Goal: Task Accomplishment & Management: Complete application form

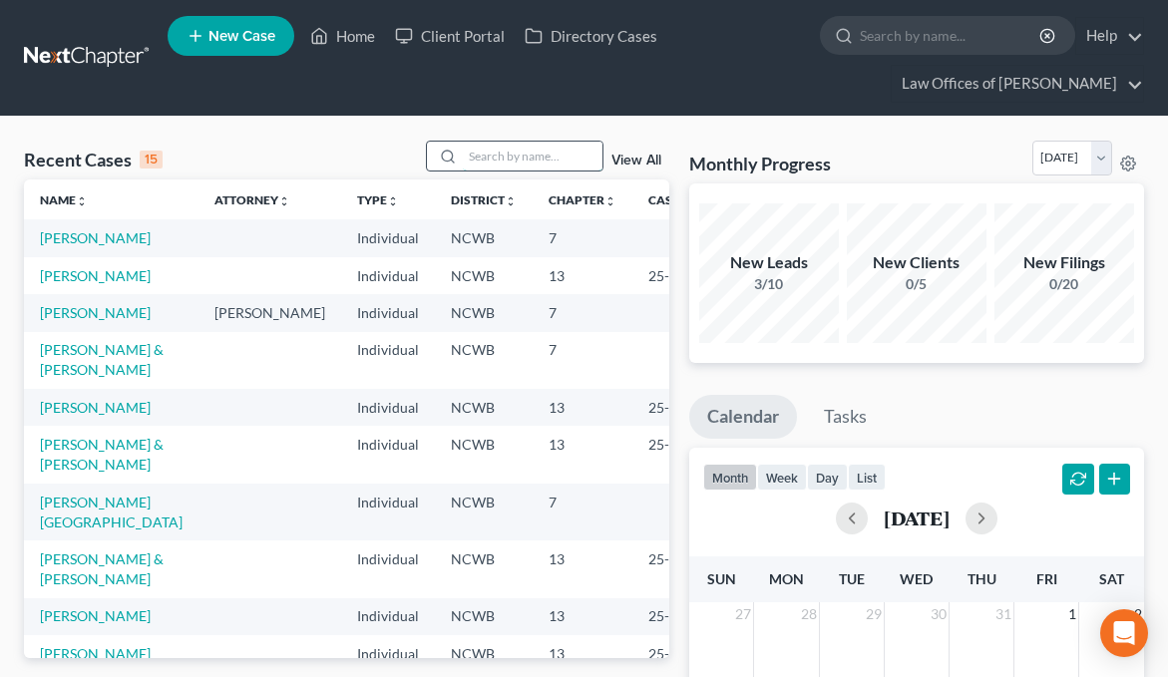
click at [556, 152] on input "search" at bounding box center [533, 156] width 140 height 29
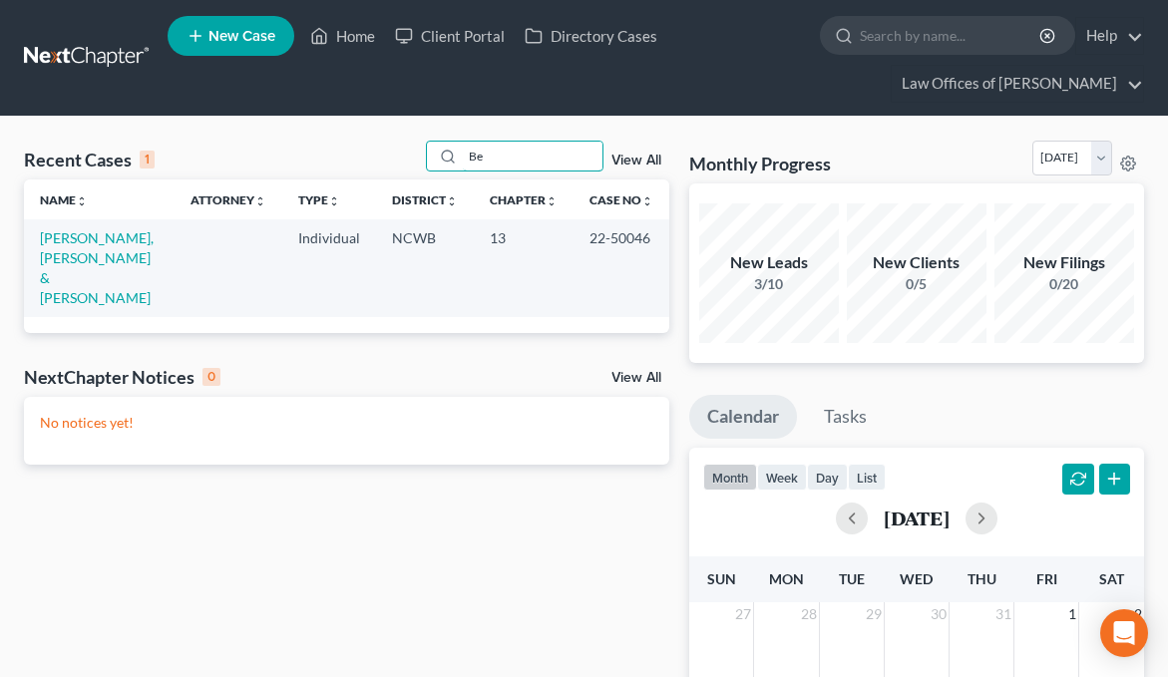
type input "B"
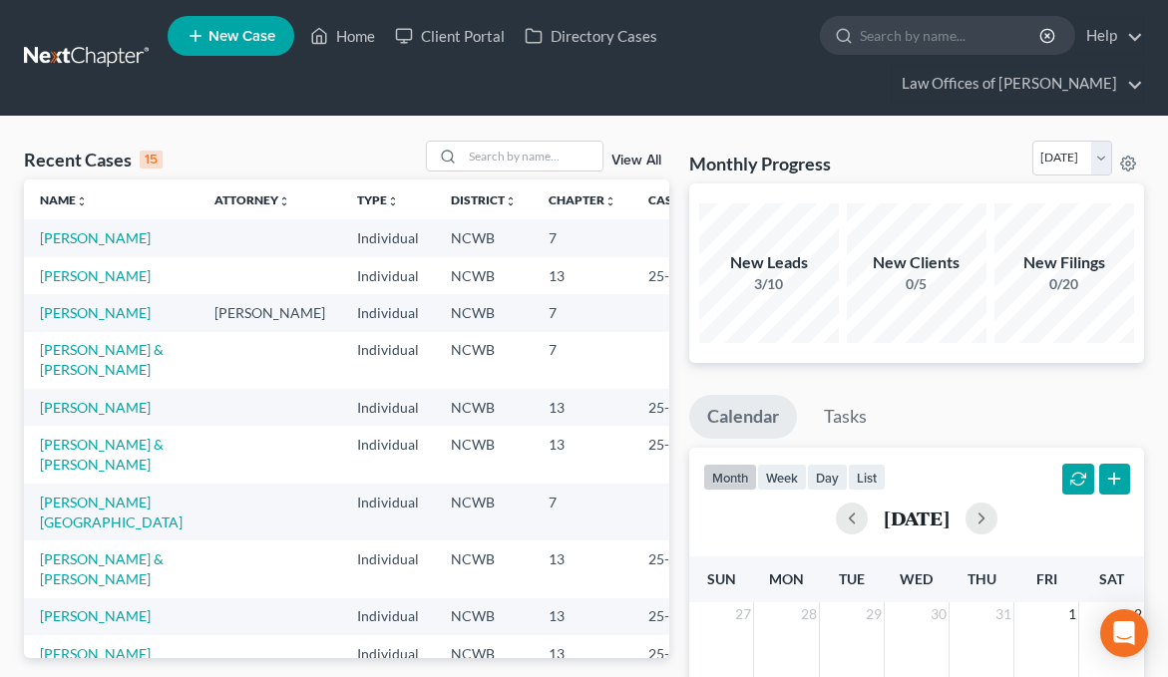
click at [236, 37] on span "New Case" at bounding box center [241, 36] width 67 height 15
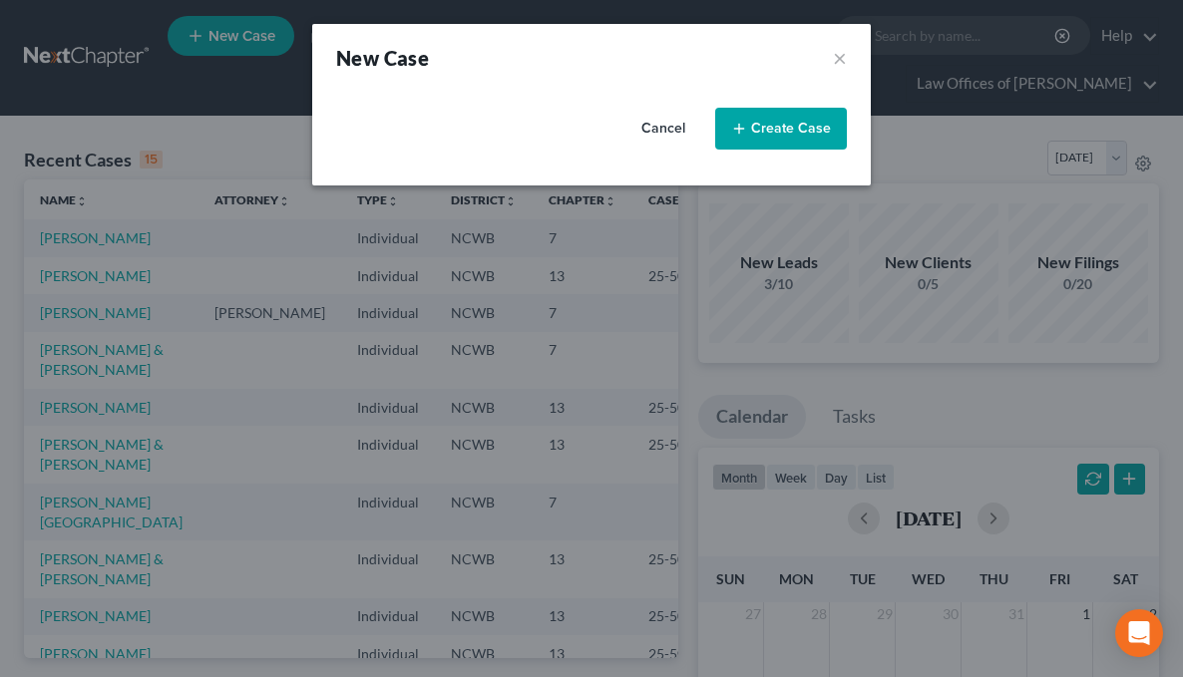
select select "59"
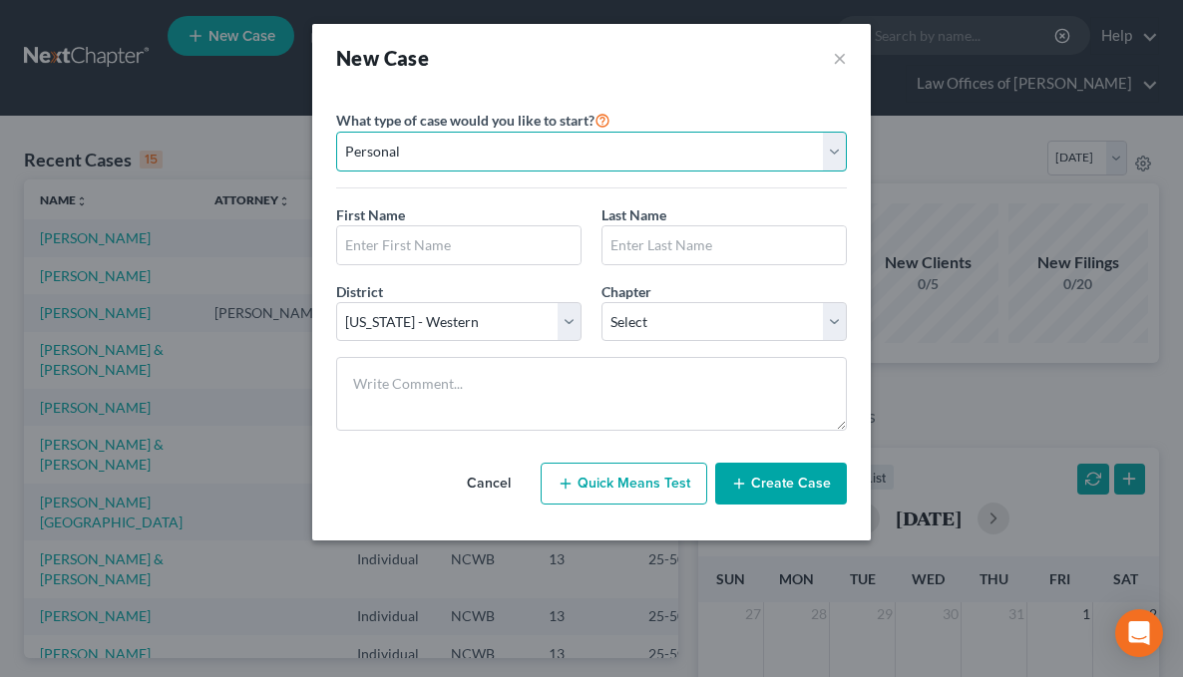
click at [391, 158] on select "Personal Business" at bounding box center [591, 152] width 511 height 40
click at [336, 132] on select "Personal Business" at bounding box center [591, 152] width 511 height 40
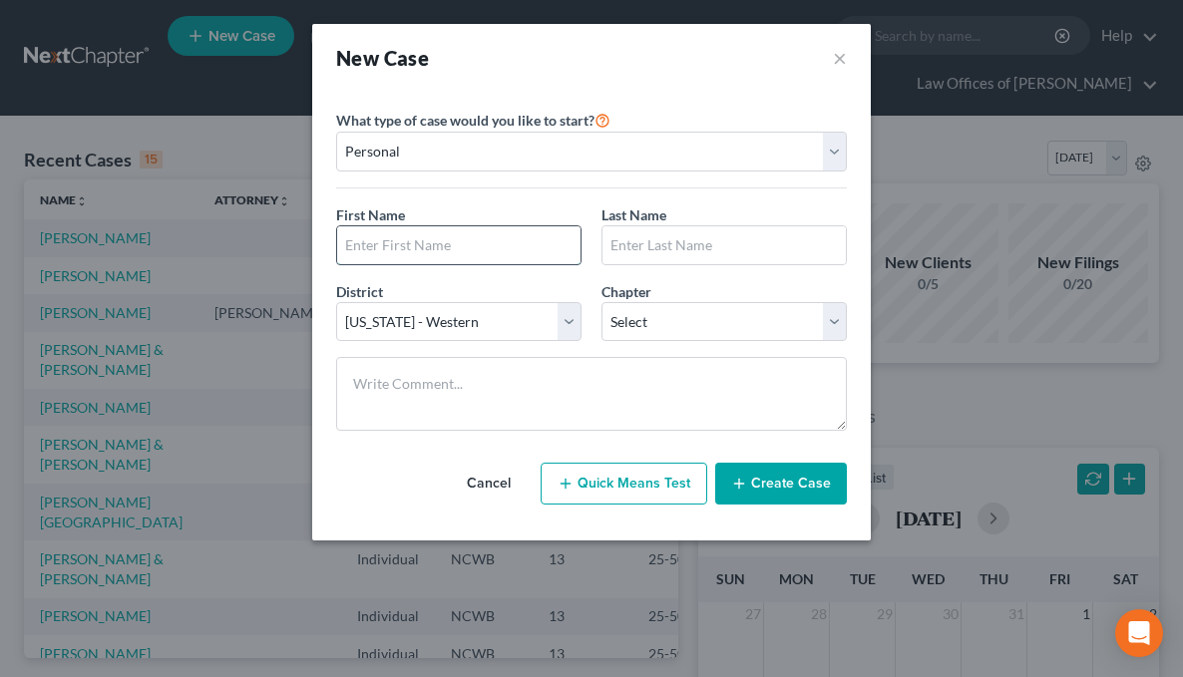
drag, startPoint x: 389, startPoint y: 243, endPoint x: 375, endPoint y: 245, distance: 14.1
click at [380, 243] on input "text" at bounding box center [458, 245] width 243 height 38
type input "Chelsea"
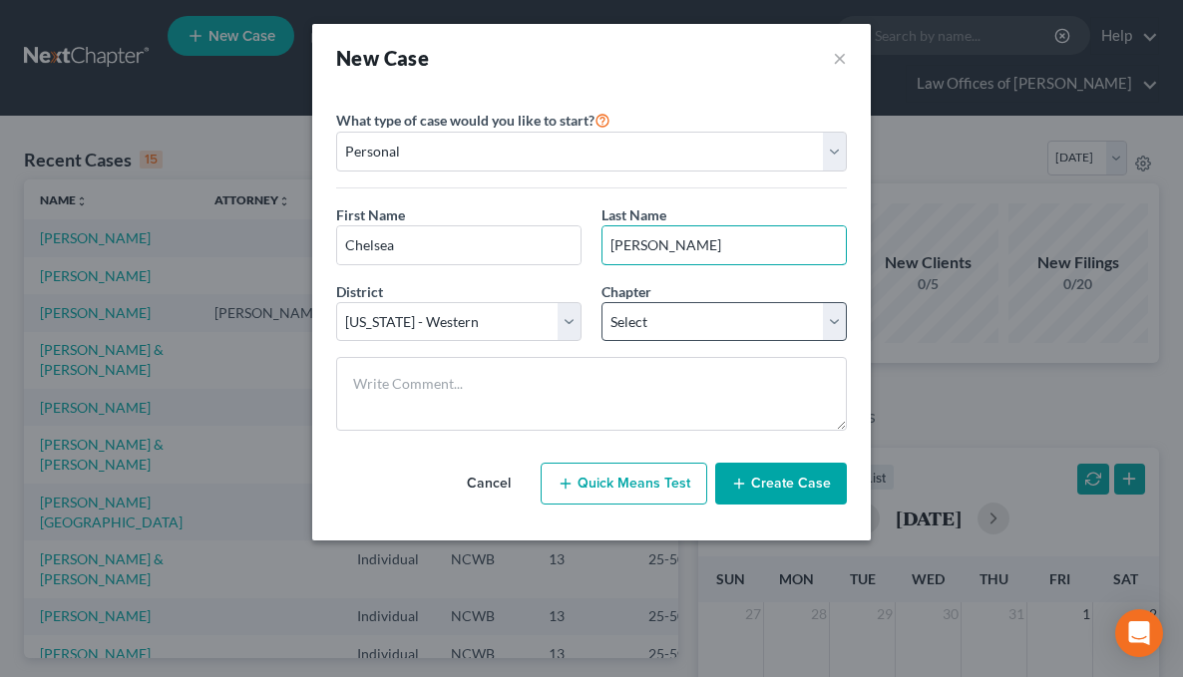
type input "Benson"
drag, startPoint x: 679, startPoint y: 332, endPoint x: 669, endPoint y: 336, distance: 10.7
click at [674, 334] on select "Select 7 11 12 13" at bounding box center [723, 322] width 245 height 40
select select "0"
click at [601, 302] on select "Select 7 11 12 13" at bounding box center [723, 322] width 245 height 40
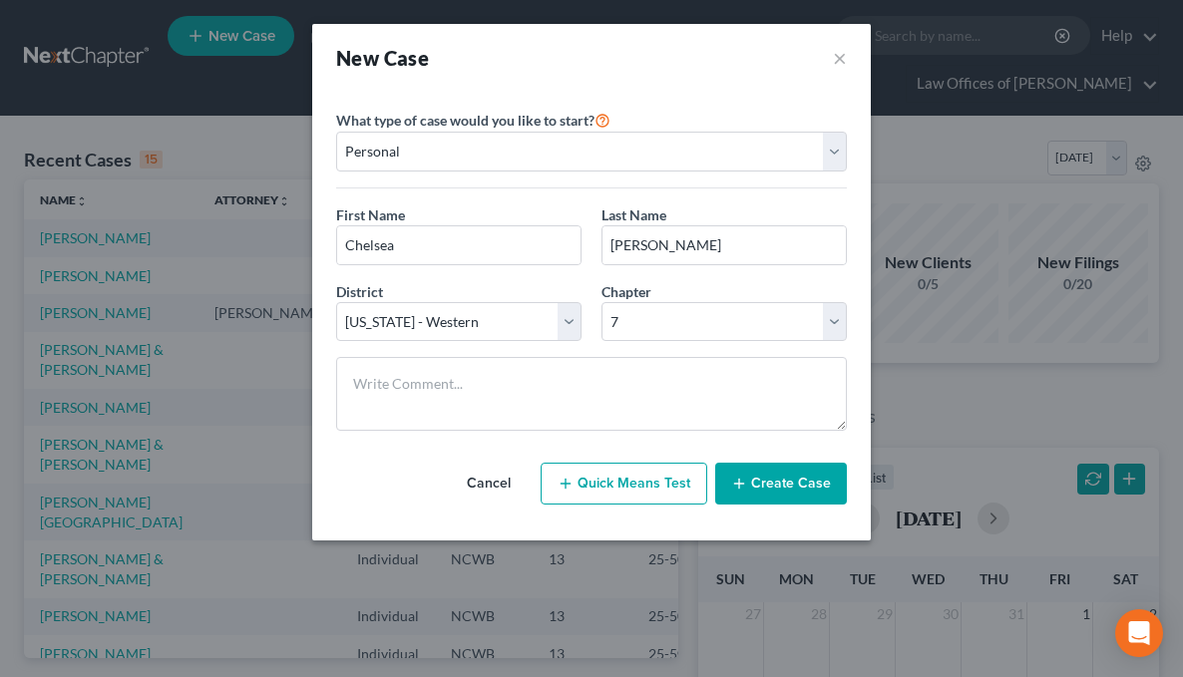
click at [758, 485] on button "Create Case" at bounding box center [781, 484] width 132 height 42
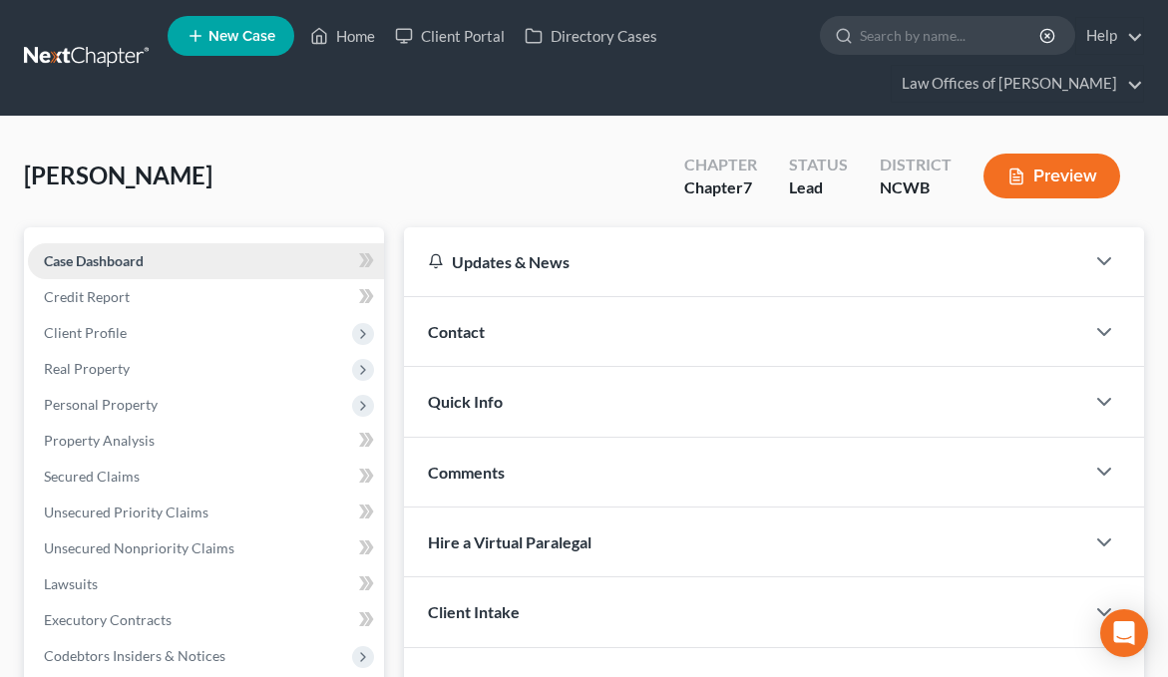
click at [80, 261] on span "Case Dashboard" at bounding box center [94, 260] width 100 height 17
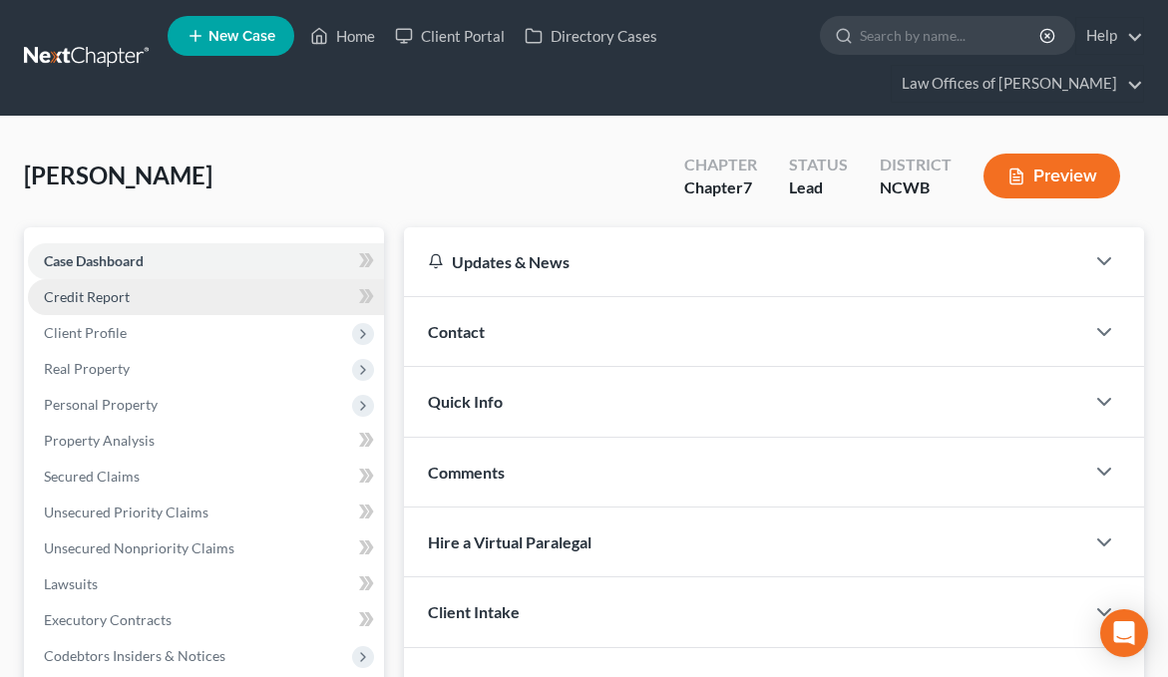
click at [99, 302] on span "Credit Report" at bounding box center [87, 296] width 86 height 17
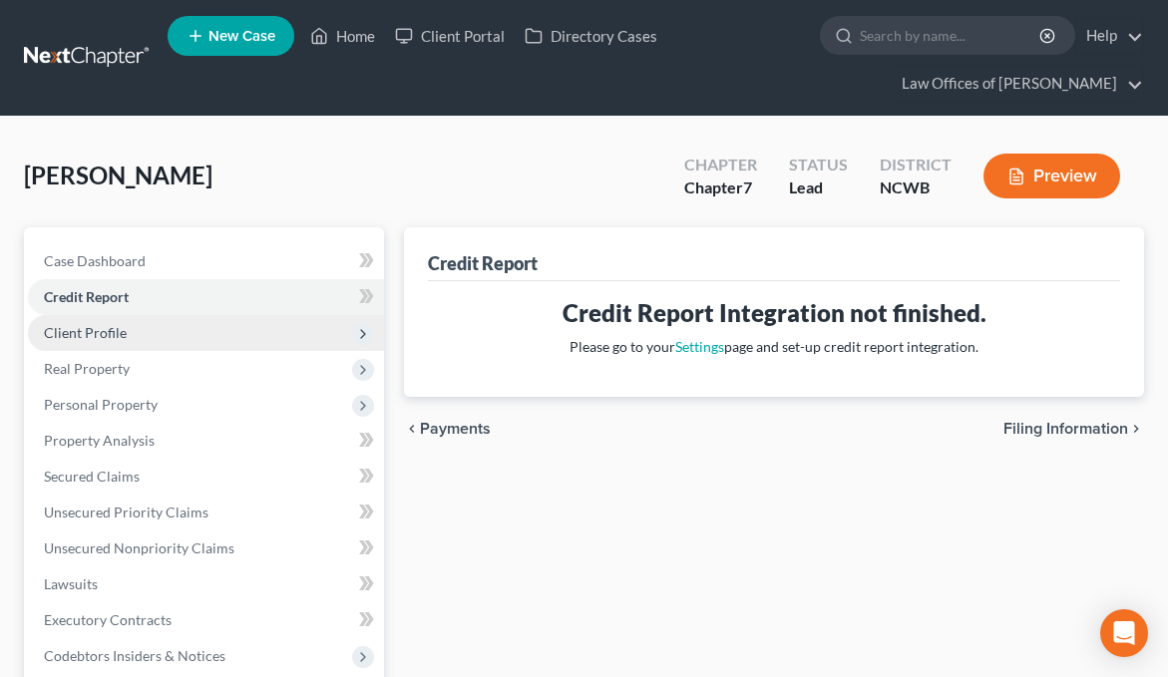
click at [106, 337] on span "Client Profile" at bounding box center [85, 332] width 83 height 17
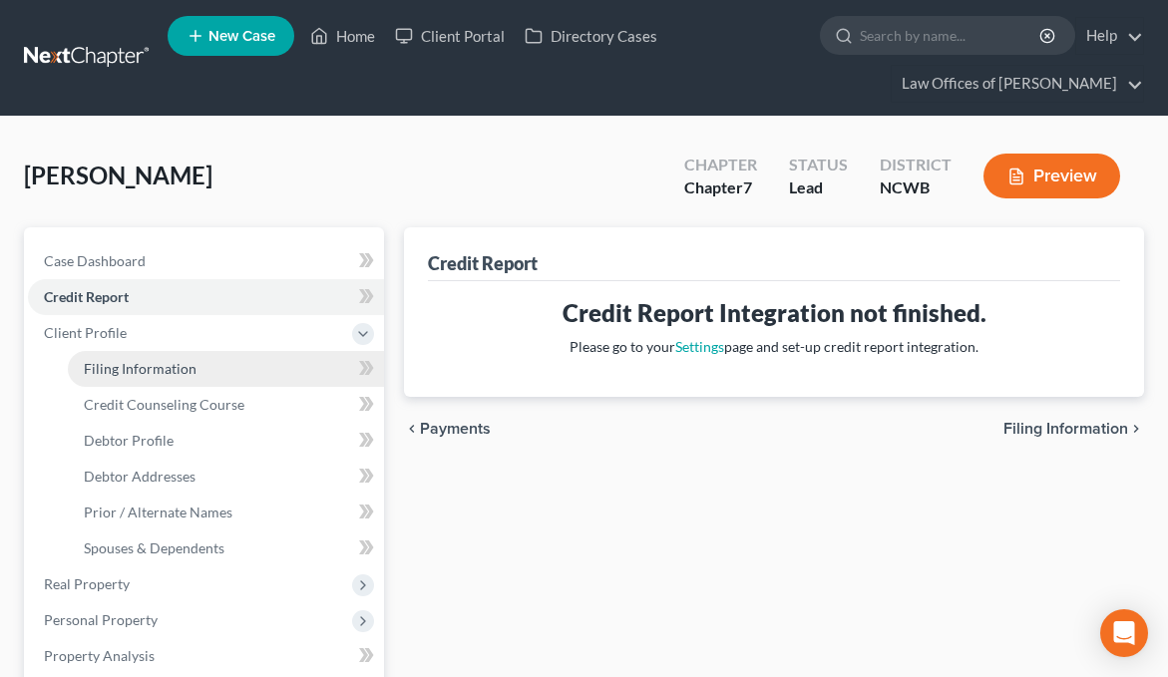
click at [118, 367] on span "Filing Information" at bounding box center [140, 368] width 113 height 17
select select "1"
select select "0"
select select "59"
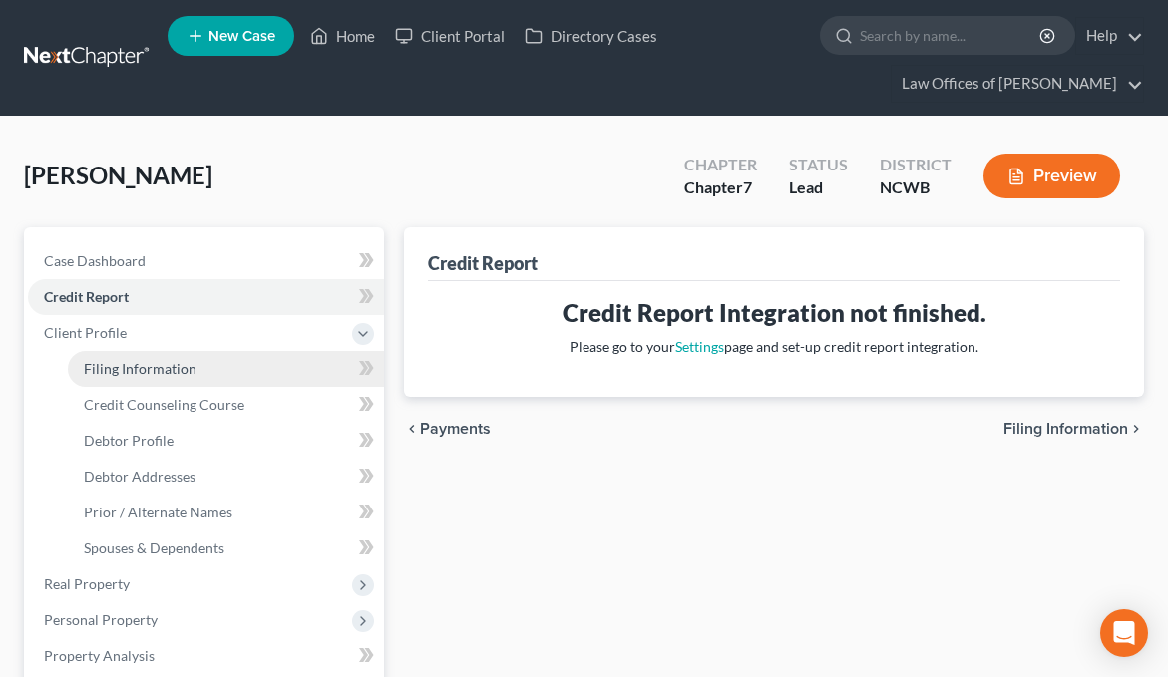
select select "28"
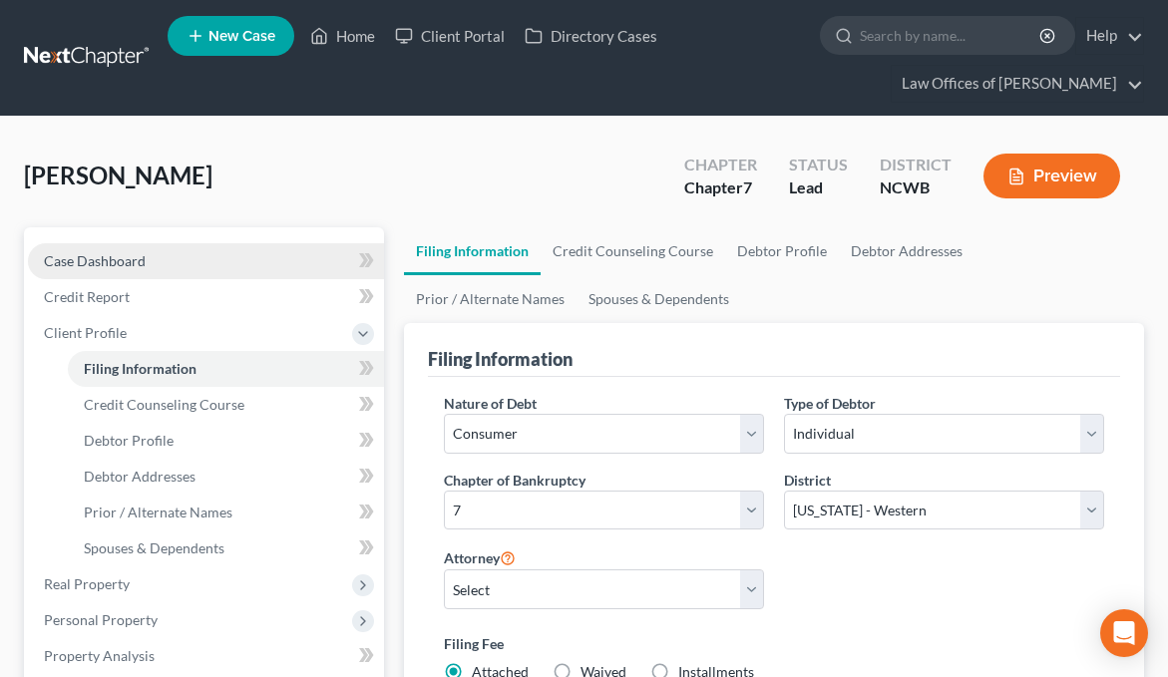
click at [99, 256] on span "Case Dashboard" at bounding box center [95, 260] width 102 height 17
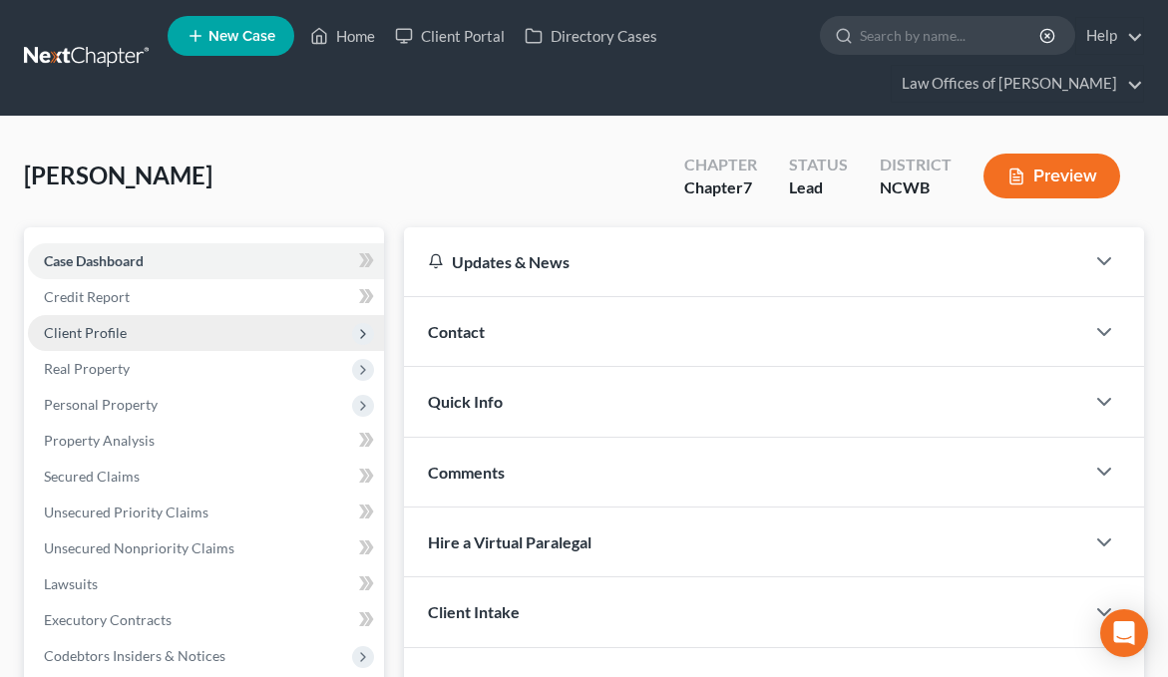
click at [99, 333] on span "Client Profile" at bounding box center [85, 332] width 83 height 17
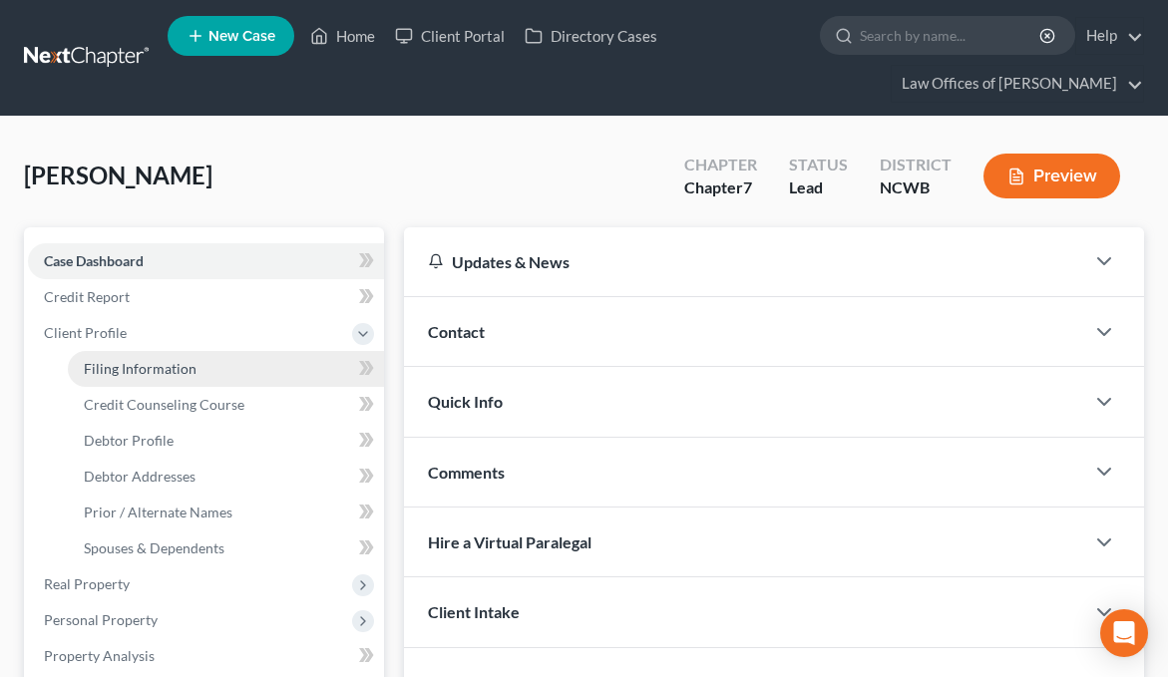
click at [87, 364] on span "Filing Information" at bounding box center [140, 368] width 113 height 17
select select "1"
select select "0"
select select "59"
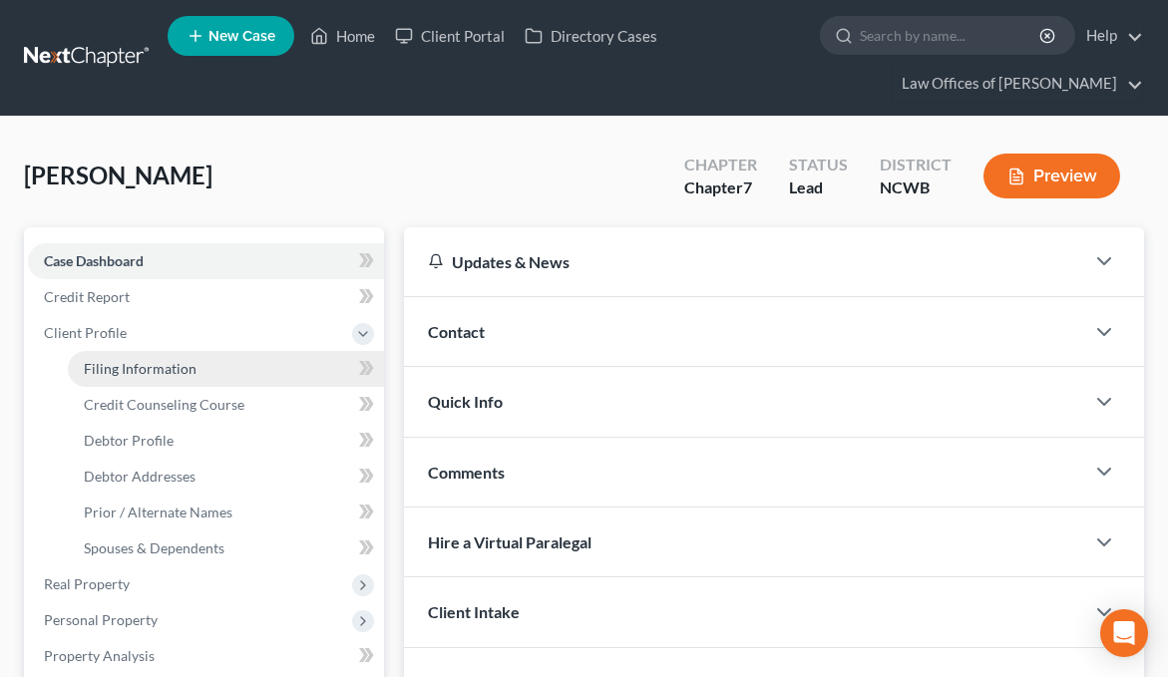
select select "28"
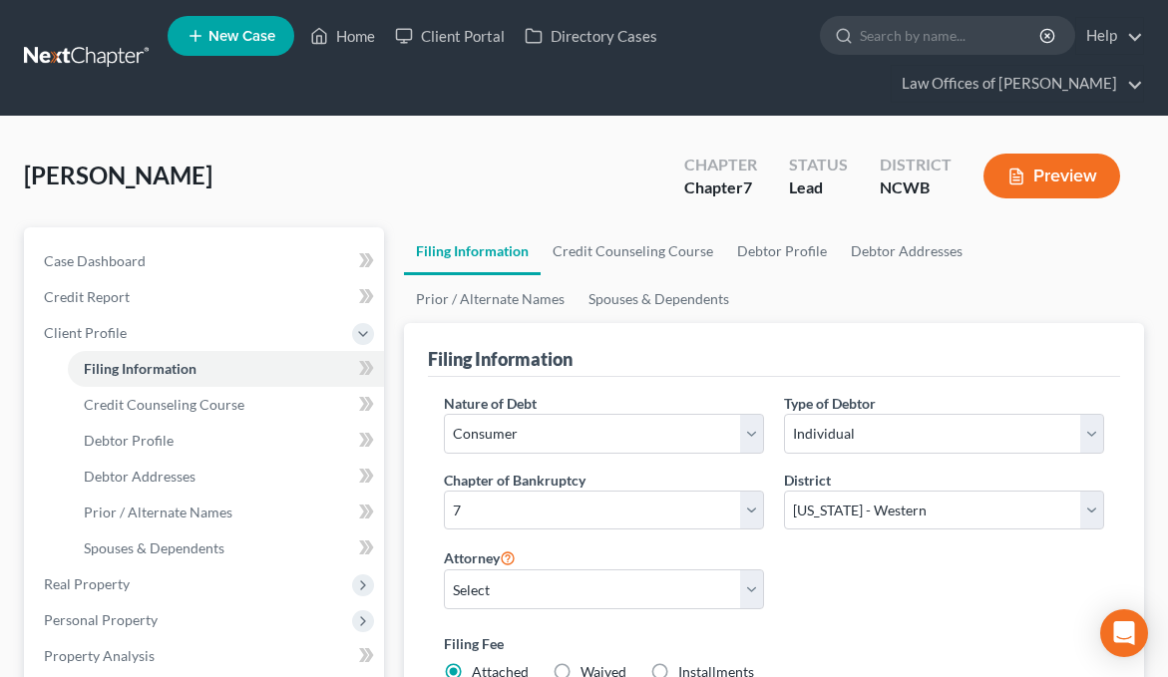
click at [102, 175] on span "[PERSON_NAME]" at bounding box center [118, 175] width 188 height 29
drag, startPoint x: 102, startPoint y: 175, endPoint x: 285, endPoint y: 154, distance: 184.7
click at [285, 154] on div "Benson, Chelsea Upgraded Chapter Chapter 7 Status Lead District NCWB Preview" at bounding box center [584, 184] width 1120 height 87
drag, startPoint x: 148, startPoint y: 180, endPoint x: 248, endPoint y: 160, distance: 102.9
click at [248, 160] on div "Benson, Chelsea Upgraded Chapter Chapter 7 Status Lead District NCWB Preview" at bounding box center [584, 184] width 1120 height 87
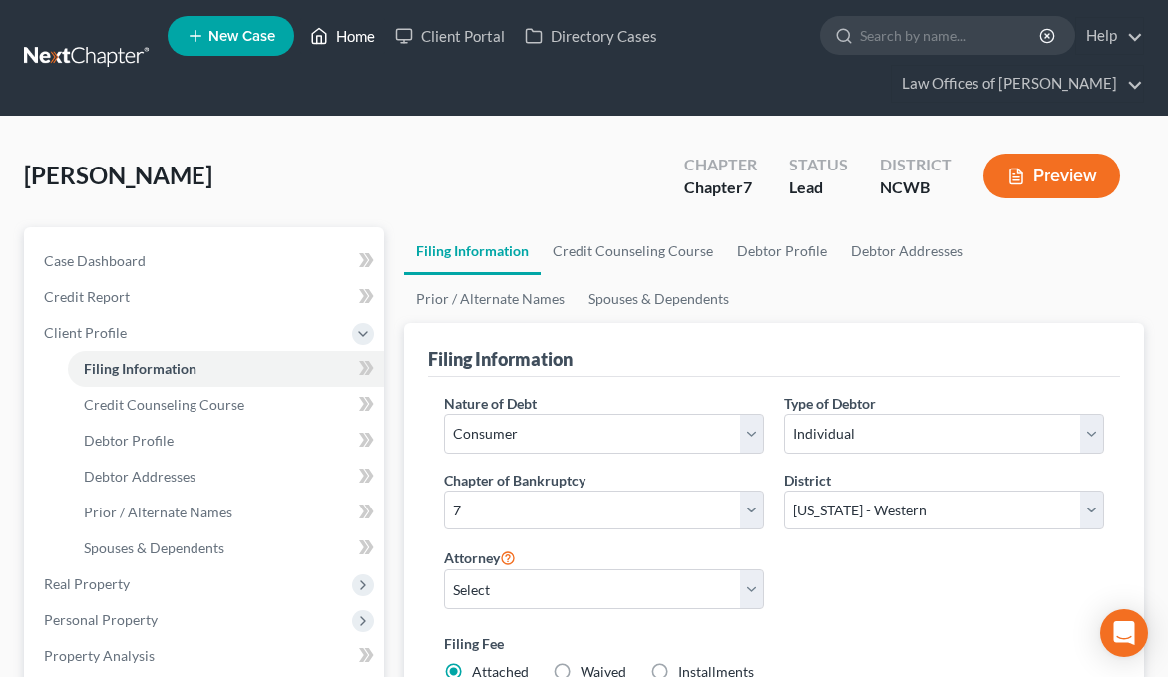
click at [351, 37] on link "Home" at bounding box center [342, 36] width 85 height 36
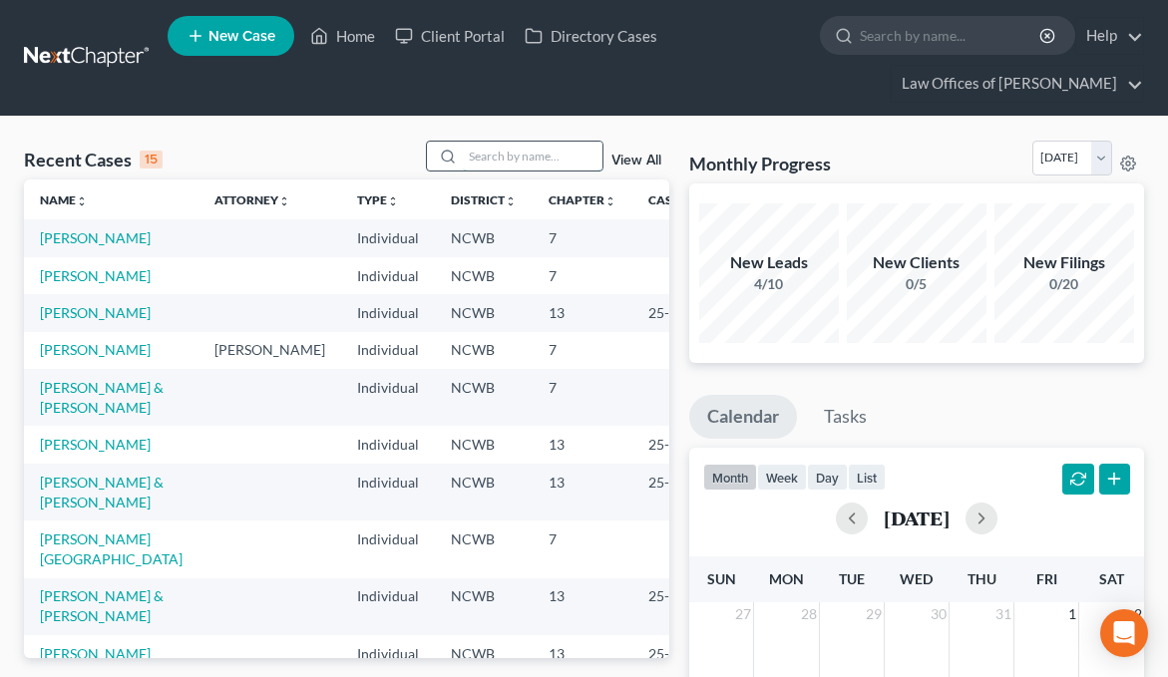
click at [497, 157] on input "search" at bounding box center [533, 156] width 140 height 29
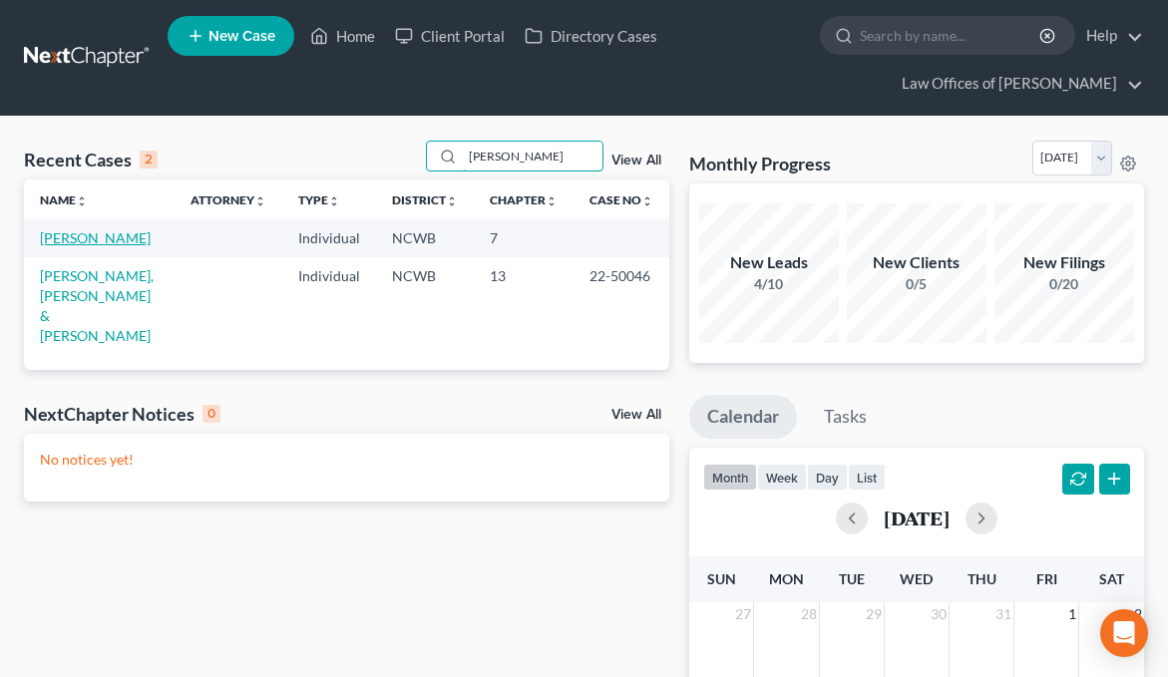
type input "Benson"
drag, startPoint x: 75, startPoint y: 235, endPoint x: 47, endPoint y: 240, distance: 28.4
click at [47, 240] on link "[PERSON_NAME]" at bounding box center [95, 237] width 111 height 17
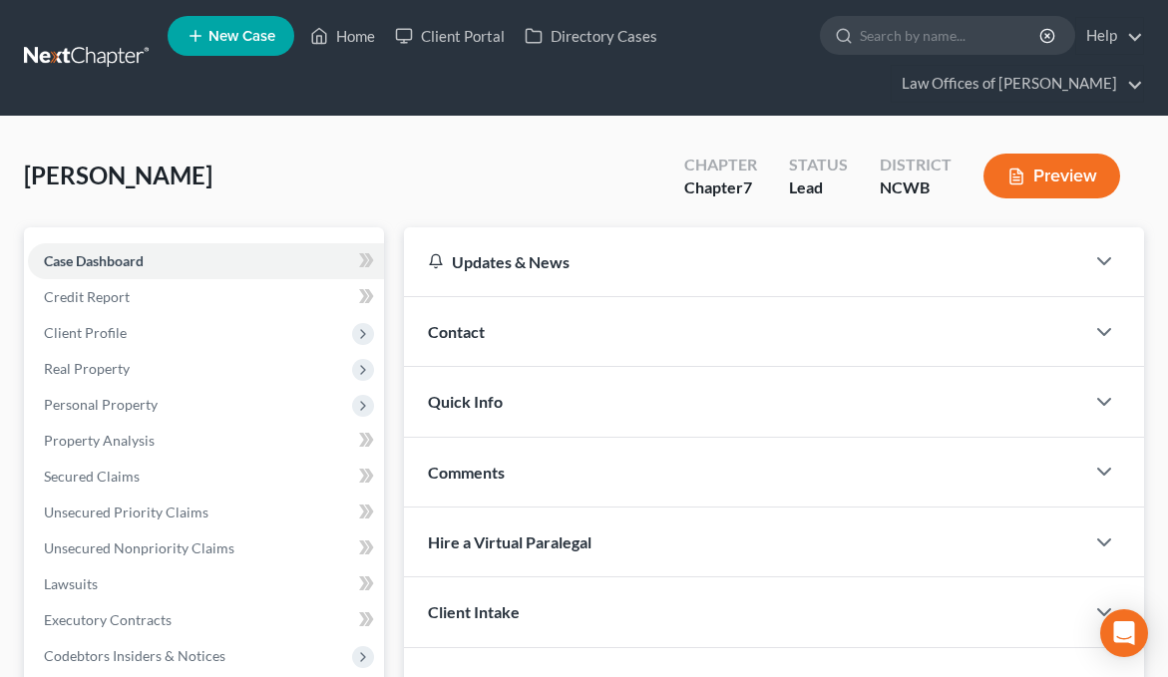
drag, startPoint x: 141, startPoint y: 171, endPoint x: 118, endPoint y: 202, distance: 39.3
click at [118, 202] on div "Benson, Chelsea Upgraded Chapter Chapter 7 Status Lead District NCWB Preview" at bounding box center [584, 184] width 1120 height 87
click at [87, 261] on span "Case Dashboard" at bounding box center [94, 260] width 100 height 17
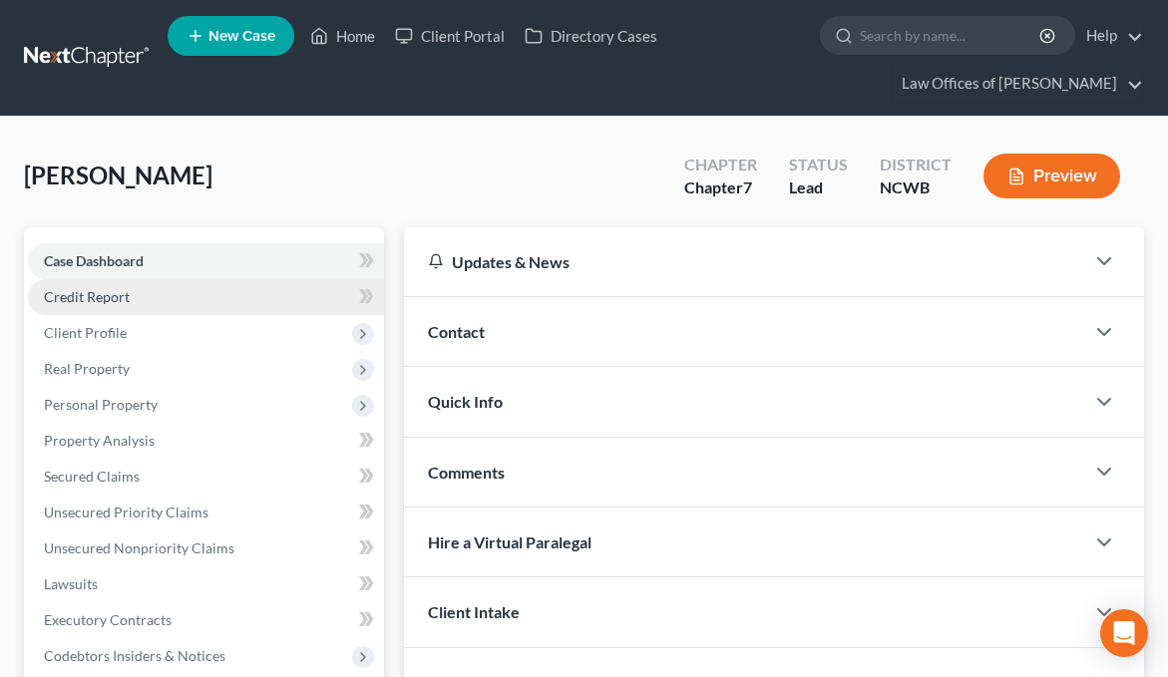
click at [82, 291] on span "Credit Report" at bounding box center [87, 296] width 86 height 17
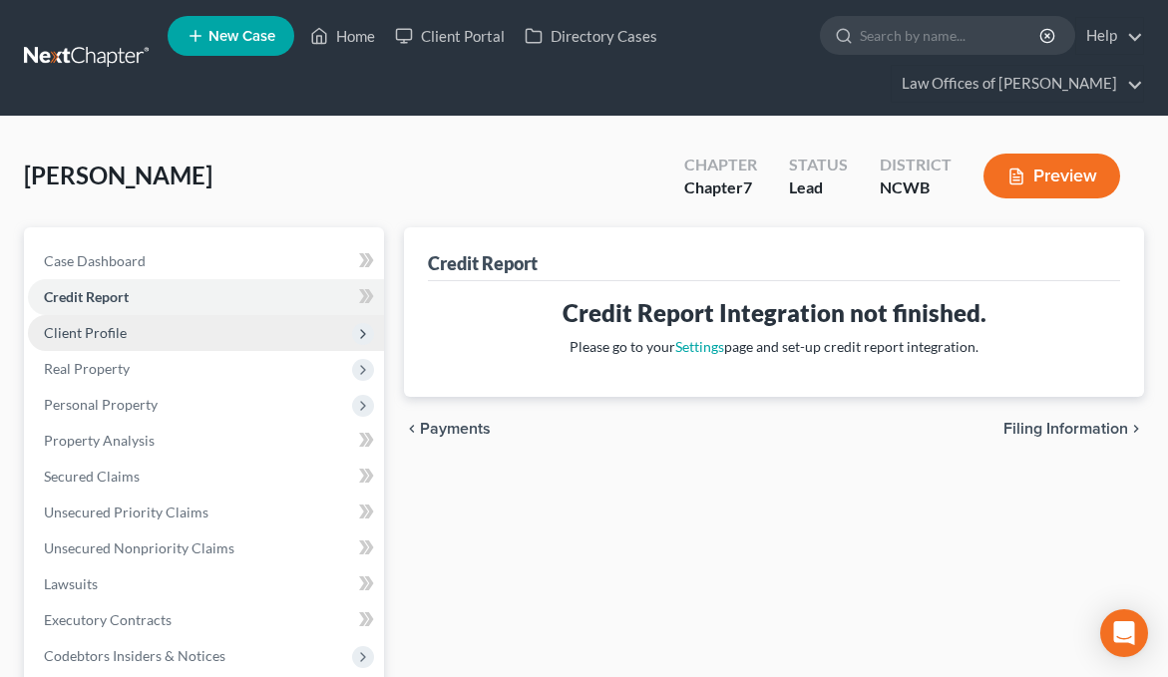
click at [48, 334] on span "Client Profile" at bounding box center [85, 332] width 83 height 17
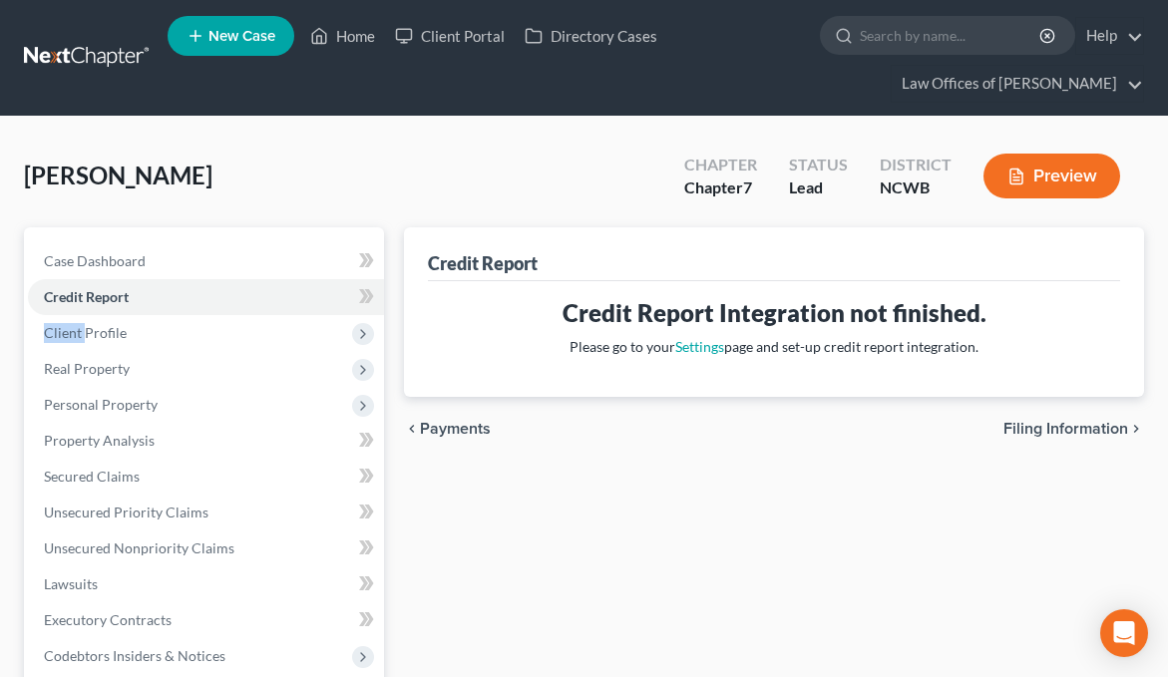
click at [1088, 425] on span "Filing Information" at bounding box center [1065, 429] width 125 height 16
select select "1"
select select "0"
select select "59"
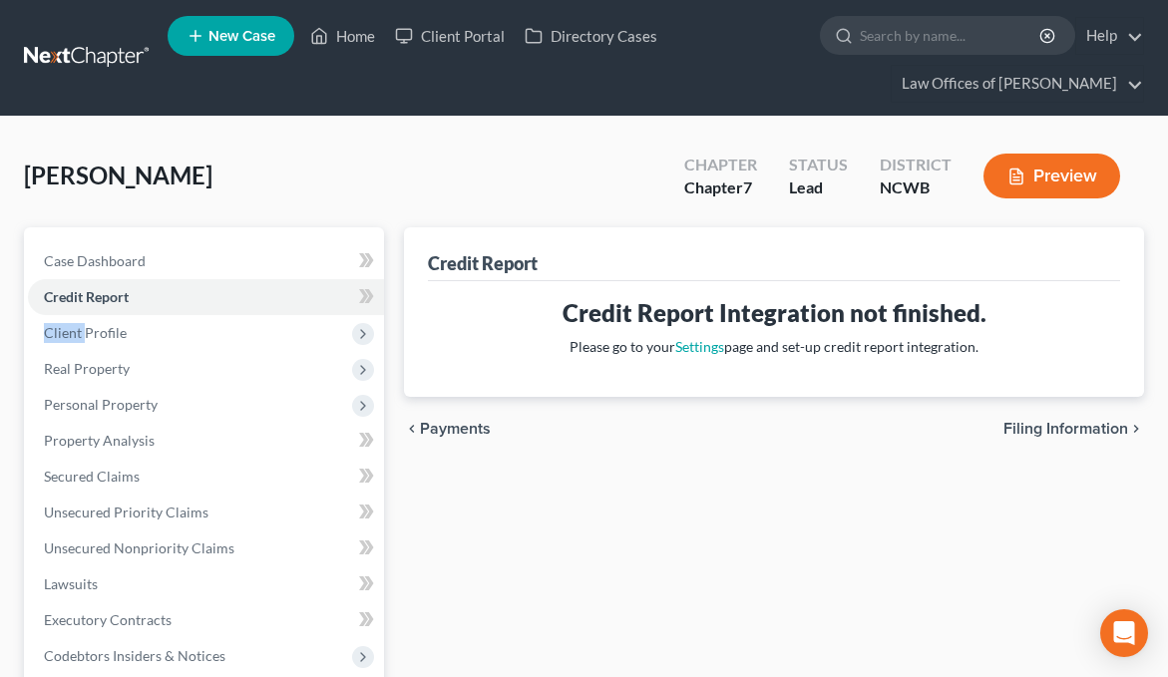
select select "28"
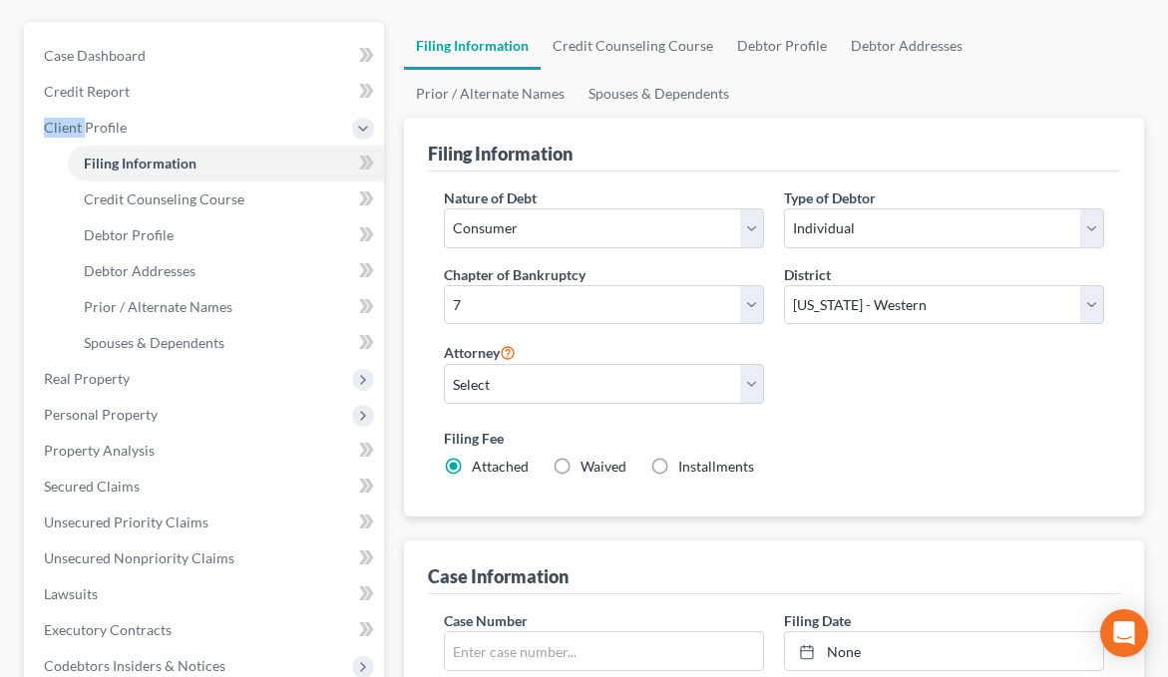
scroll to position [107, 0]
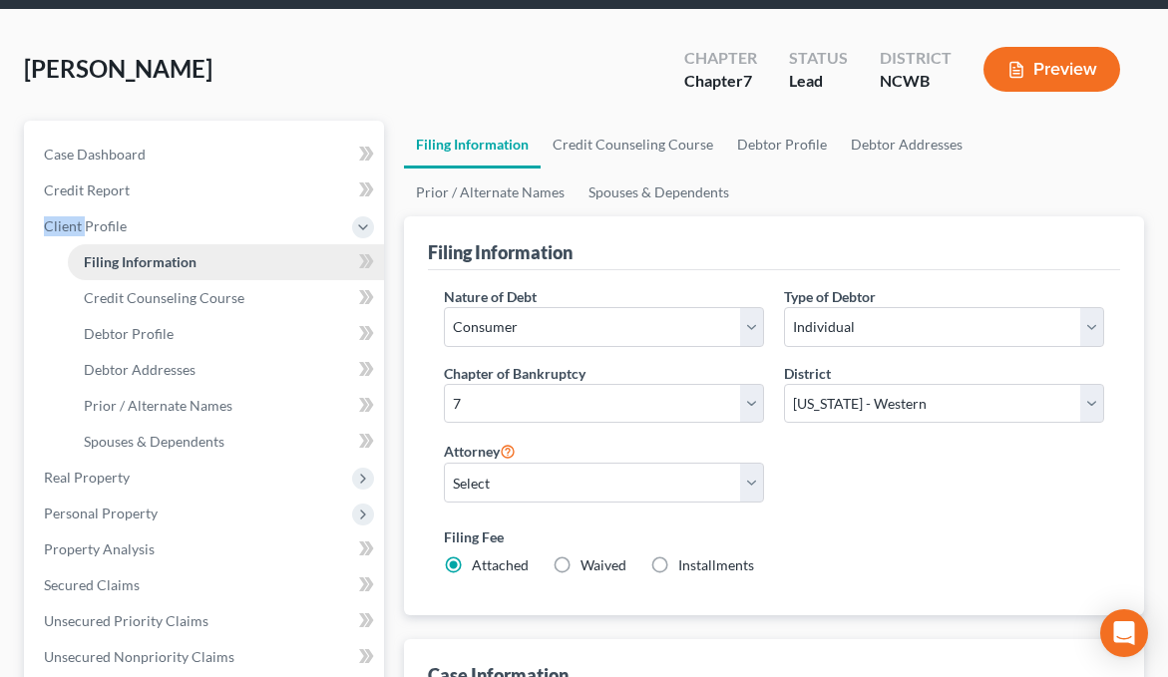
click at [155, 256] on span "Filing Information" at bounding box center [140, 261] width 113 height 17
click at [131, 331] on span "Debtor Profile" at bounding box center [129, 333] width 90 height 17
select select "0"
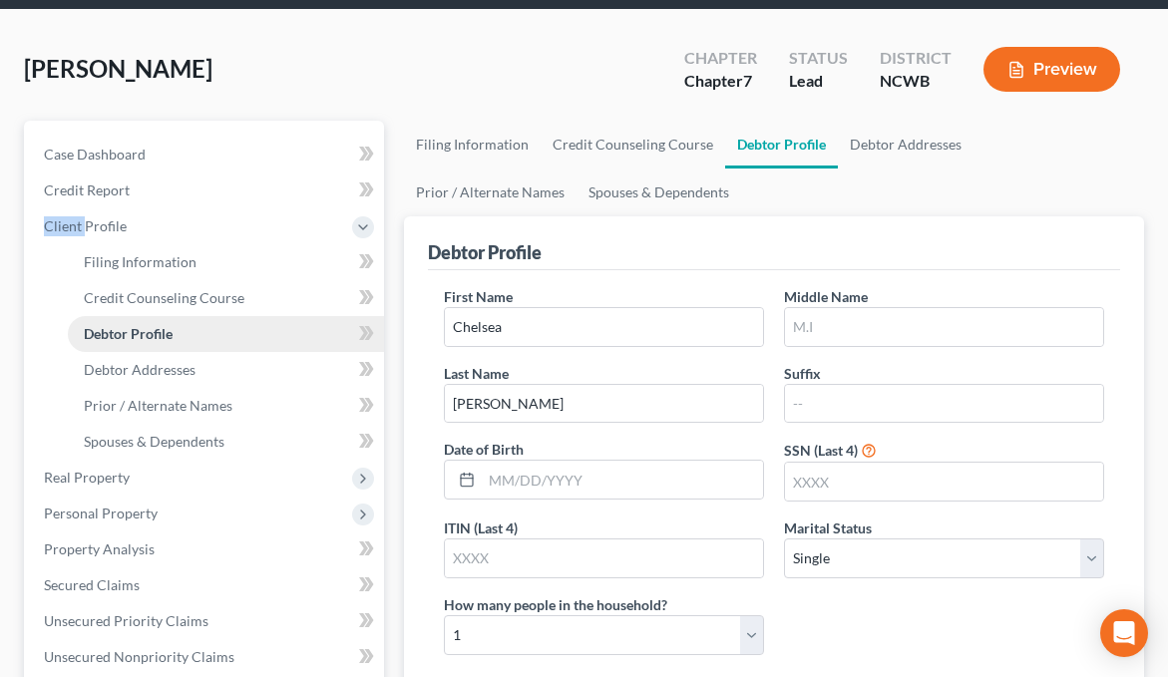
click at [131, 331] on span "Debtor Profile" at bounding box center [128, 333] width 89 height 17
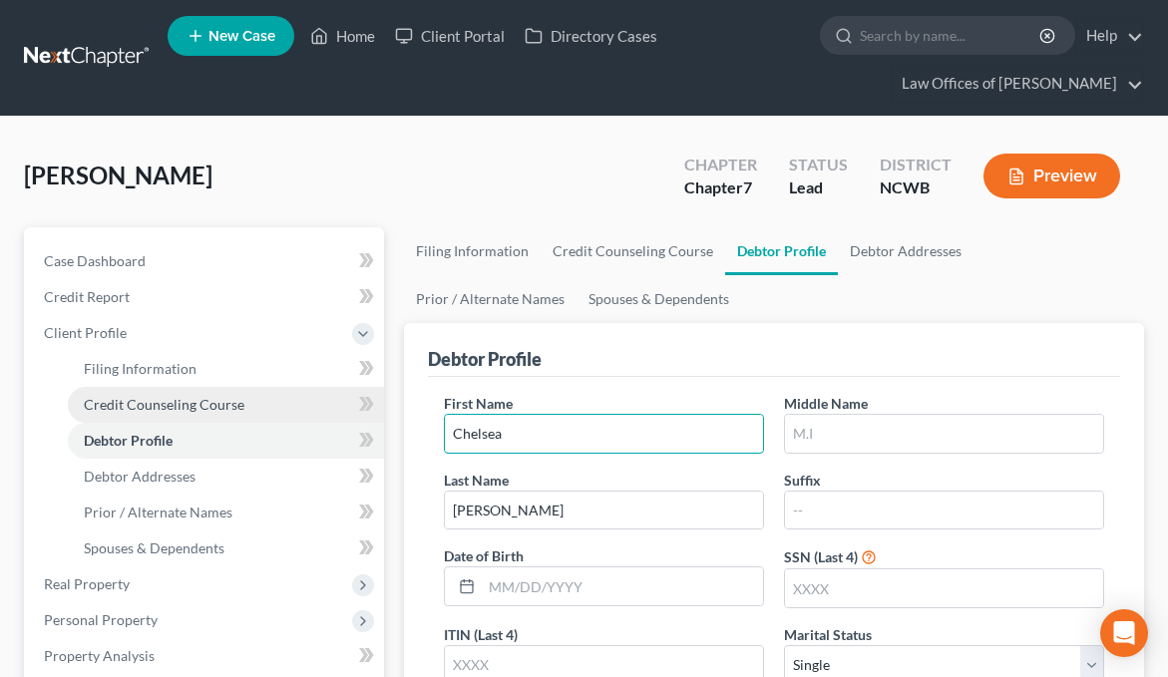
drag, startPoint x: 682, startPoint y: 441, endPoint x: 264, endPoint y: 413, distance: 418.7
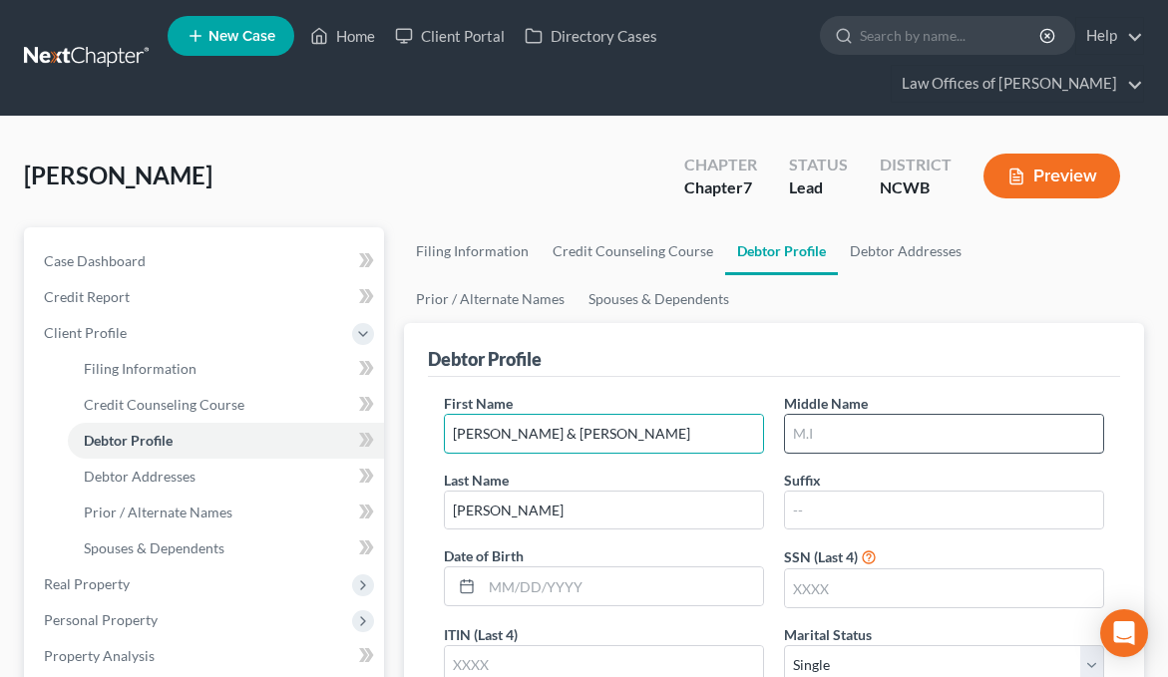
type input "Christopher & Chelsea"
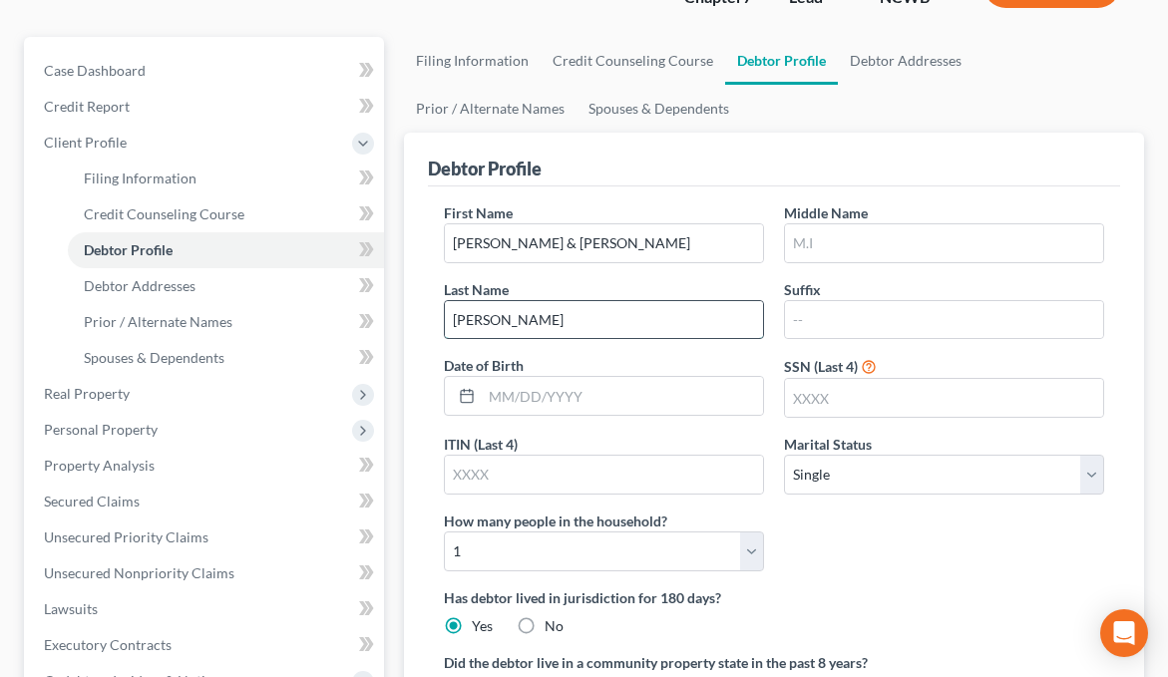
scroll to position [299, 0]
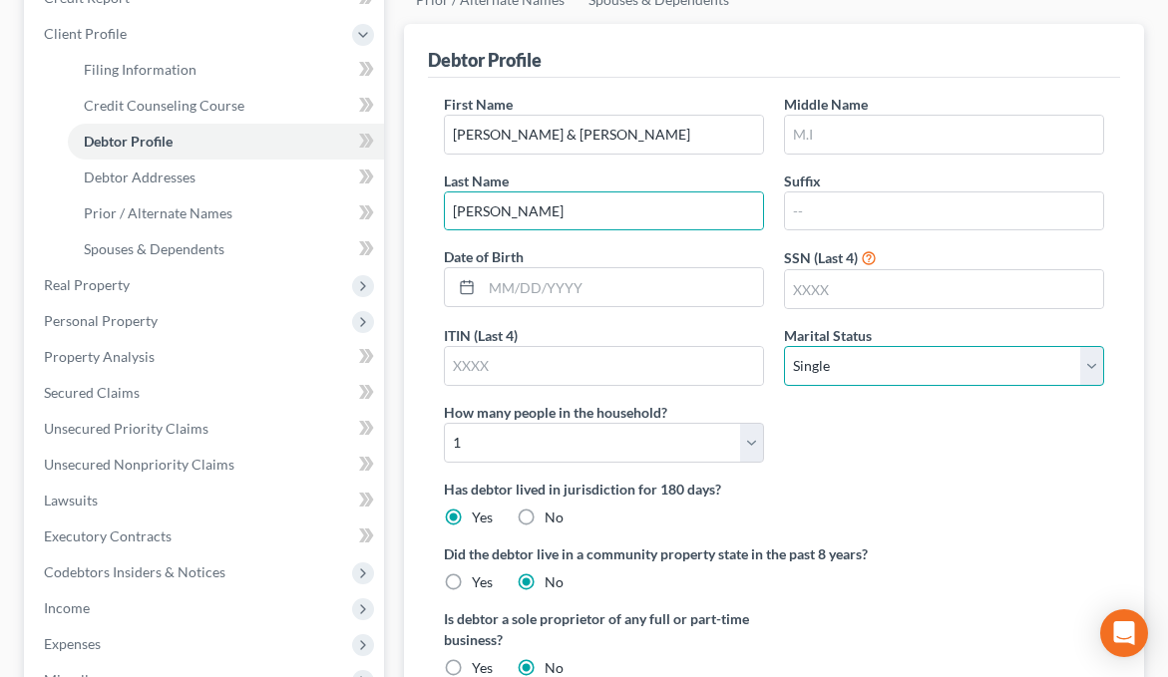
click at [967, 376] on select "Select Single Married Separated Divorced Widowed" at bounding box center [944, 366] width 320 height 40
select select "1"
click at [784, 346] on select "Select Single Married Separated Divorced Widowed" at bounding box center [944, 366] width 320 height 40
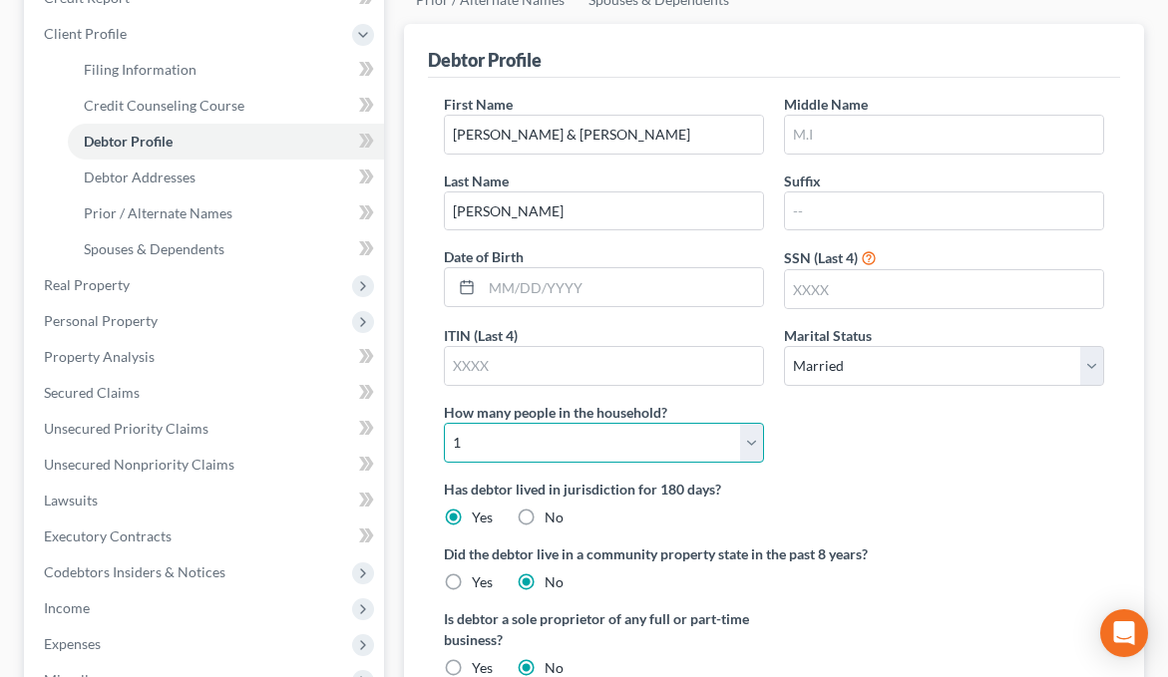
click at [748, 437] on select "Select 1 2 3 4 5 6 7 8 9 10 11 12 13 14 15 16 17 18 19 20" at bounding box center [604, 443] width 320 height 40
select select "3"
click at [444, 423] on select "Select 1 2 3 4 5 6 7 8 9 10 11 12 13 14 15 16 17 18 19 20" at bounding box center [604, 443] width 320 height 40
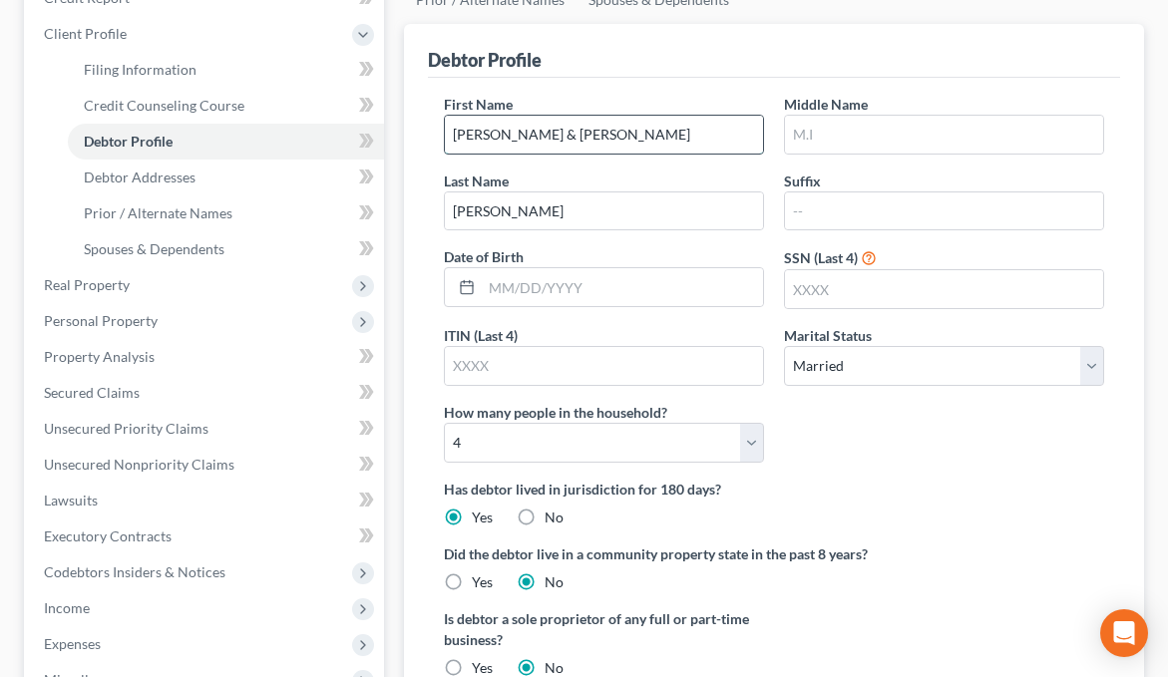
click at [611, 142] on input "Christopher & Chelsea" at bounding box center [604, 135] width 318 height 38
drag, startPoint x: 611, startPoint y: 142, endPoint x: 385, endPoint y: 83, distance: 233.9
click at [385, 83] on div "Petition Navigation Case Dashboard Payments Invoices Payments Payments Credit R…" at bounding box center [584, 438] width 1140 height 1020
type input "Chelsea"
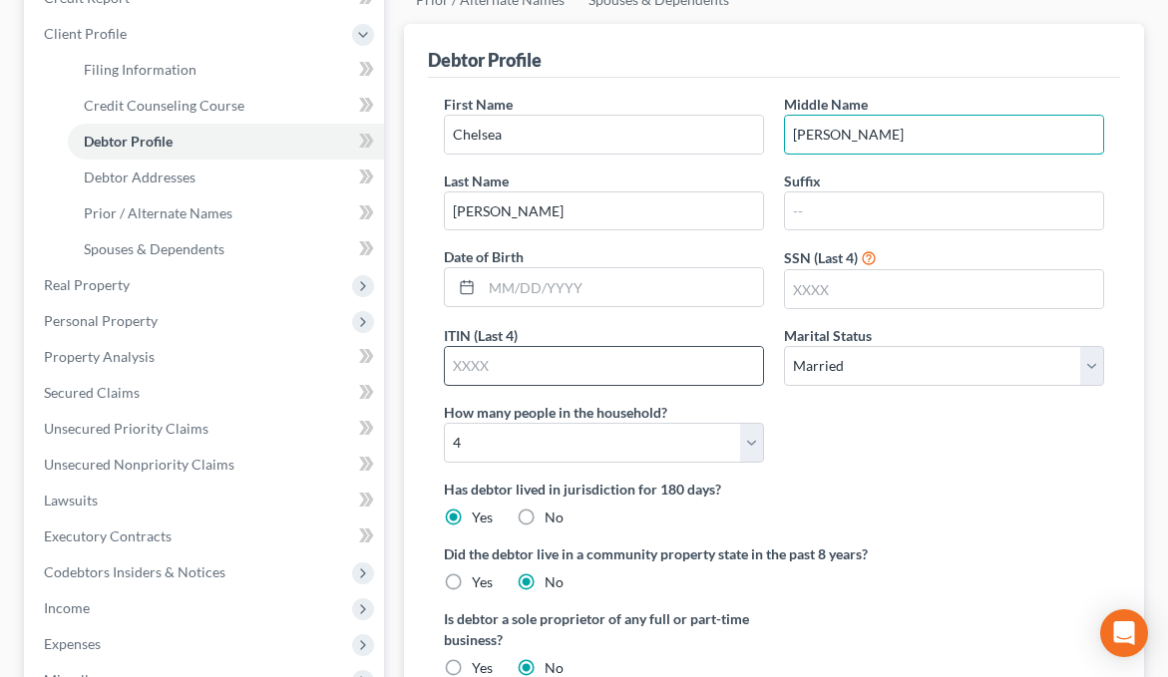
type input "Marie"
click at [505, 365] on input "text" at bounding box center [604, 366] width 318 height 38
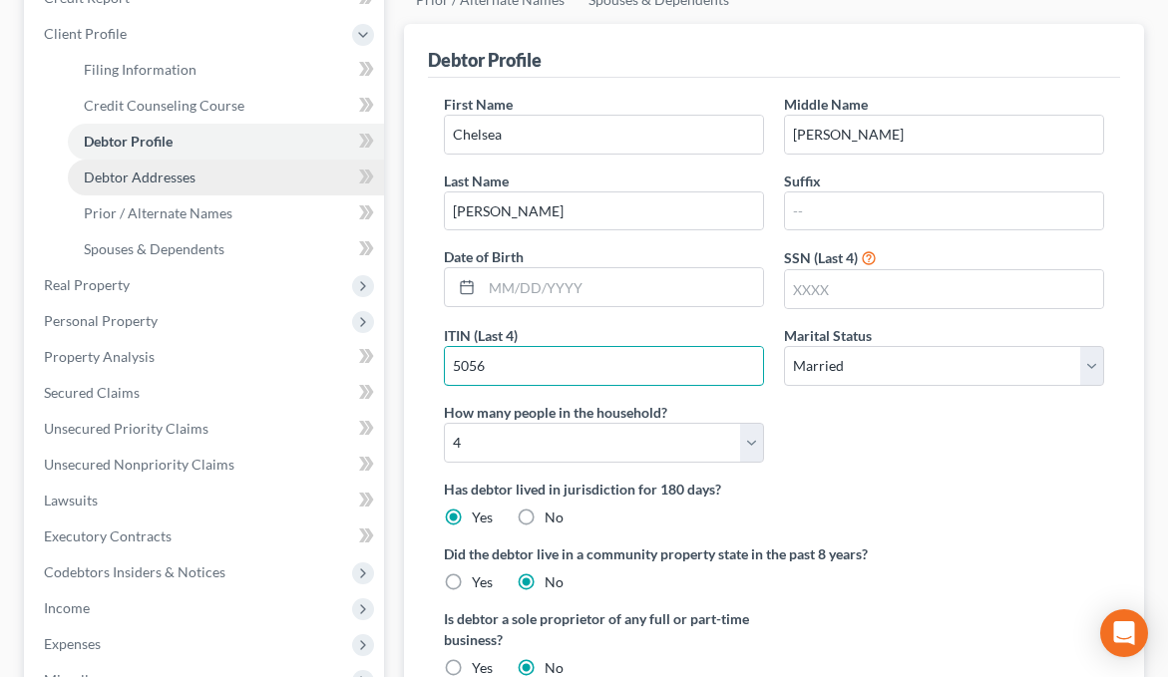
type input "5056"
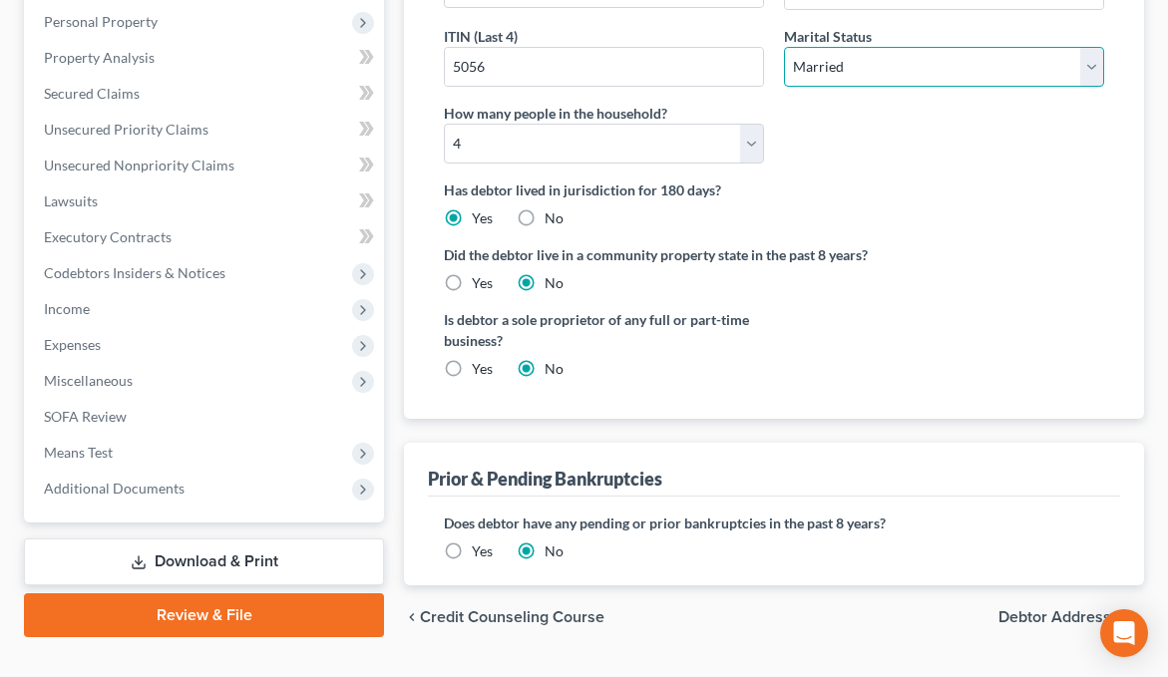
scroll to position [646, 0]
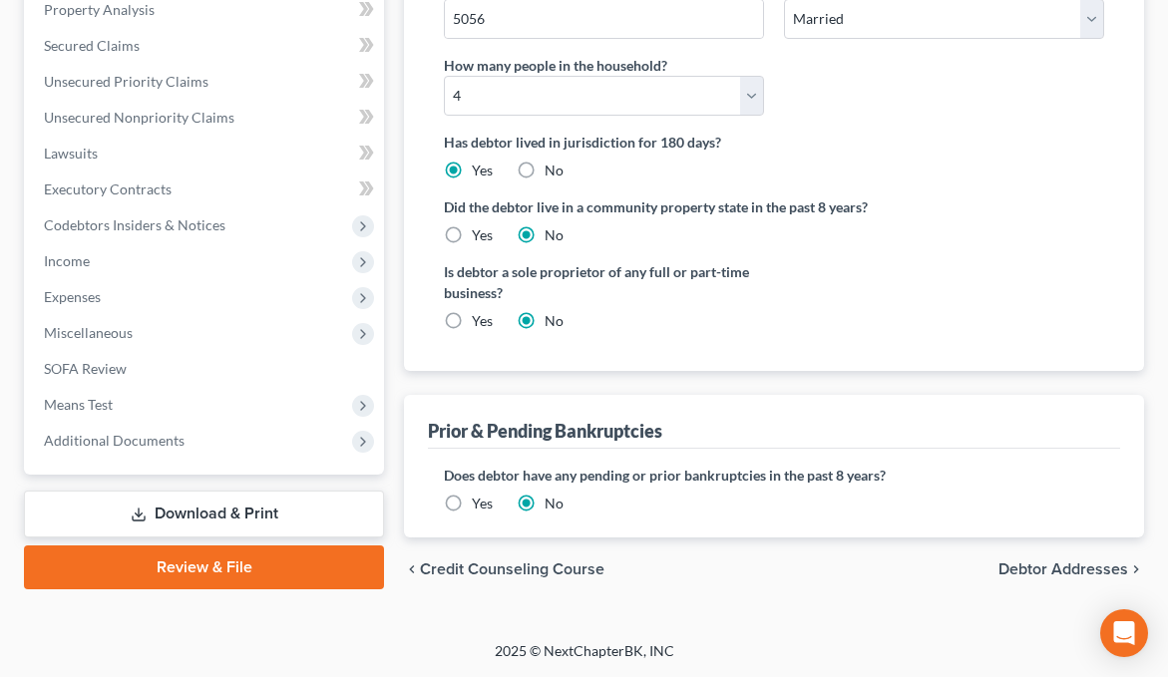
click at [1051, 568] on span "Debtor Addresses" at bounding box center [1063, 569] width 130 height 16
select select "0"
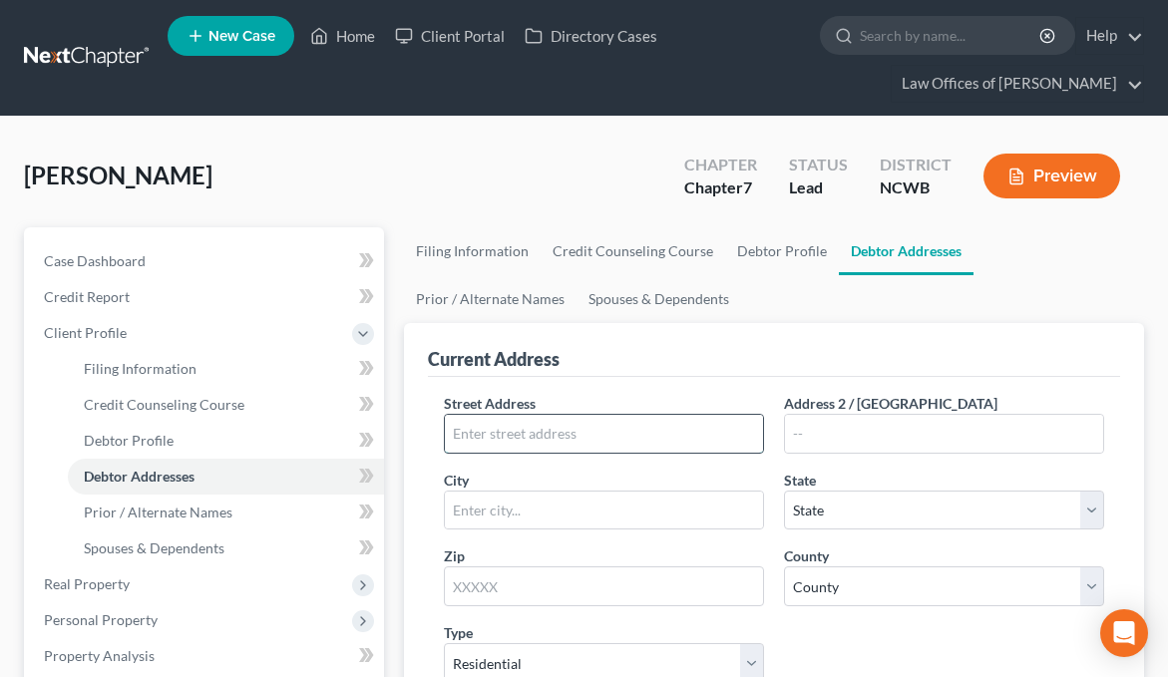
click at [595, 426] on input "text" at bounding box center [604, 434] width 318 height 38
type input "2545 Andes Drive"
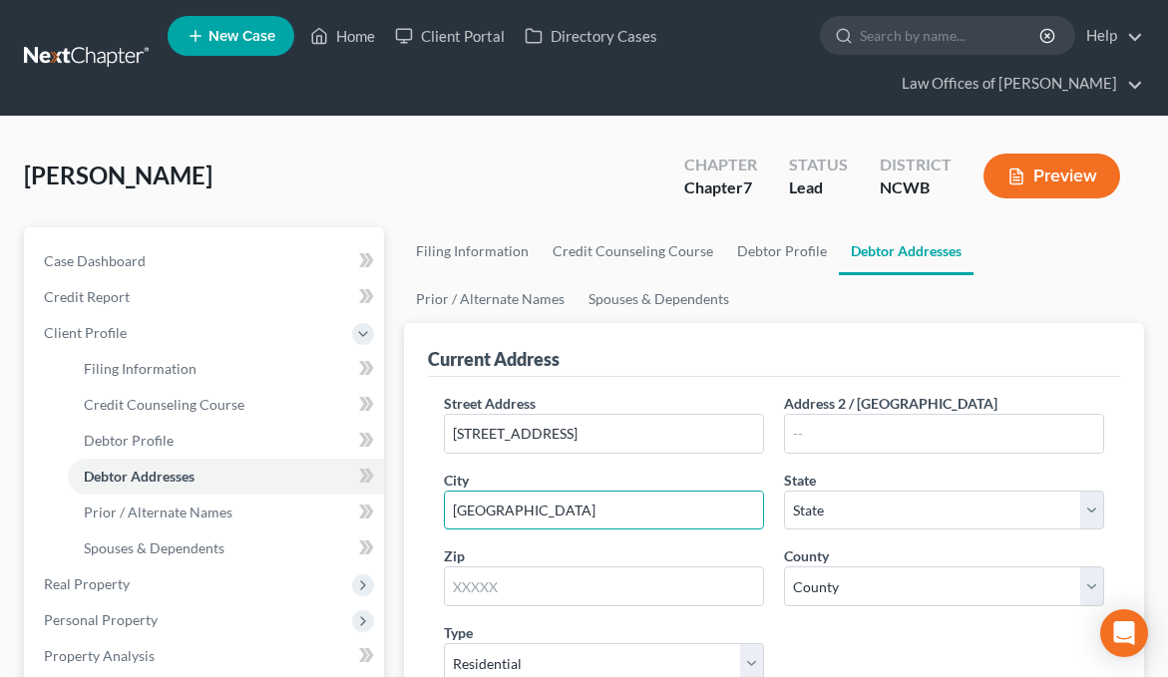
type input "Statesville"
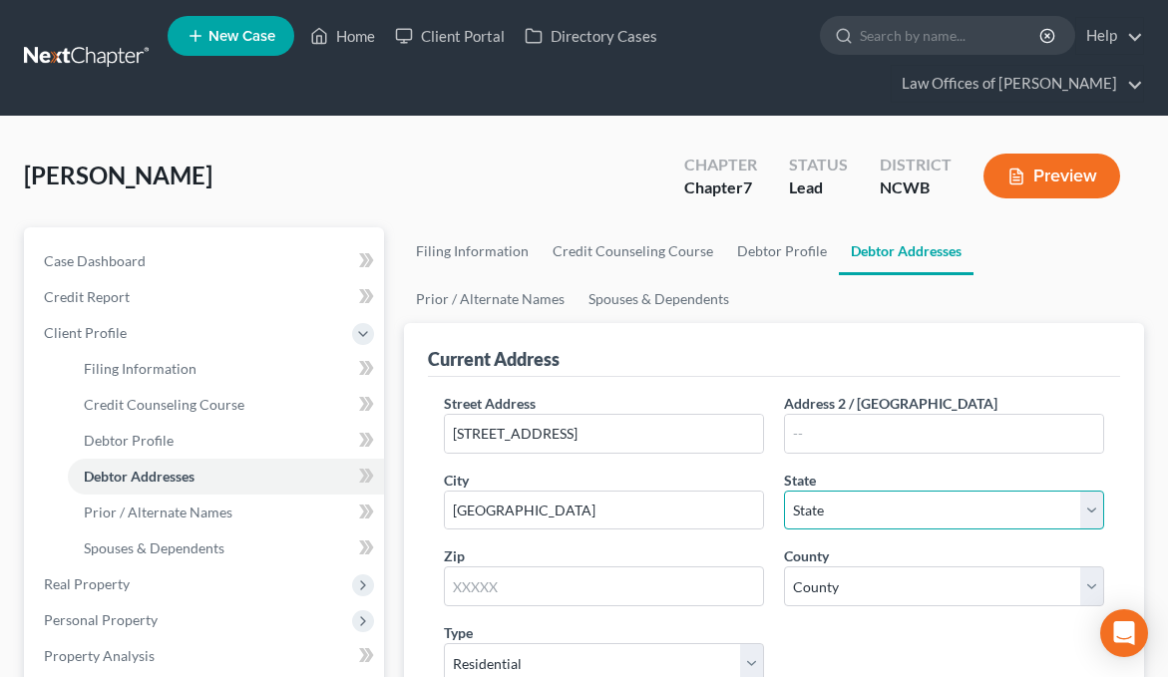
select select "28"
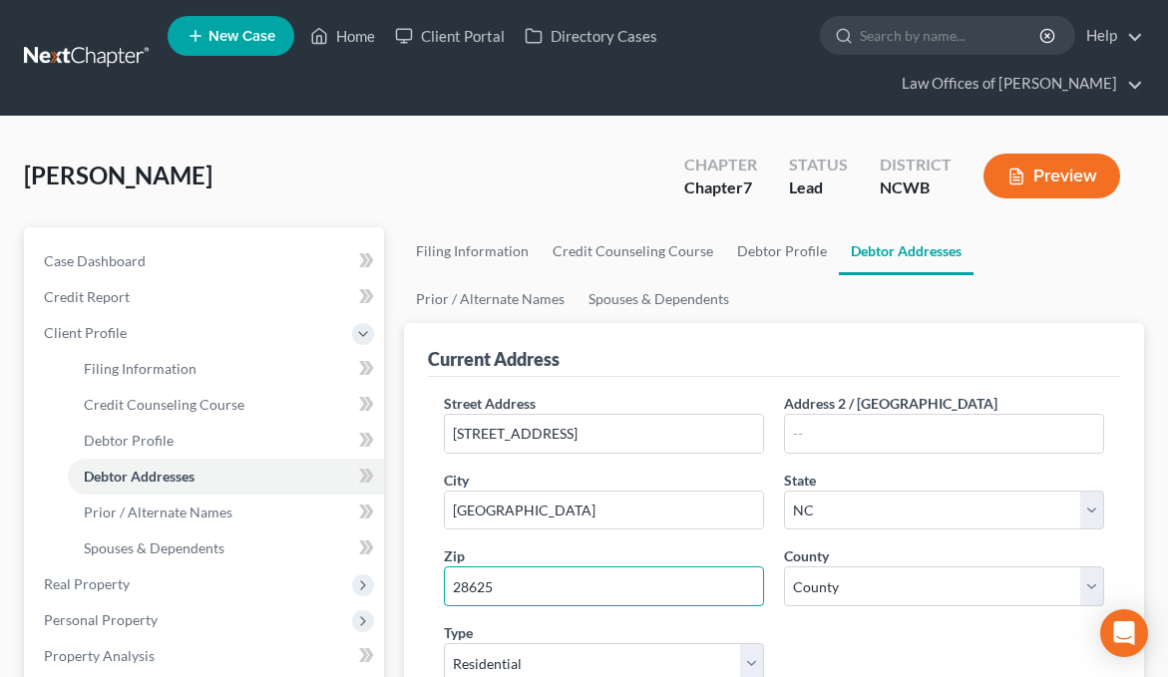
type input "28625"
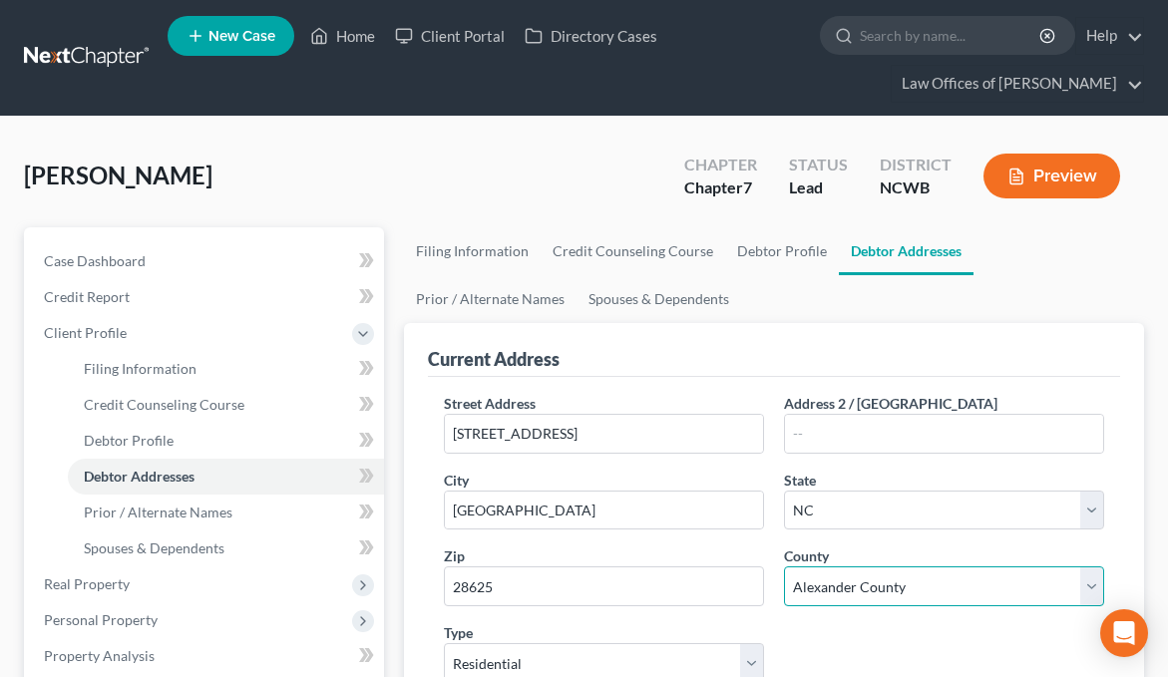
select select "48"
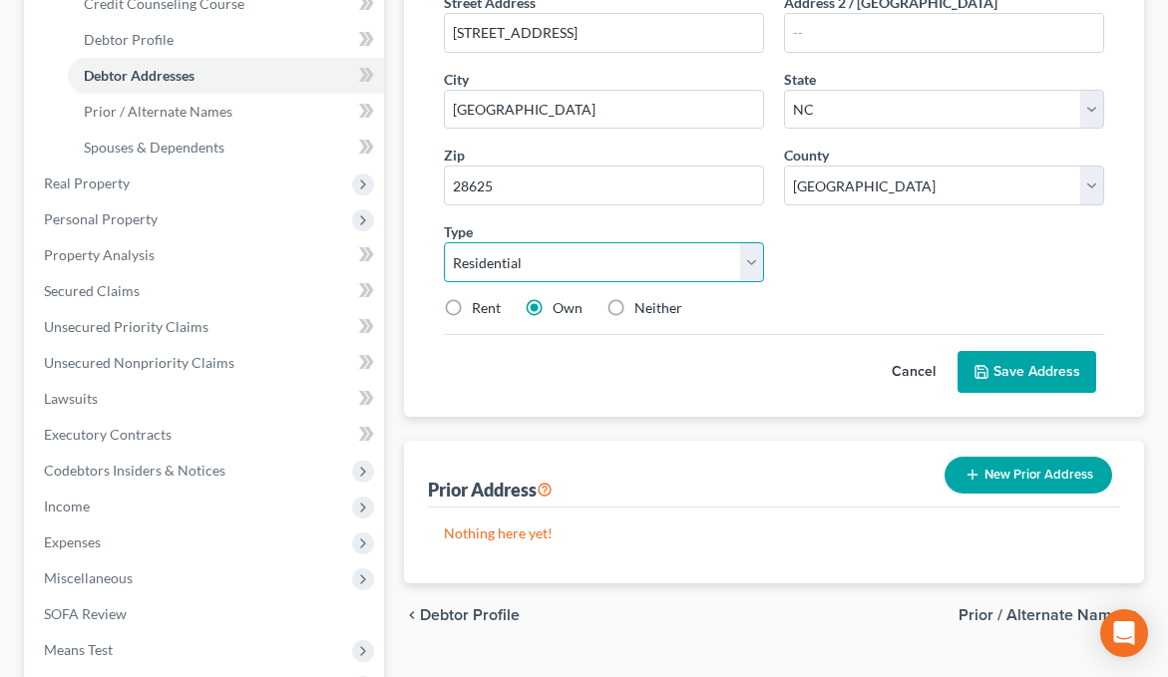
scroll to position [405, 0]
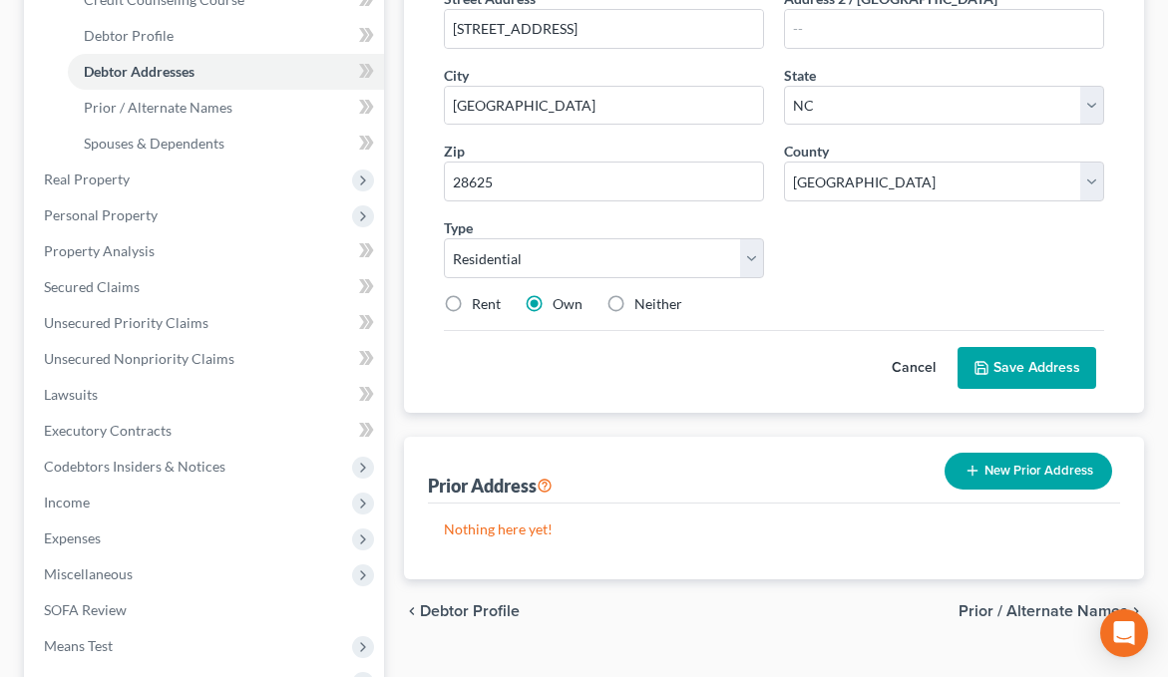
click at [995, 370] on button "Save Address" at bounding box center [1026, 368] width 139 height 42
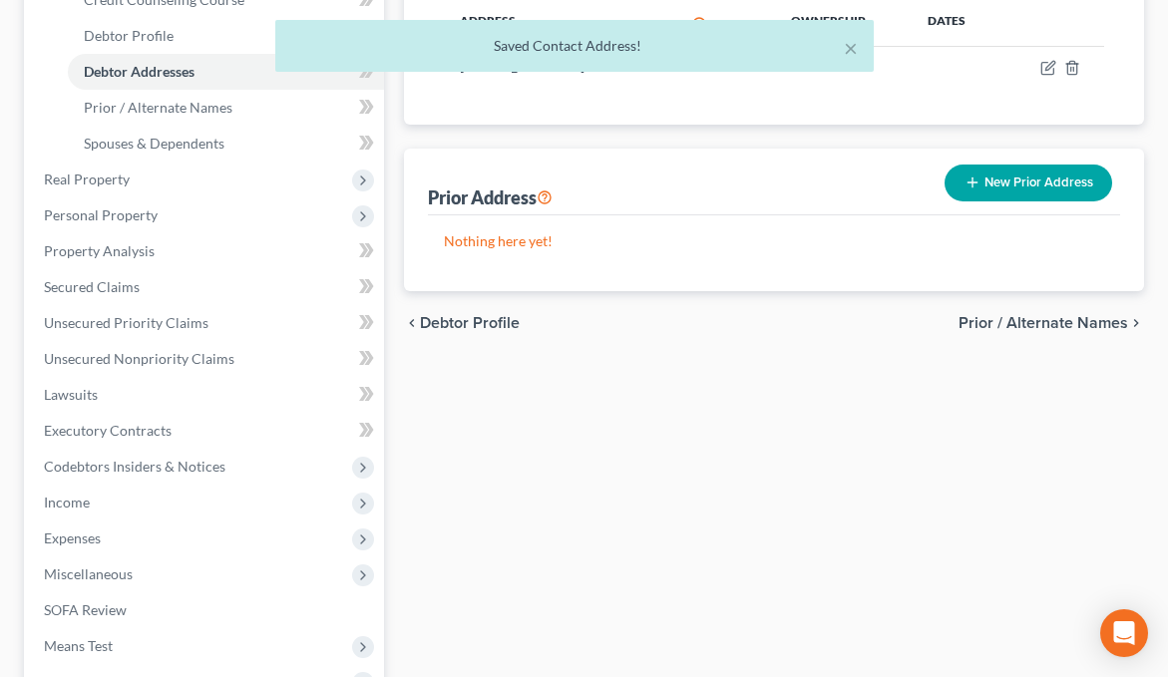
click at [458, 320] on span "Debtor Profile" at bounding box center [470, 323] width 100 height 16
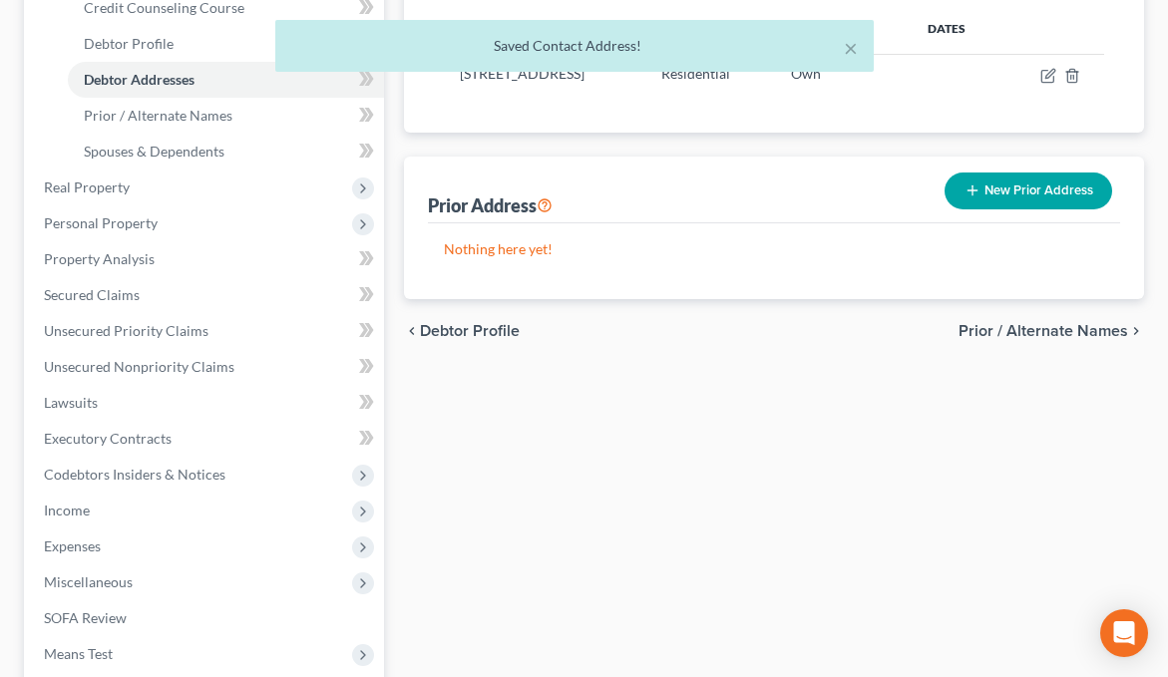
select select "1"
select select "3"
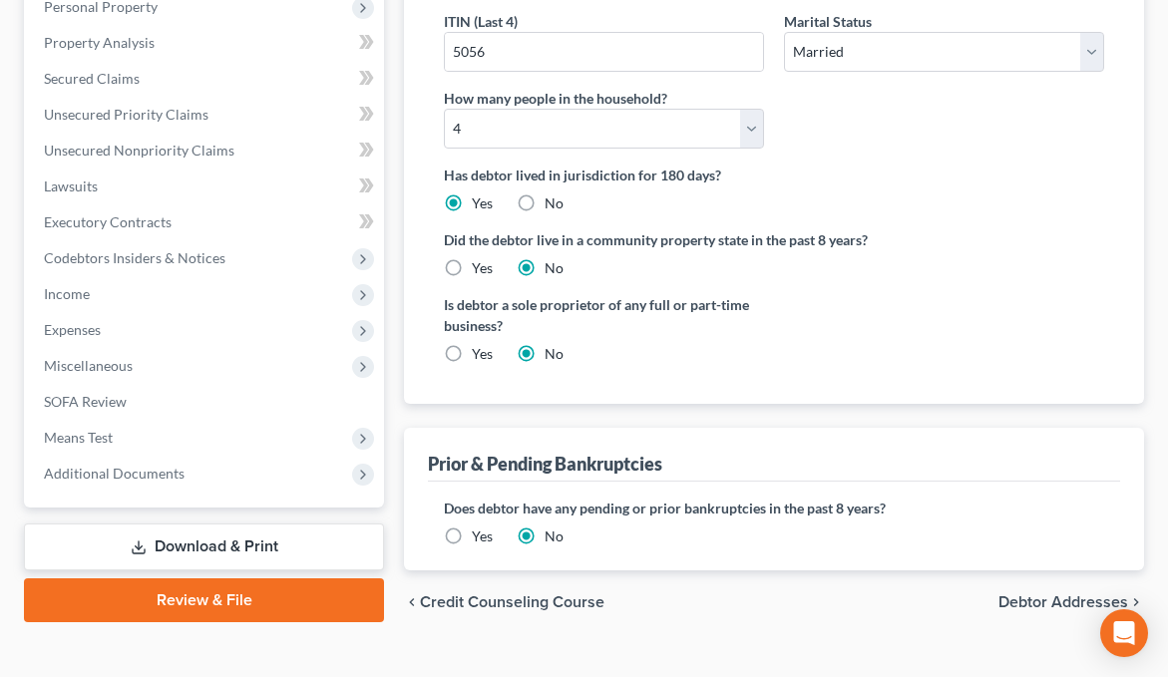
scroll to position [646, 0]
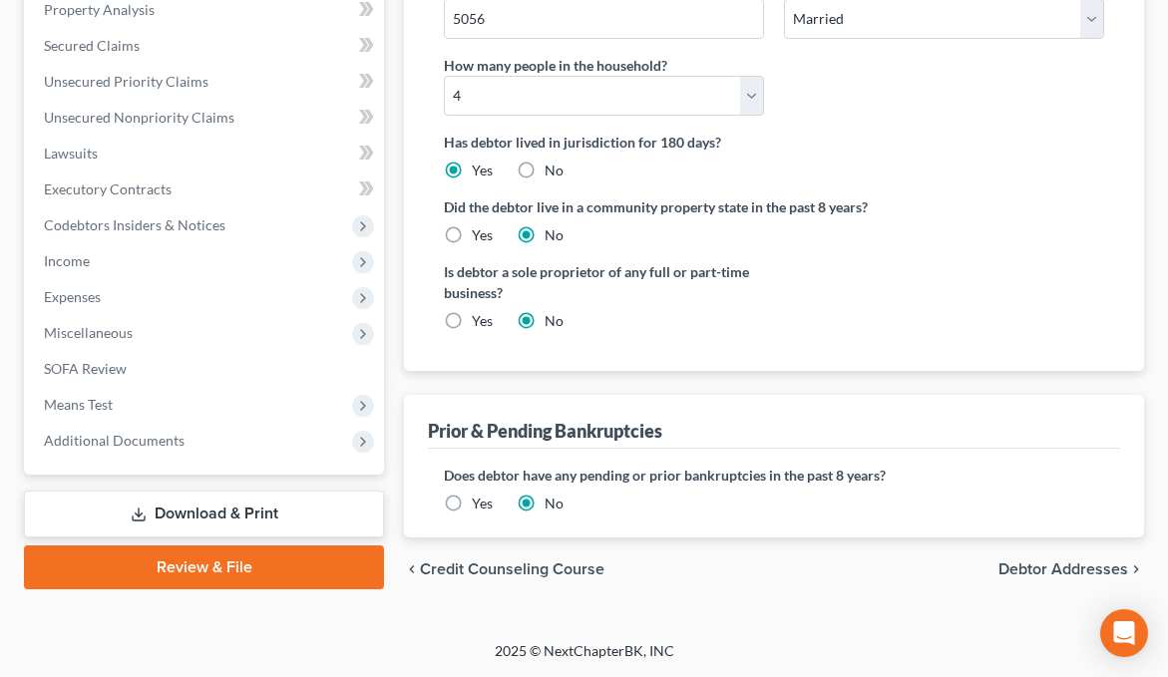
click at [1121, 568] on span "Debtor Addresses" at bounding box center [1063, 569] width 130 height 16
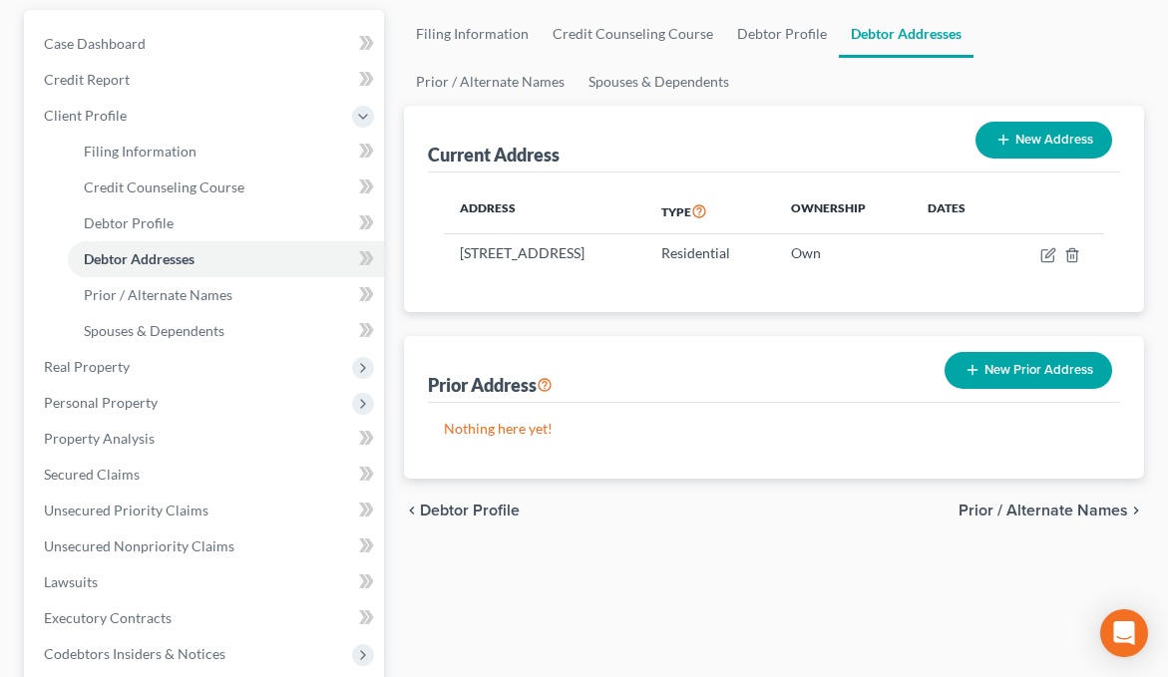
scroll to position [399, 0]
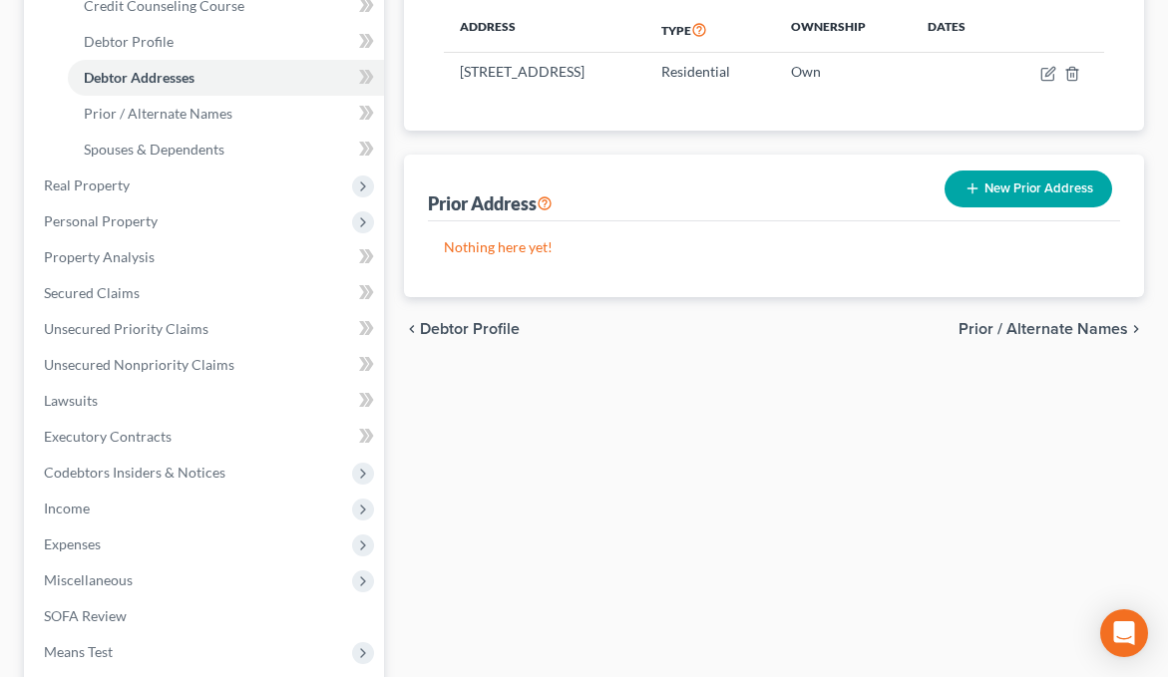
click at [980, 189] on icon "button" at bounding box center [972, 188] width 16 height 16
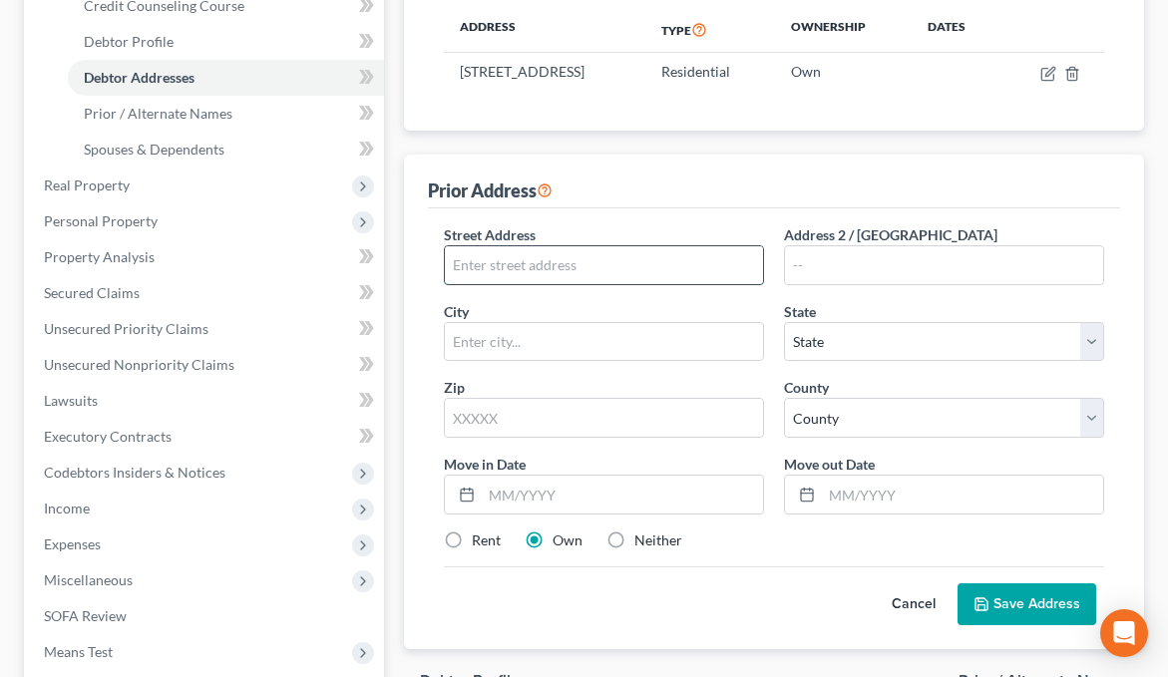
click at [504, 275] on input "text" at bounding box center [604, 265] width 318 height 38
type input "8427 Zeal Court"
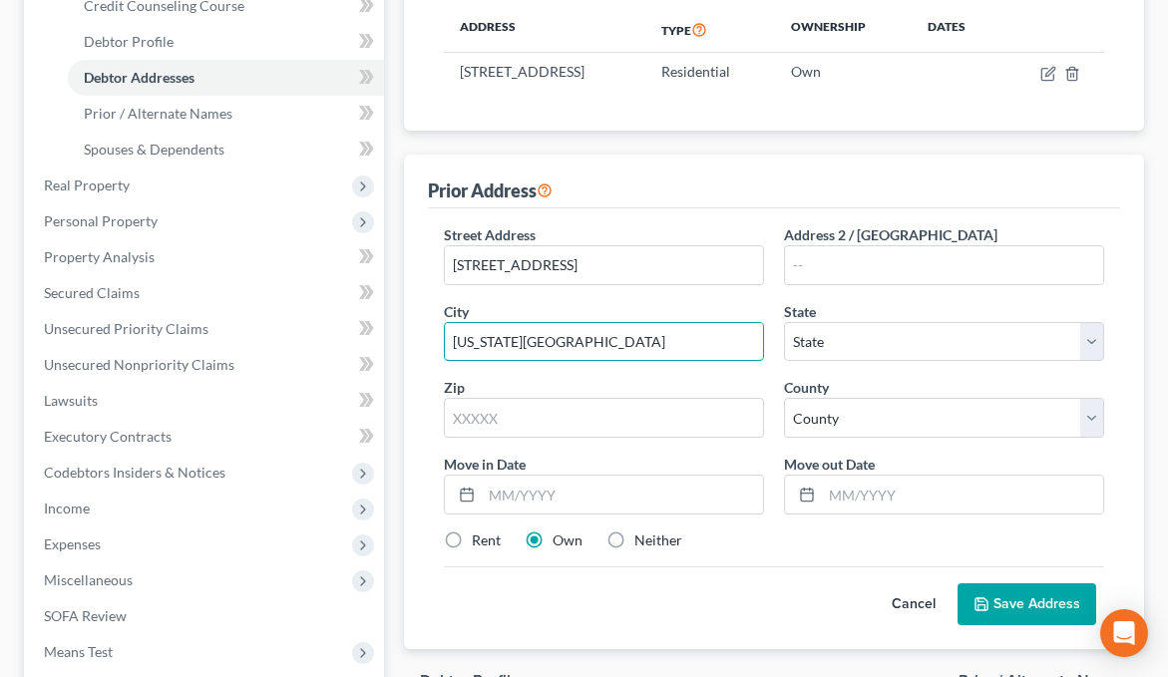
type input "Colorado Springs"
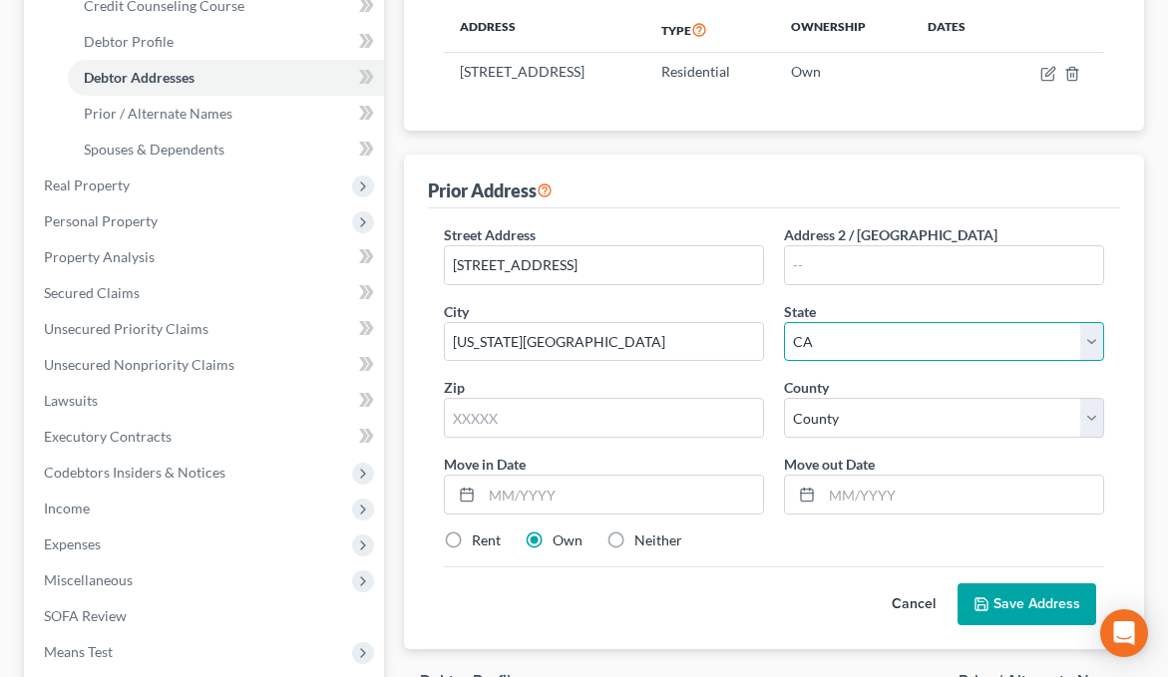
select select "5"
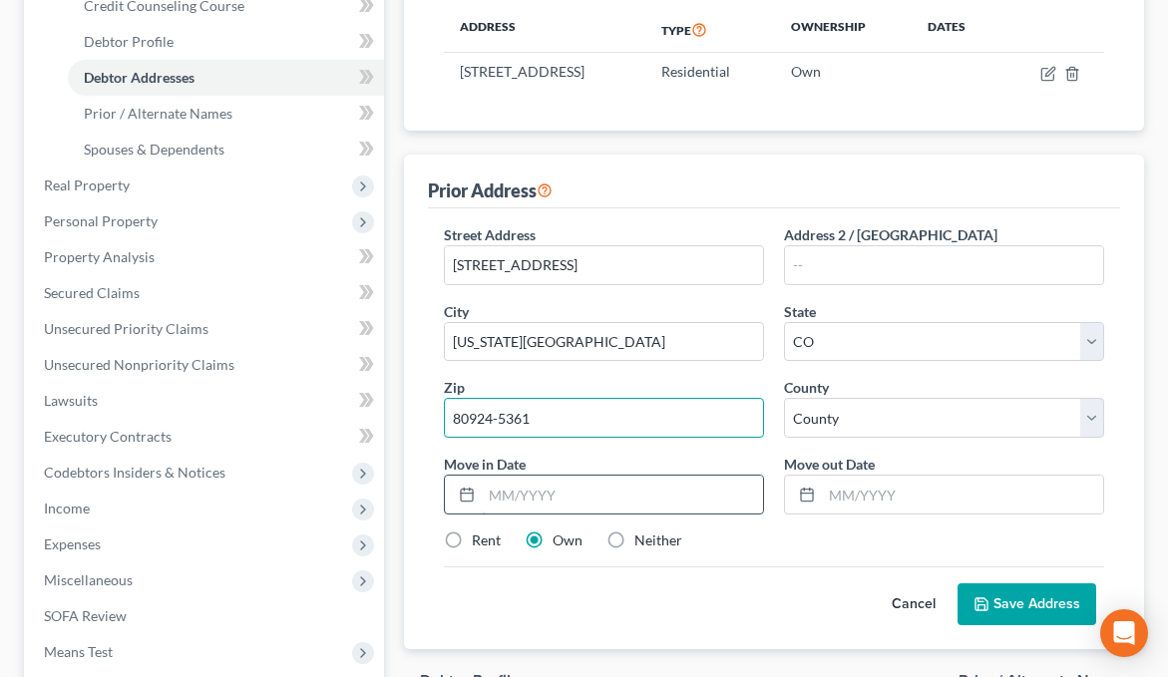
type input "80924-5361"
click at [566, 507] on input "text" at bounding box center [622, 495] width 281 height 38
type input "01/2023"
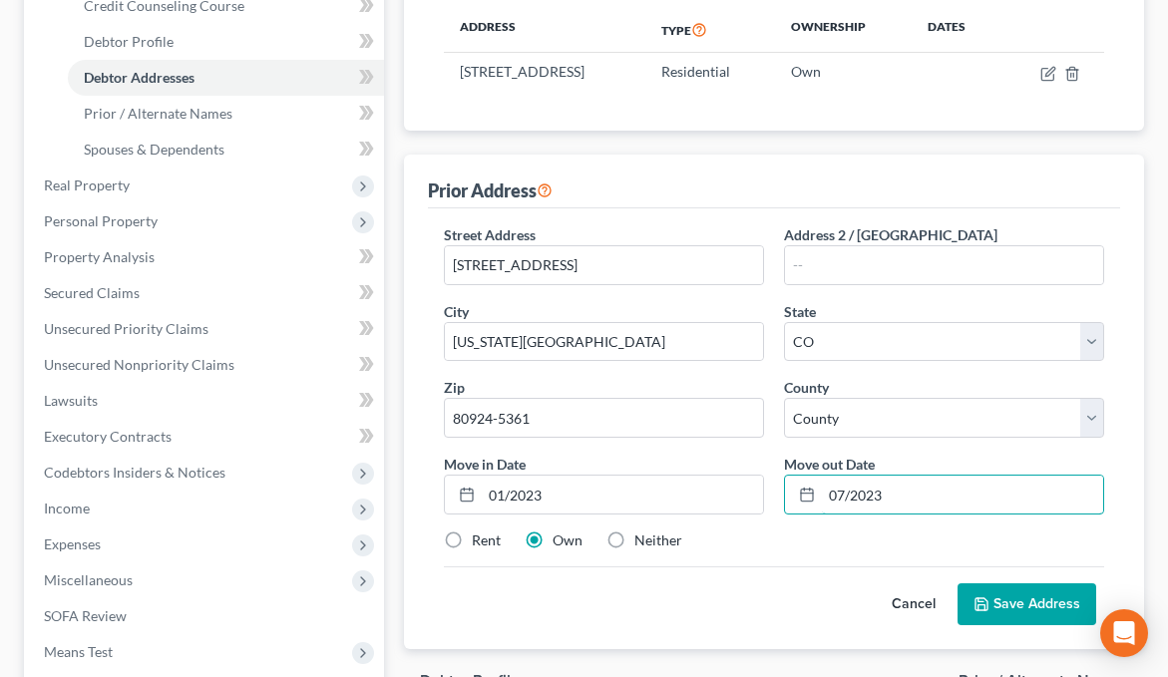
type input "07/2023"
click at [634, 539] on label "Neither" at bounding box center [658, 540] width 48 height 20
click at [642, 539] on input "Neither" at bounding box center [648, 536] width 13 height 13
radio input "true"
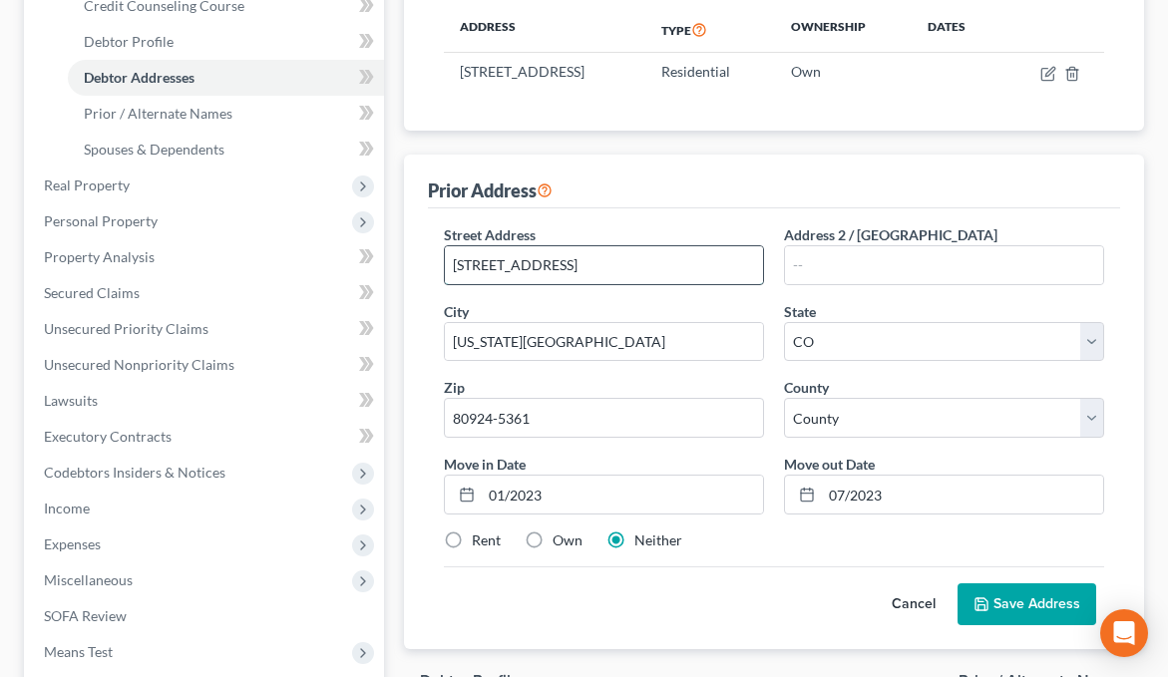
click at [463, 267] on input "8427 Zeal Court" at bounding box center [604, 265] width 318 height 38
click at [609, 272] on input "8727 Zeal Court" at bounding box center [604, 265] width 318 height 38
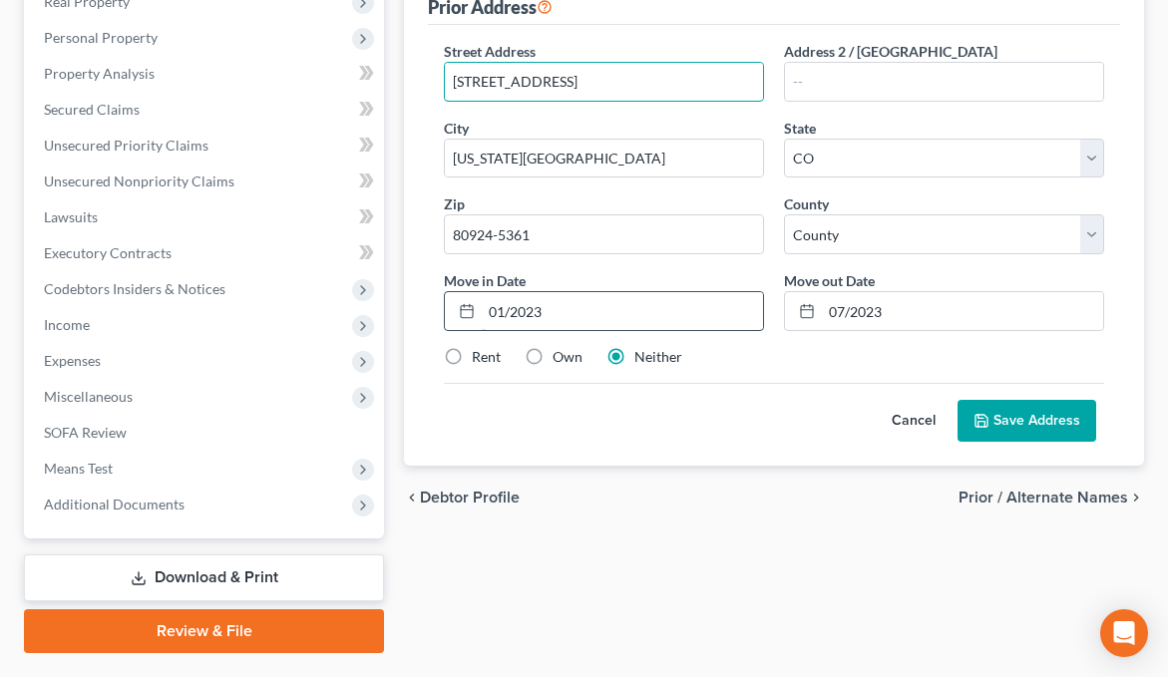
scroll to position [598, 0]
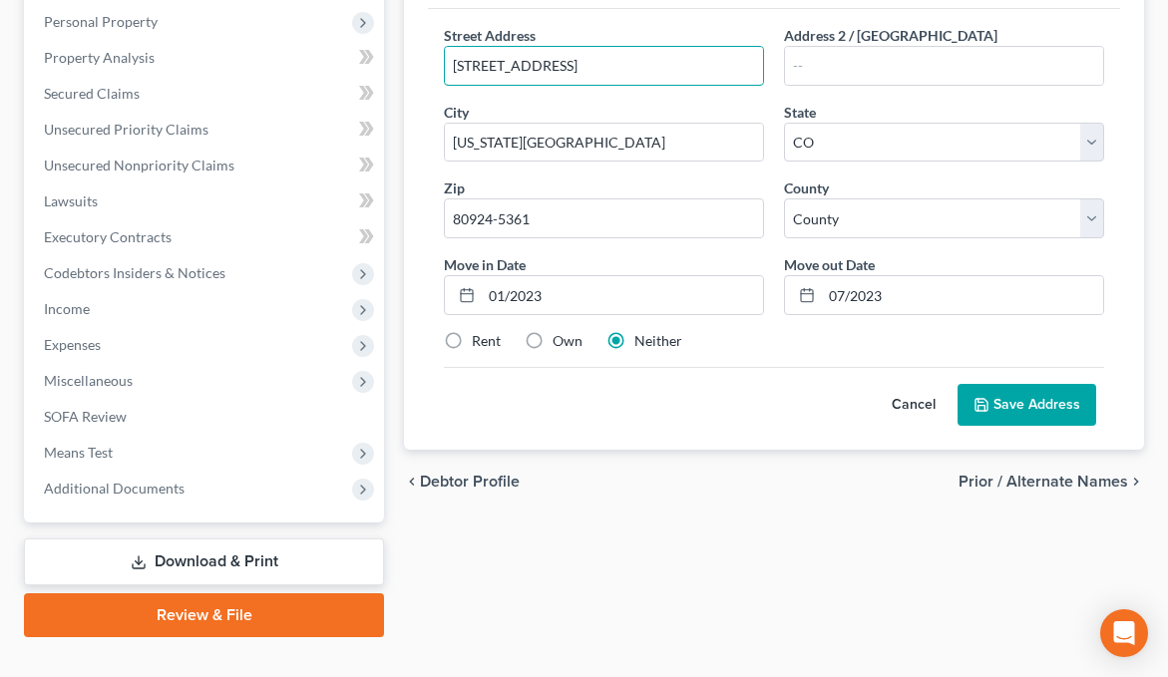
type input "8727 Zeal Court"
click at [996, 401] on button "Save Address" at bounding box center [1026, 405] width 139 height 42
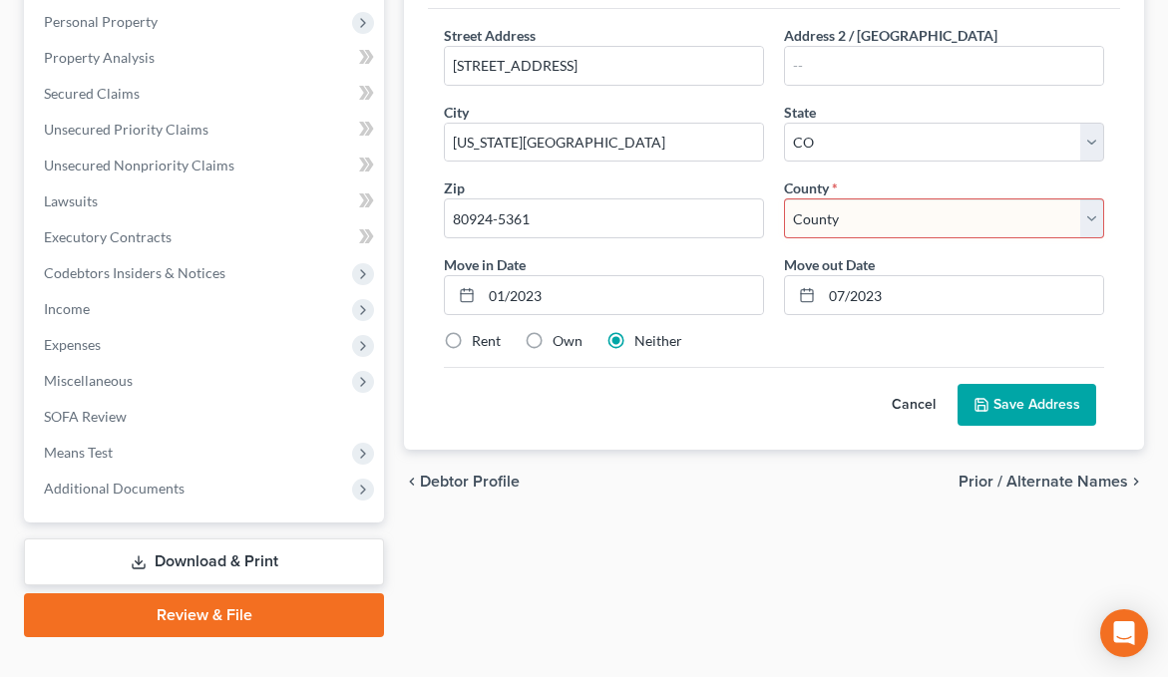
click at [846, 218] on select "County Adams County Alamosa County Arapahoe County Archuleta County Baca County…" at bounding box center [944, 218] width 320 height 40
select select "20"
click at [784, 198] on select "County Adams County Alamosa County Arapahoe County Archuleta County Baca County…" at bounding box center [944, 218] width 320 height 40
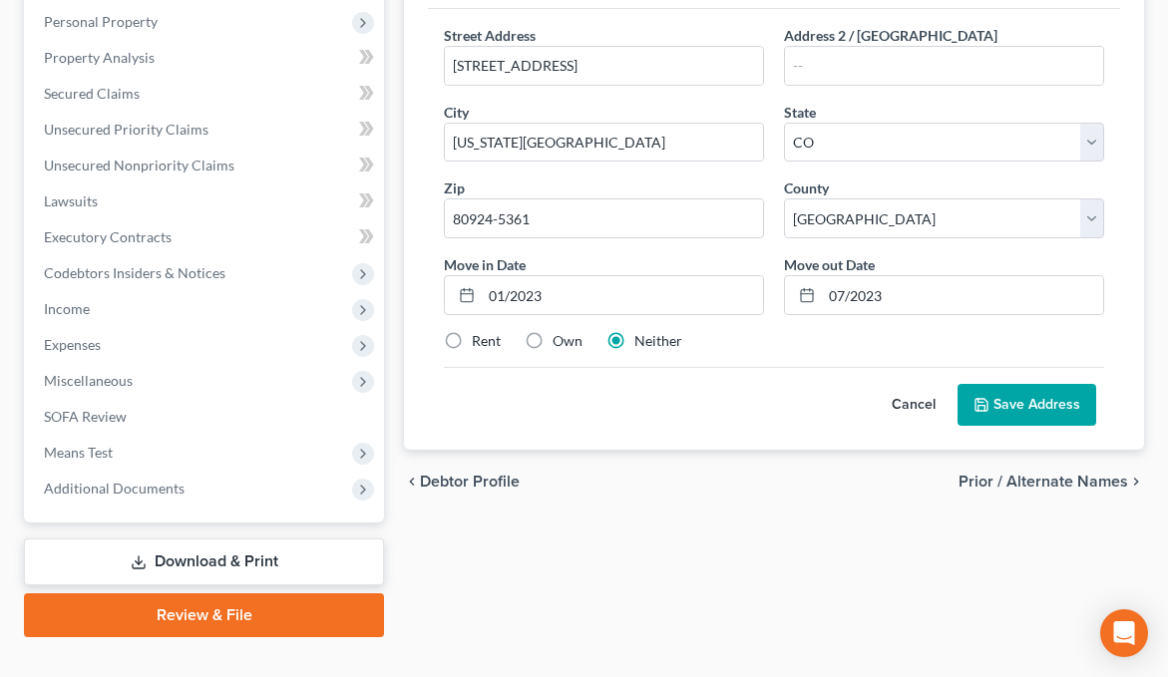
click at [1028, 402] on button "Save Address" at bounding box center [1026, 405] width 139 height 42
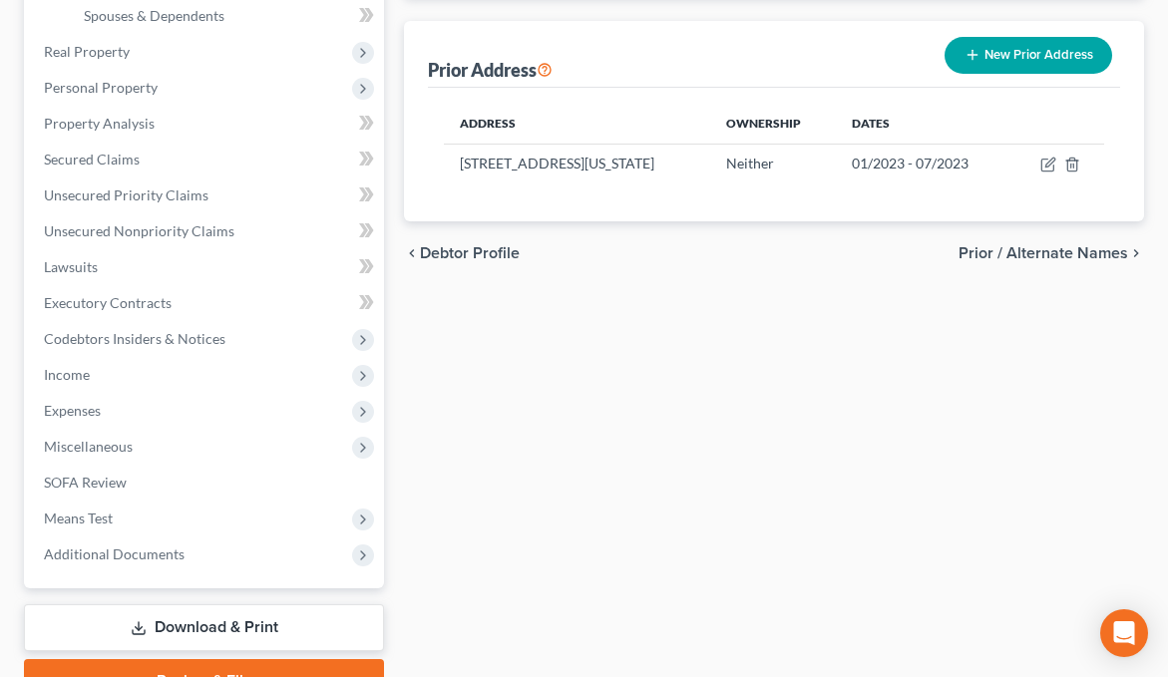
scroll to position [299, 0]
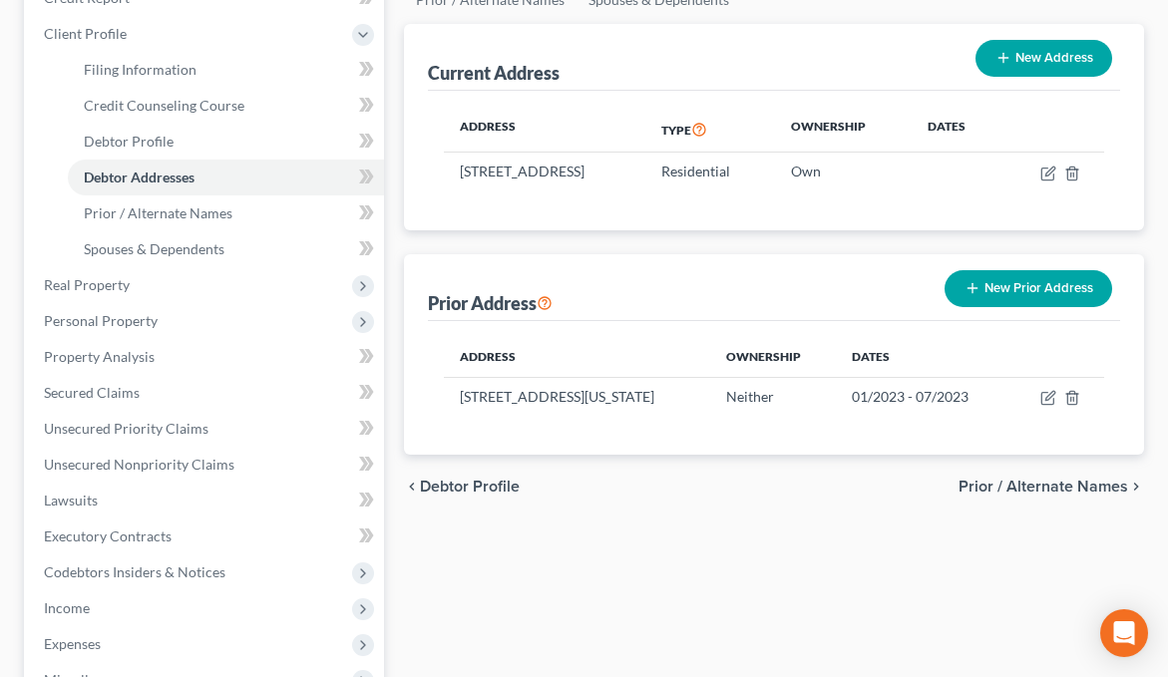
click at [1027, 287] on button "New Prior Address" at bounding box center [1028, 288] width 168 height 37
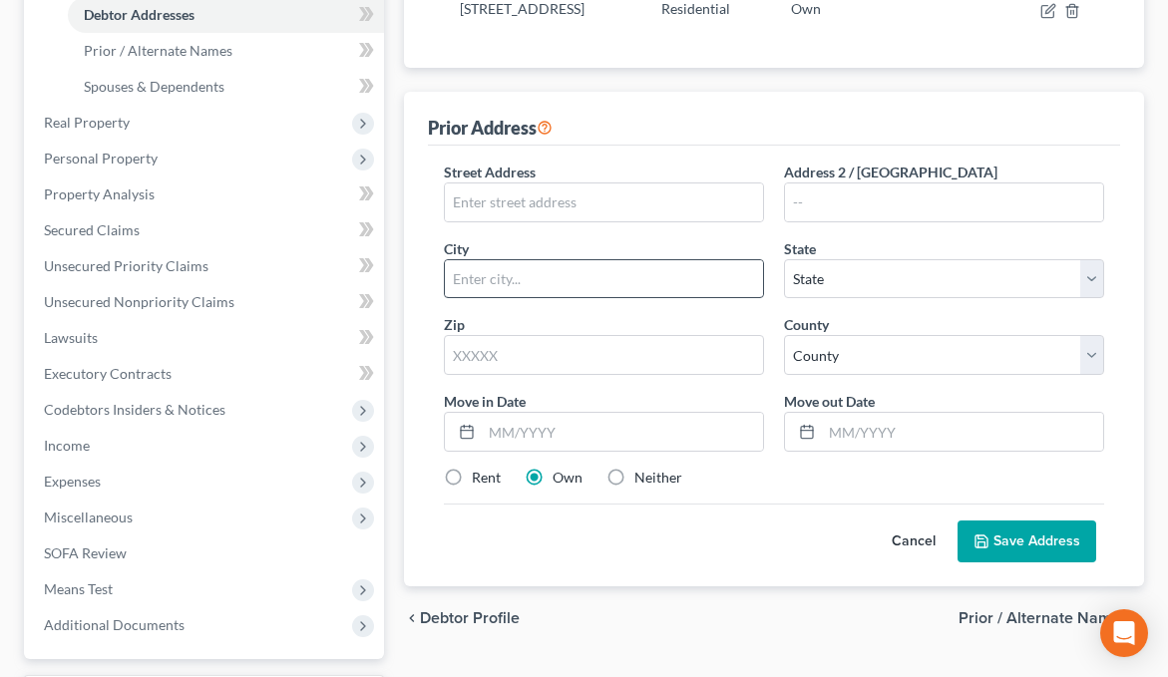
scroll to position [499, 0]
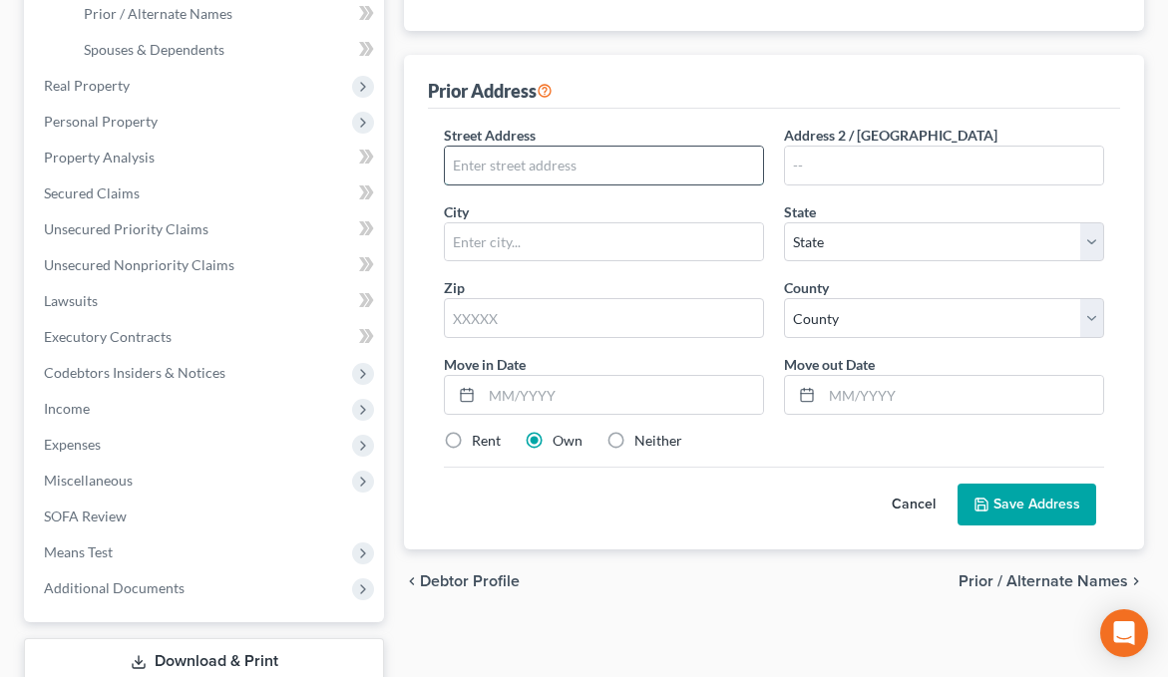
click at [550, 172] on input "text" at bounding box center [604, 166] width 318 height 38
type input "4159 Taylorsville Hwy"
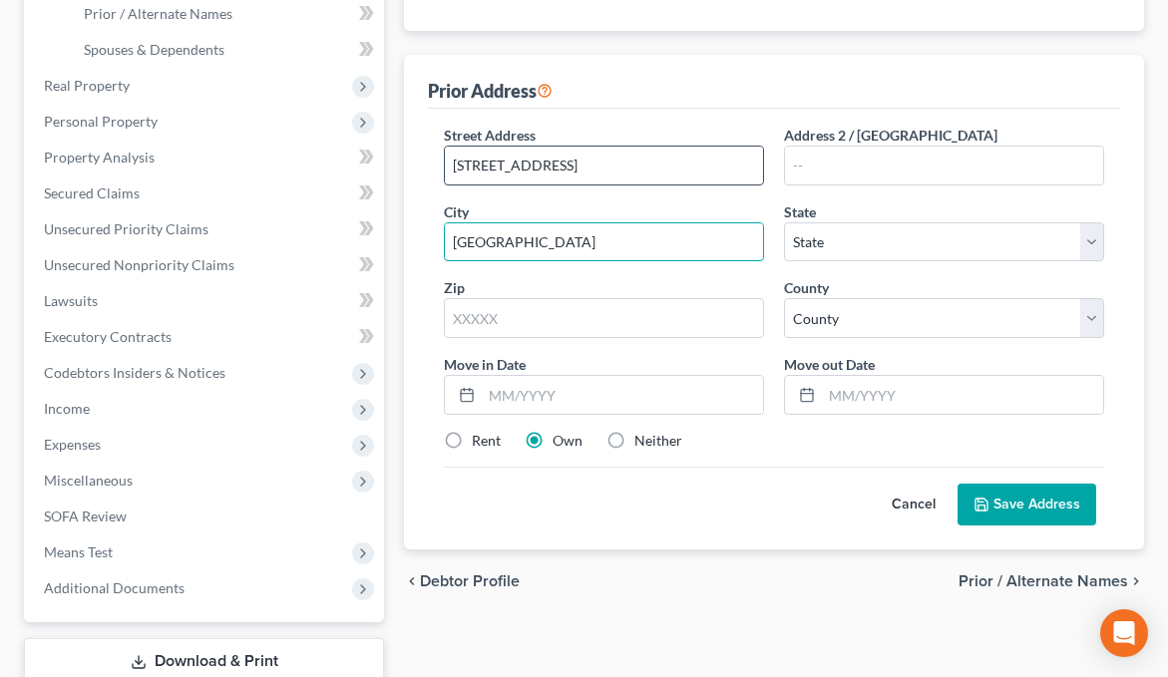
type input "Taylorsville"
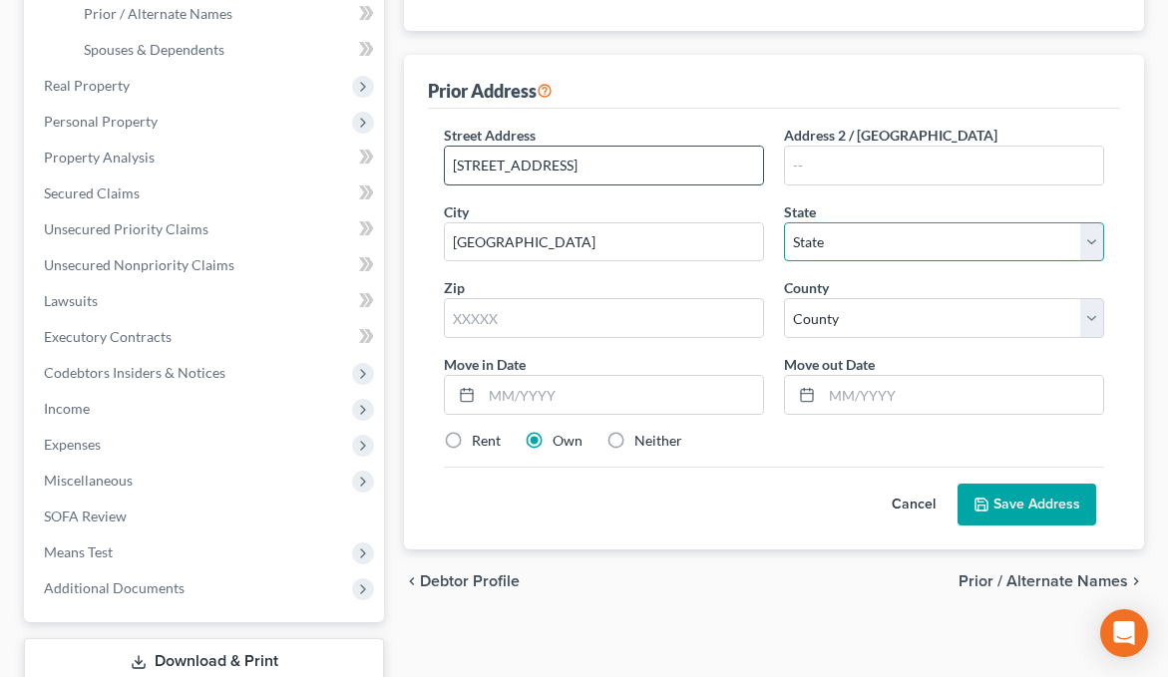
select select "28"
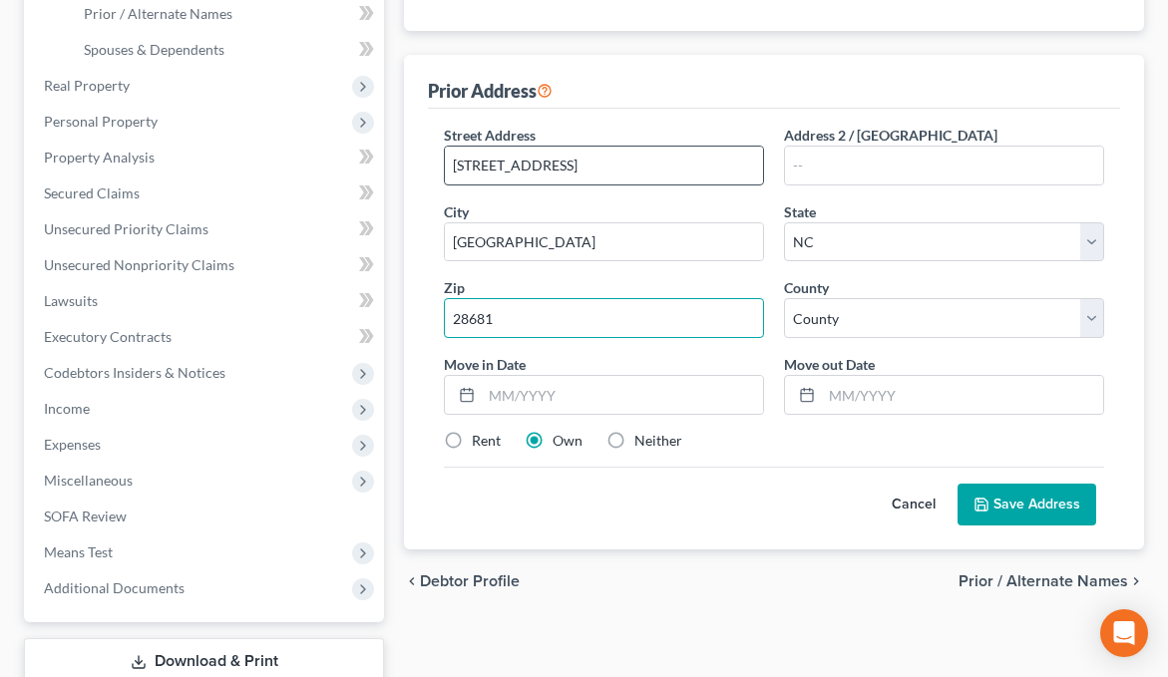
type input "28681"
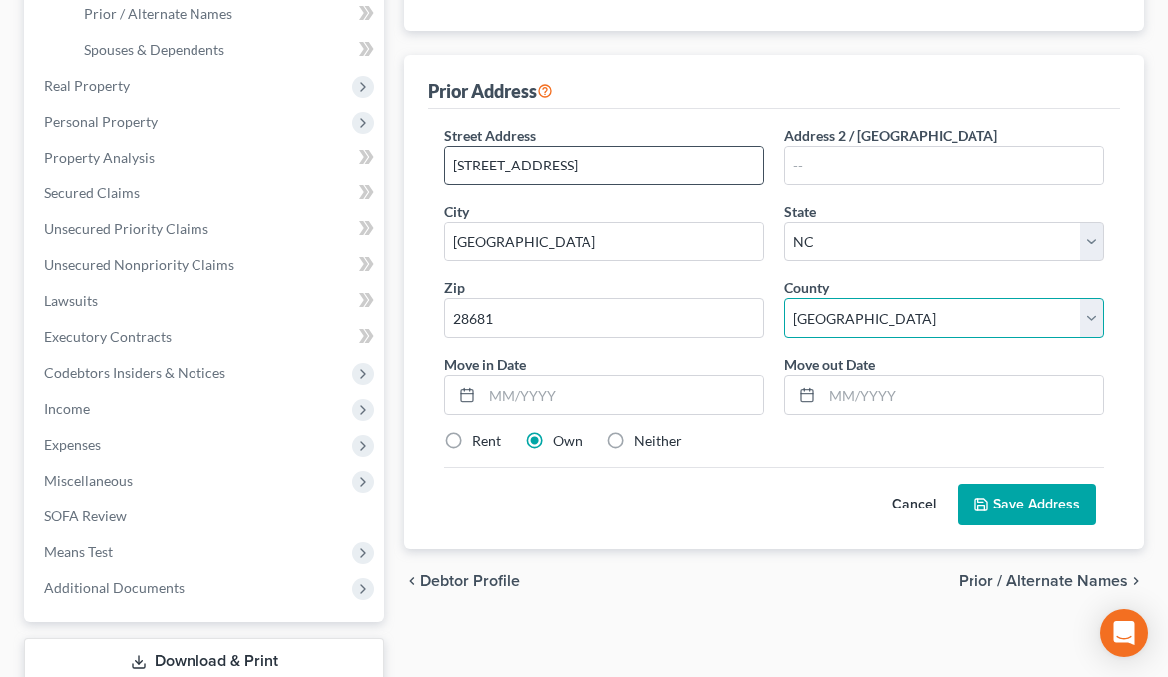
select select "1"
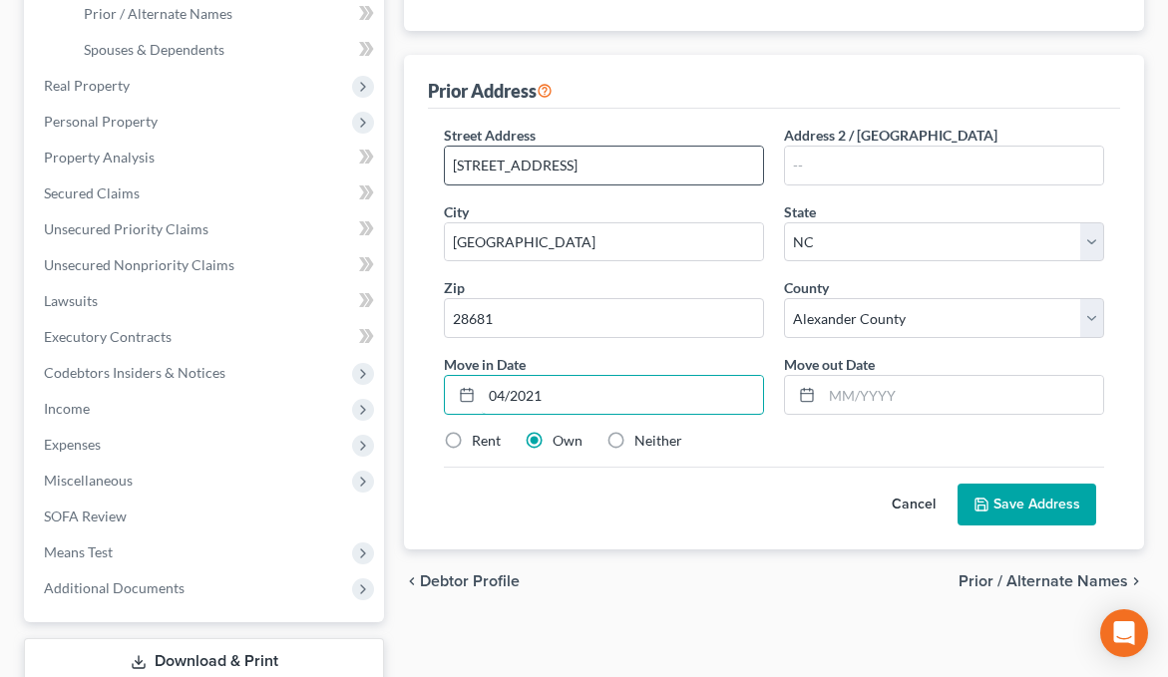
type input "04/2021"
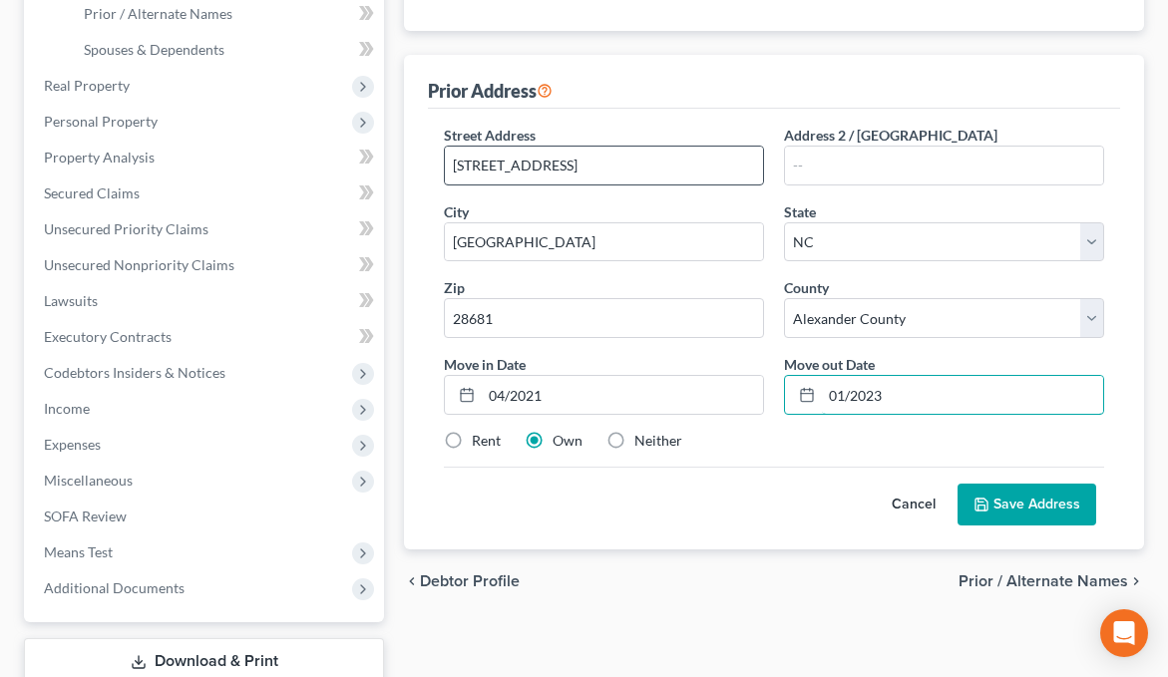
type input "01/2023"
click at [634, 442] on label "Neither" at bounding box center [658, 441] width 48 height 20
click at [642, 442] on input "Neither" at bounding box center [648, 437] width 13 height 13
radio input "true"
click at [1032, 501] on button "Save Address" at bounding box center [1026, 505] width 139 height 42
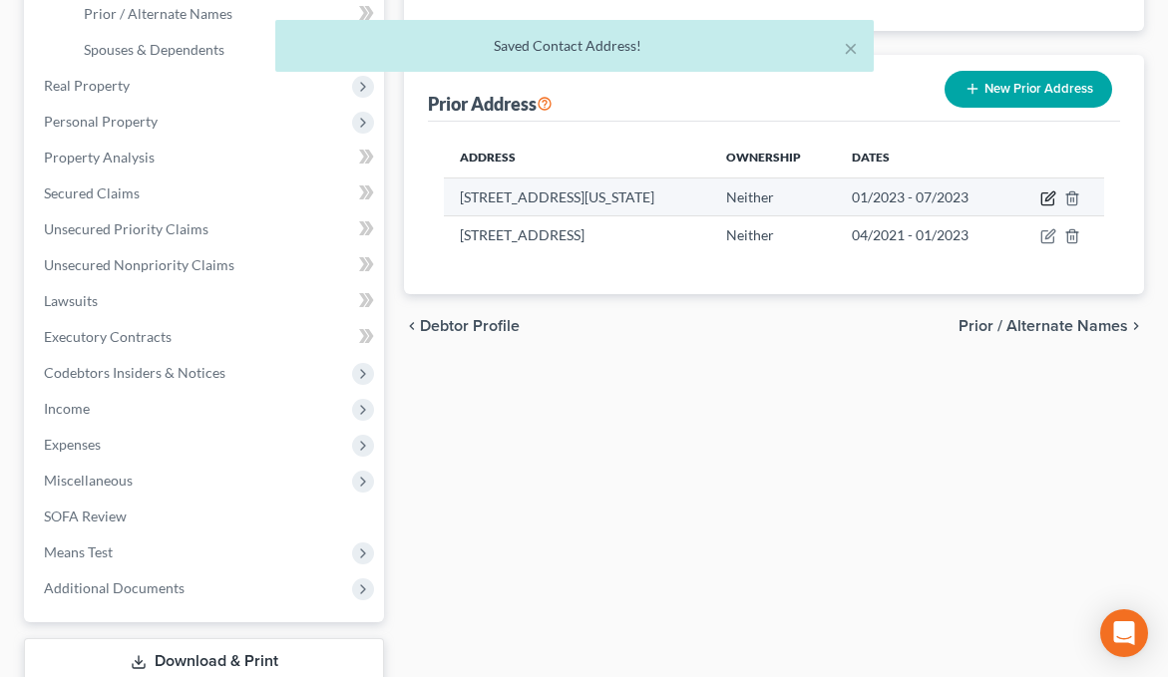
click at [1054, 200] on icon "button" at bounding box center [1049, 195] width 9 height 9
select select "5"
select select "20"
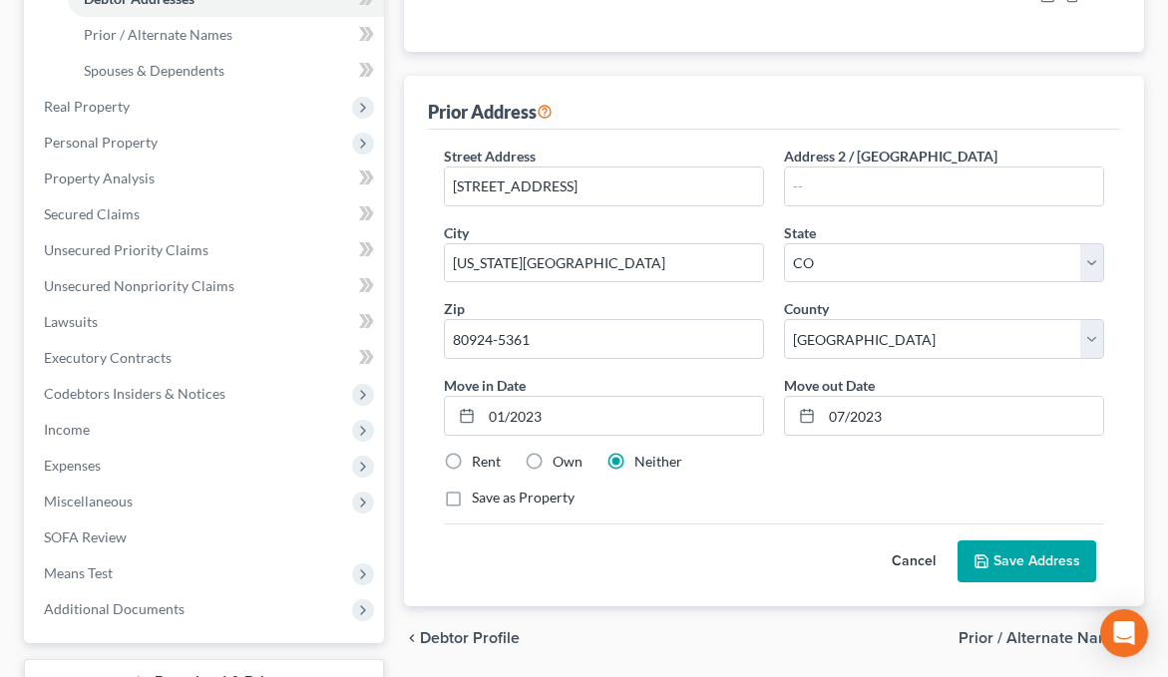
scroll to position [435, 0]
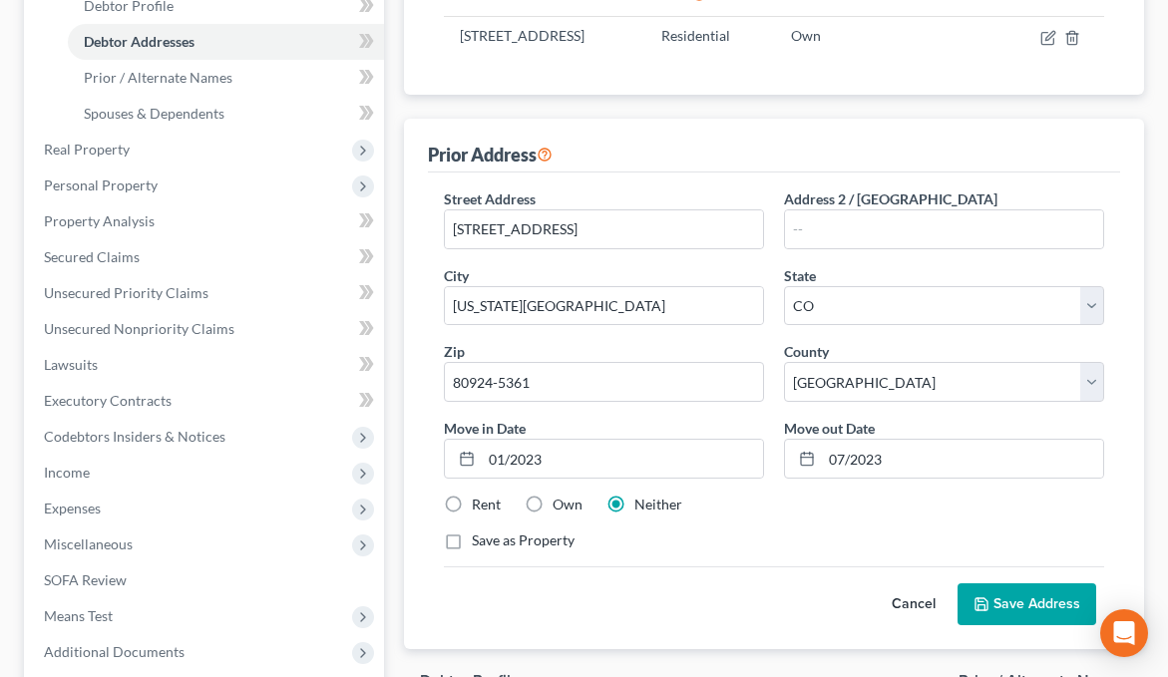
click at [983, 601] on polyline at bounding box center [980, 599] width 5 height 3
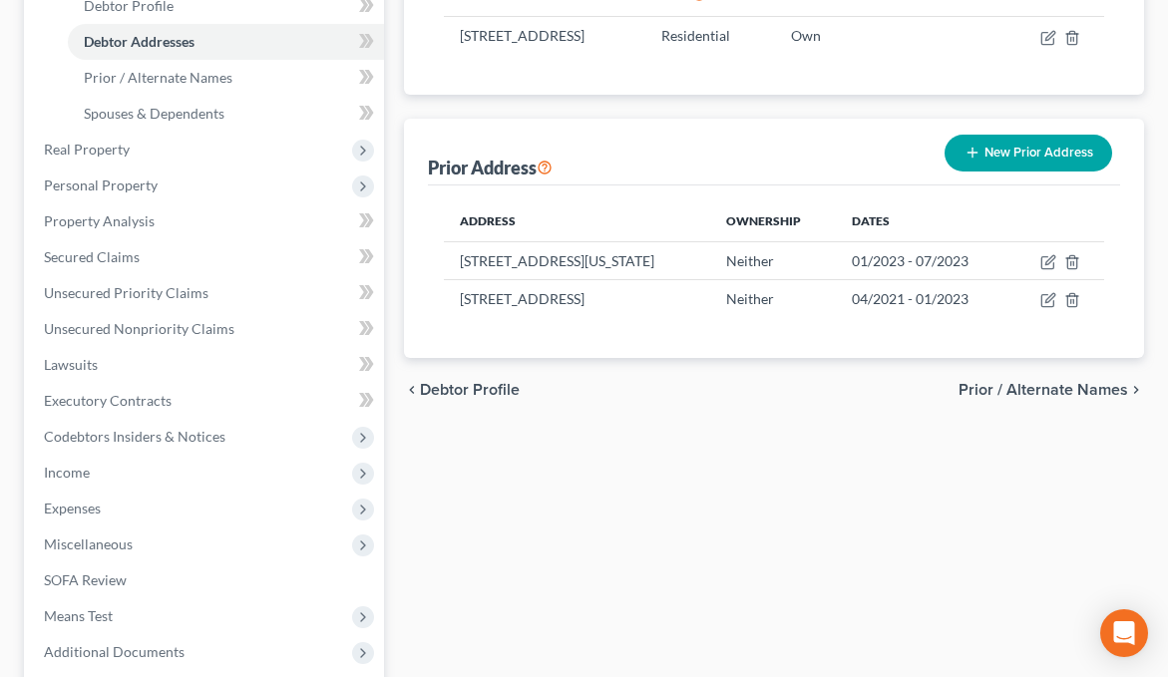
click at [1047, 398] on span "Prior / Alternate Names" at bounding box center [1043, 390] width 170 height 16
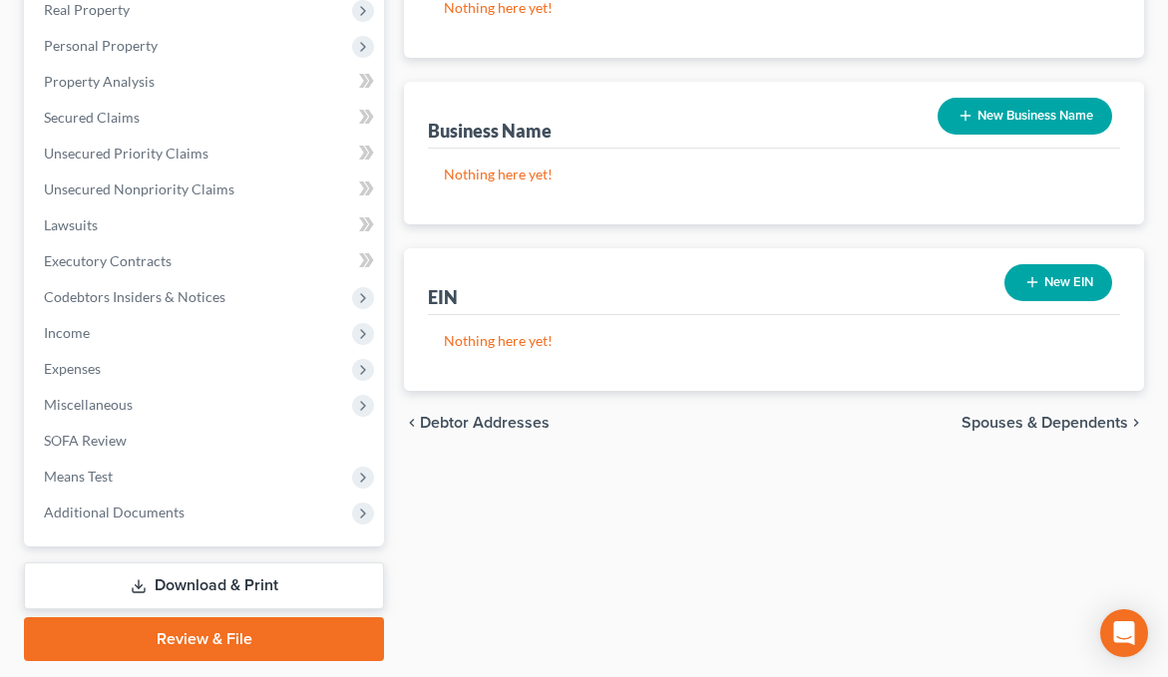
scroll to position [634, 0]
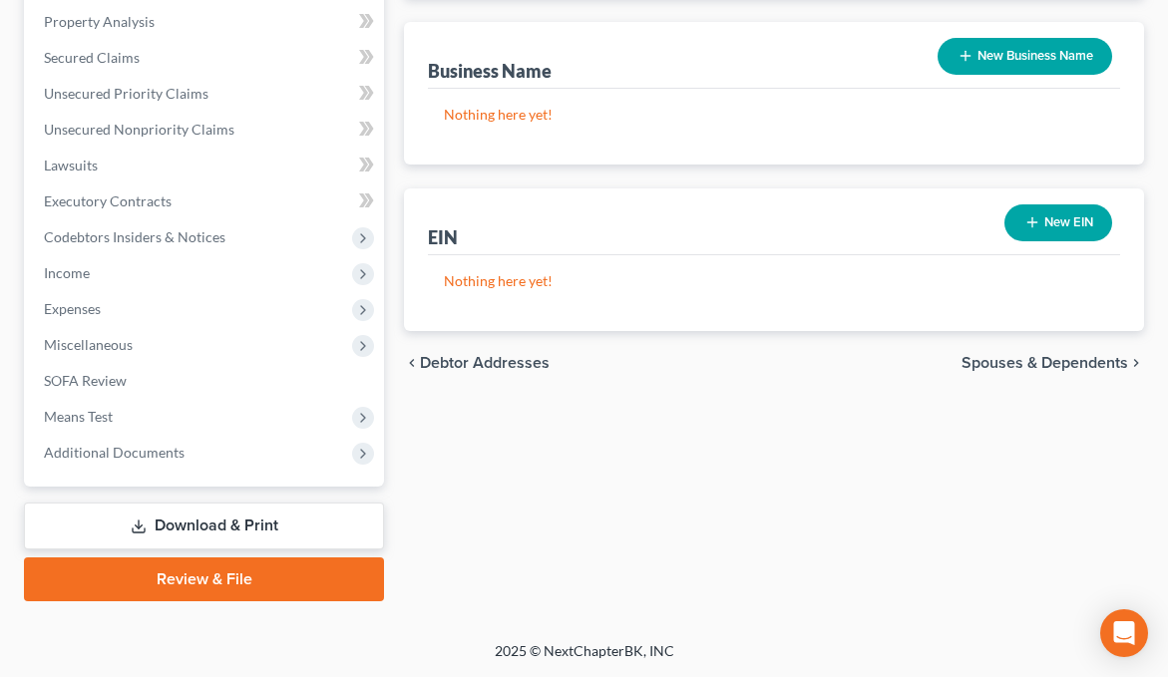
click at [1048, 357] on span "Spouses & Dependents" at bounding box center [1044, 363] width 167 height 16
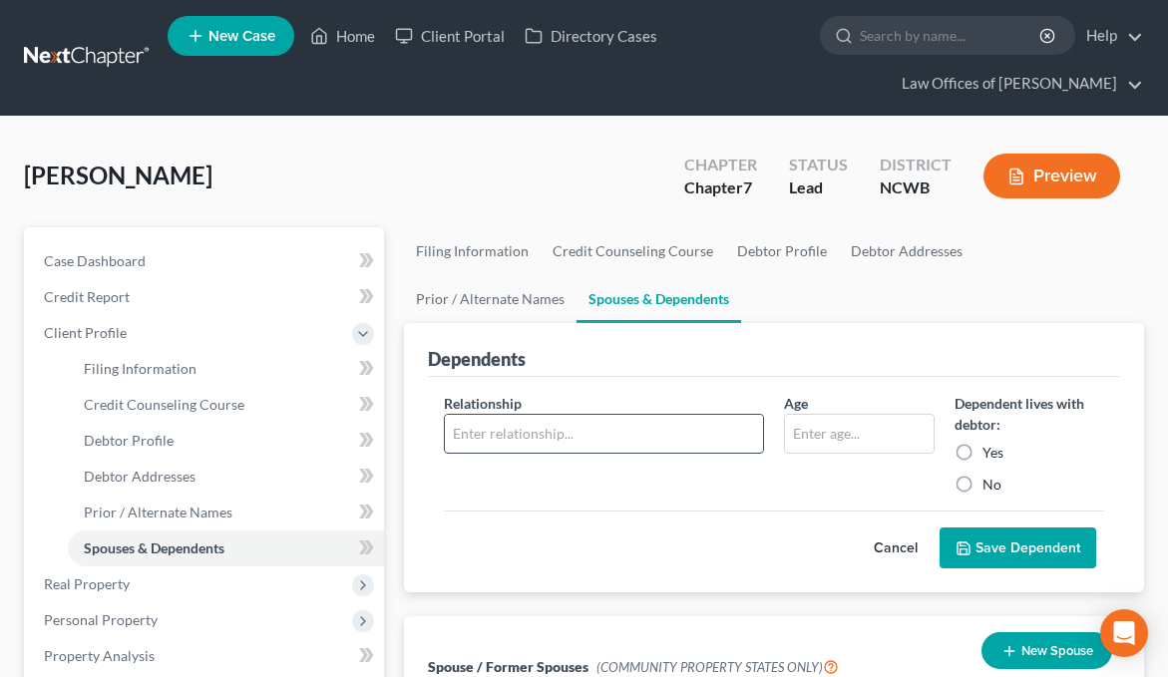
click at [559, 450] on input "text" at bounding box center [604, 434] width 318 height 38
type input "Son"
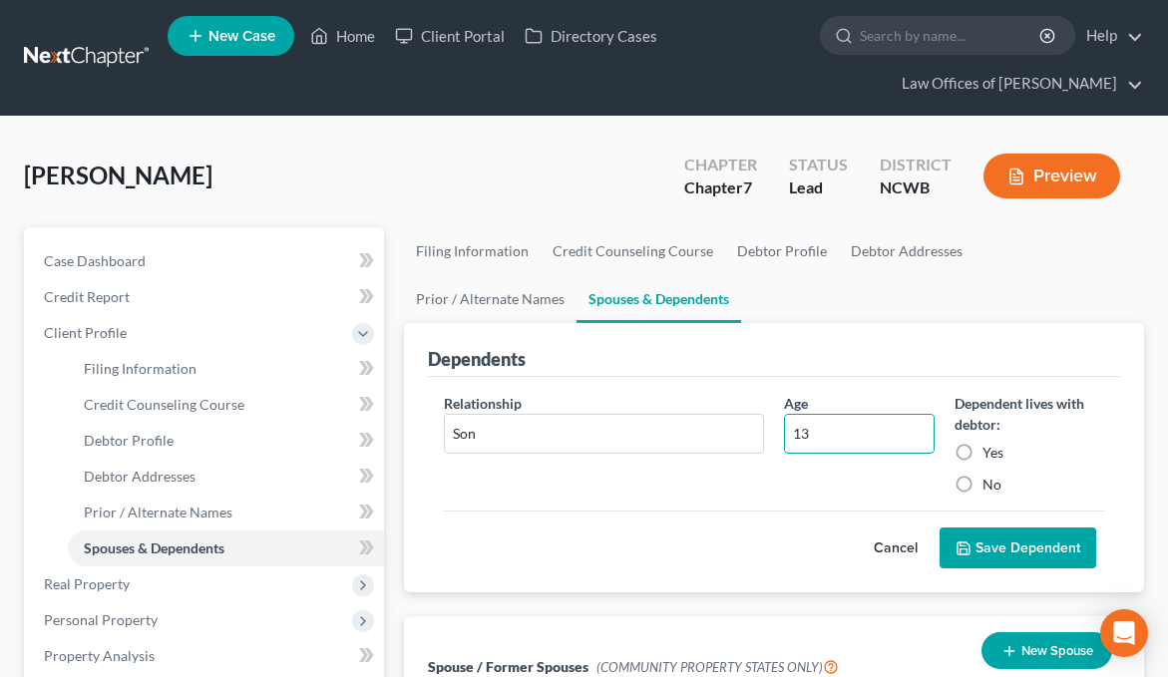
type input "13"
click at [982, 452] on label "Yes" at bounding box center [992, 453] width 21 height 20
click at [990, 452] on input "Yes" at bounding box center [996, 449] width 13 height 13
radio input "true"
click at [1002, 548] on button "Save Dependent" at bounding box center [1017, 548] width 157 height 42
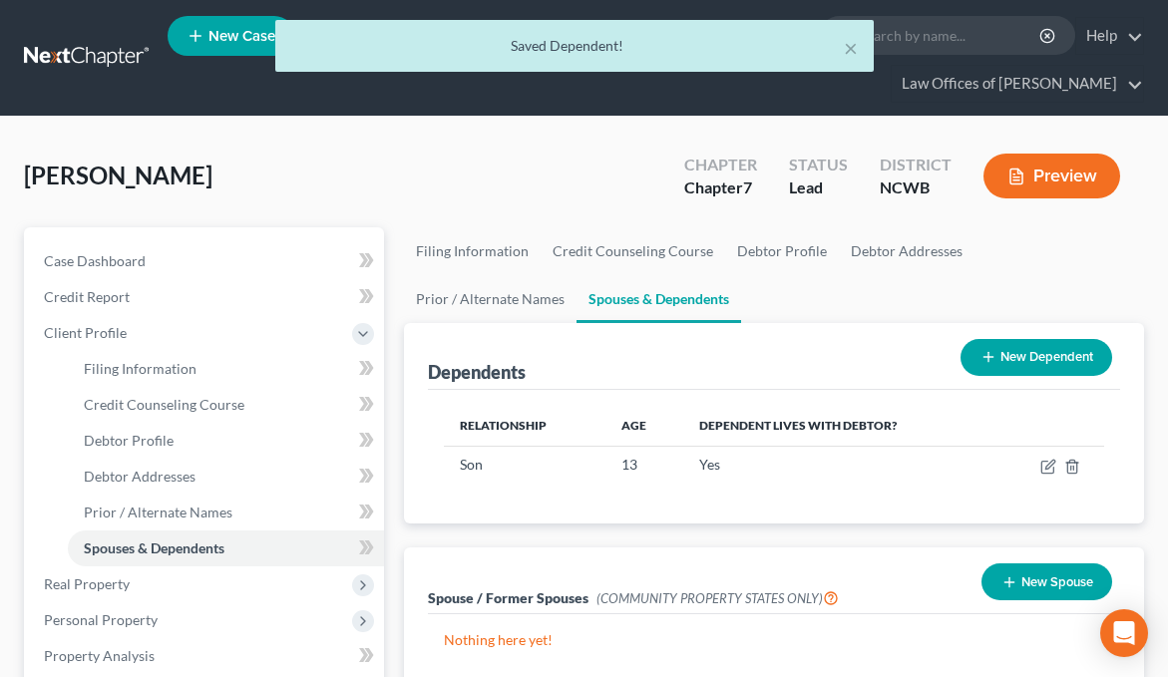
click at [1027, 354] on button "New Dependent" at bounding box center [1036, 357] width 152 height 37
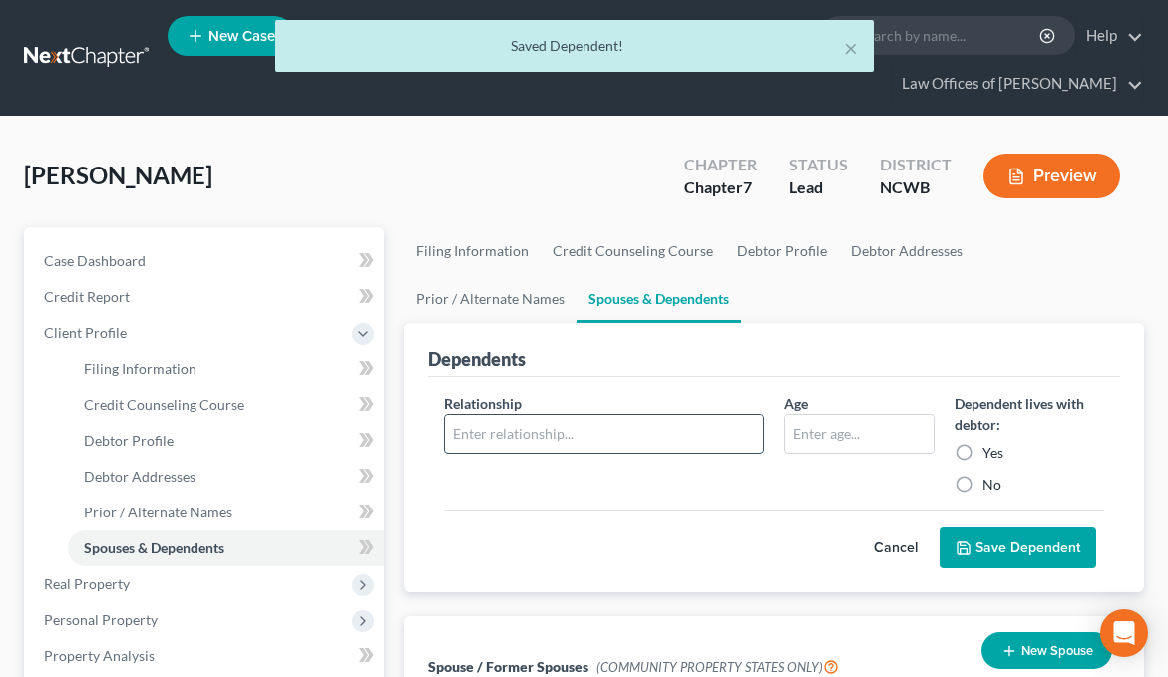
click at [615, 435] on input "text" at bounding box center [604, 434] width 318 height 38
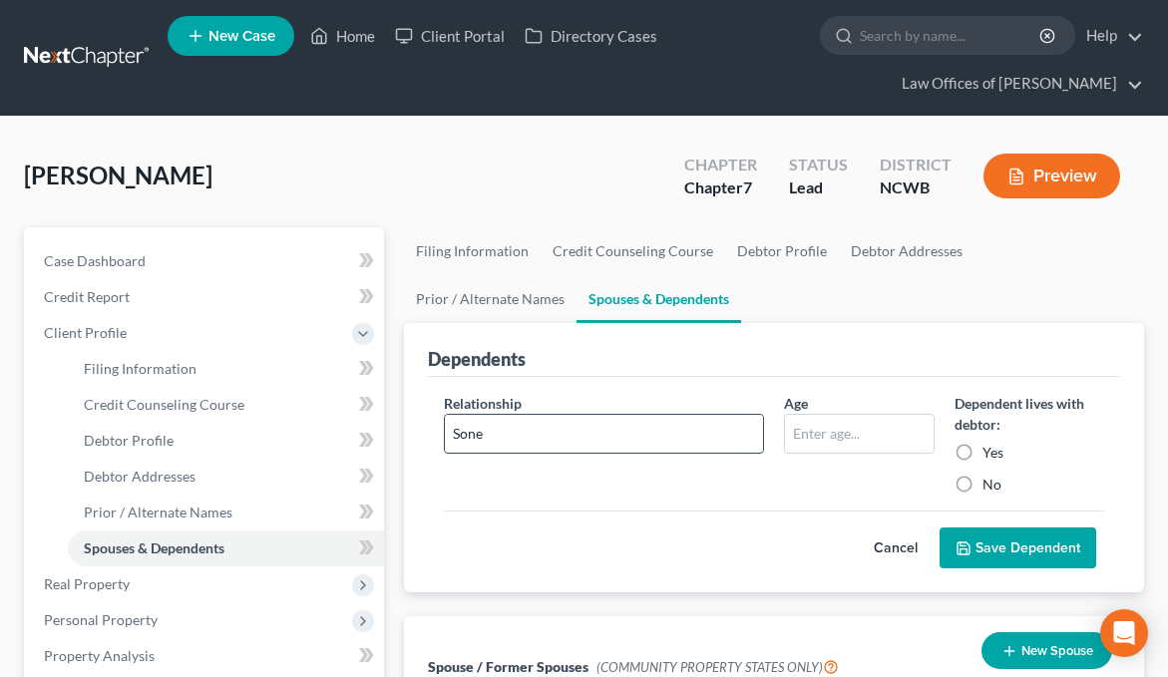
type input "Sone"
type input "11"
click at [982, 453] on label "Yes" at bounding box center [992, 453] width 21 height 20
click at [990, 453] on input "Yes" at bounding box center [996, 449] width 13 height 13
radio input "true"
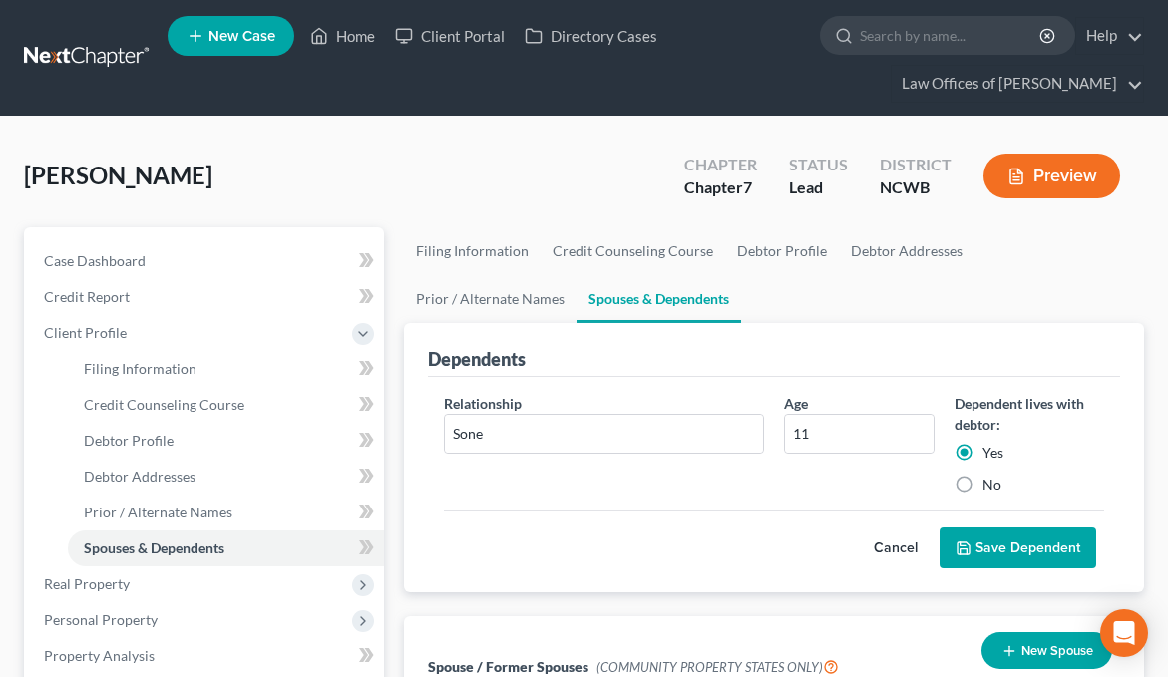
click at [1025, 548] on button "Save Dependent" at bounding box center [1017, 548] width 157 height 42
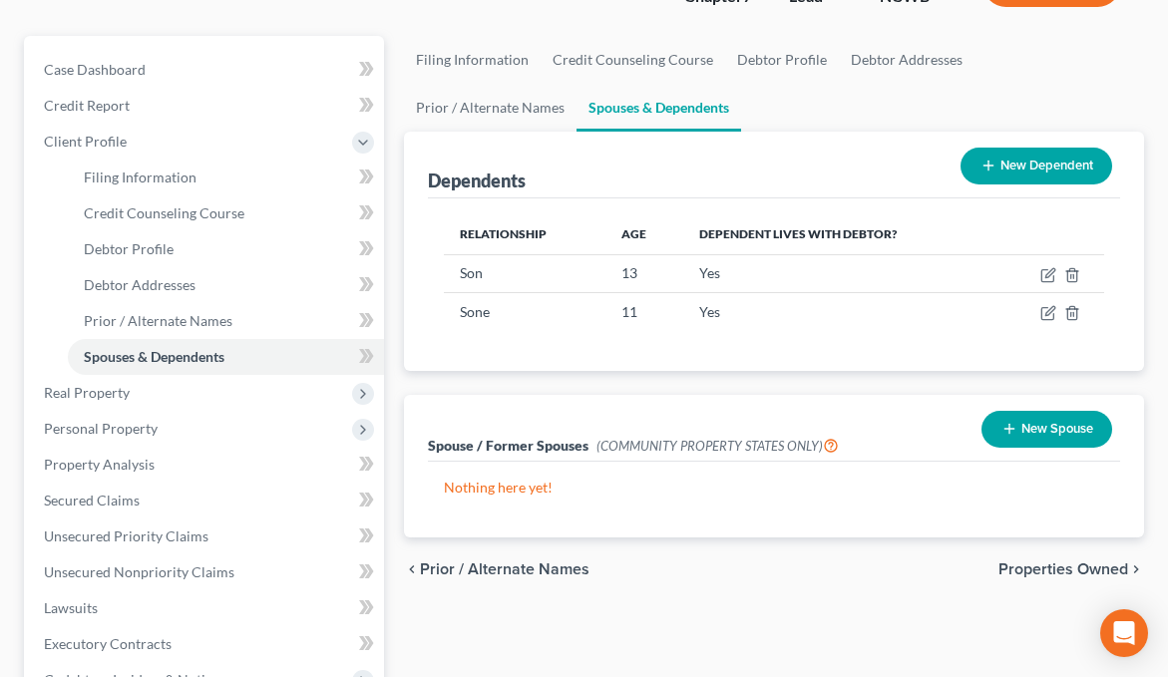
scroll to position [199, 0]
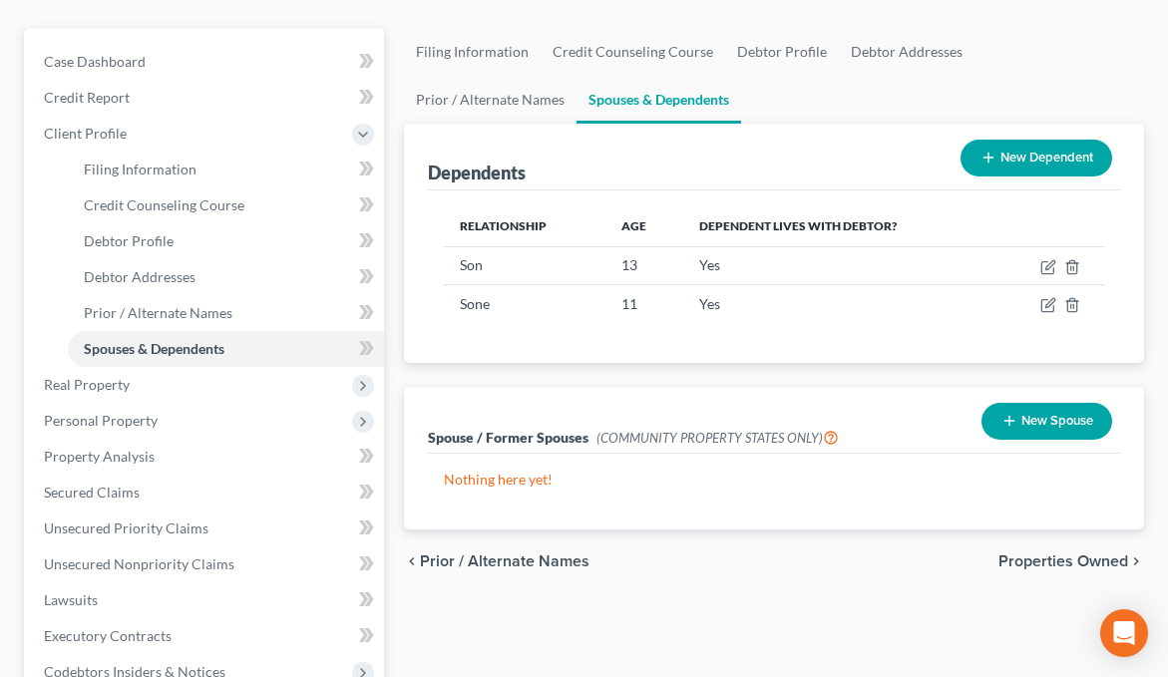
click at [1046, 564] on span "Properties Owned" at bounding box center [1063, 561] width 130 height 16
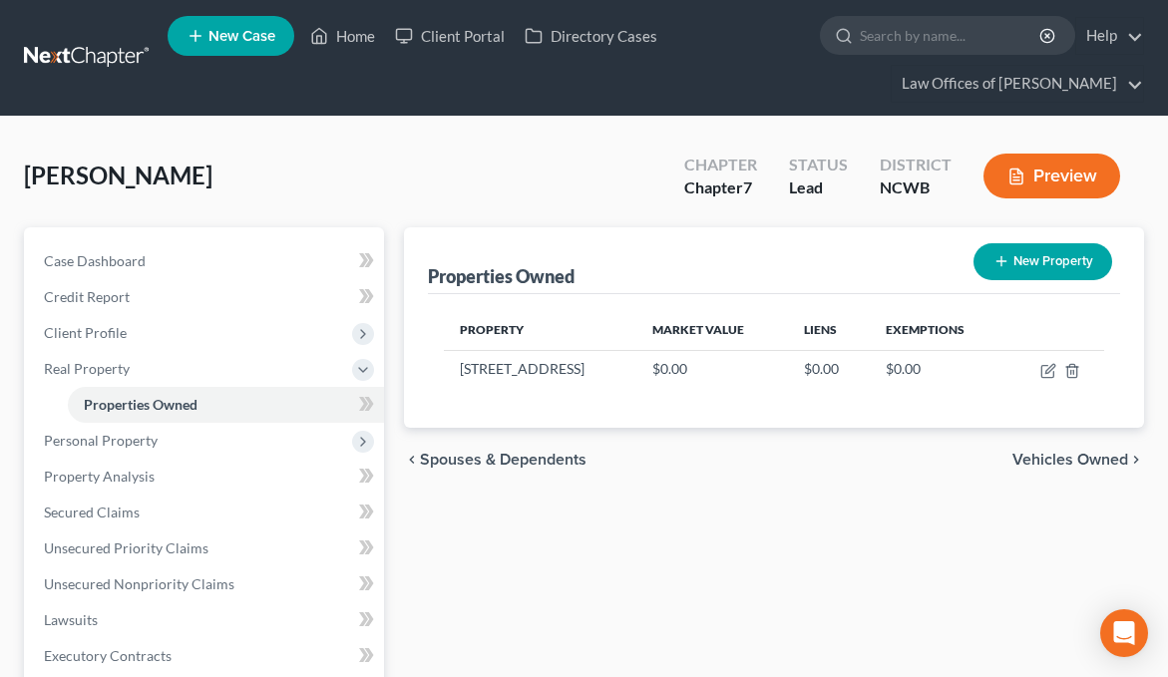
click at [1091, 460] on span "Vehicles Owned" at bounding box center [1070, 460] width 116 height 16
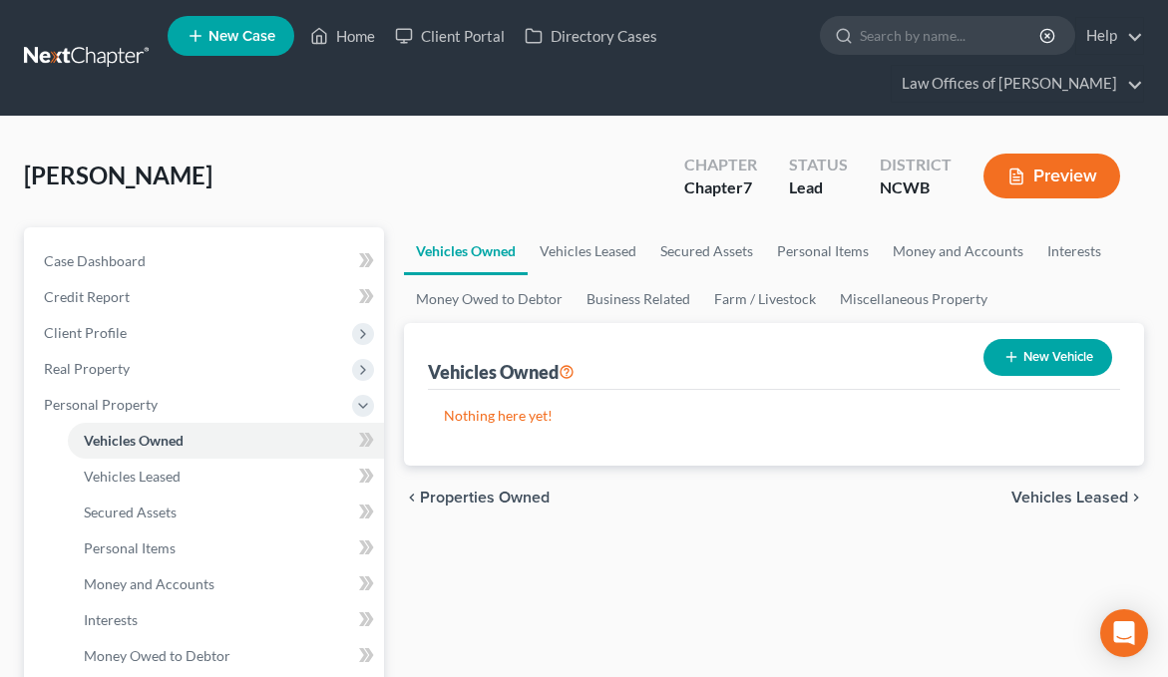
click at [1070, 502] on span "Vehicles Leased" at bounding box center [1069, 498] width 117 height 16
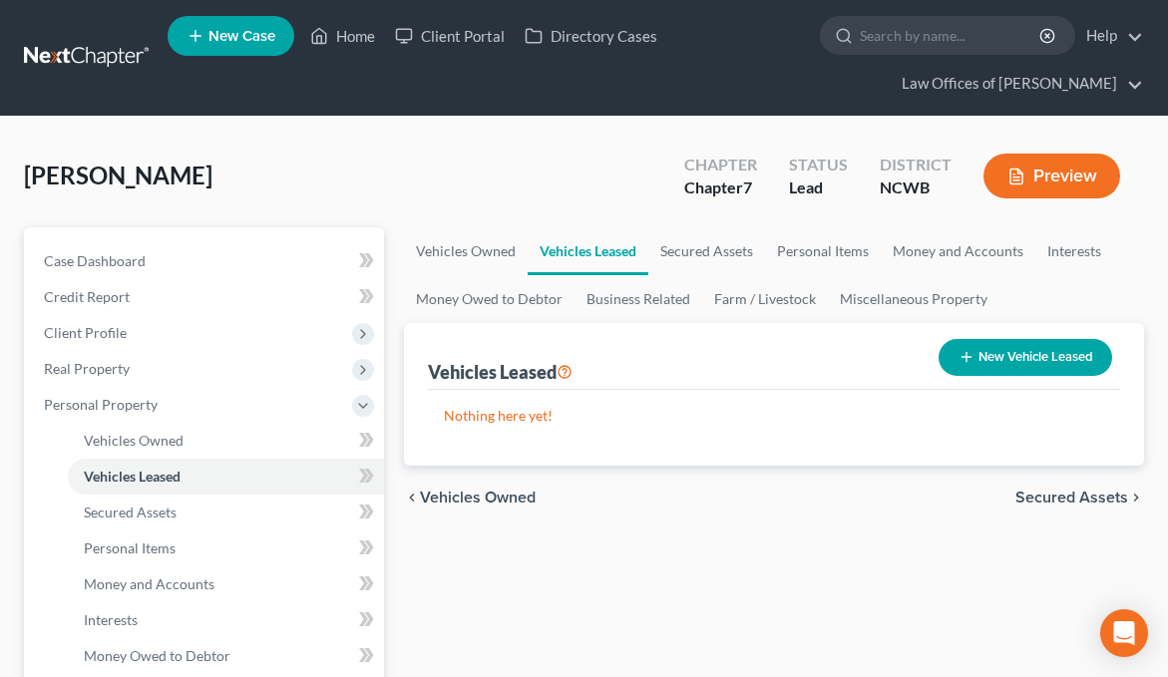
click at [1070, 496] on span "Secured Assets" at bounding box center [1071, 498] width 113 height 16
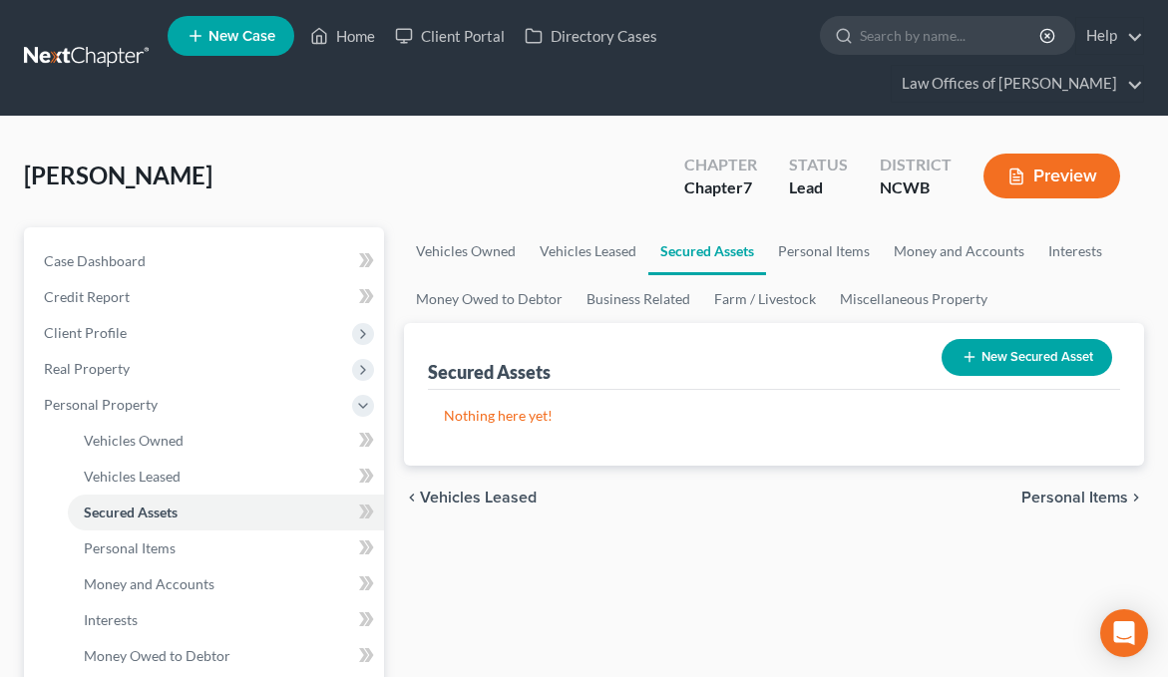
click at [1070, 496] on span "Personal Items" at bounding box center [1074, 498] width 107 height 16
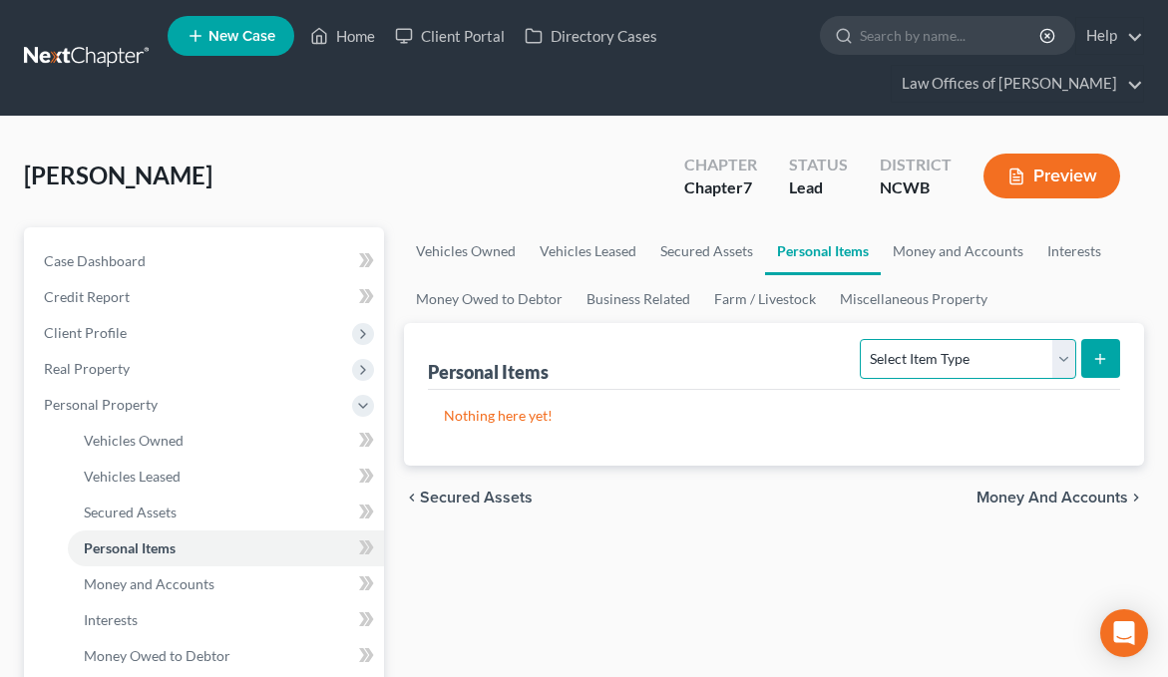
click at [1062, 364] on select "Select Item Type Clothing Collectibles Of Value Electronics Firearms Household …" at bounding box center [967, 359] width 215 height 40
select select "household_goods"
click at [863, 339] on select "Select Item Type Clothing Collectibles Of Value Electronics Firearms Household …" at bounding box center [967, 359] width 215 height 40
click at [1095, 351] on icon "submit" at bounding box center [1100, 359] width 16 height 16
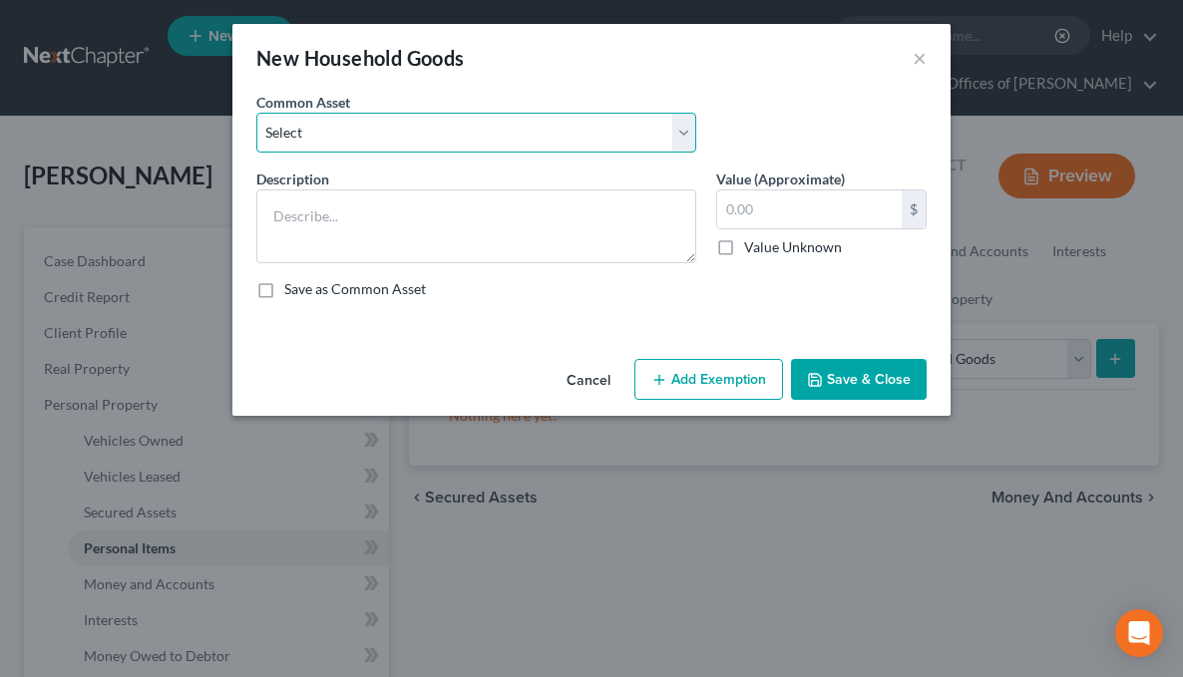
click at [444, 138] on select "Select Bedroom, Dining, Living room, Family room, Patio, Kitchen furniture; Was…" at bounding box center [476, 133] width 440 height 40
select select "0"
click at [256, 113] on select "Select Bedroom, Dining, Living room, Family room, Patio, Kitchen furniture; Was…" at bounding box center [476, 133] width 440 height 40
type textarea "Bedroom, Dining, Living room, Family room, Patio, Kitchen furniture; Washer/dry…"
type input "2,120.00"
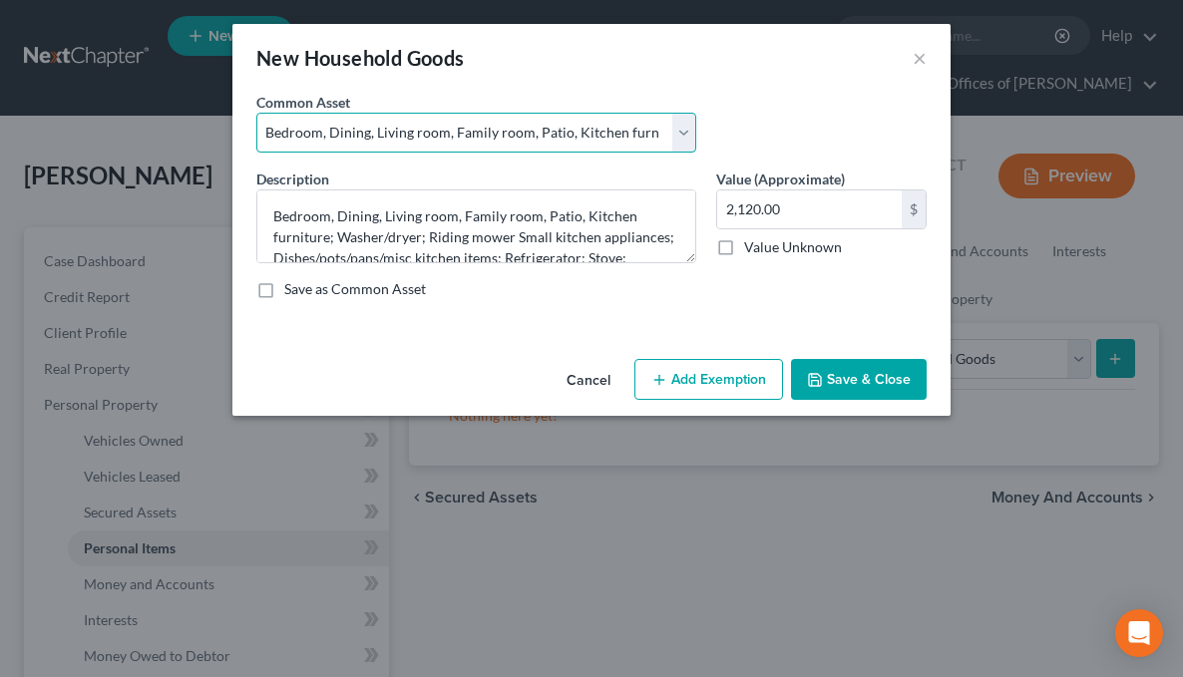
click at [459, 132] on select "Select Bedroom, Dining, Living room, Family room, Patio, Kitchen furniture; Was…" at bounding box center [476, 133] width 440 height 40
click at [256, 113] on select "Select Bedroom, Dining, Living room, Family room, Patio, Kitchen furniture; Was…" at bounding box center [476, 133] width 440 height 40
click at [564, 126] on select "Select Bedroom, Dining, Living room, Family room, Patio, Kitchen furniture; Was…" at bounding box center [476, 133] width 440 height 40
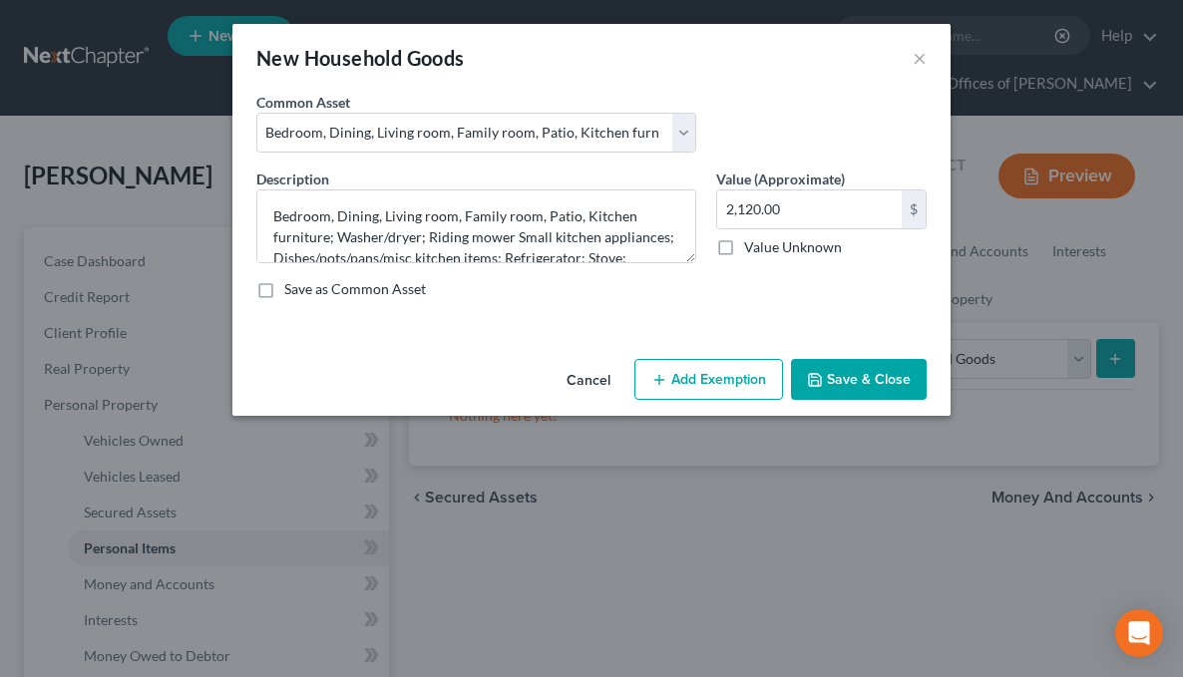
drag, startPoint x: 565, startPoint y: 126, endPoint x: 833, endPoint y: 61, distance: 275.0
click at [835, 59] on div "New Household Goods ×" at bounding box center [591, 58] width 718 height 68
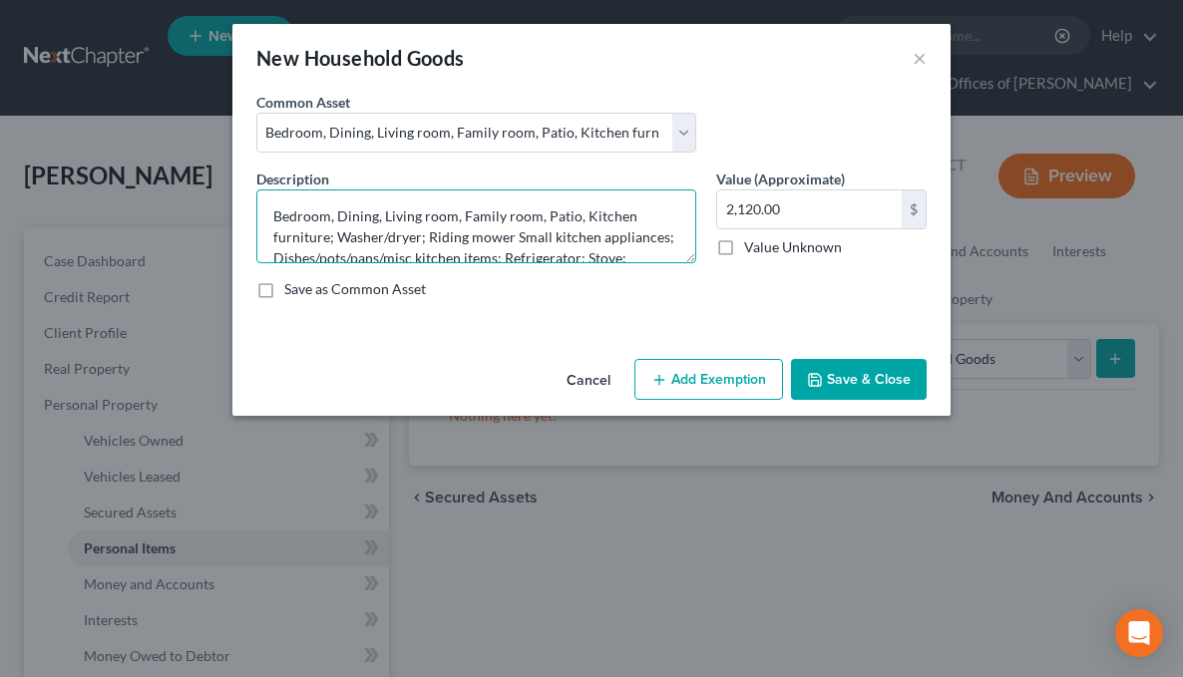
drag, startPoint x: 465, startPoint y: 210, endPoint x: 578, endPoint y: 221, distance: 114.2
click at [578, 221] on textarea "Bedroom, Dining, Living room, Family room, Patio, Kitchen furniture; Washer/dry…" at bounding box center [476, 226] width 440 height 74
drag, startPoint x: 278, startPoint y: 232, endPoint x: 358, endPoint y: 233, distance: 79.8
click at [358, 233] on textarea "Bedroom, Dining, Living room, Kitchen furniture; Washer/dryer; Riding mower Sma…" at bounding box center [476, 226] width 440 height 74
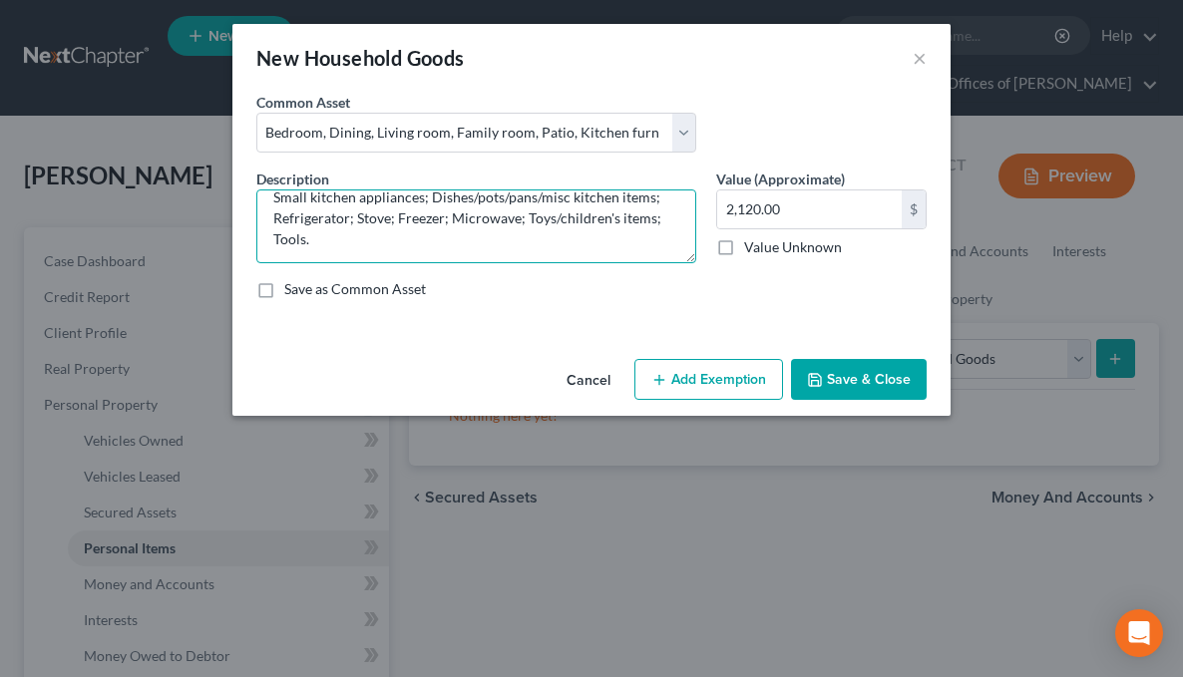
scroll to position [42, 0]
drag, startPoint x: 527, startPoint y: 220, endPoint x: 521, endPoint y: 248, distance: 28.8
click at [521, 248] on textarea "Bedroom, Dining, Living room, Kitchen furniture; Washer/dryer; Small kitchen ap…" at bounding box center [476, 226] width 440 height 74
type textarea "Bedroom, Dining, Living room, Kitchen furniture; Washer/dryer; Small kitchen ap…"
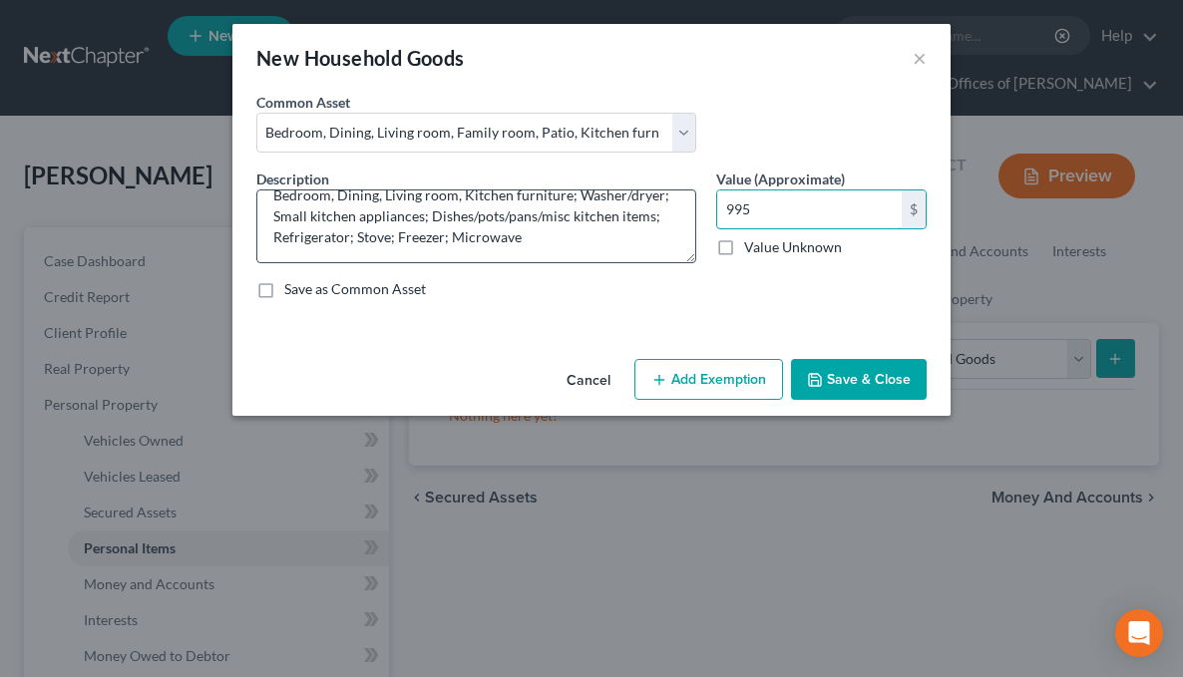
type input "995"
click at [535, 236] on textarea "Bedroom, Dining, Living room, Kitchen furniture; Washer/dryer; Small kitchen ap…" at bounding box center [476, 226] width 440 height 74
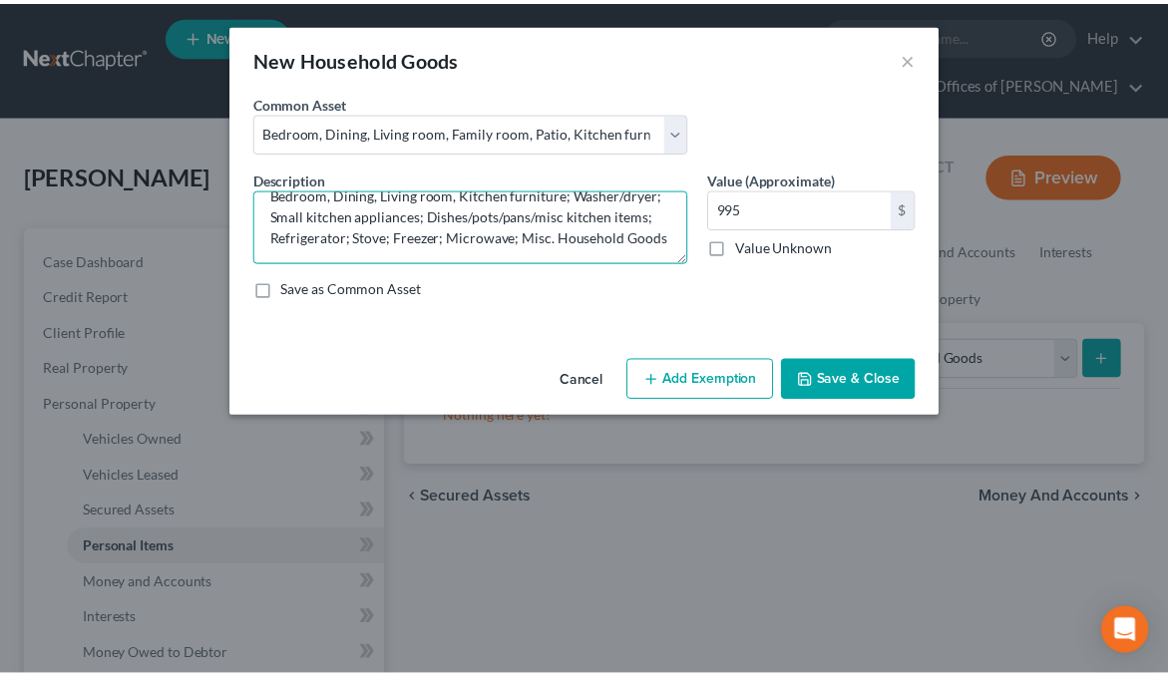
scroll to position [42, 0]
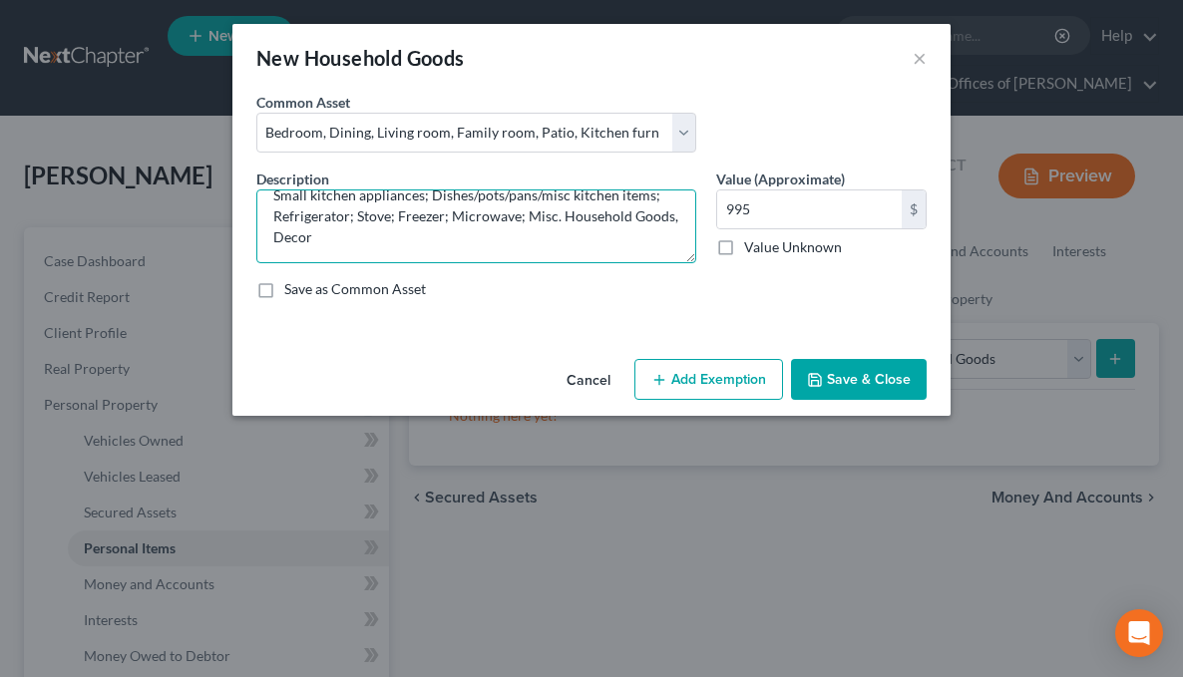
type textarea "Bedroom, Dining, Living room, Kitchen furniture; Washer/dryer; Small kitchen ap…"
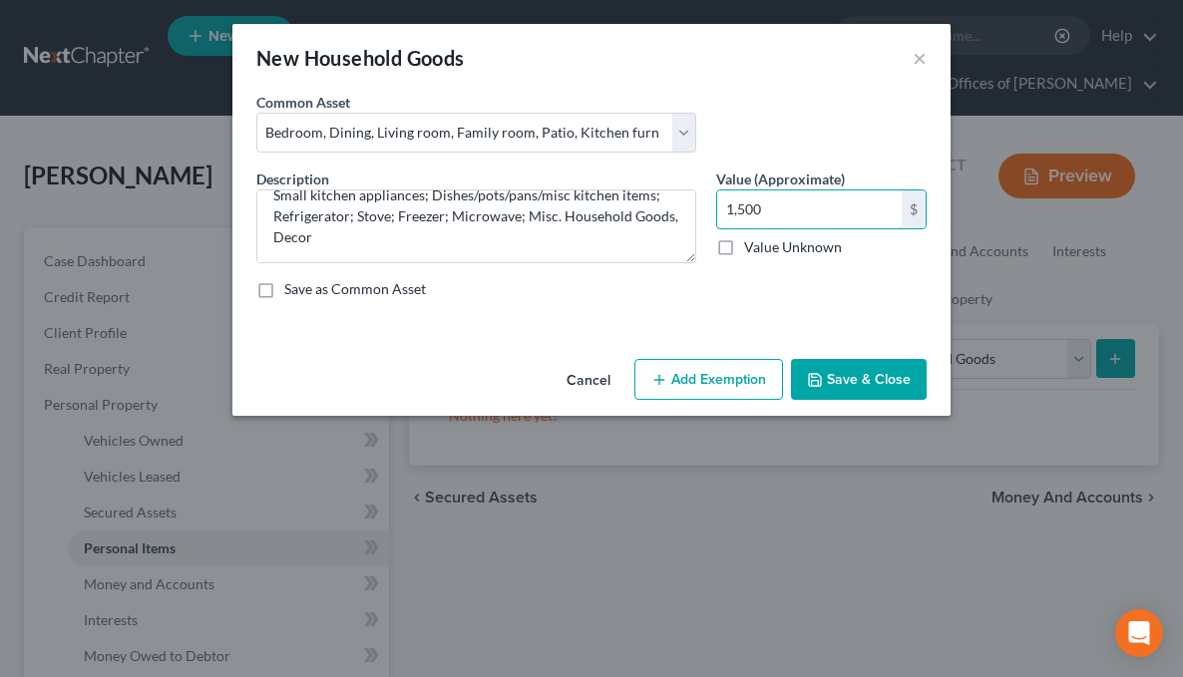
type input "1,500"
click at [827, 384] on button "Save & Close" at bounding box center [859, 380] width 136 height 42
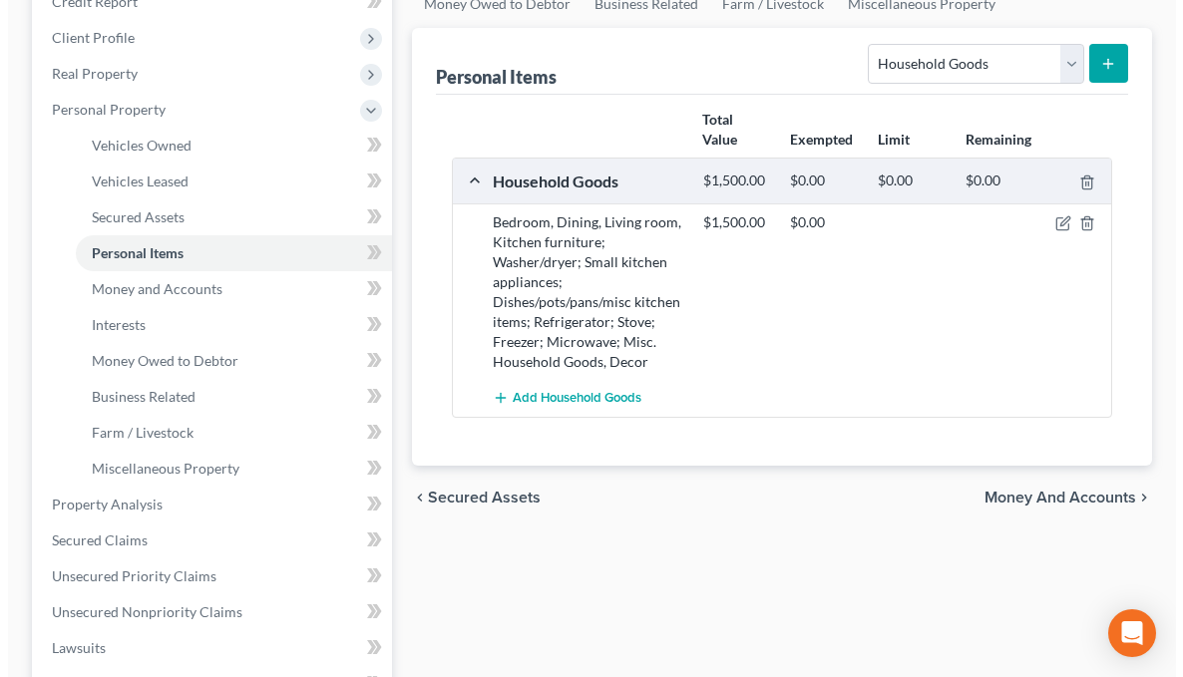
scroll to position [299, 0]
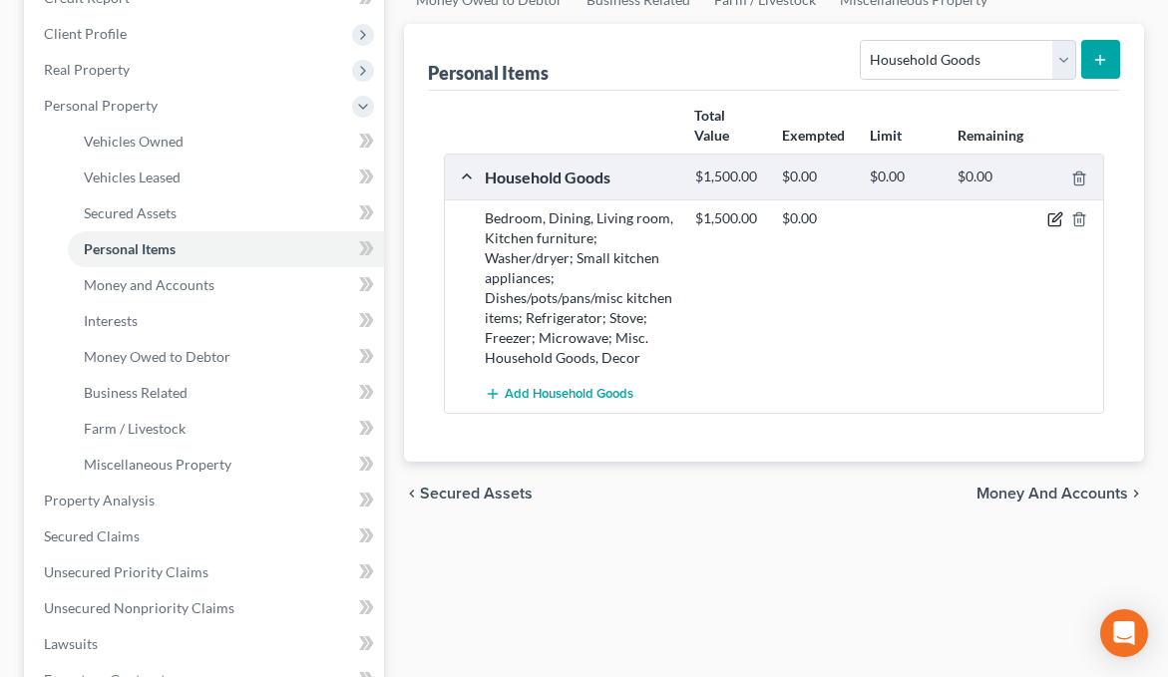
click at [1054, 219] on icon "button" at bounding box center [1056, 217] width 9 height 9
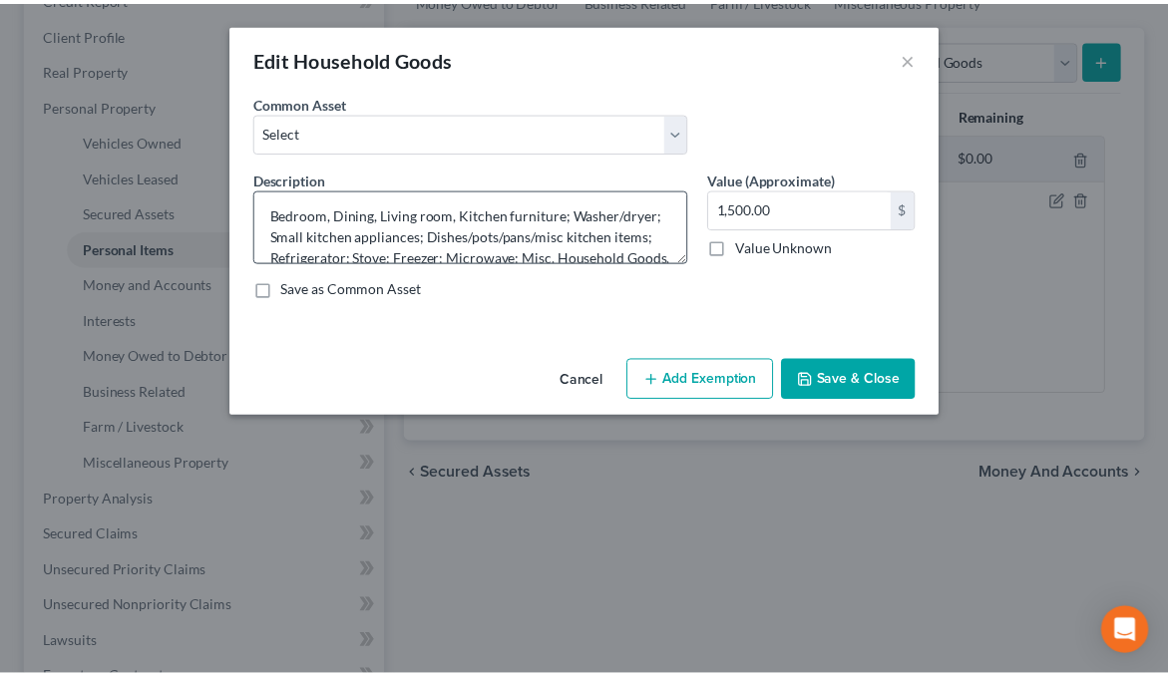
scroll to position [0, 0]
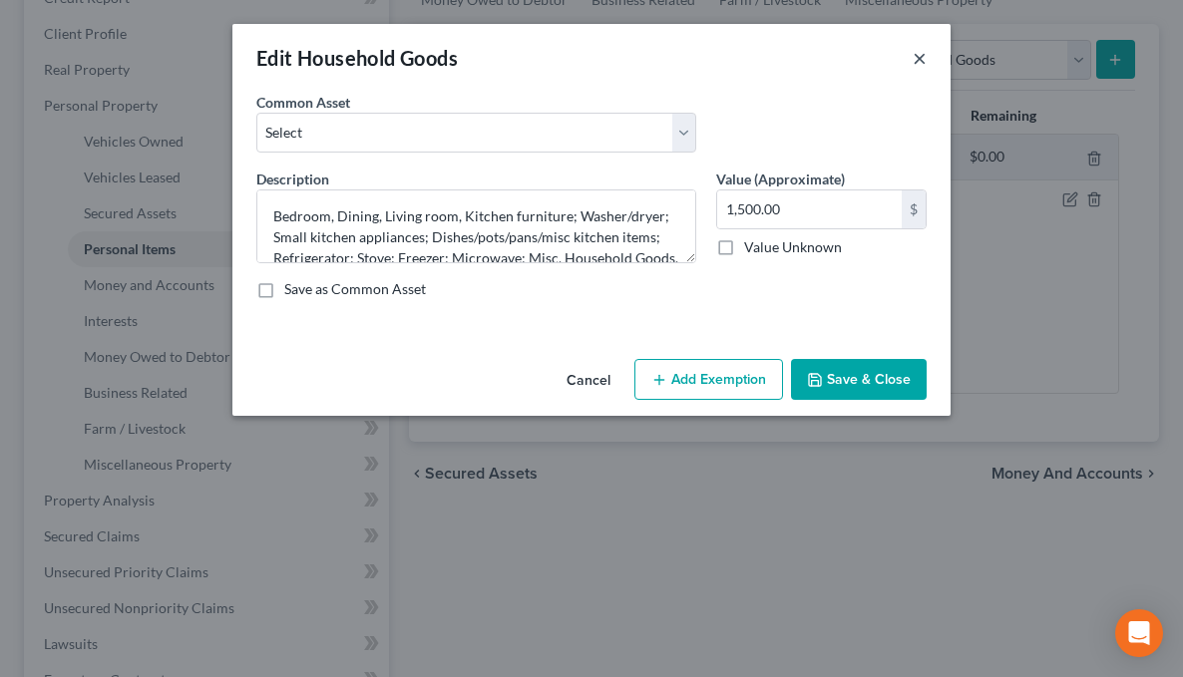
click at [917, 66] on button "×" at bounding box center [919, 58] width 14 height 24
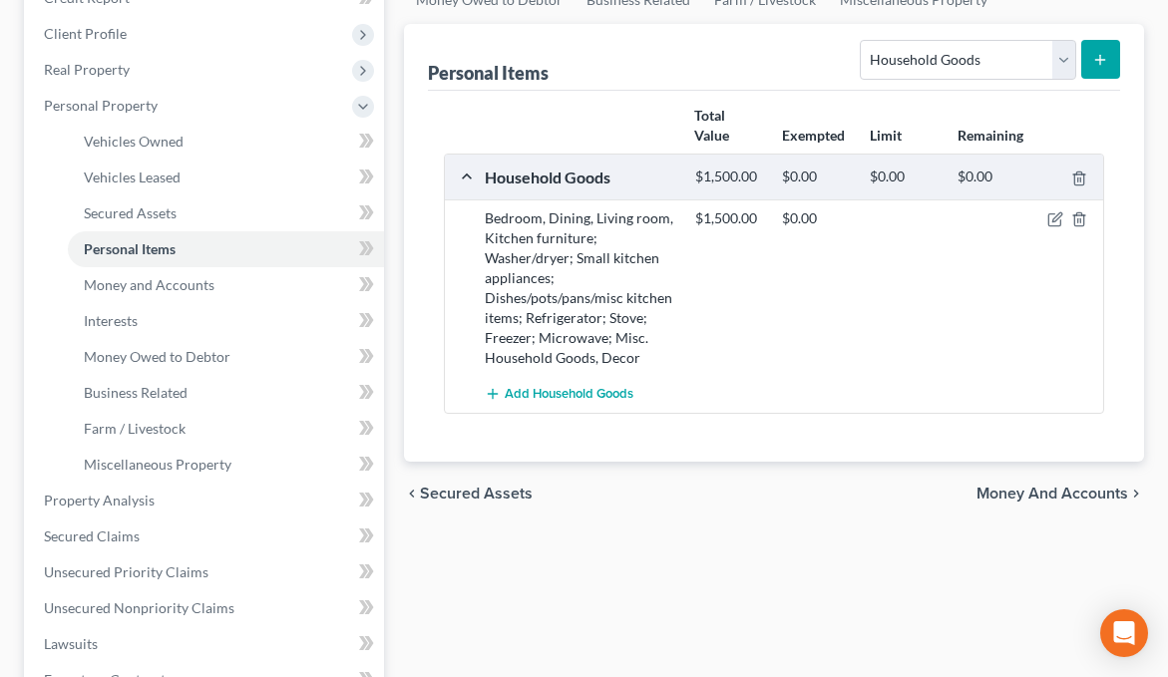
click at [1098, 59] on icon "submit" at bounding box center [1100, 60] width 16 height 16
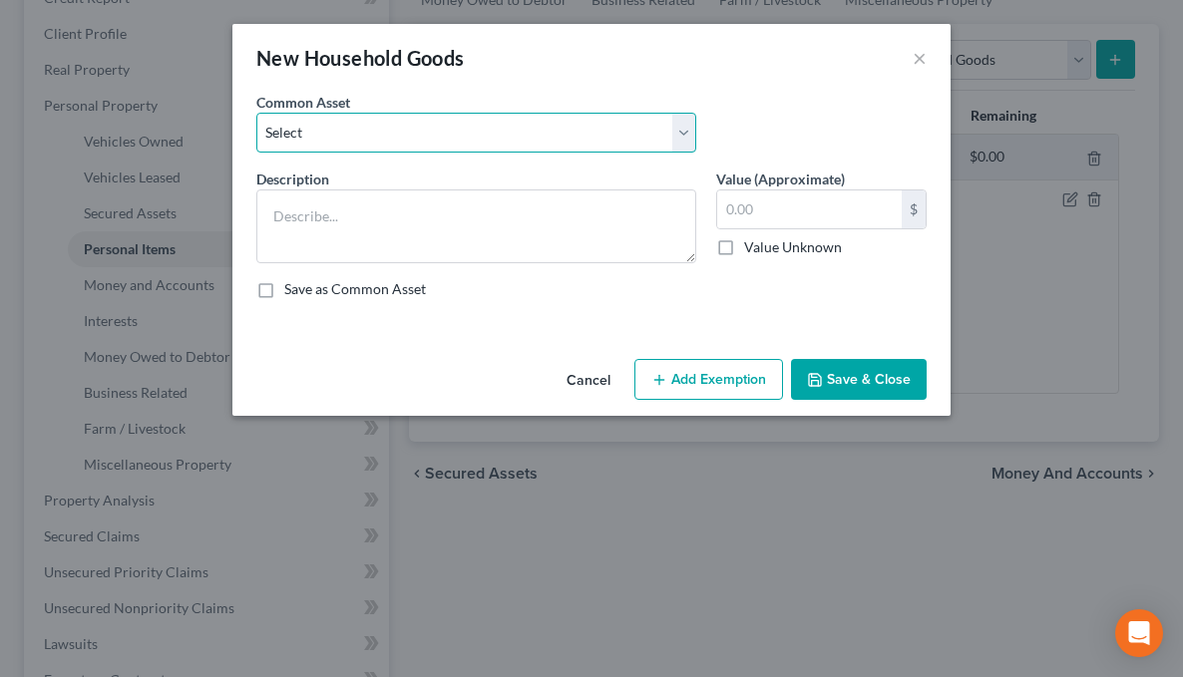
click at [593, 142] on select "Select Bedroom, Dining, Living room, Family room, Patio, Kitchen furniture; Was…" at bounding box center [476, 133] width 440 height 40
click at [256, 113] on select "Select Bedroom, Dining, Living room, Family room, Patio, Kitchen furniture; Was…" at bounding box center [476, 133] width 440 height 40
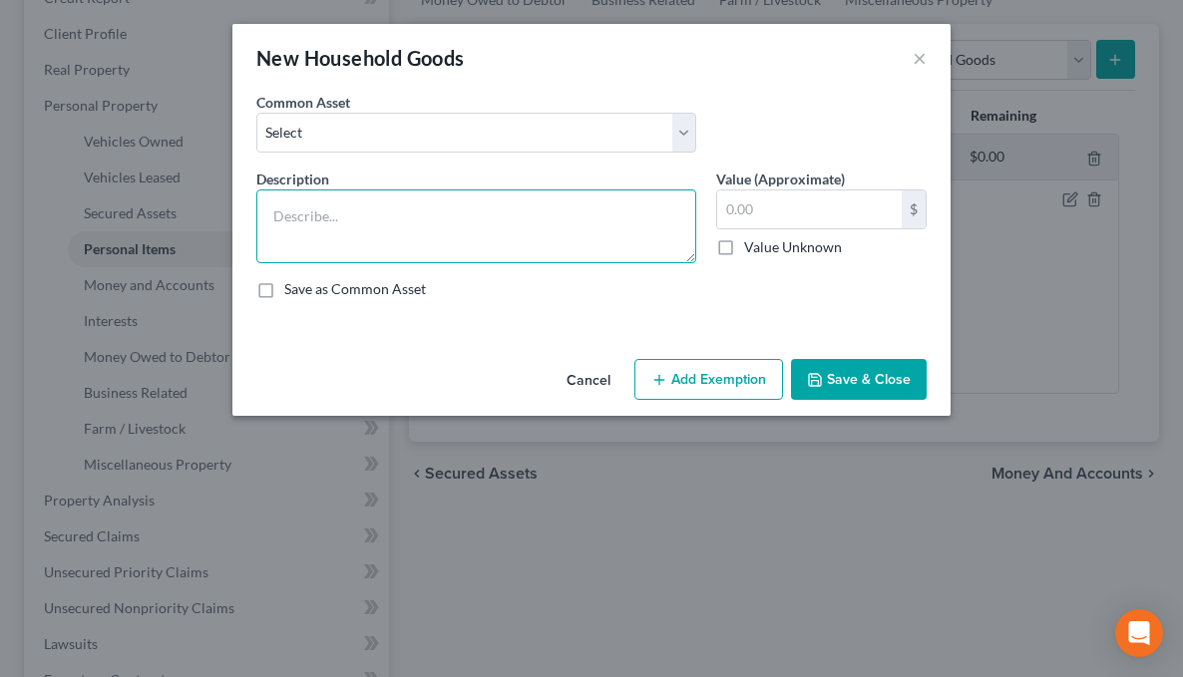
click at [554, 201] on textarea at bounding box center [476, 226] width 440 height 74
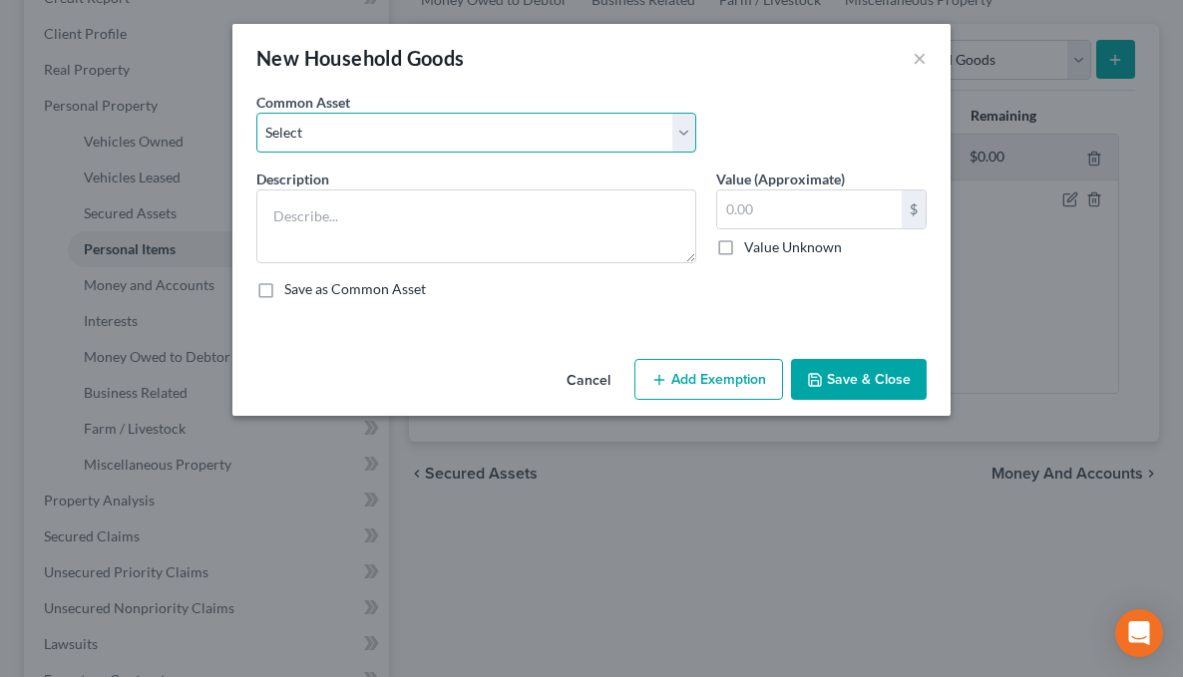
click at [678, 126] on select "Select Bedroom, Dining, Living room, Family room, Patio, Kitchen furniture; Was…" at bounding box center [476, 133] width 440 height 40
click at [594, 133] on select "Select Bedroom, Dining, Living room, Family room, Patio, Kitchen furniture; Was…" at bounding box center [476, 133] width 440 height 40
click at [914, 55] on button "×" at bounding box center [919, 58] width 14 height 24
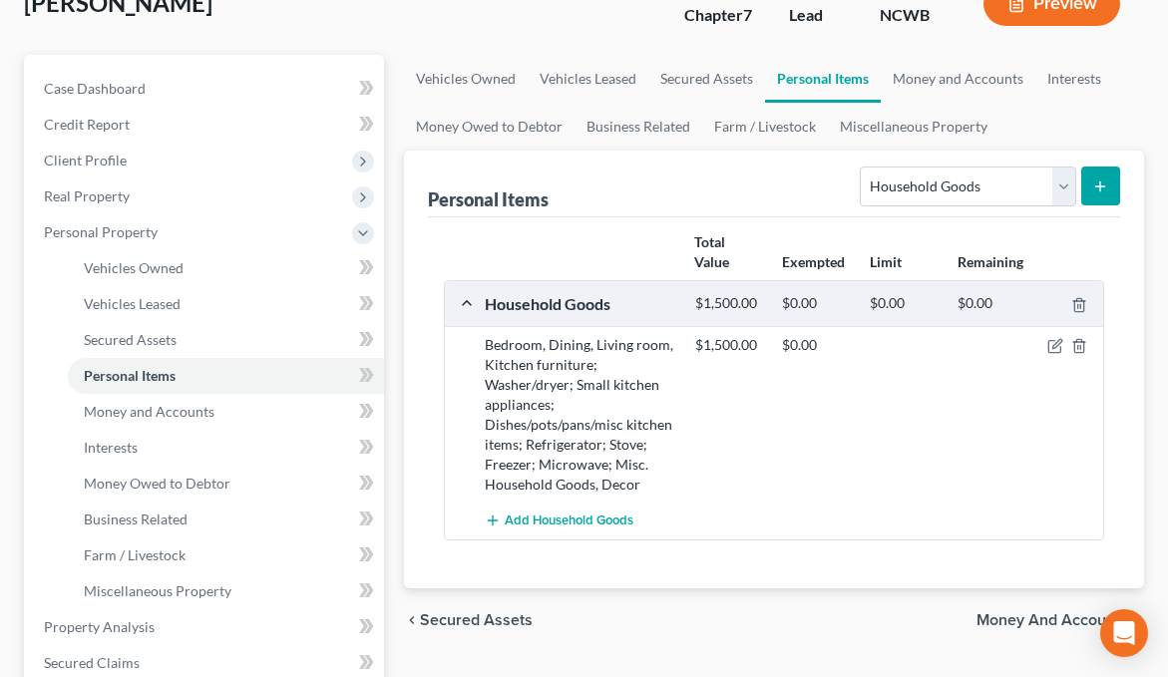
scroll to position [199, 0]
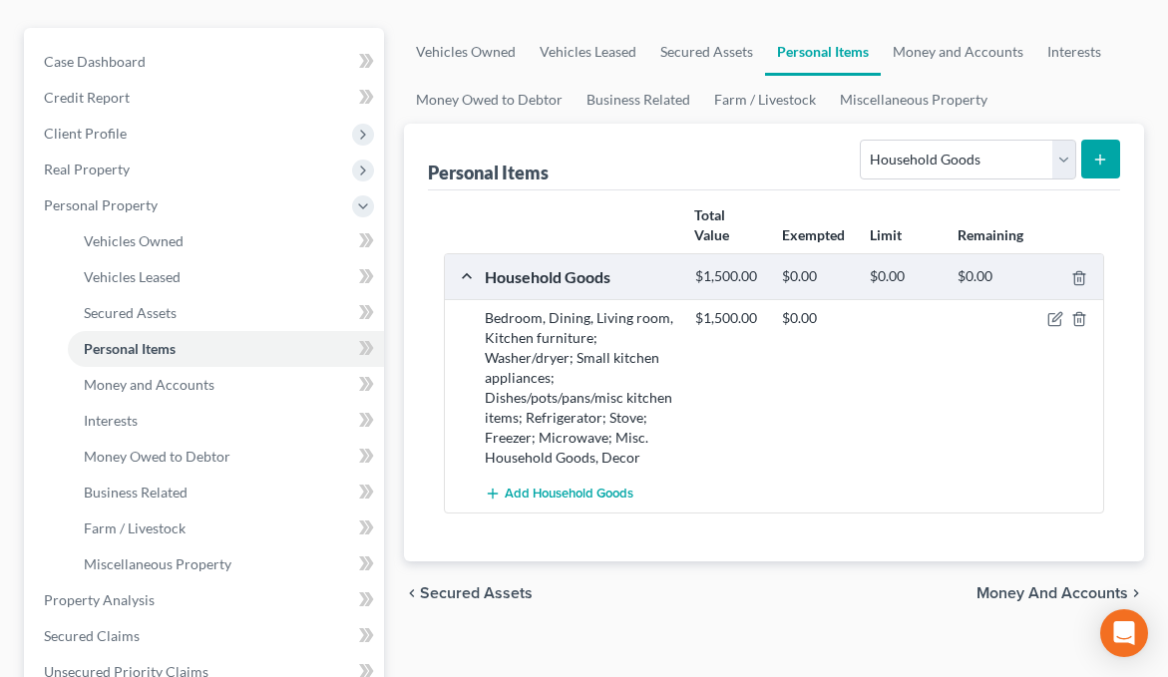
click at [1110, 167] on button "submit" at bounding box center [1100, 159] width 39 height 39
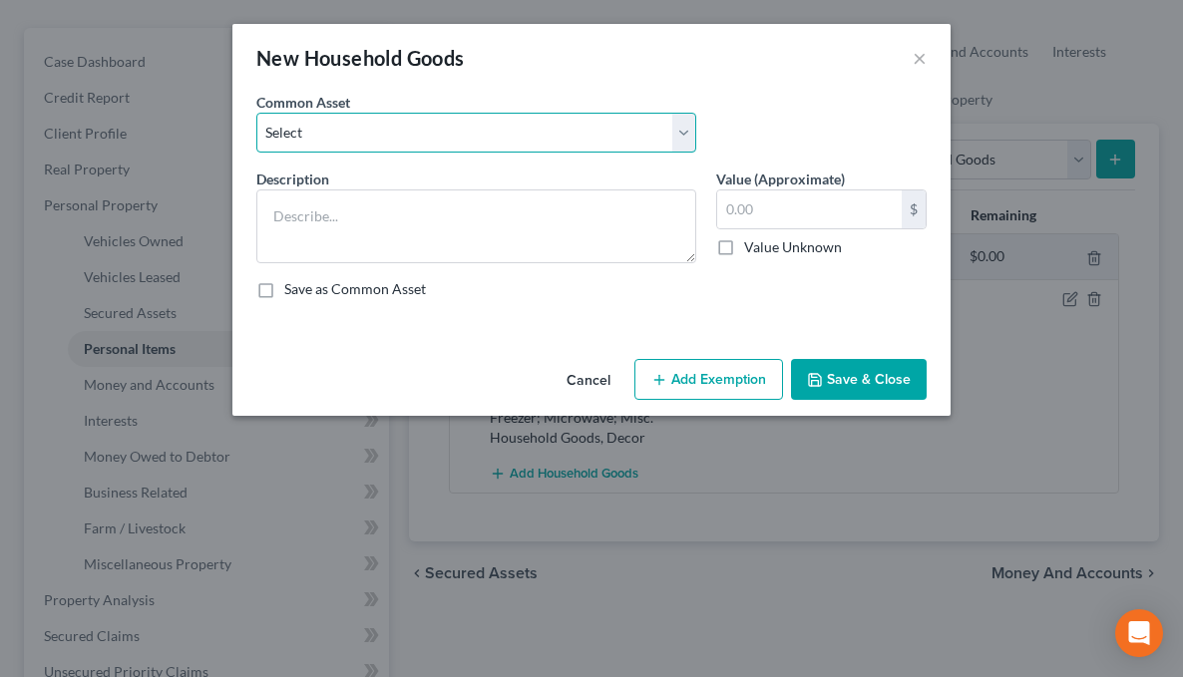
click at [502, 145] on select "Select Bedroom, Dining, Living room, Family room, Patio, Kitchen furniture; Was…" at bounding box center [476, 133] width 440 height 40
click at [918, 66] on button "×" at bounding box center [919, 58] width 14 height 24
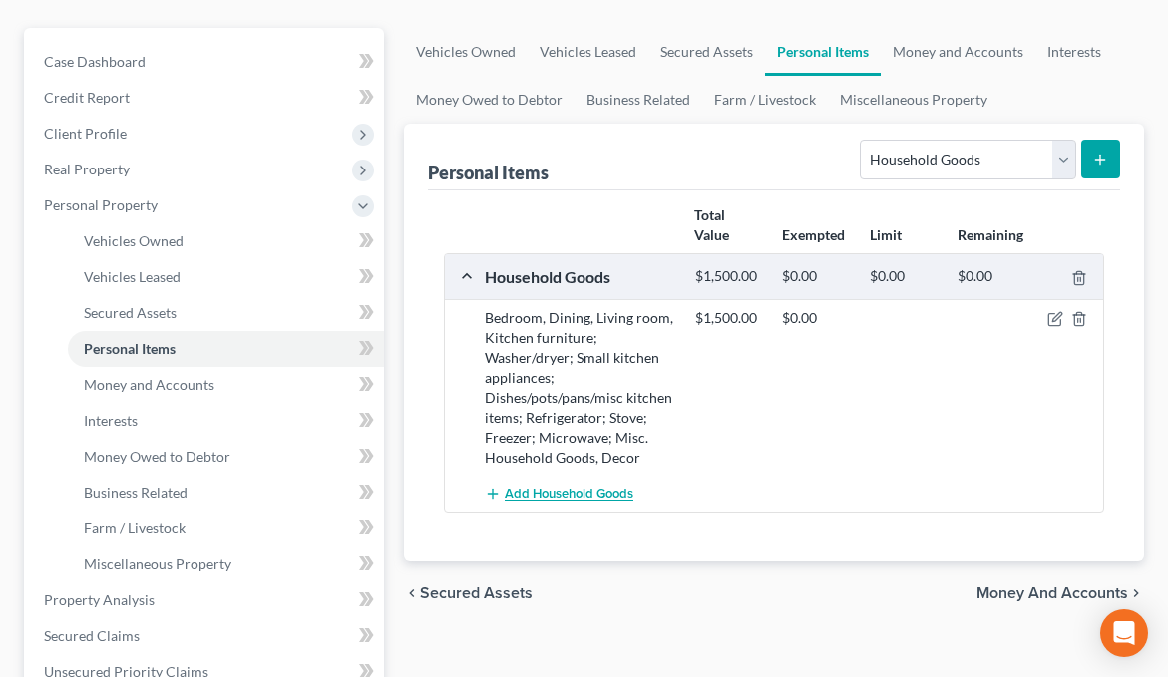
click at [539, 496] on span "Add Household Goods" at bounding box center [569, 495] width 129 height 16
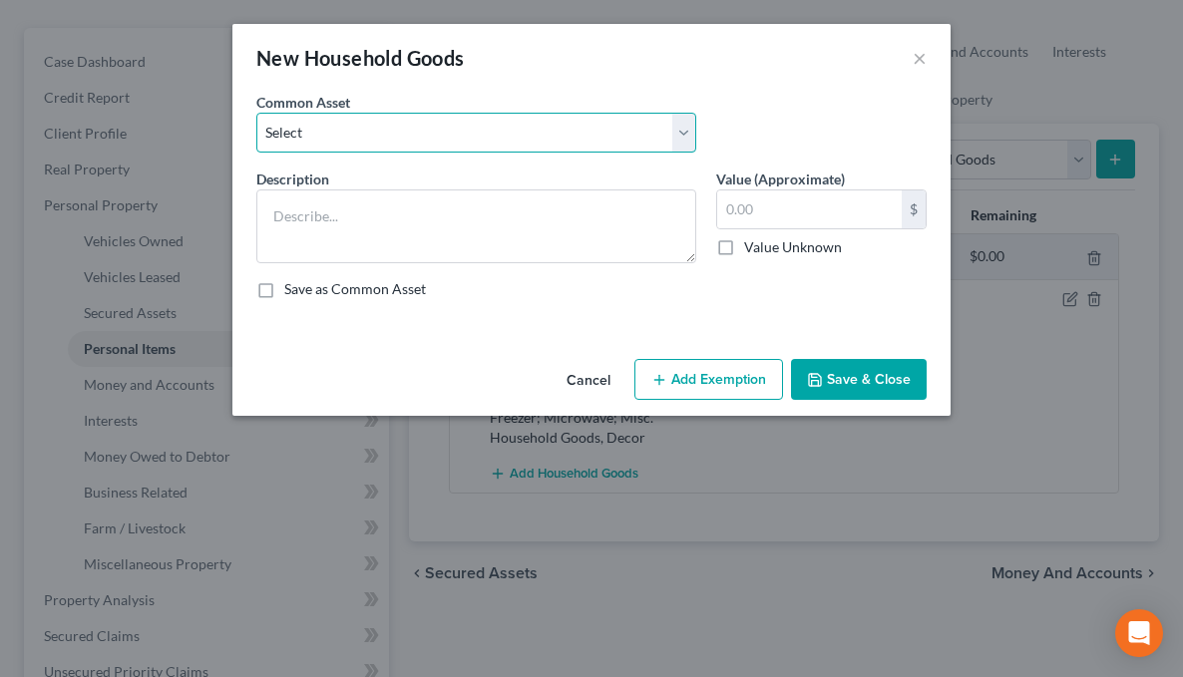
click at [437, 150] on select "Select Bedroom, Dining, Living room, Family room, Patio, Kitchen furniture; Was…" at bounding box center [476, 133] width 440 height 40
click at [507, 122] on select "Select Bedroom, Dining, Living room, Family room, Patio, Kitchen furniture; Was…" at bounding box center [476, 133] width 440 height 40
click at [914, 55] on button "×" at bounding box center [919, 58] width 14 height 24
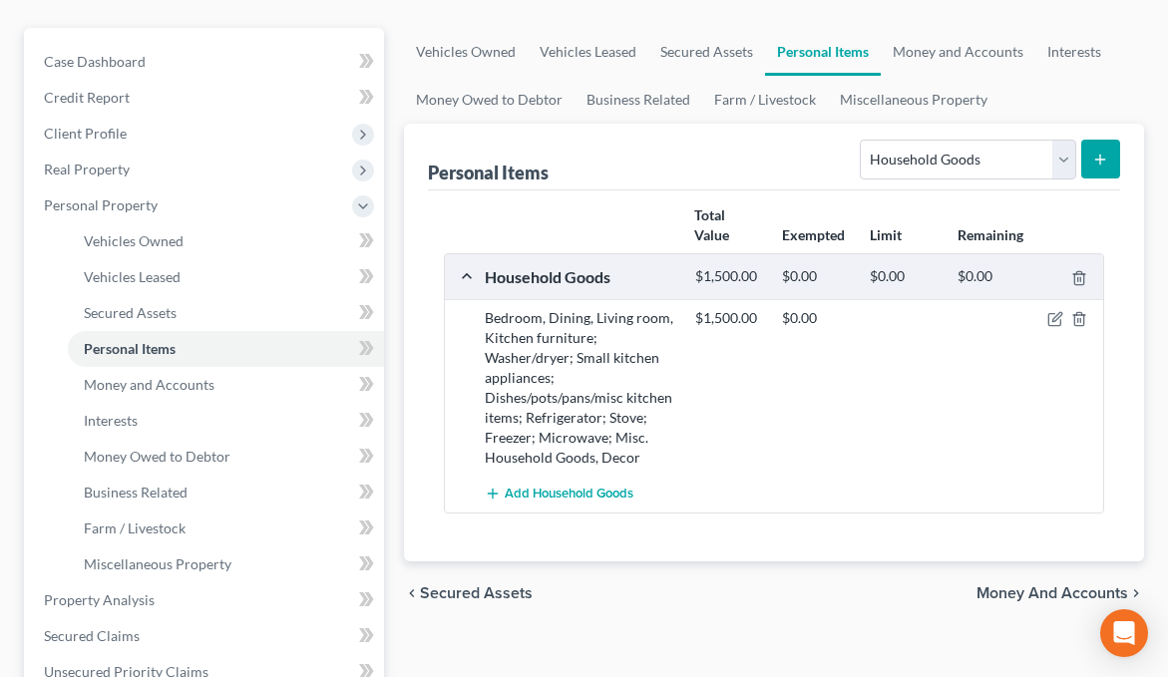
click at [996, 588] on span "Money and Accounts" at bounding box center [1052, 593] width 152 height 16
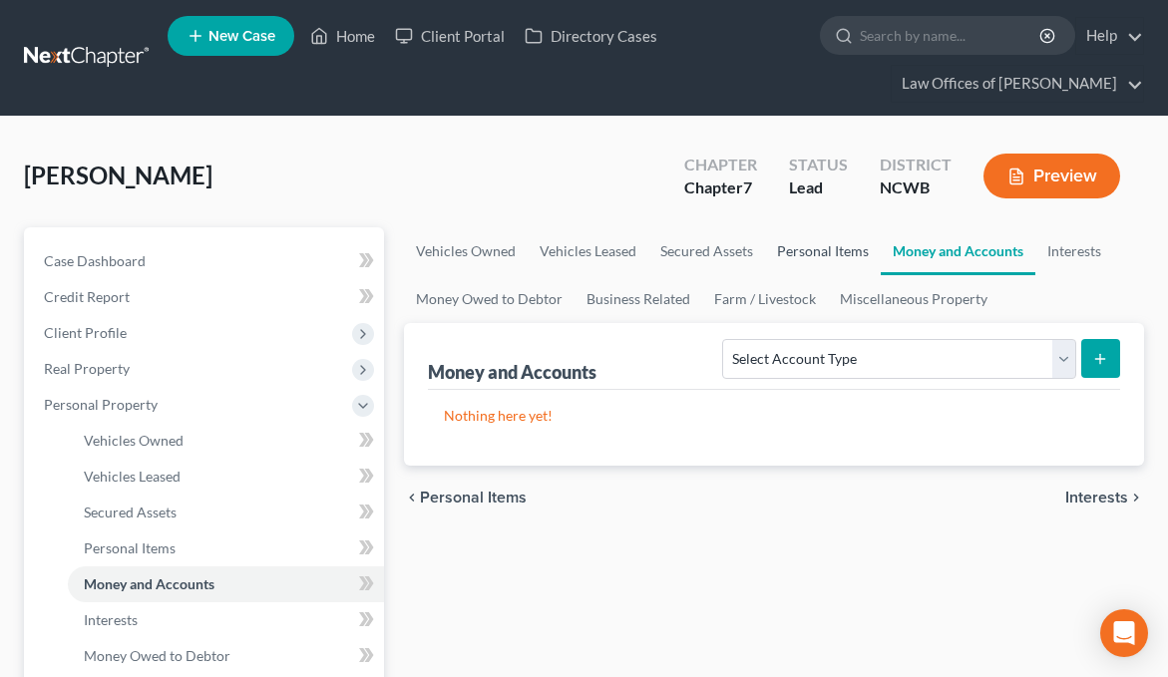
click at [826, 256] on link "Personal Items" at bounding box center [823, 251] width 116 height 48
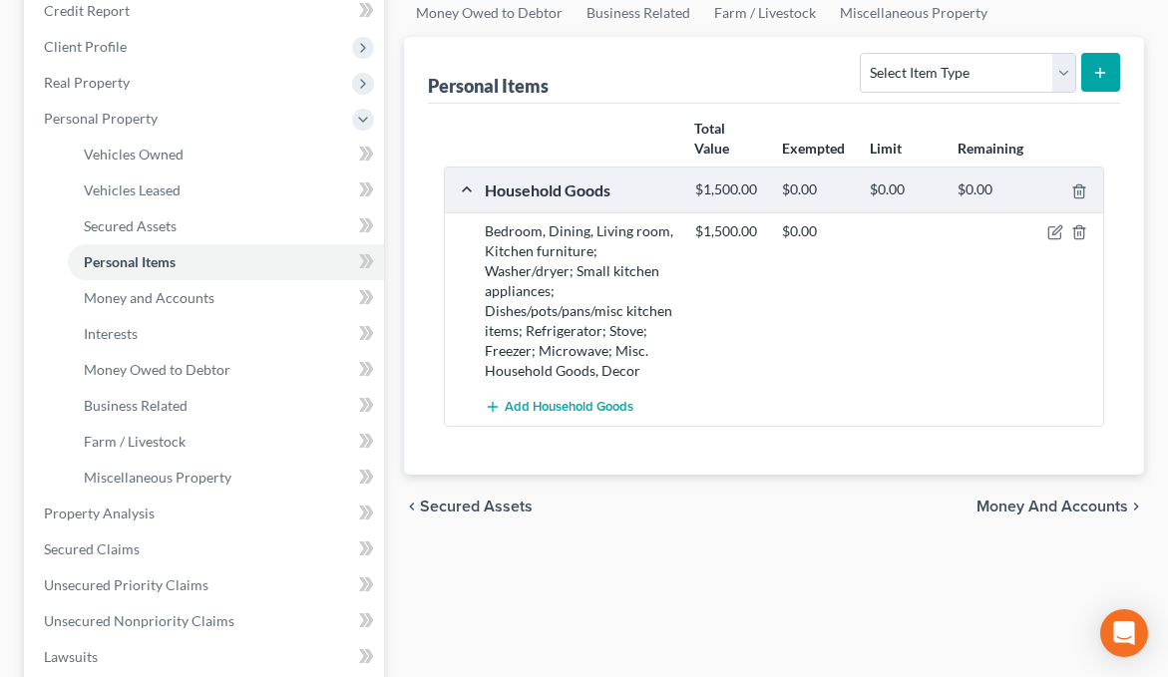
scroll to position [299, 0]
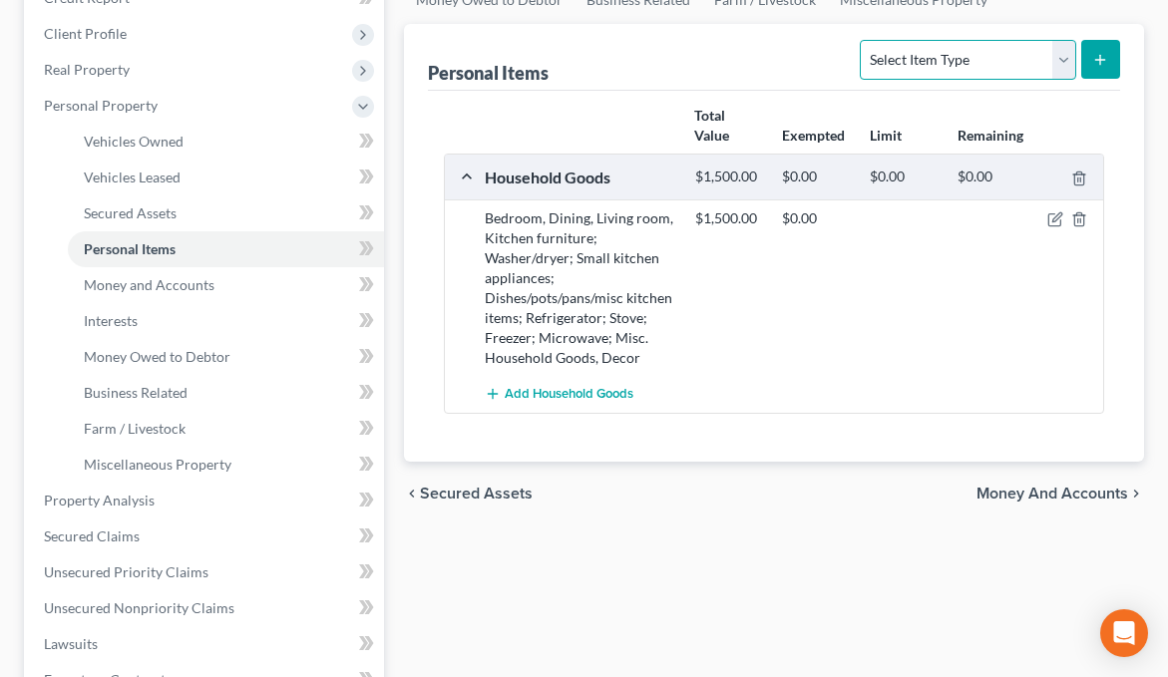
click at [982, 50] on select "Select Item Type Clothing Collectibles Of Value Electronics Firearms Household …" at bounding box center [967, 60] width 215 height 40
select select "electronics"
click at [863, 40] on select "Select Item Type Clothing Collectibles Of Value Electronics Firearms Household …" at bounding box center [967, 60] width 215 height 40
click at [1108, 64] on icon "submit" at bounding box center [1100, 60] width 16 height 16
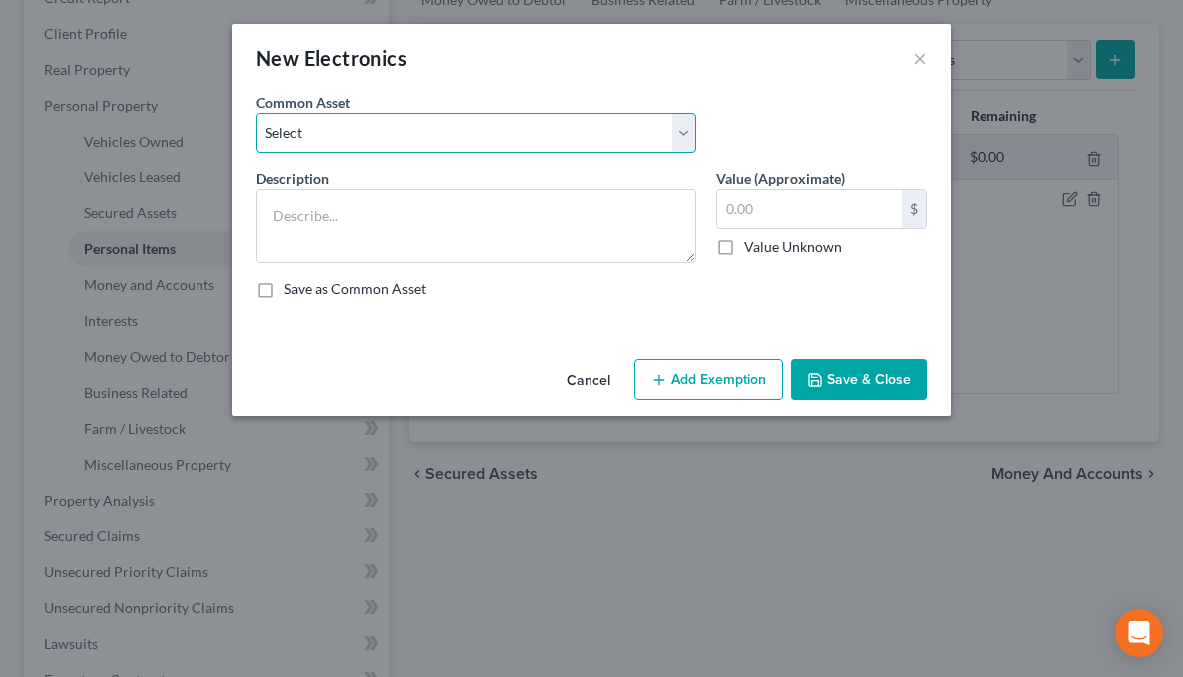
click at [568, 135] on select "Select Tv, DVD Player, Cell Phone, Computer, Printer, , 2 Boom boxes, Tablet, C…" at bounding box center [476, 133] width 440 height 40
select select "0"
click at [256, 113] on select "Select Tv, DVD Player, Cell Phone, Computer, Printer, , 2 Boom boxes, Tablet, C…" at bounding box center [476, 133] width 440 height 40
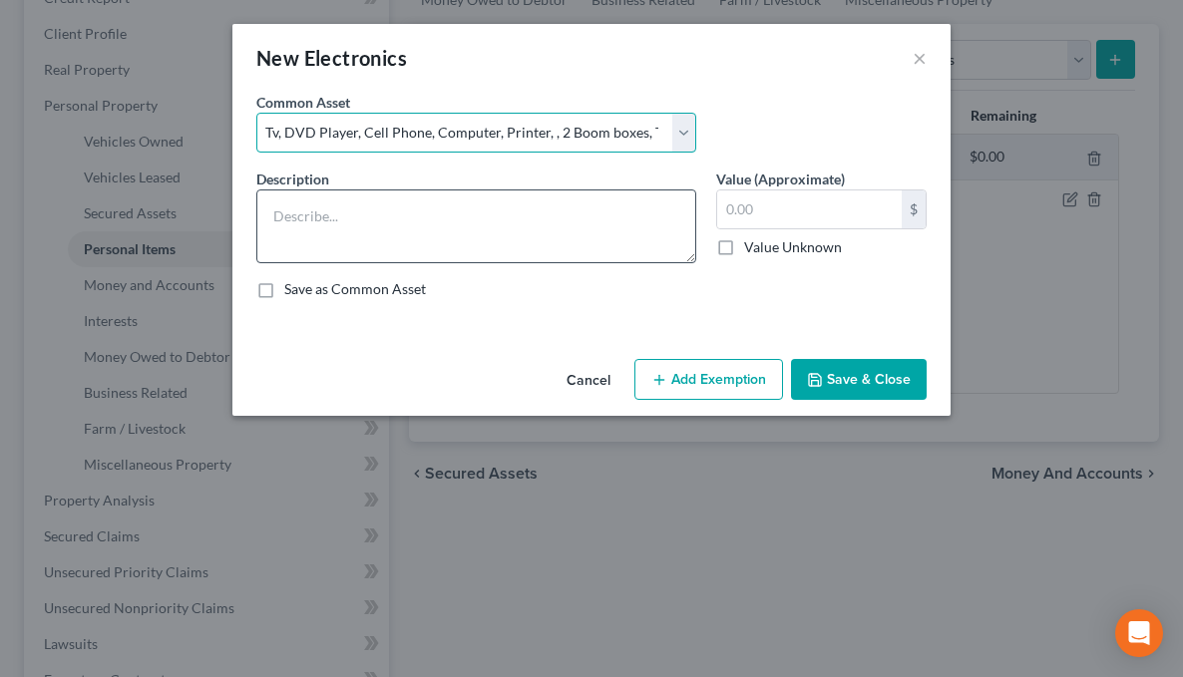
type textarea "Tv, DVD Player, Cell Phone, Computer, Printer, , 2 Boom boxes, Tablet, CDs, DVDs"
type input "2,000.00"
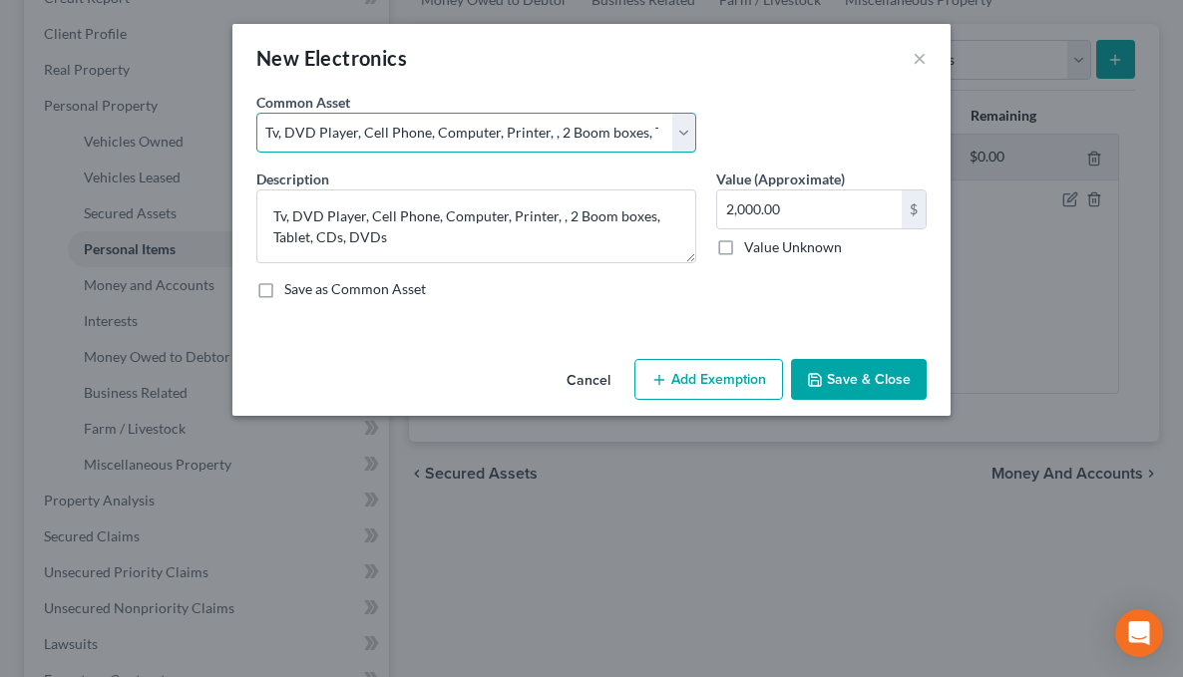
click at [291, 135] on select "Select Tv, DVD Player, Cell Phone, Computer, Printer, , 2 Boom boxes, Tablet, C…" at bounding box center [476, 133] width 440 height 40
click at [256, 113] on select "Select Tv, DVD Player, Cell Phone, Computer, Printer, , 2 Boom boxes, Tablet, C…" at bounding box center [476, 133] width 440 height 40
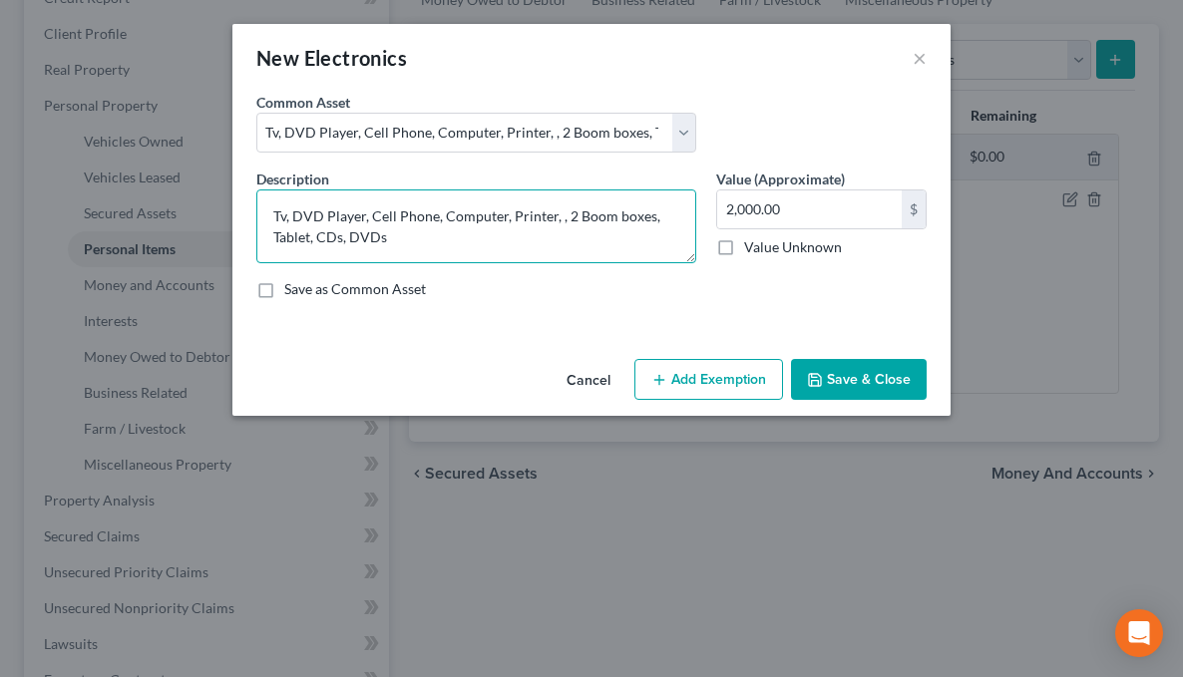
drag, startPoint x: 297, startPoint y: 203, endPoint x: 369, endPoint y: 203, distance: 71.8
click at [369, 203] on textarea "Tv, DVD Player, Cell Phone, Computer, Printer, , 2 Boom boxes, Tablet, CDs, DVDs" at bounding box center [476, 226] width 440 height 74
type textarea "Tv, Cell Phone, Computer, Printer, Tablet, CDs, DVDs"
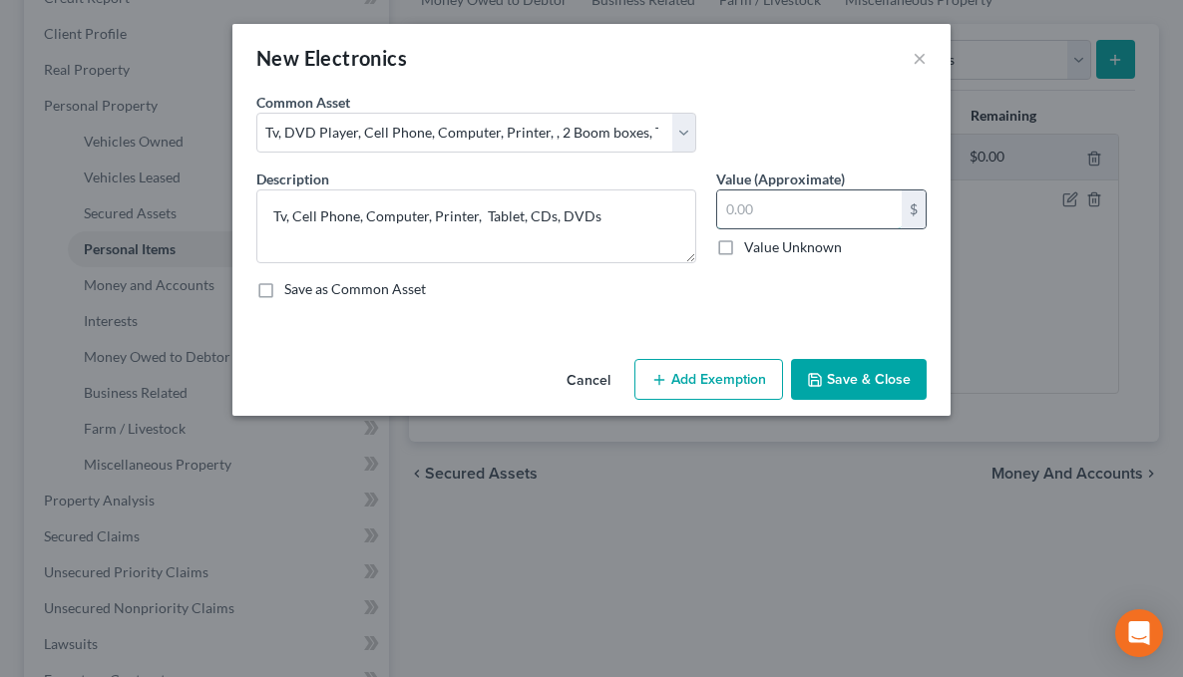
click at [759, 197] on input "text" at bounding box center [809, 209] width 184 height 38
type input "1,000"
click at [822, 372] on icon "button" at bounding box center [815, 380] width 16 height 16
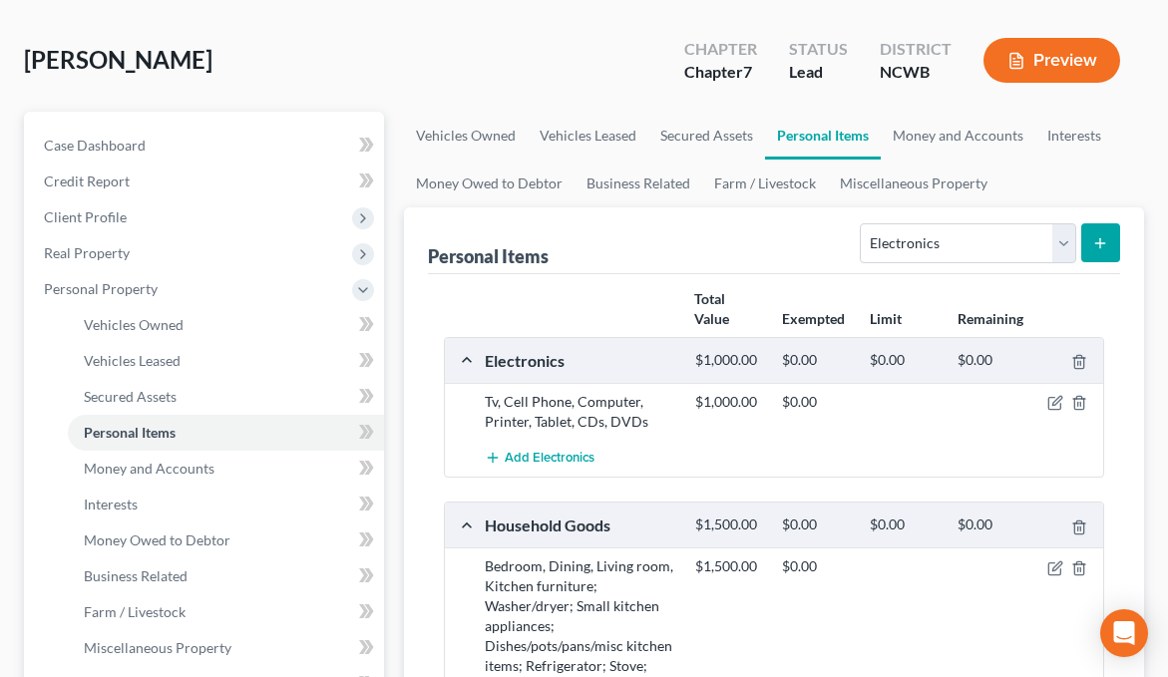
scroll to position [100, 0]
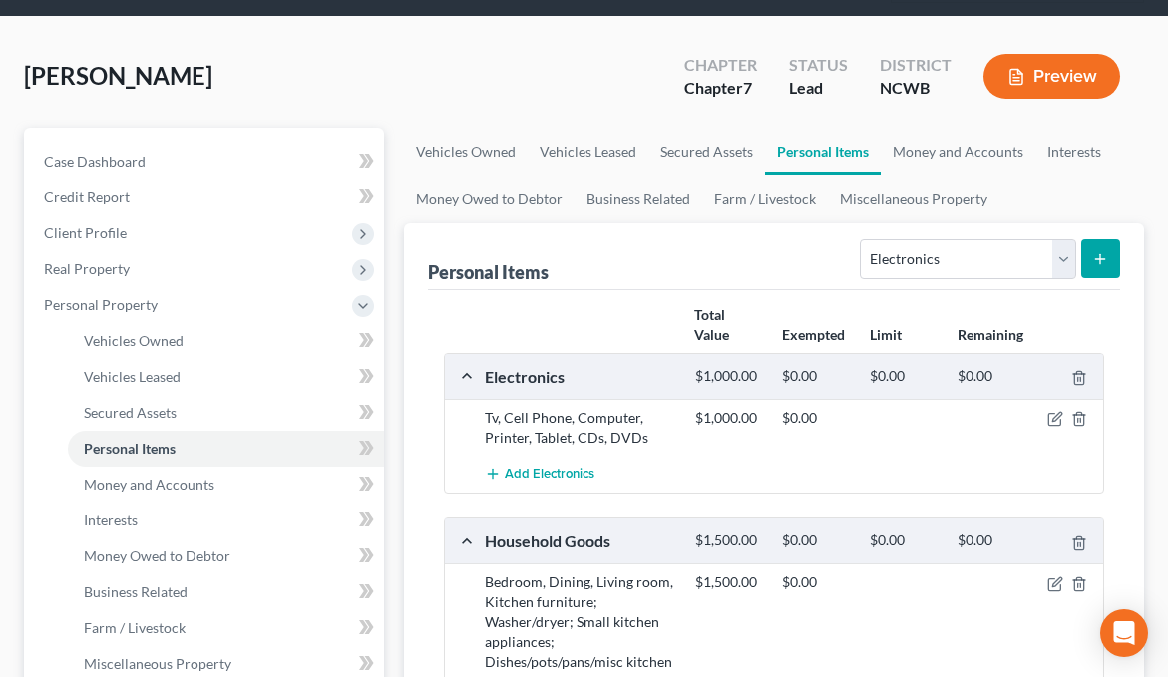
click at [1104, 259] on line "submit" at bounding box center [1100, 259] width 9 height 0
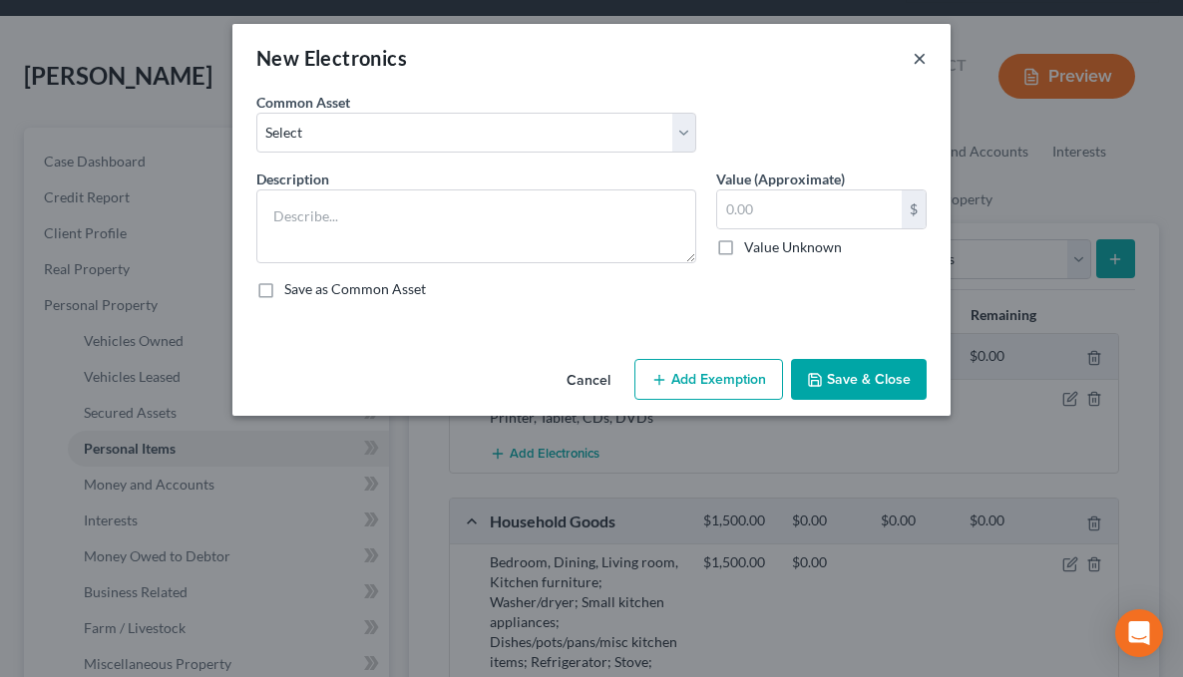
click at [915, 55] on button "×" at bounding box center [919, 58] width 14 height 24
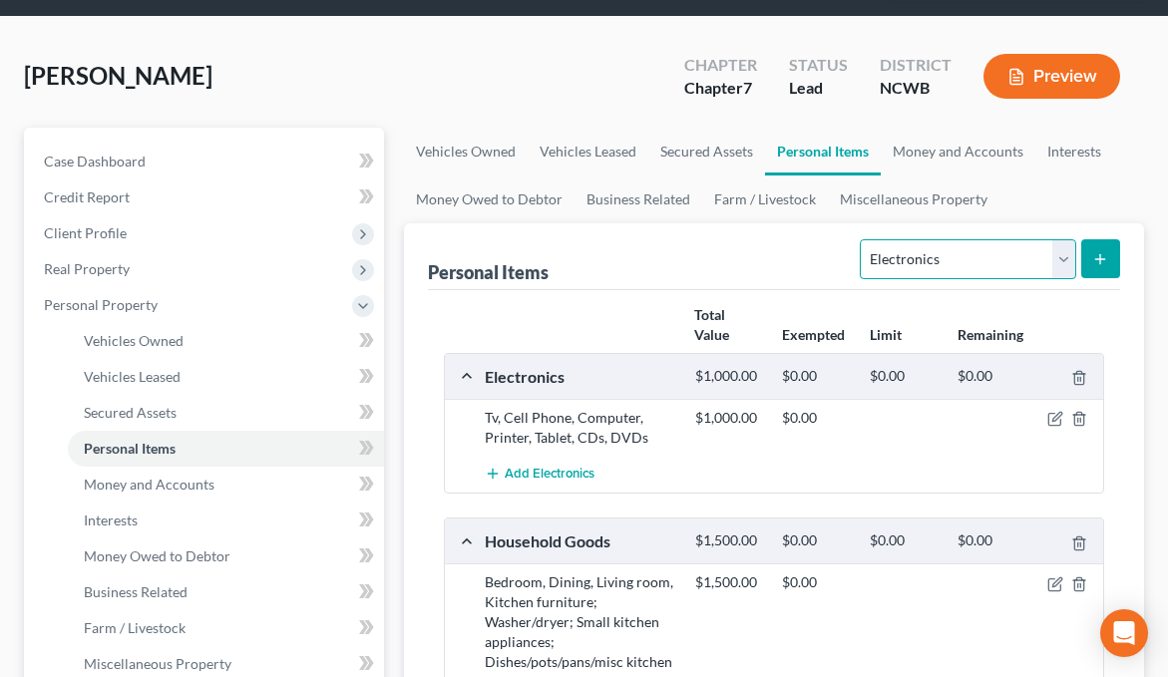
click at [909, 254] on select "Select Item Type Clothing Collectibles Of Value Electronics Firearms Household …" at bounding box center [967, 259] width 215 height 40
select select "clothing"
click at [863, 239] on select "Select Item Type Clothing Collectibles Of Value Electronics Firearms Household …" at bounding box center [967, 259] width 215 height 40
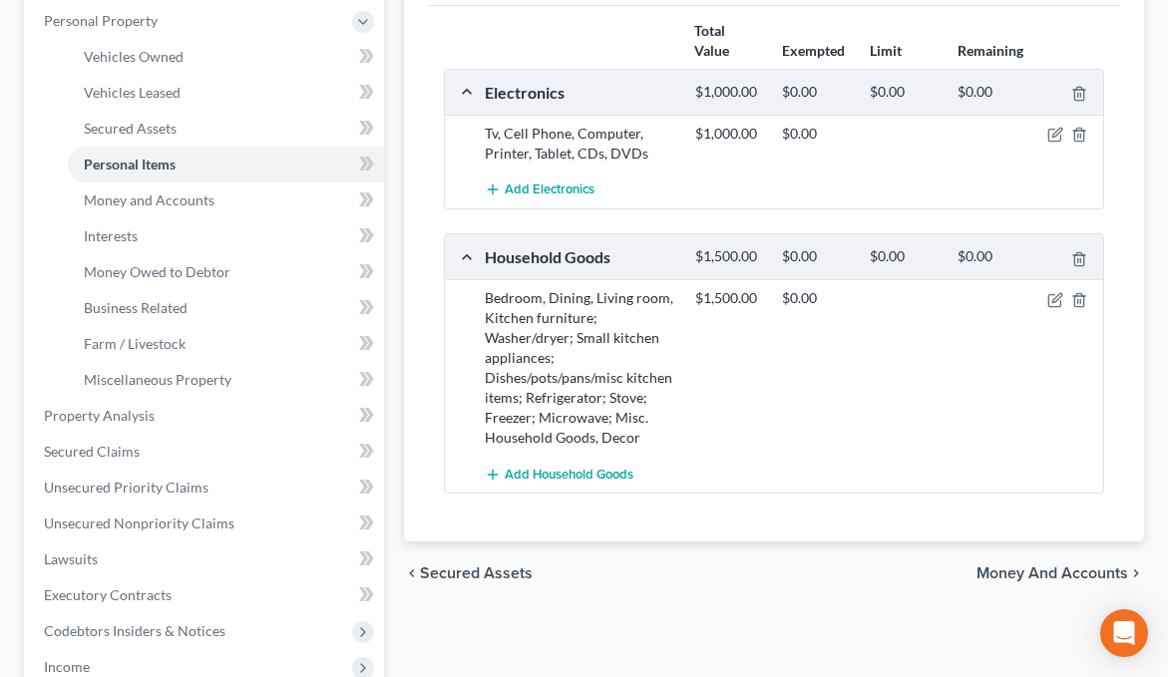
scroll to position [299, 0]
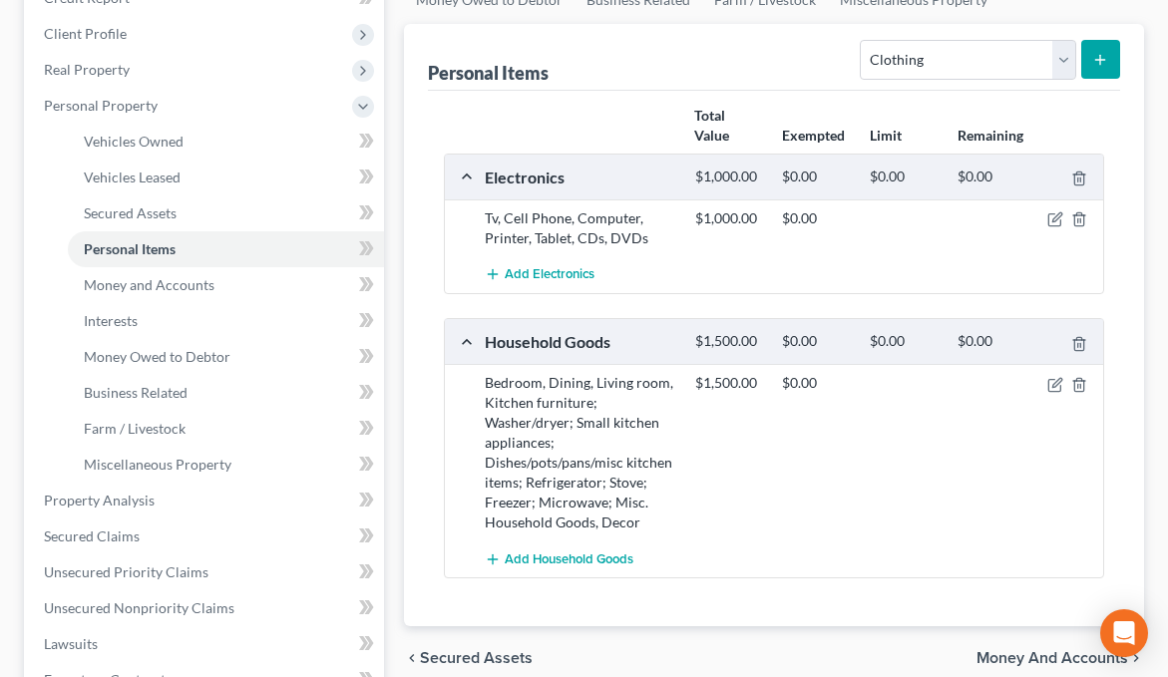
click at [1104, 60] on line "submit" at bounding box center [1100, 60] width 9 height 0
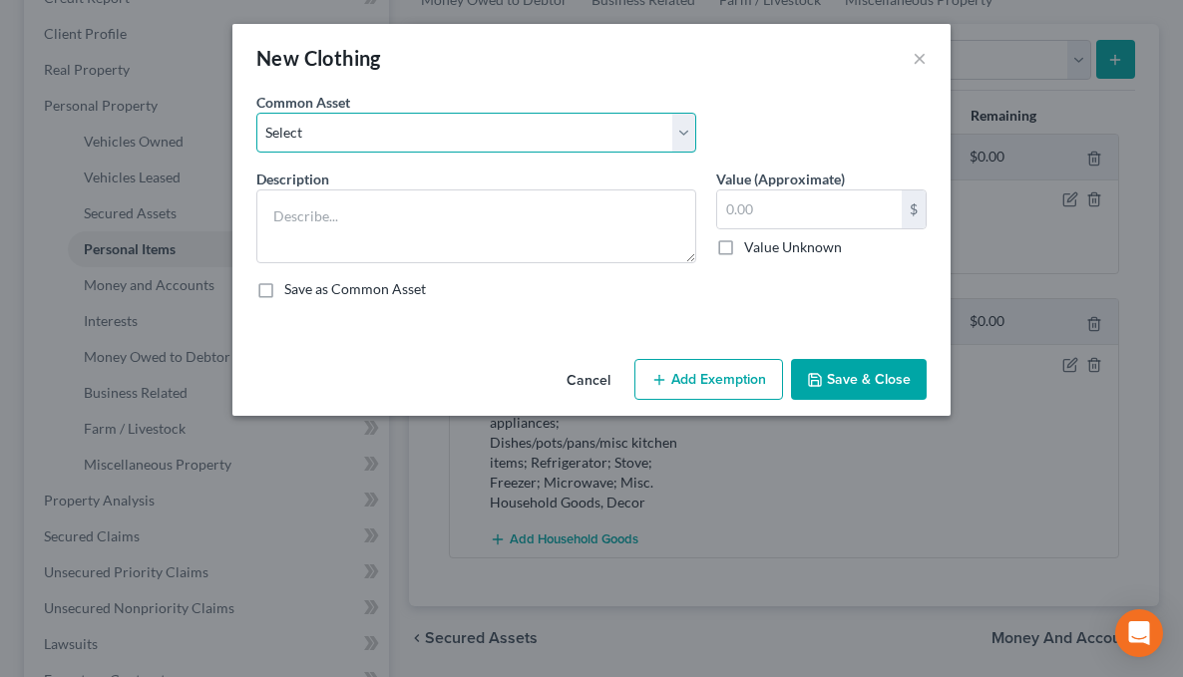
click at [350, 143] on select "Select All clothing All clothing and personal effects" at bounding box center [476, 133] width 440 height 40
select select "0"
click at [256, 113] on select "Select All clothing All clothing and personal effects" at bounding box center [476, 133] width 440 height 40
type textarea "All clothing"
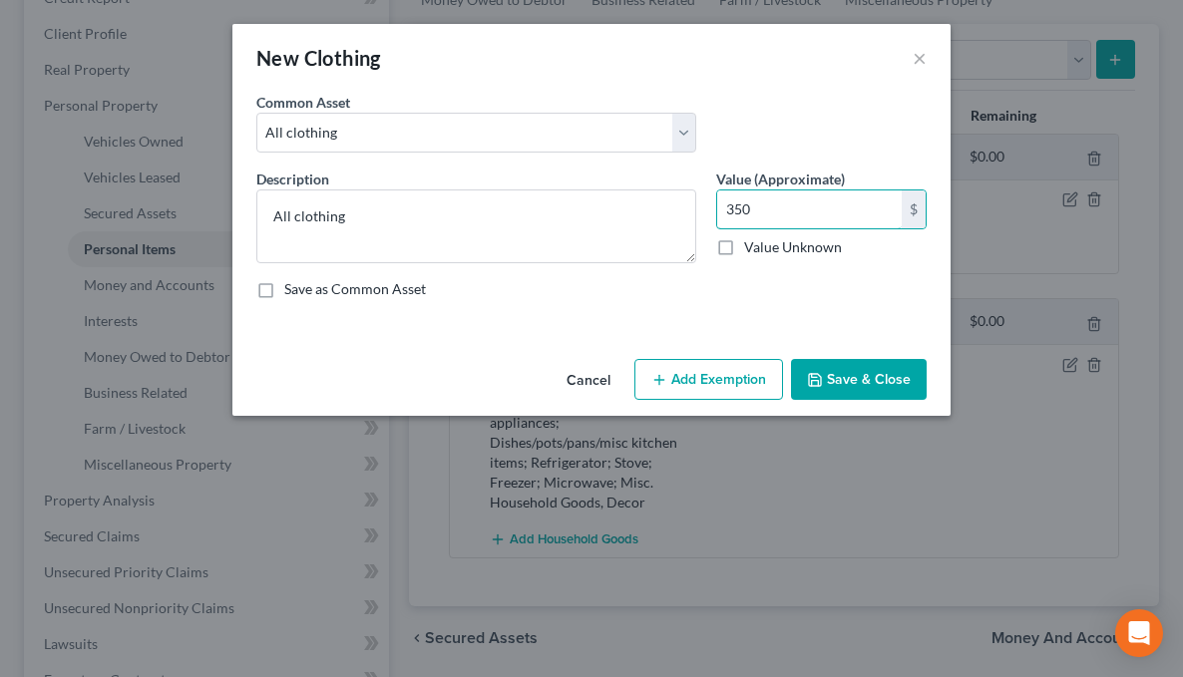
type input "350"
click at [887, 374] on button "Save & Close" at bounding box center [859, 380] width 136 height 42
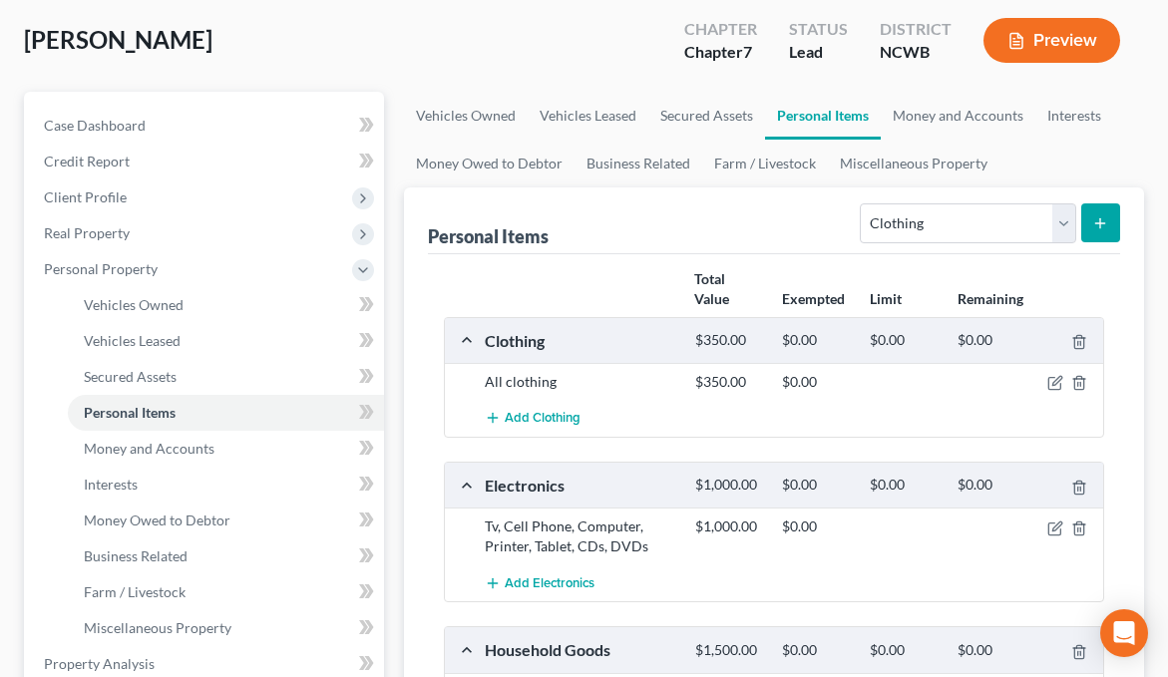
scroll to position [0, 0]
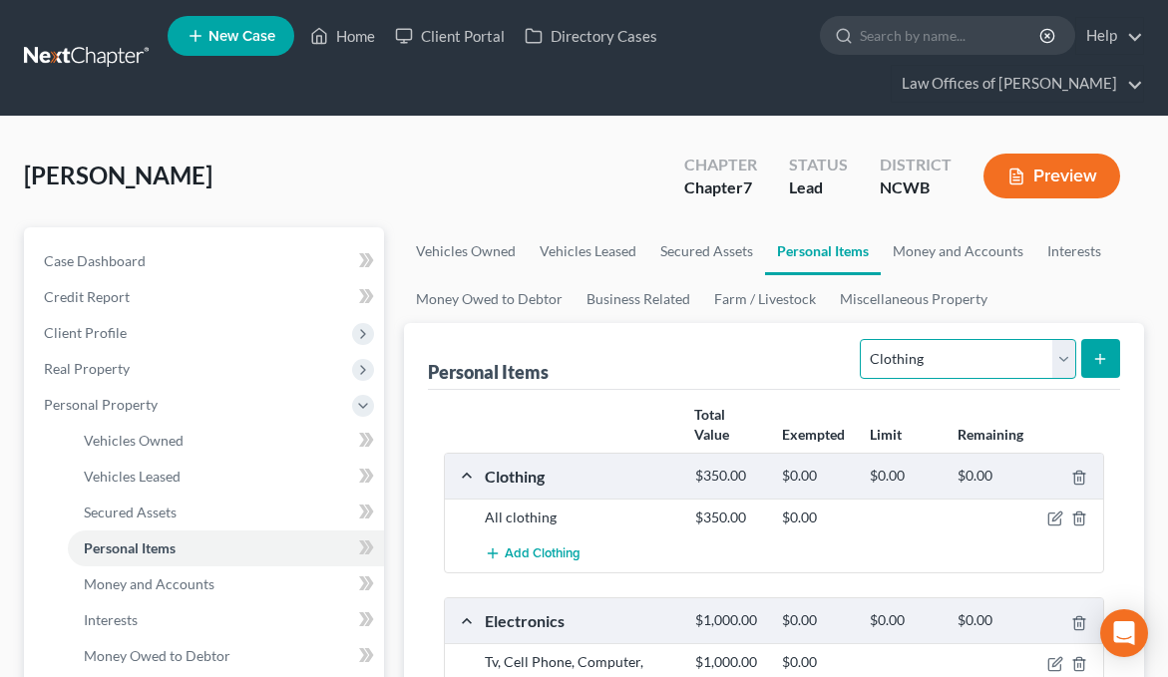
click at [945, 349] on select "Select Item Type Clothing Collectibles Of Value Electronics Firearms Household …" at bounding box center [967, 359] width 215 height 40
select select "jewelry"
click at [863, 339] on select "Select Item Type Clothing Collectibles Of Value Electronics Firearms Household …" at bounding box center [967, 359] width 215 height 40
click at [1099, 363] on icon "submit" at bounding box center [1100, 359] width 16 height 16
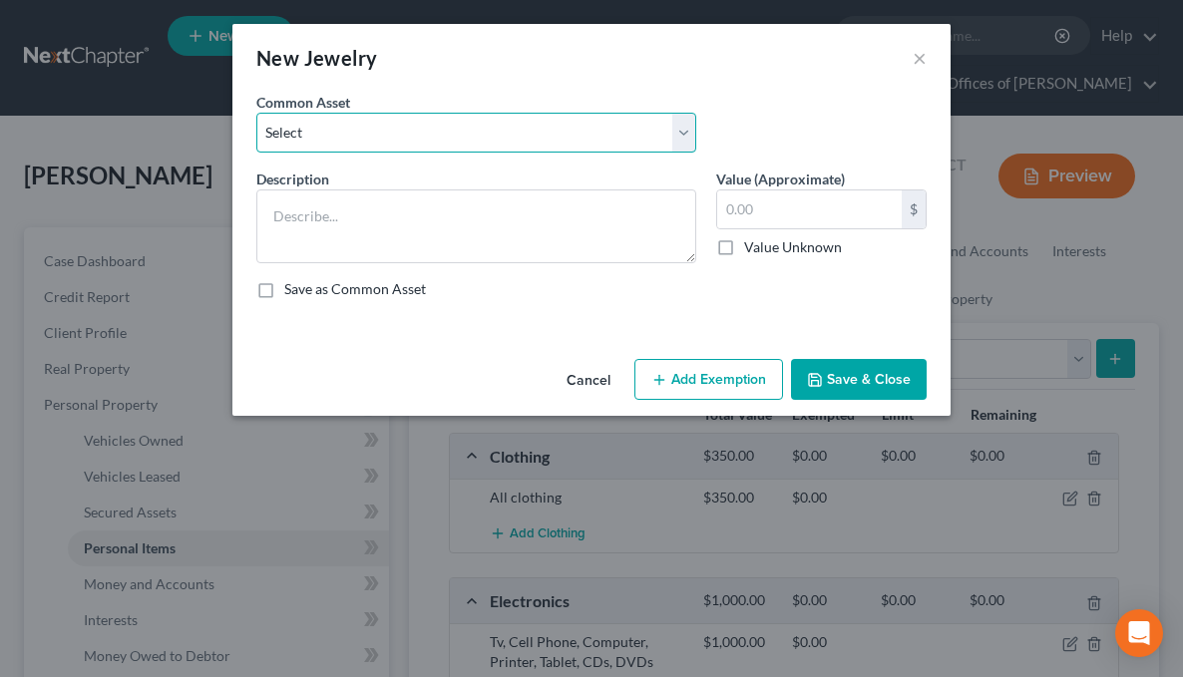
click at [562, 136] on select "Select Wedding ring, wedding band, watches, earrings, necklaces, bracelets, cos…" at bounding box center [476, 133] width 440 height 40
select select "0"
click at [256, 113] on select "Select Wedding ring, wedding band, watches, earrings, necklaces, bracelets, cos…" at bounding box center [476, 133] width 440 height 40
type textarea "Wedding ring, wedding band, watches, earrings, necklaces, bracelets, costume je…"
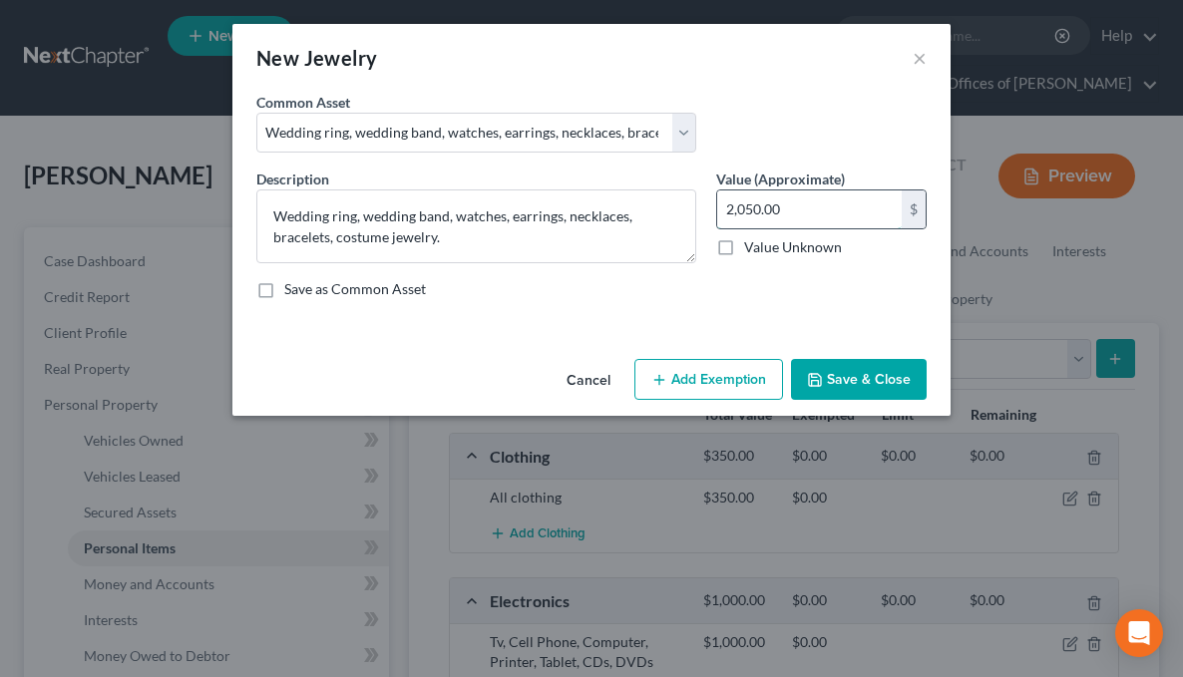
click at [825, 216] on input "2,050.00" at bounding box center [809, 209] width 184 height 38
type input "300"
click at [851, 384] on button "Save & Close" at bounding box center [859, 380] width 136 height 42
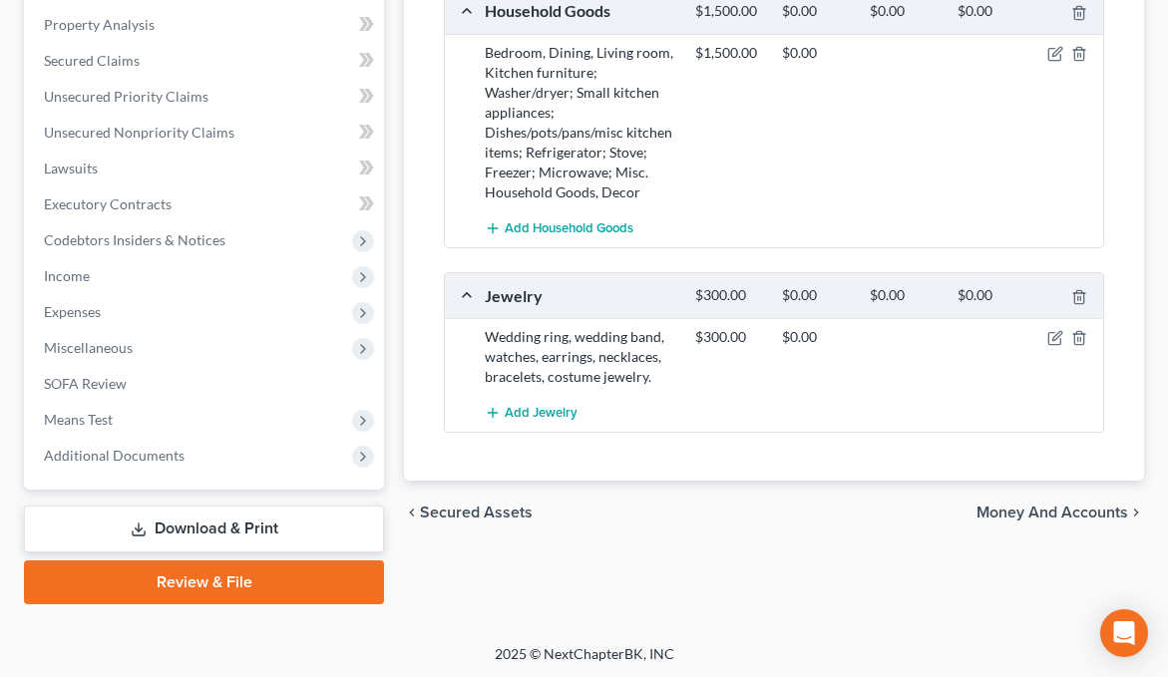
scroll to position [778, 0]
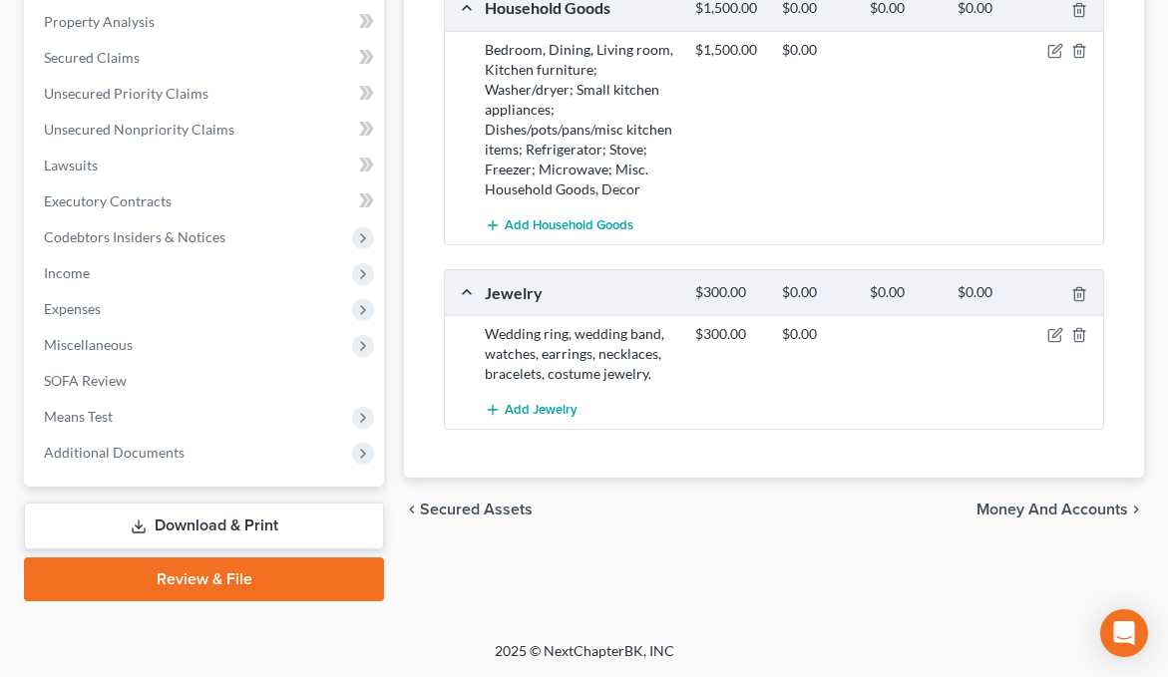
click at [1018, 506] on span "Money and Accounts" at bounding box center [1052, 510] width 152 height 16
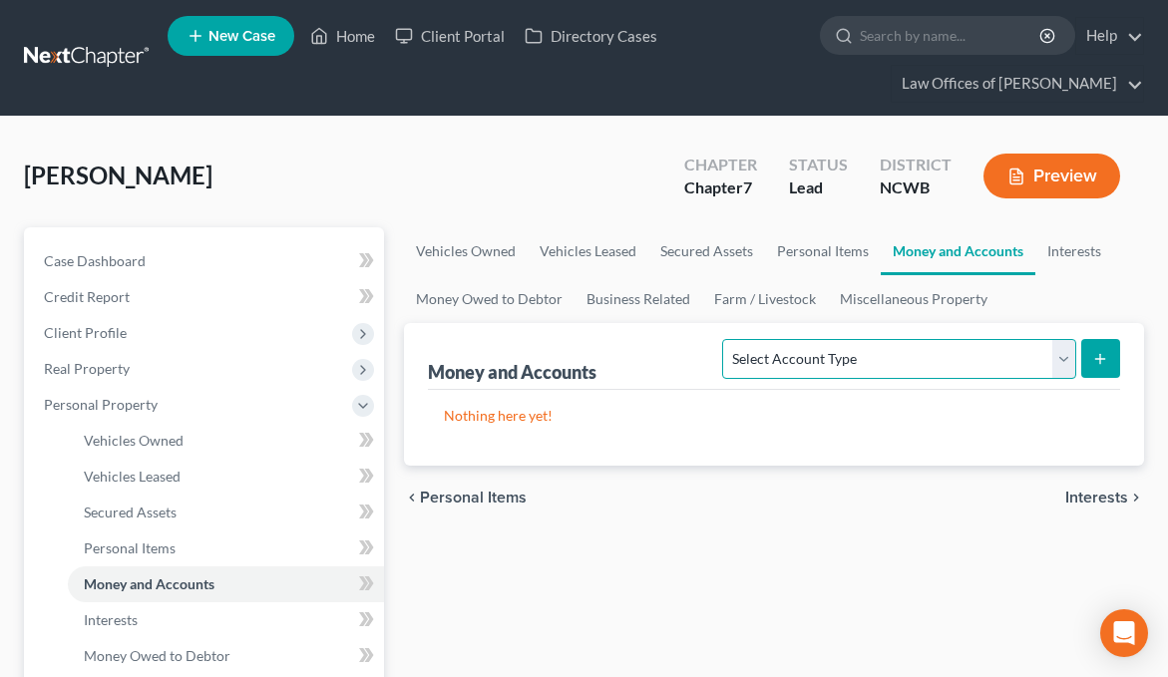
click at [946, 360] on select "Select Account Type Brokerage Cash on Hand Certificates of Deposit Checking Acc…" at bounding box center [898, 359] width 353 height 40
select select "cash_on_hand"
click at [727, 339] on select "Select Account Type Brokerage Cash on Hand Certificates of Deposit Checking Acc…" at bounding box center [898, 359] width 353 height 40
click at [1109, 358] on button "submit" at bounding box center [1100, 358] width 39 height 39
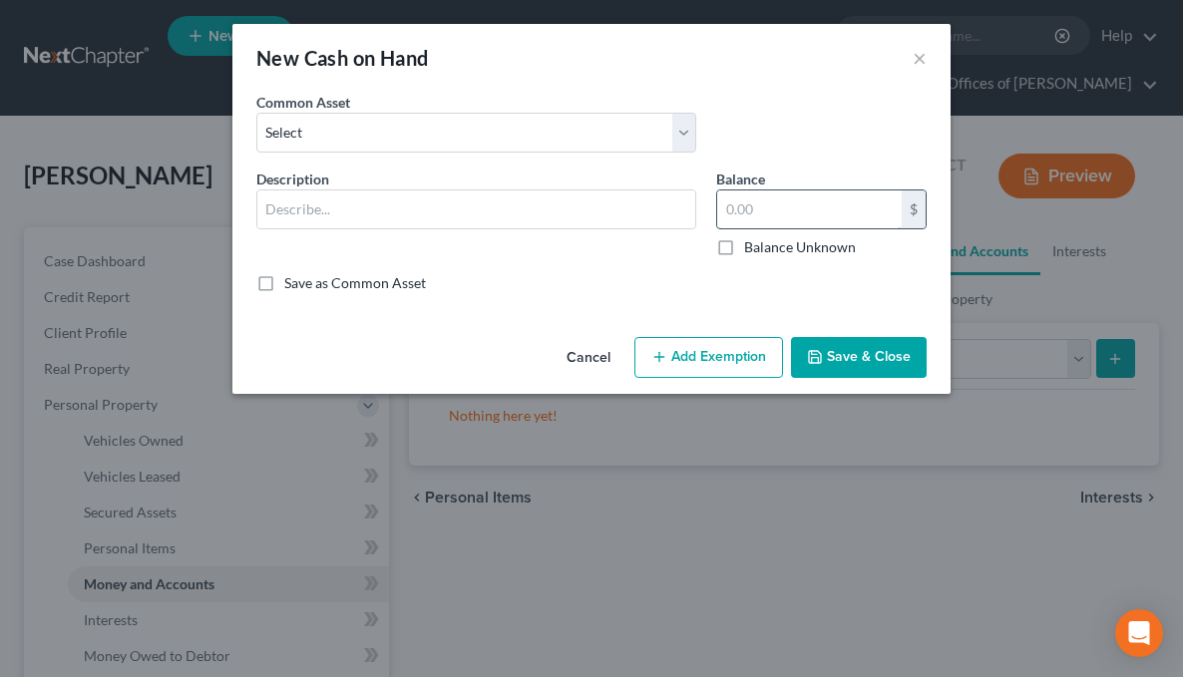
click at [777, 221] on input "text" at bounding box center [809, 209] width 184 height 38
type input "0.00"
click at [843, 358] on button "Save & Close" at bounding box center [859, 358] width 136 height 42
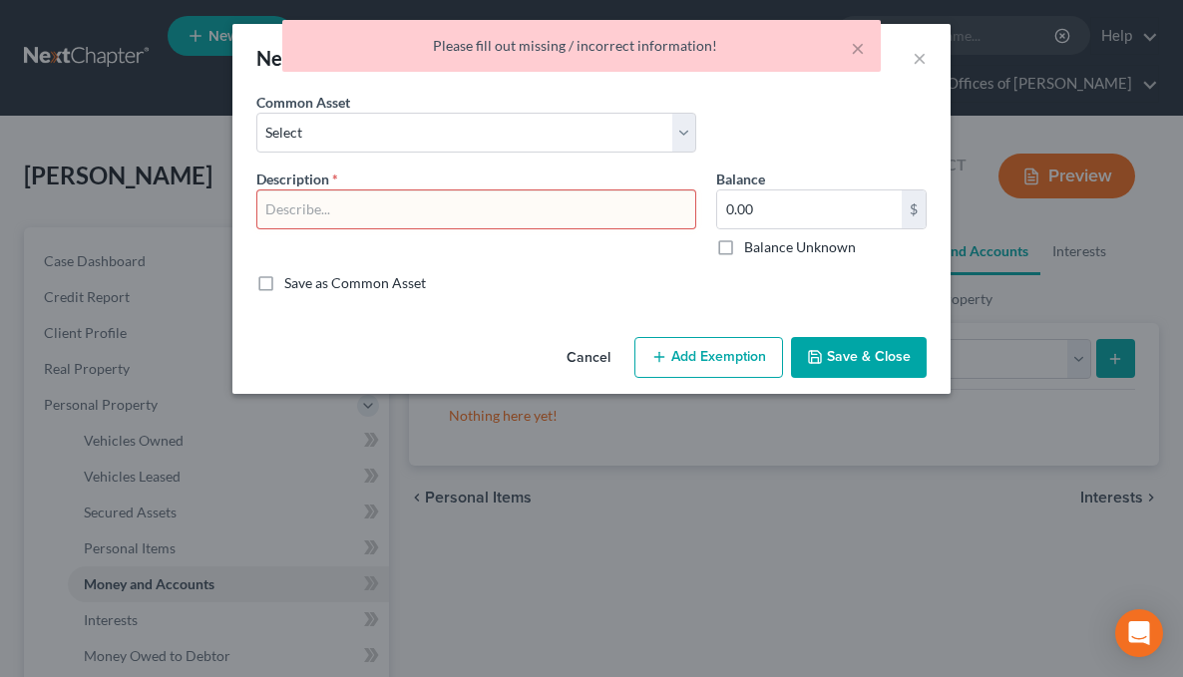
click at [632, 215] on input "text" at bounding box center [476, 209] width 438 height 38
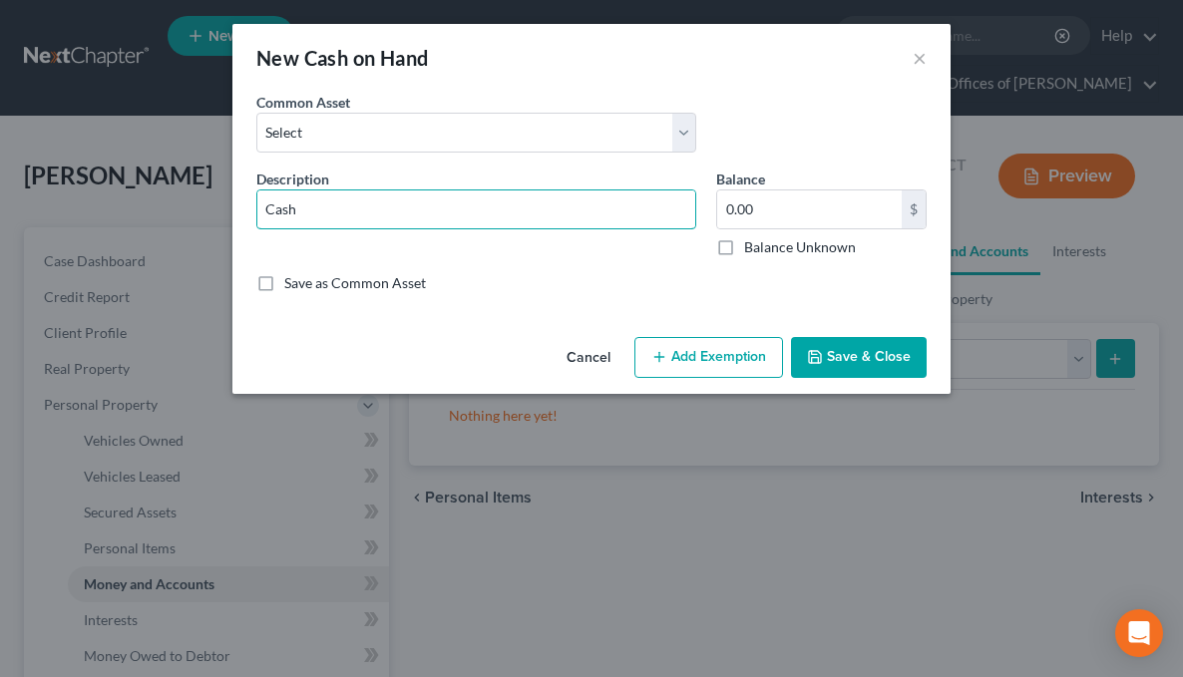
type input "Cash"
click at [744, 254] on label "Balance Unknown" at bounding box center [800, 247] width 112 height 20
click at [752, 250] on input "Balance Unknown" at bounding box center [758, 243] width 13 height 13
checkbox input "true"
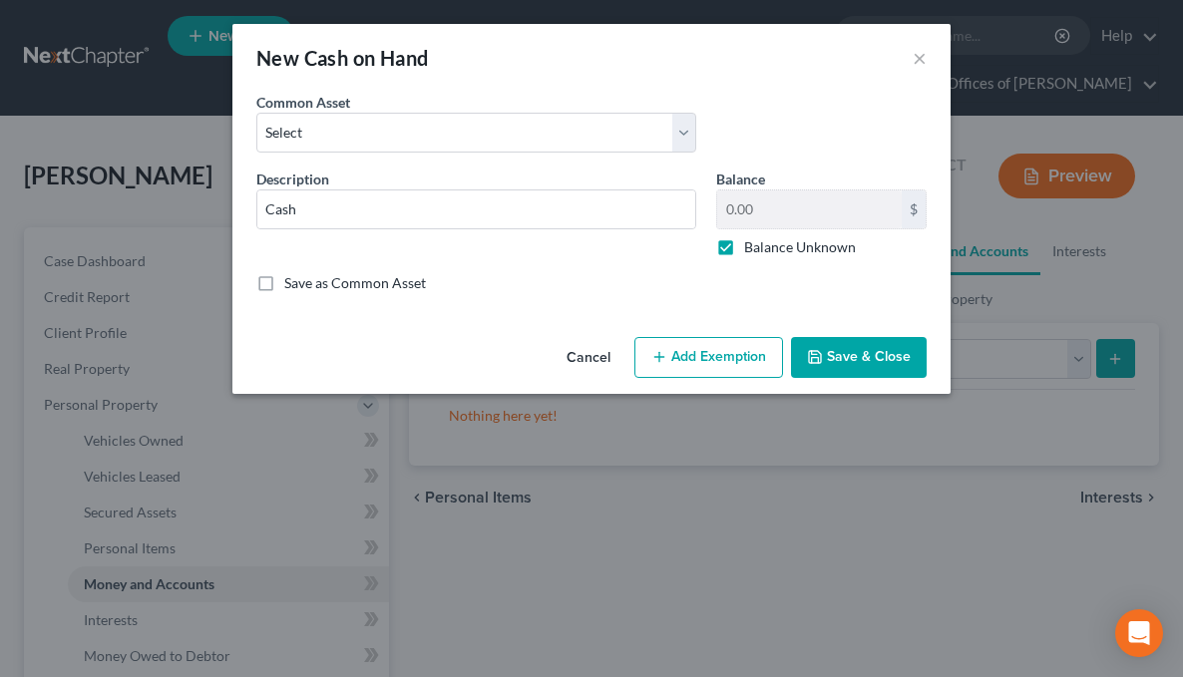
click at [849, 358] on button "Save & Close" at bounding box center [859, 358] width 136 height 42
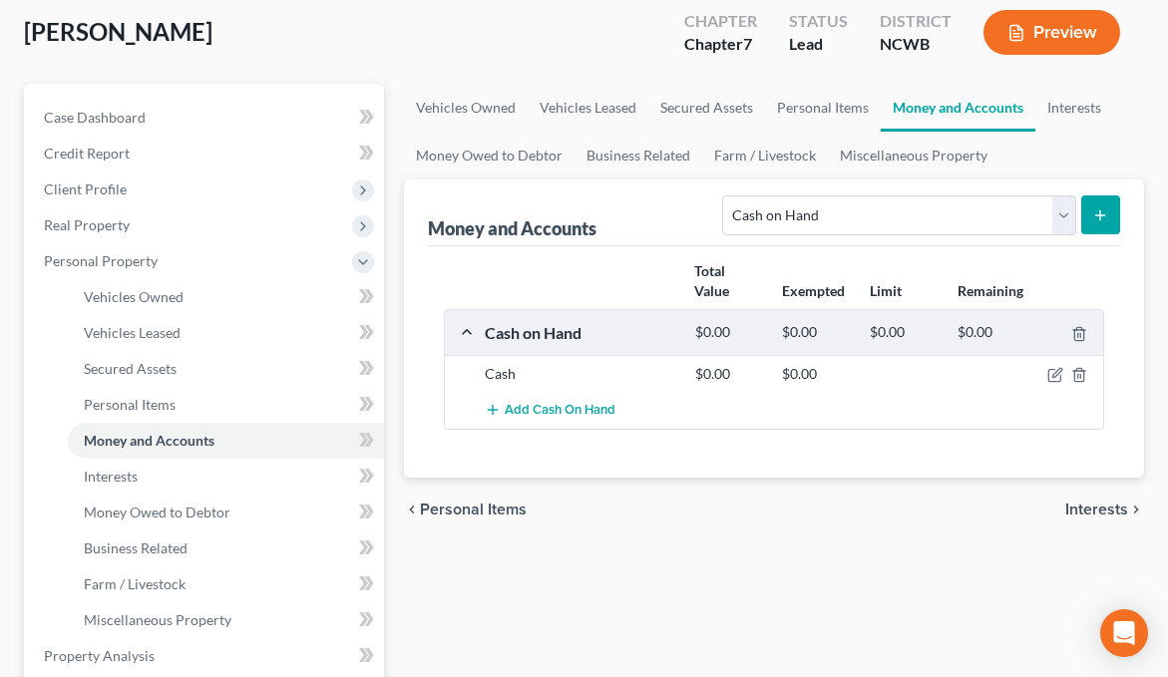
scroll to position [199, 0]
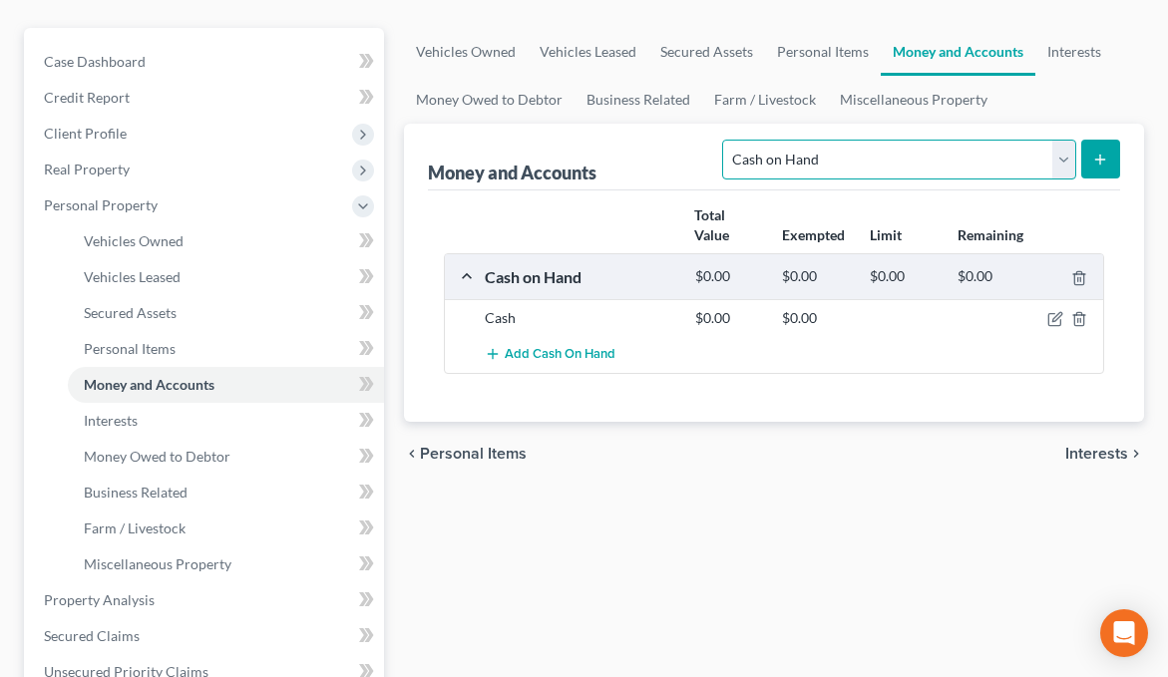
click at [1066, 165] on select "Select Account Type Brokerage Cash on Hand Certificates of Deposit Checking Acc…" at bounding box center [898, 160] width 353 height 40
select select "checking"
click at [727, 140] on select "Select Account Type Brokerage Cash on Hand Certificates of Deposit Checking Acc…" at bounding box center [898, 160] width 353 height 40
click at [1099, 159] on icon "submit" at bounding box center [1100, 160] width 16 height 16
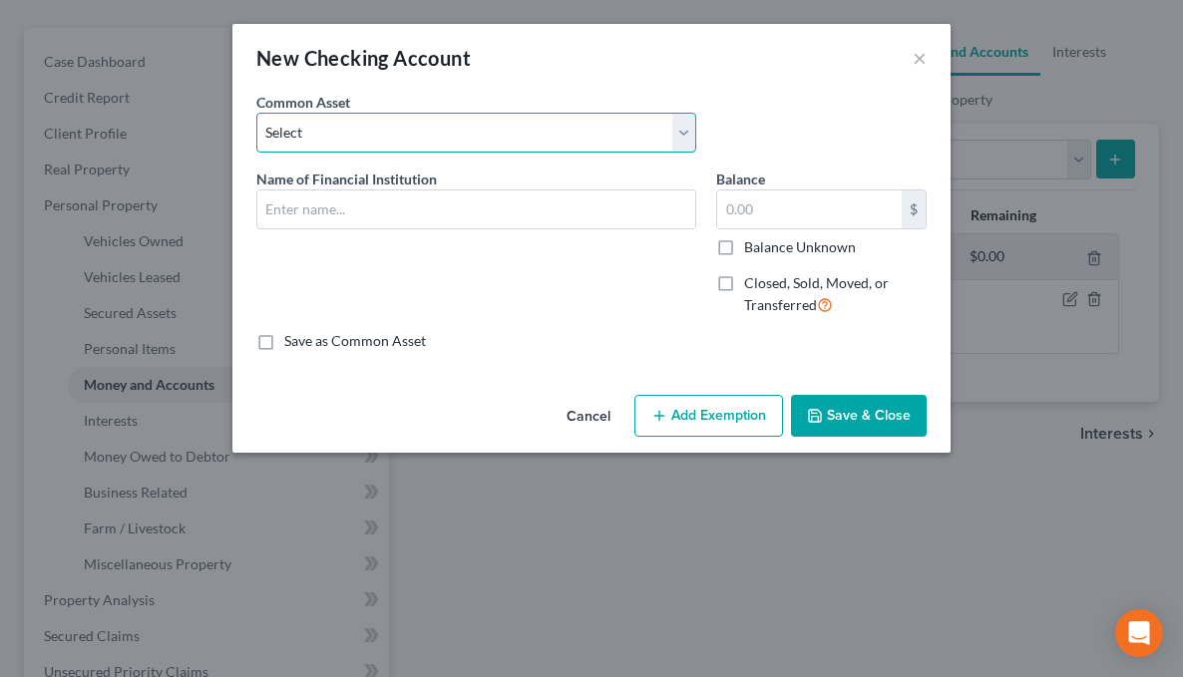
click at [551, 138] on select "Select Truist Checking account ending -8787 SECU BBT Jnt w/girlfriend. 1/2 val …" at bounding box center [476, 133] width 440 height 40
click at [256, 113] on select "Select Truist Checking account ending -8787 SECU BBT Jnt w/girlfriend. 1/2 val …" at bounding box center [476, 133] width 440 height 40
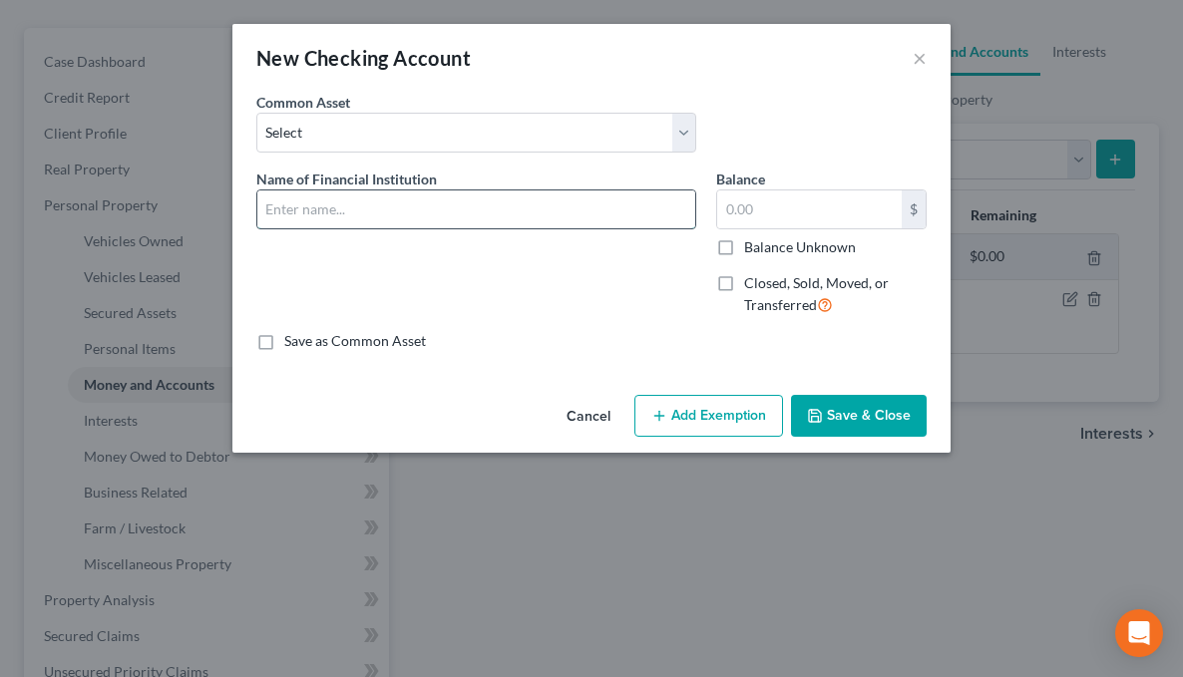
click at [330, 224] on input "text" at bounding box center [476, 209] width 438 height 38
type input "N"
type input "United Federal Credit Union"
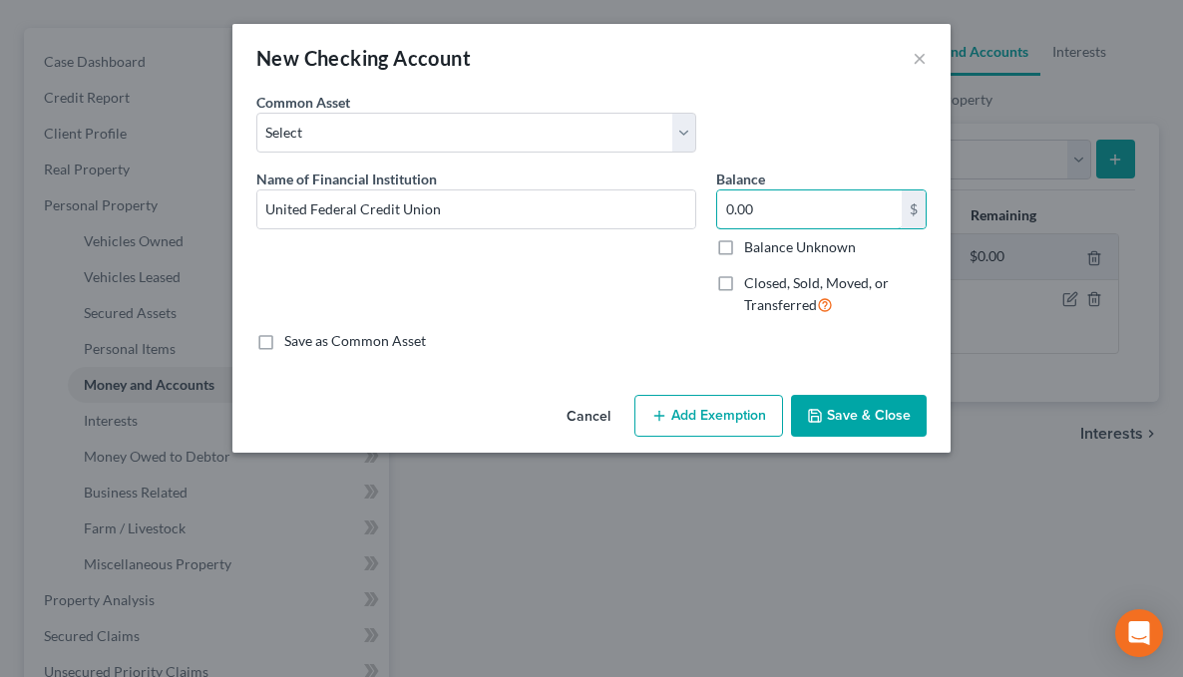
type input "0.00"
click at [744, 242] on label "Balance Unknown" at bounding box center [800, 247] width 112 height 20
click at [752, 242] on input "Balance Unknown" at bounding box center [758, 243] width 13 height 13
checkbox input "true"
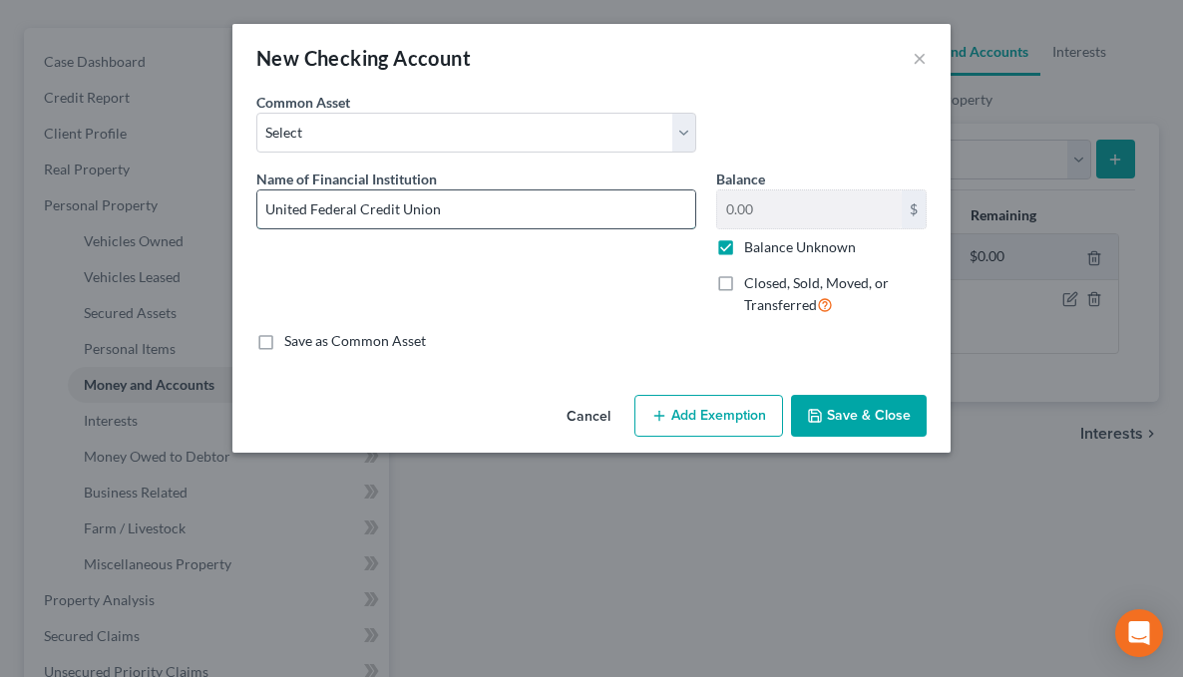
click at [521, 202] on input "United Federal Credit Union" at bounding box center [476, 209] width 438 height 38
type input "United Federal Credit Union - checking - #"
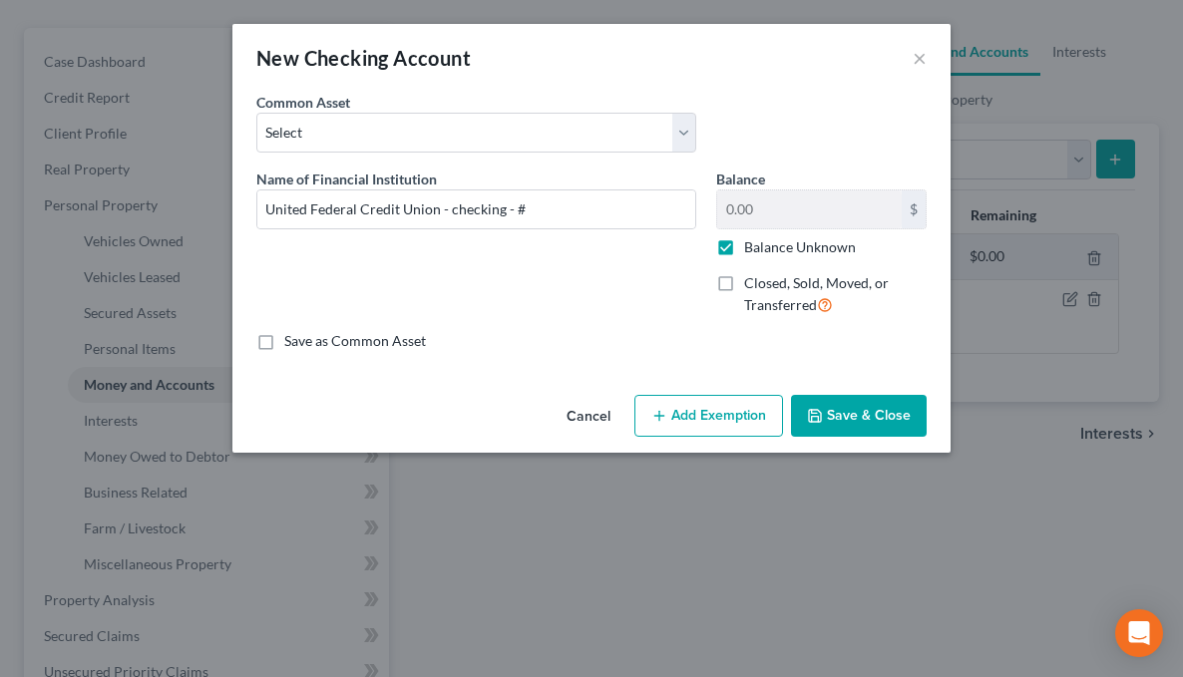
click at [842, 409] on button "Save & Close" at bounding box center [859, 416] width 136 height 42
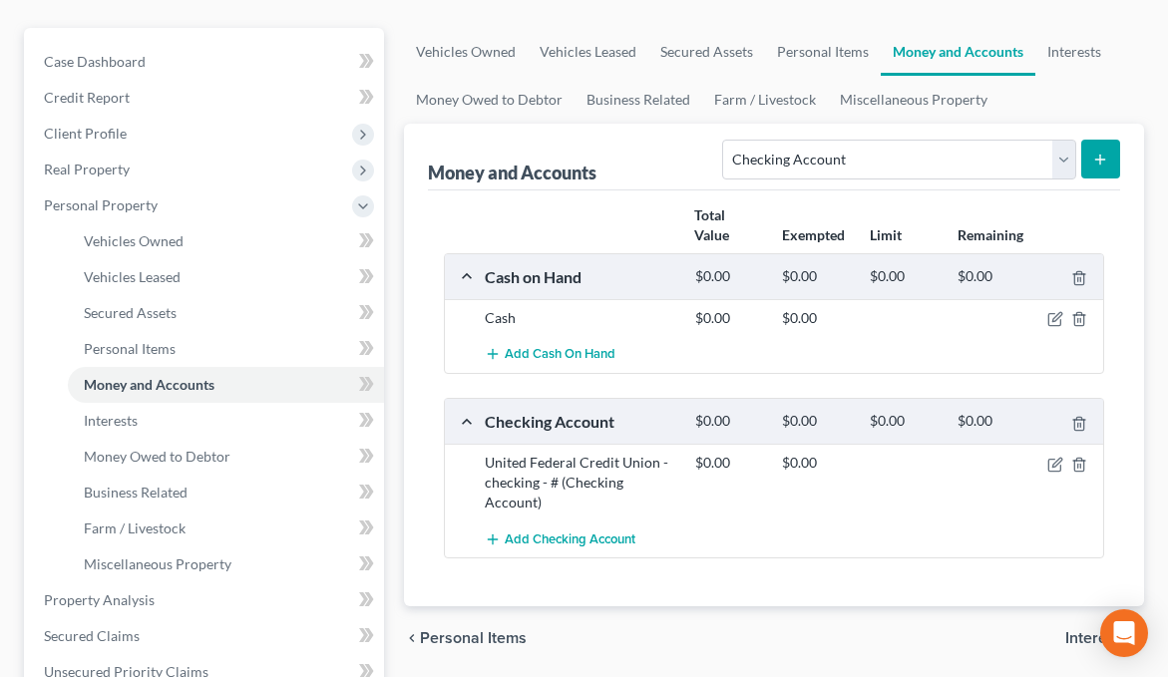
click at [1097, 165] on icon "submit" at bounding box center [1100, 160] width 16 height 16
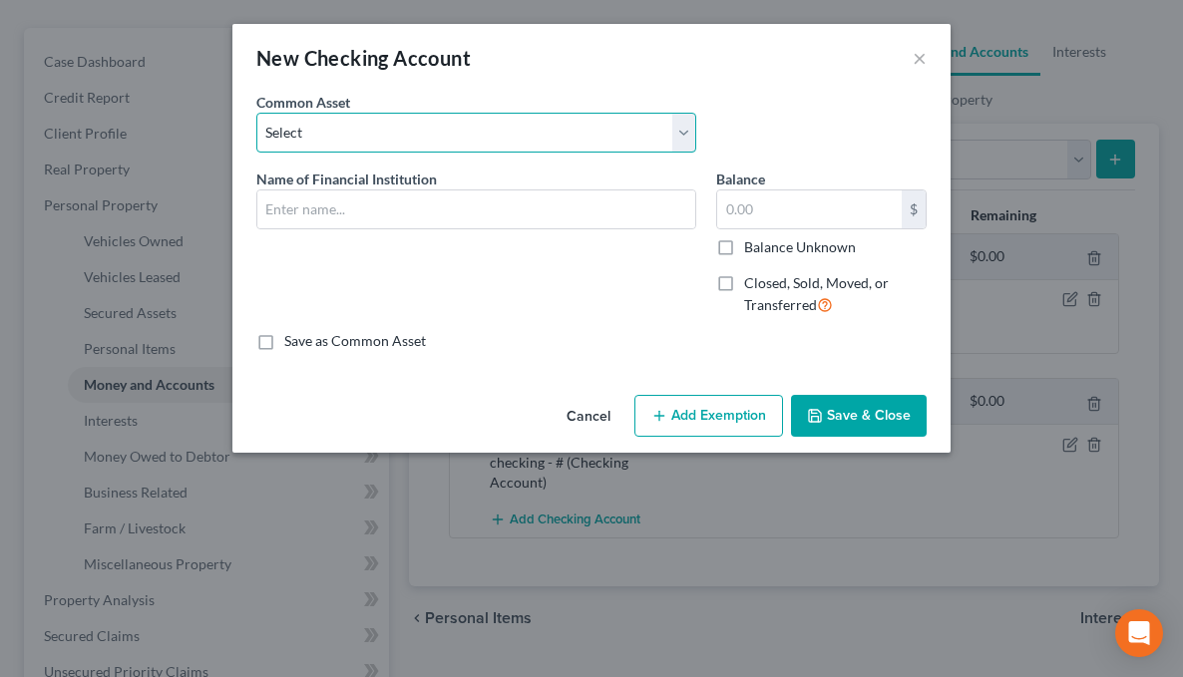
click at [406, 144] on select "Select Truist Checking account ending -8787 SECU BBT Jnt w/girlfriend. 1/2 val …" at bounding box center [476, 133] width 440 height 40
click at [408, 137] on select "Select Truist Checking account ending -8787 SECU BBT Jnt w/girlfriend. 1/2 val …" at bounding box center [476, 133] width 440 height 40
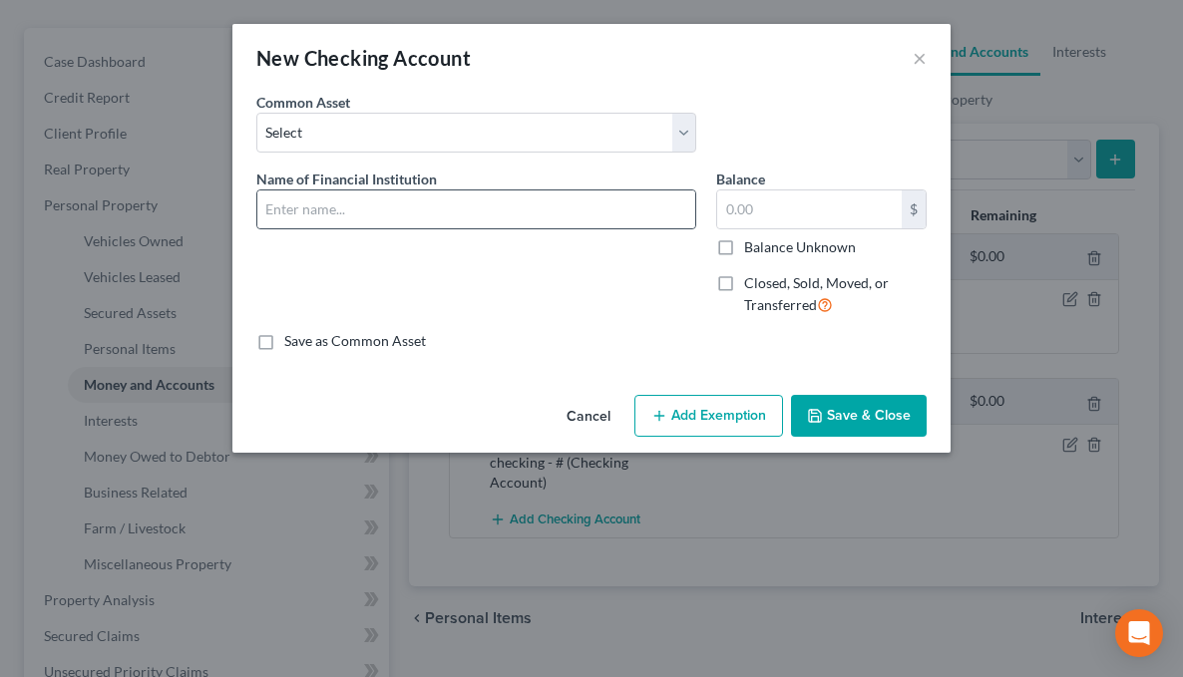
click at [406, 228] on div at bounding box center [476, 209] width 440 height 40
click at [407, 210] on input "text" at bounding box center [476, 209] width 438 height 38
type input "N"
type input "United Federal Credit Union - Savings - #"
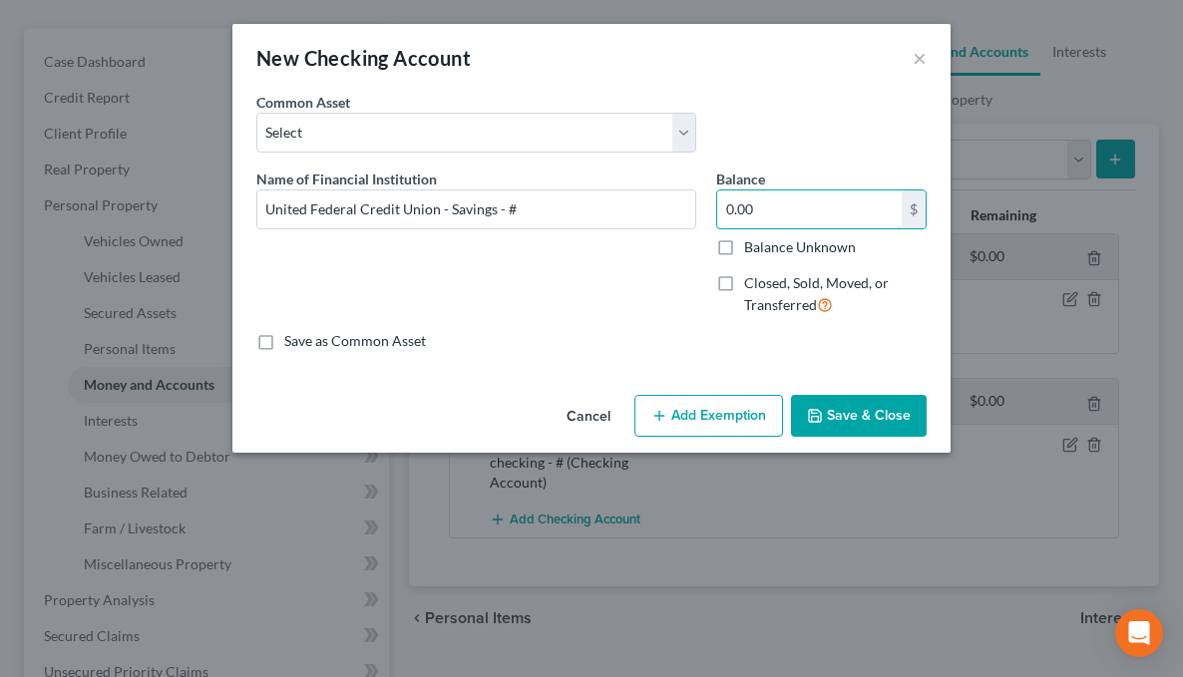
type input "0.00"
click at [744, 244] on label "Balance Unknown" at bounding box center [800, 247] width 112 height 20
click at [752, 244] on input "Balance Unknown" at bounding box center [758, 243] width 13 height 13
checkbox input "true"
click at [837, 418] on button "Save & Close" at bounding box center [859, 416] width 136 height 42
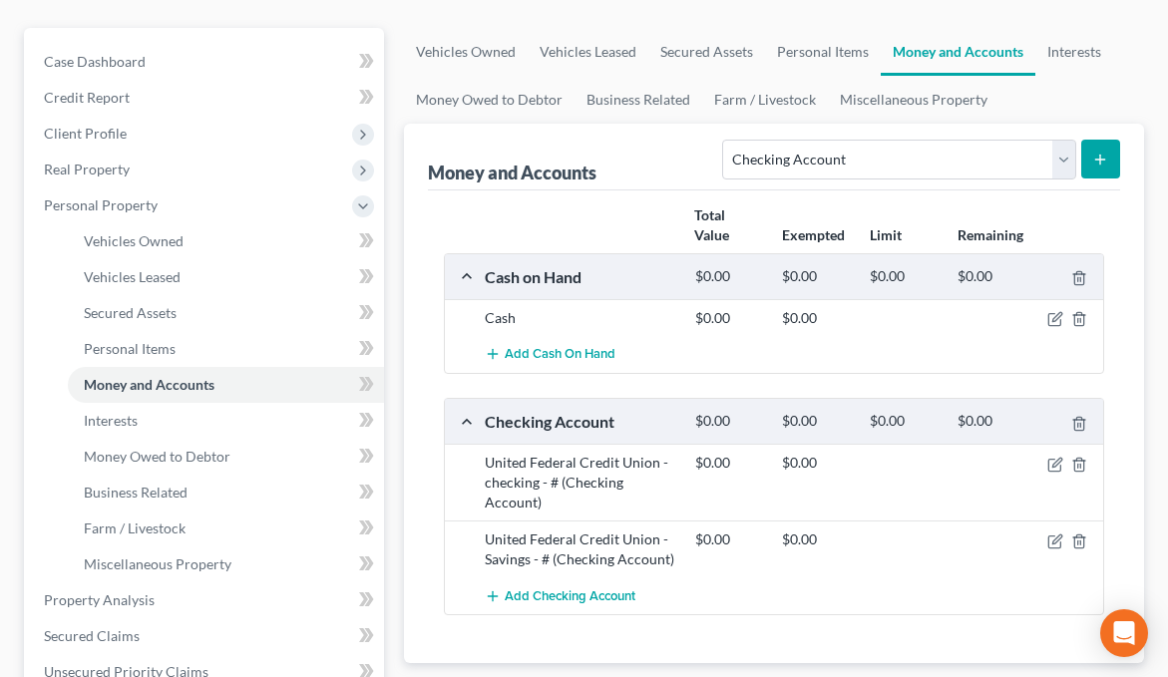
click at [1104, 162] on icon "submit" at bounding box center [1100, 160] width 16 height 16
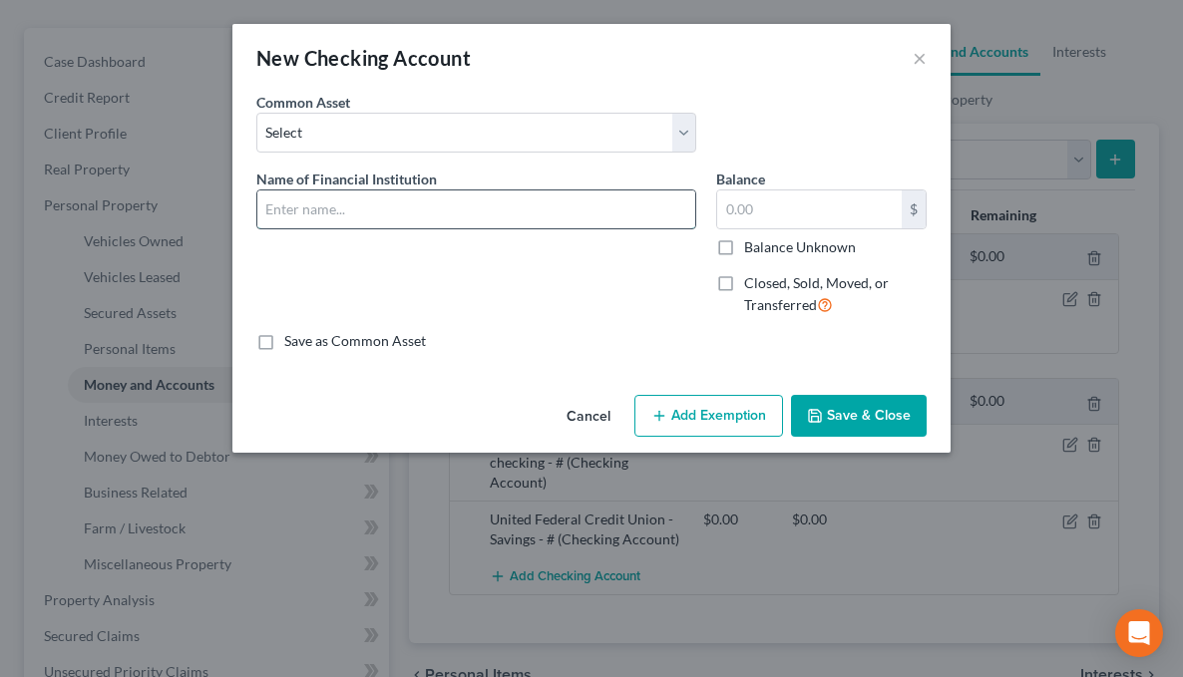
click at [347, 206] on input "text" at bounding box center [476, 209] width 438 height 38
type input "Venmo cc"
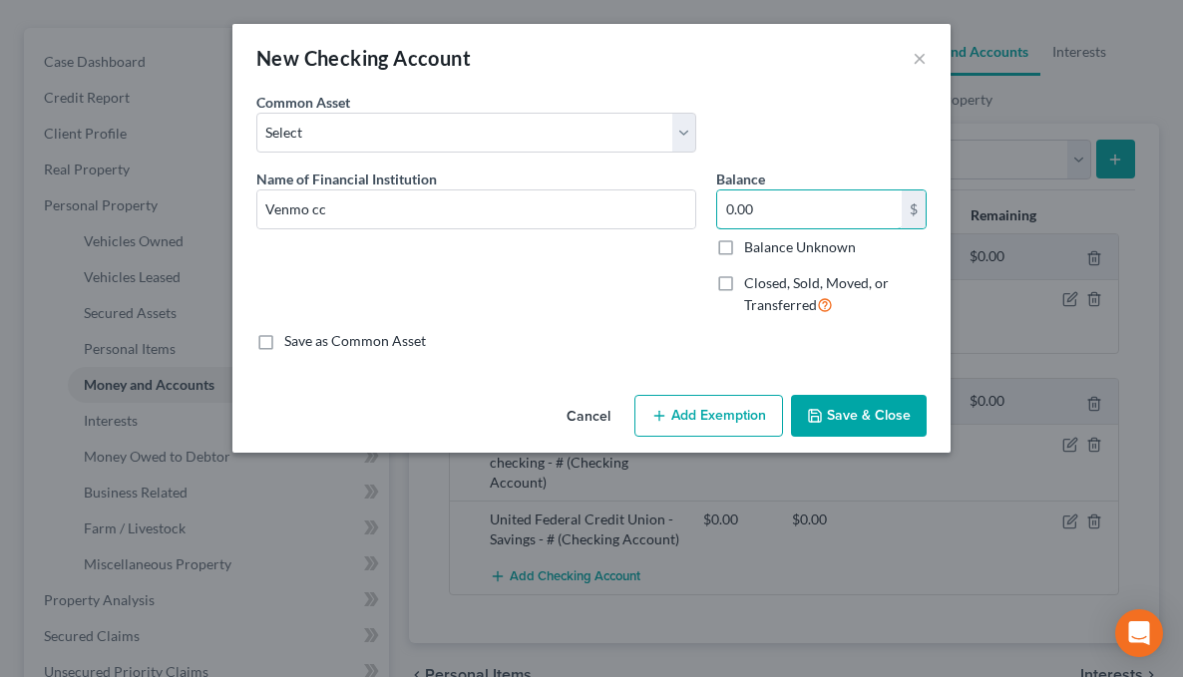
type input "0.00"
click at [744, 257] on label "Balance Unknown" at bounding box center [800, 247] width 112 height 20
click at [752, 250] on input "Balance Unknown" at bounding box center [758, 243] width 13 height 13
checkbox input "true"
click at [866, 412] on button "Save & Close" at bounding box center [859, 416] width 136 height 42
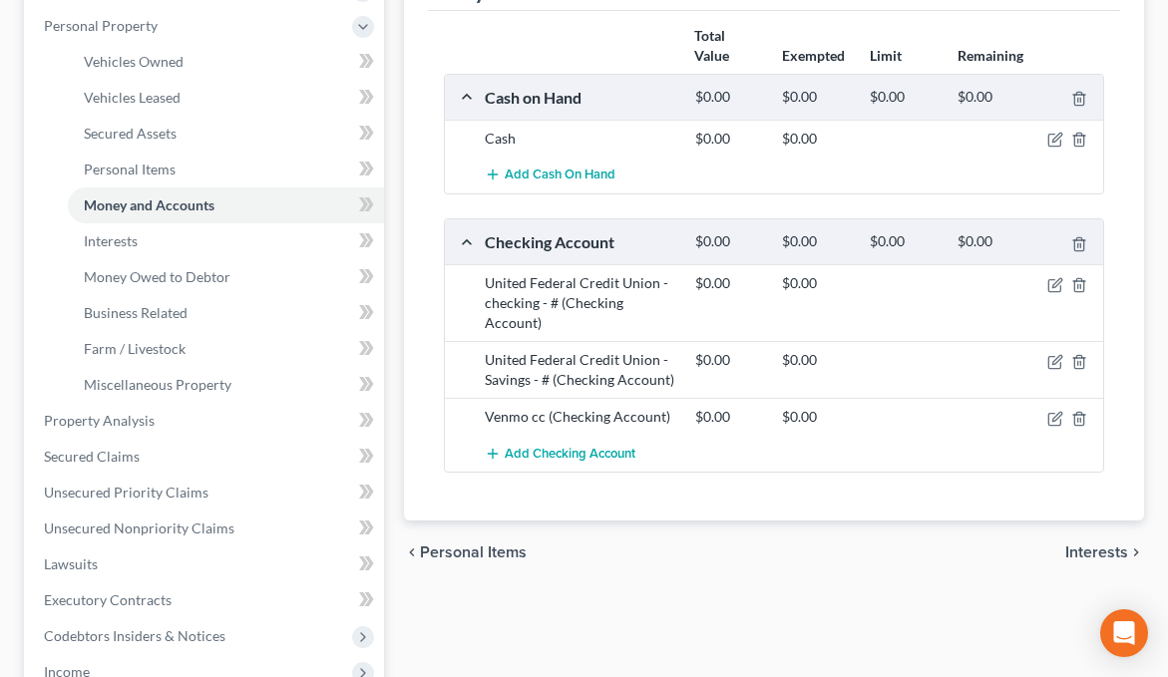
scroll to position [499, 0]
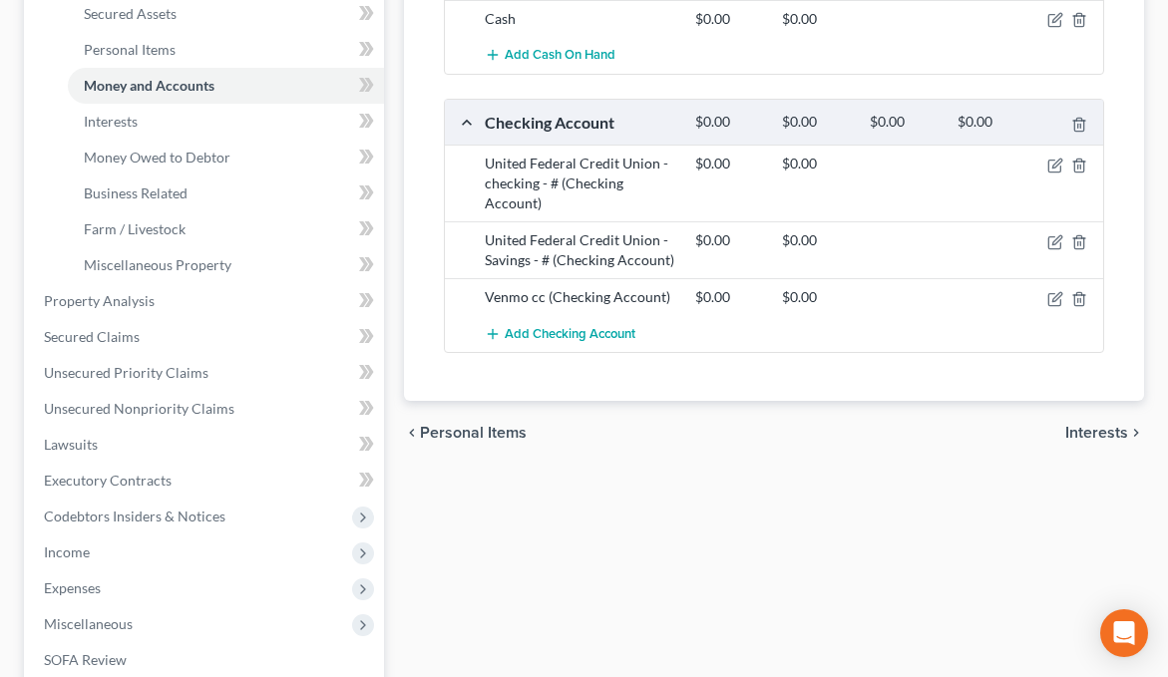
click at [1090, 434] on span "Interests" at bounding box center [1096, 433] width 63 height 16
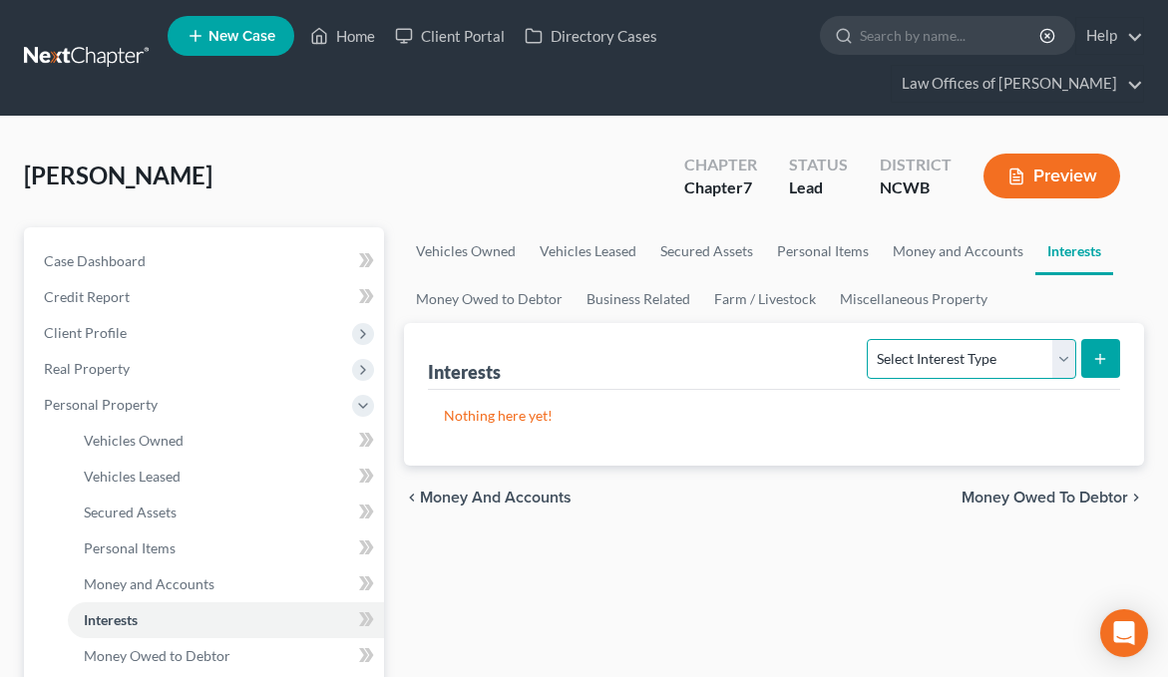
click at [1046, 354] on select "Select Interest Type 401K Annuity Bond Education IRA Government Bond Government…" at bounding box center [971, 359] width 208 height 40
select select "term_life_insurance"
click at [870, 339] on select "Select Interest Type 401K Annuity Bond Education IRA Government Bond Government…" at bounding box center [971, 359] width 208 height 40
click at [1107, 353] on icon "submit" at bounding box center [1100, 359] width 16 height 16
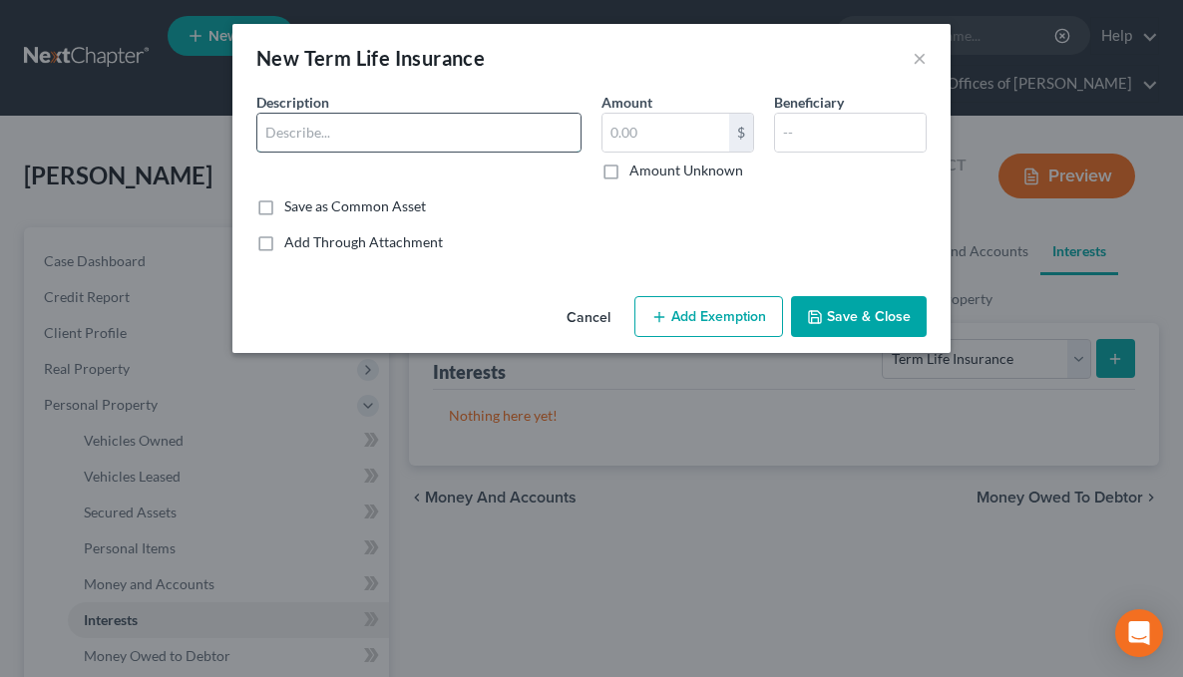
click at [309, 135] on input "text" at bounding box center [418, 133] width 323 height 38
type input "Term Life Ins - $1,000,000 face amt"
click at [787, 140] on input "text" at bounding box center [850, 133] width 151 height 38
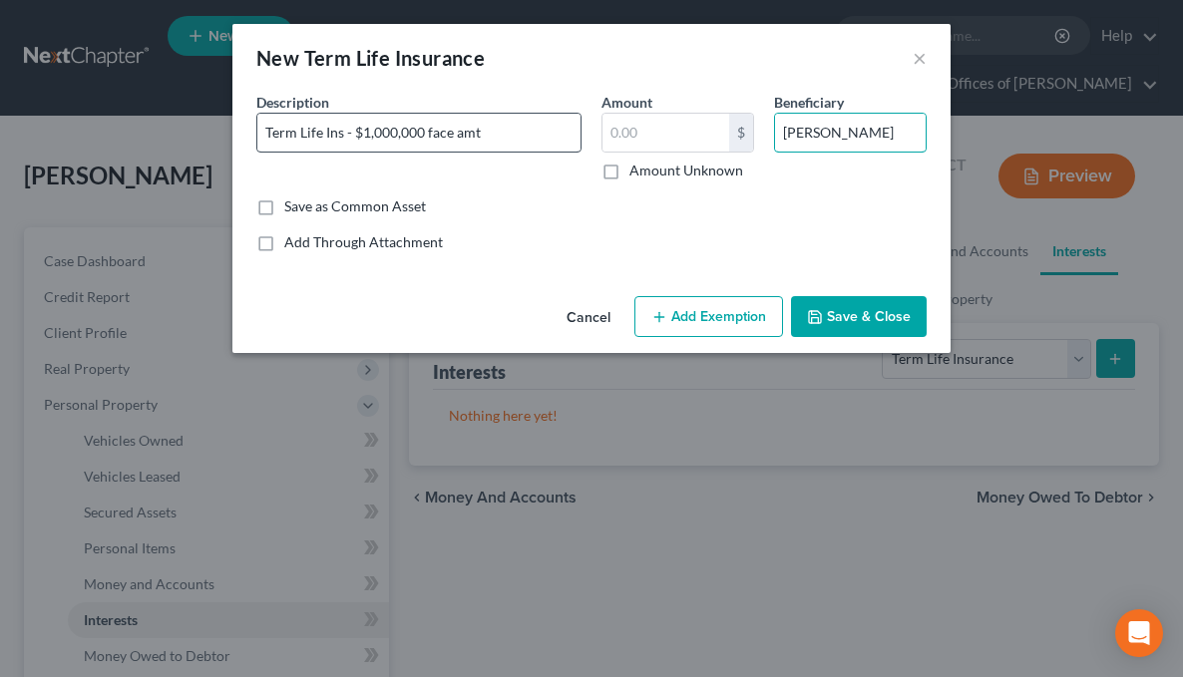
type input "Christopher Benson"
click at [350, 133] on input "Term Life Ins - $1,000,000 face amt" at bounding box center [418, 133] width 323 height 38
type input "Term Life Ins w Protective Live - $1,000,000 face amt"
click at [838, 319] on button "Save & Close" at bounding box center [859, 317] width 136 height 42
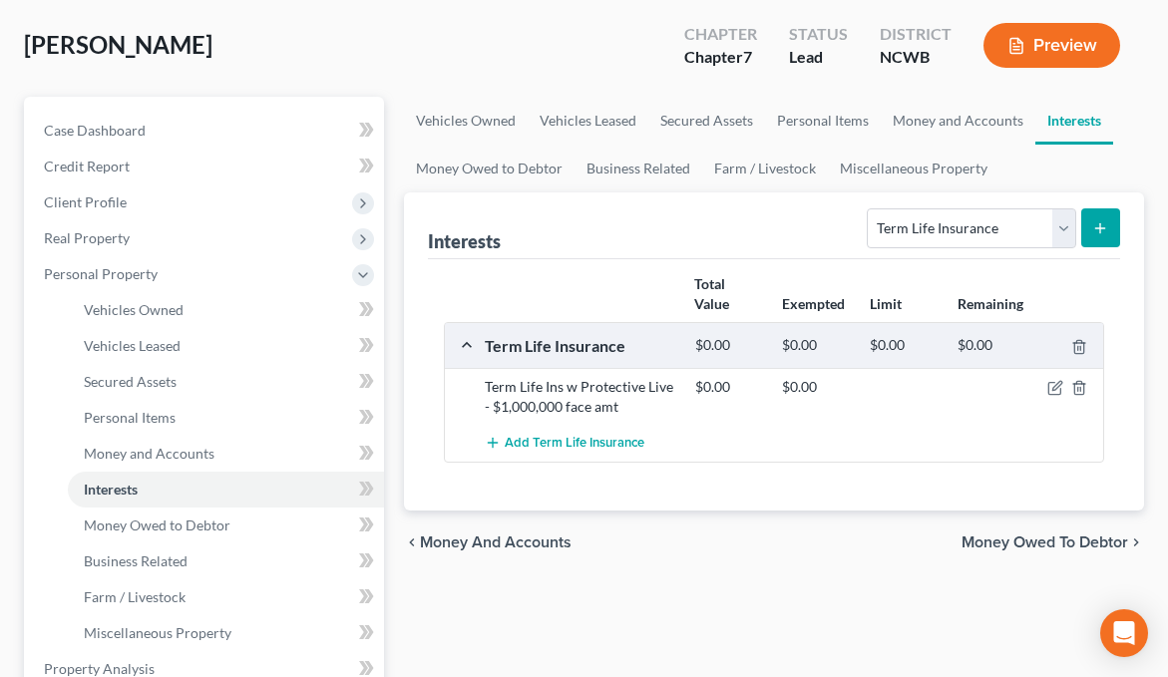
scroll to position [199, 0]
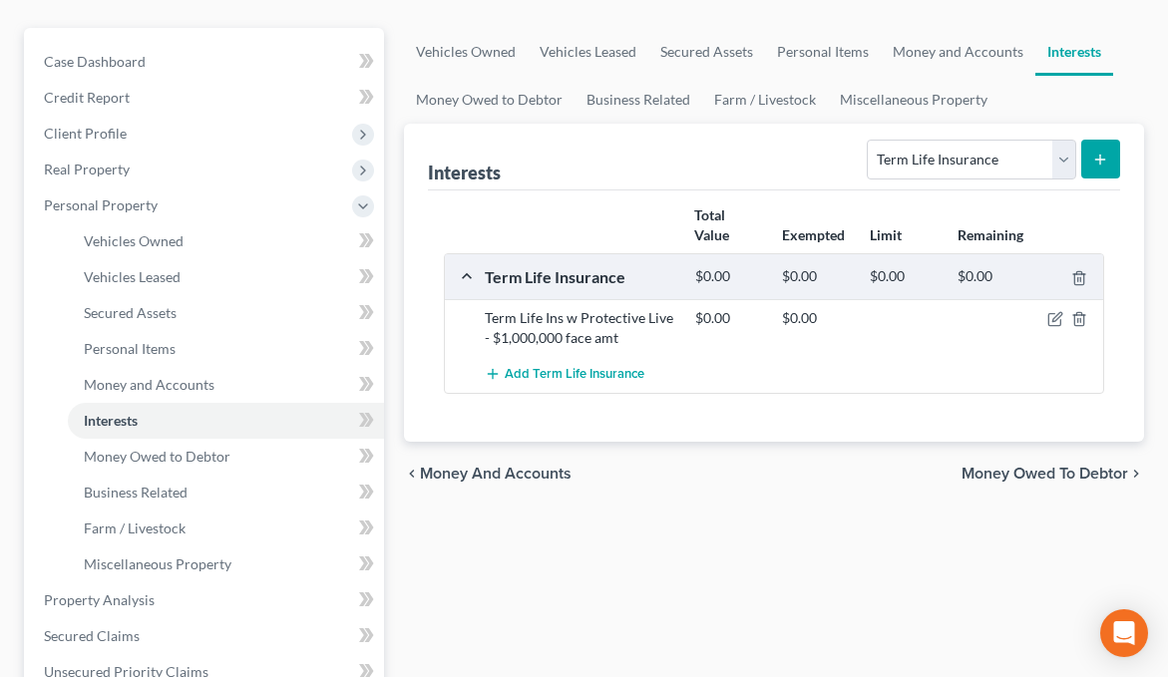
click at [1019, 466] on span "Money Owed to Debtor" at bounding box center [1044, 474] width 167 height 16
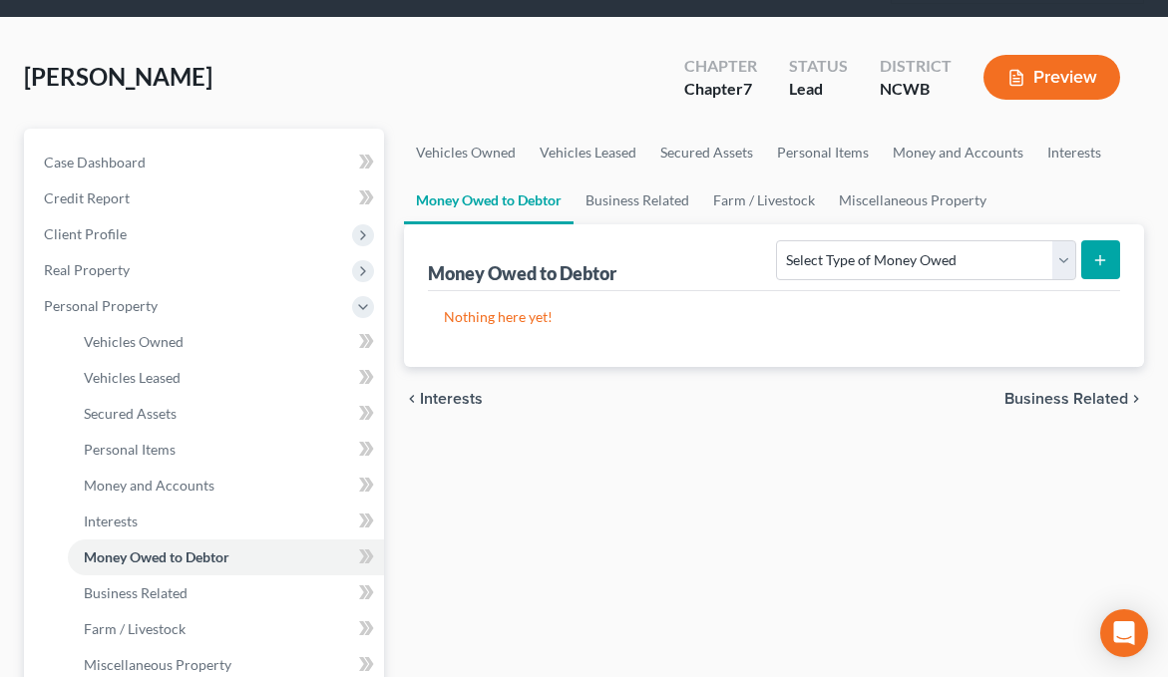
scroll to position [100, 0]
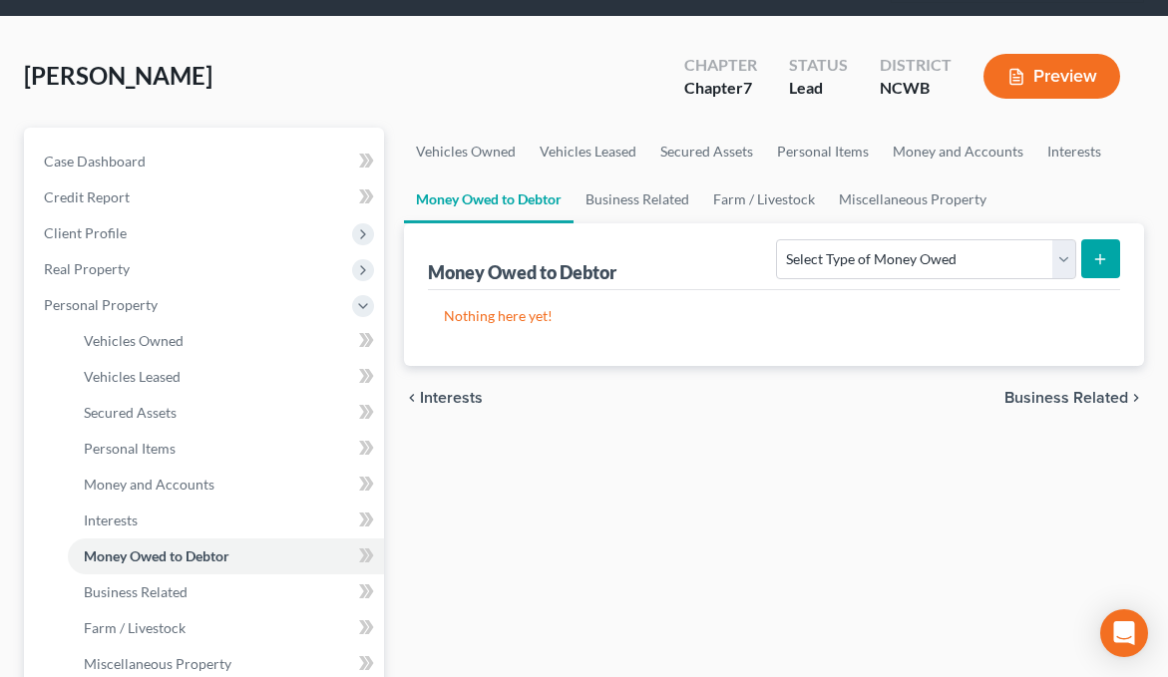
click at [1030, 396] on span "Business Related" at bounding box center [1066, 398] width 124 height 16
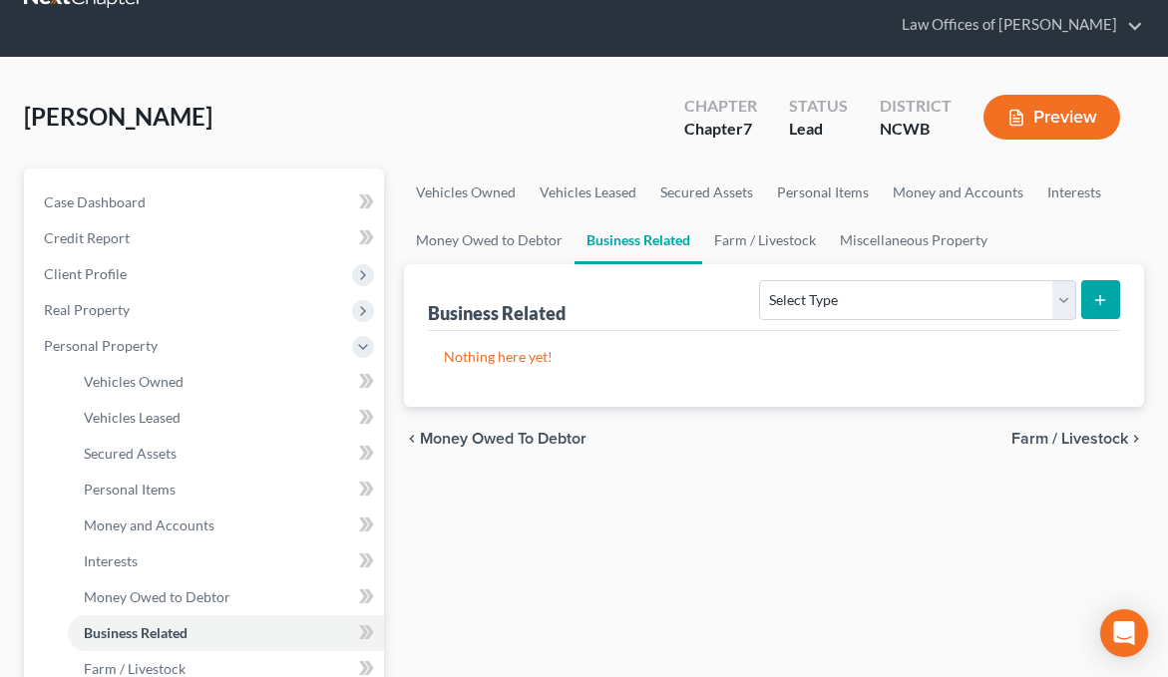
scroll to position [100, 0]
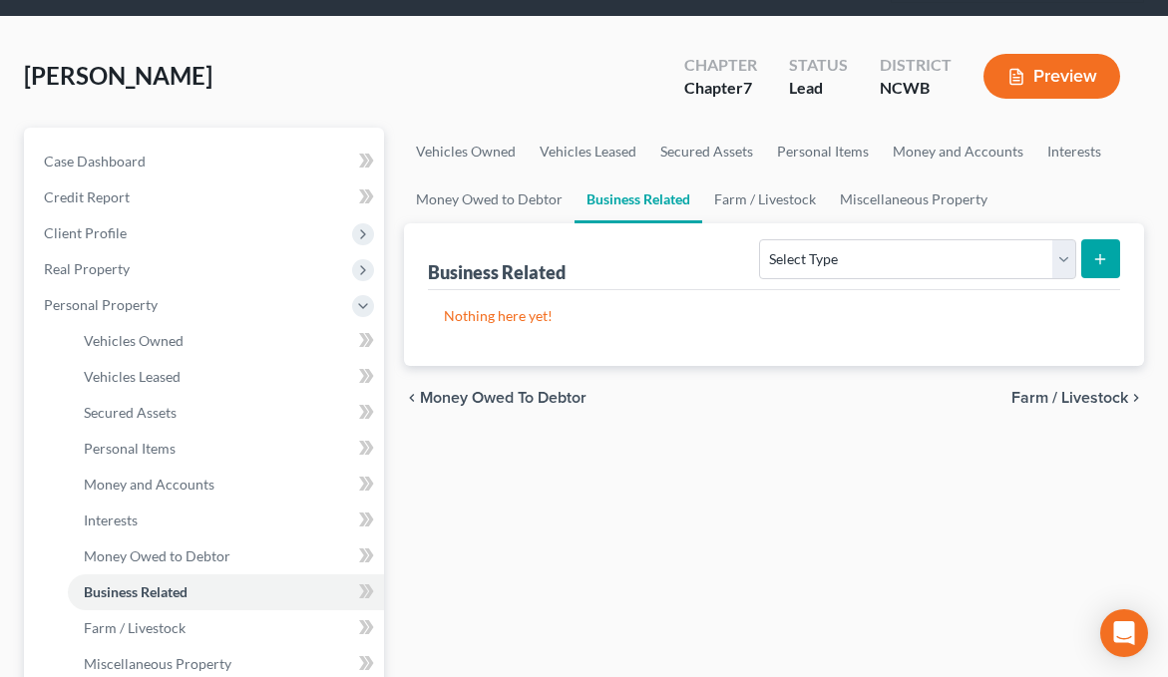
click at [1029, 400] on span "Farm / Livestock" at bounding box center [1069, 398] width 117 height 16
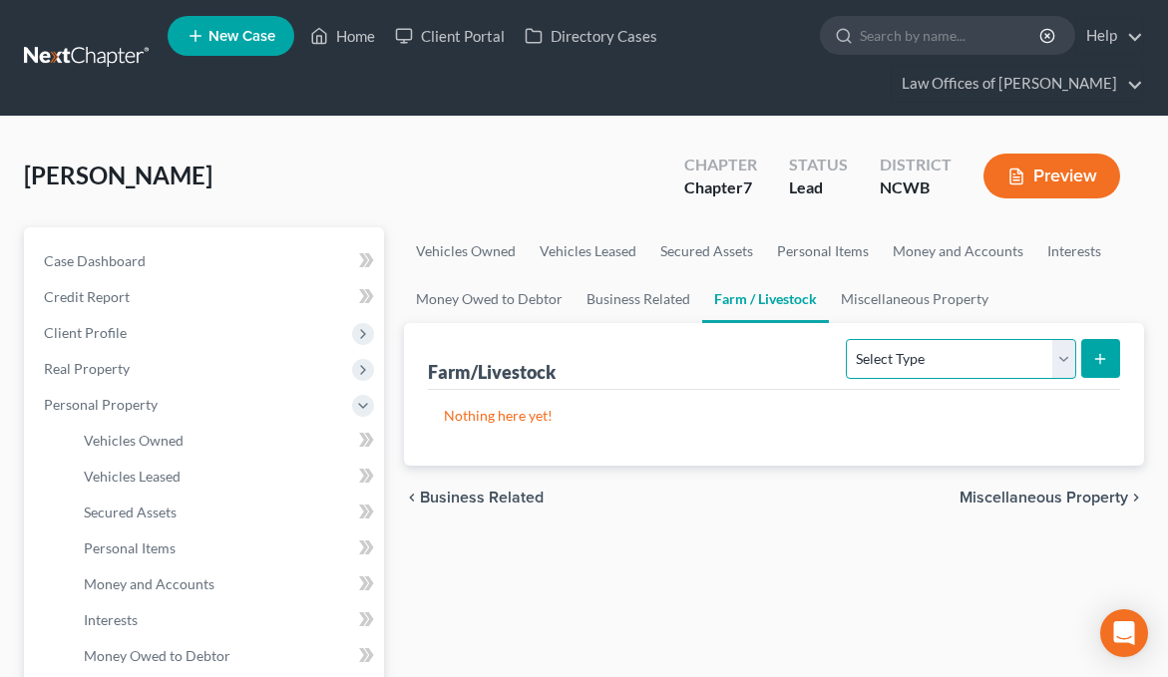
click at [1039, 358] on select "Select Type Animals & Livestock Crops: Growing or Harvested Farming Equipment F…" at bounding box center [960, 359] width 229 height 40
select select "animals"
click at [850, 339] on select "Select Type Animals & Livestock Crops: Growing or Harvested Farming Equipment F…" at bounding box center [960, 359] width 229 height 40
click at [1104, 362] on icon "submit" at bounding box center [1100, 359] width 16 height 16
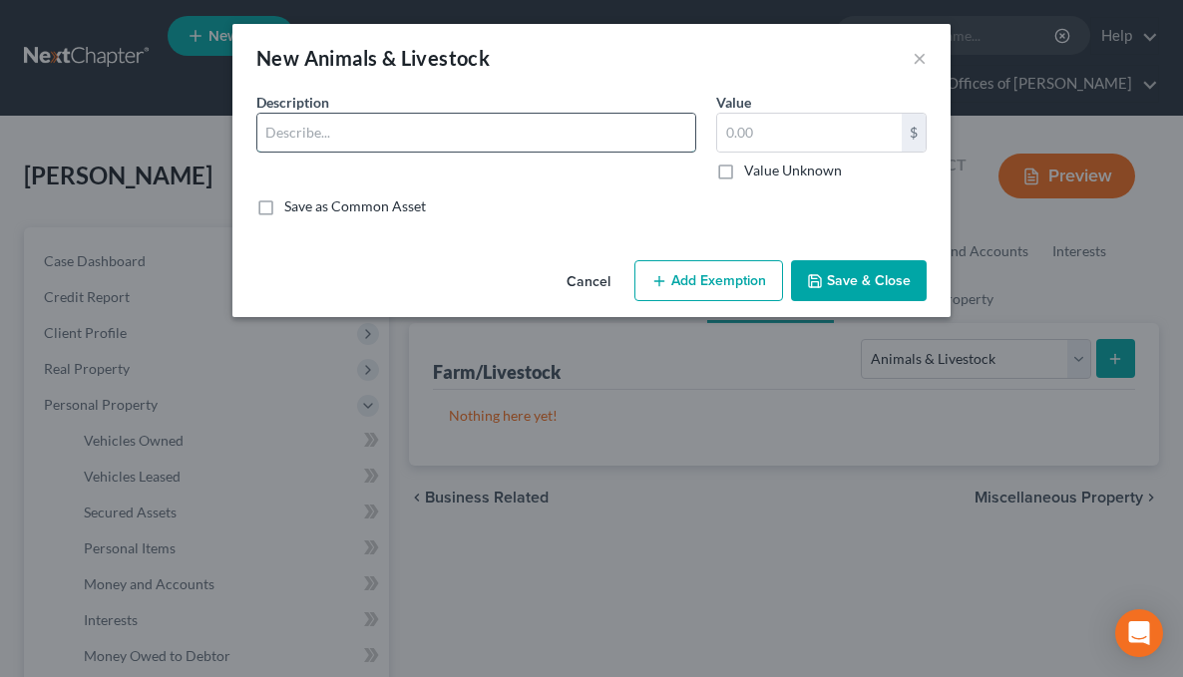
click at [468, 130] on input "text" at bounding box center [476, 133] width 438 height 38
type input "Service Dog"
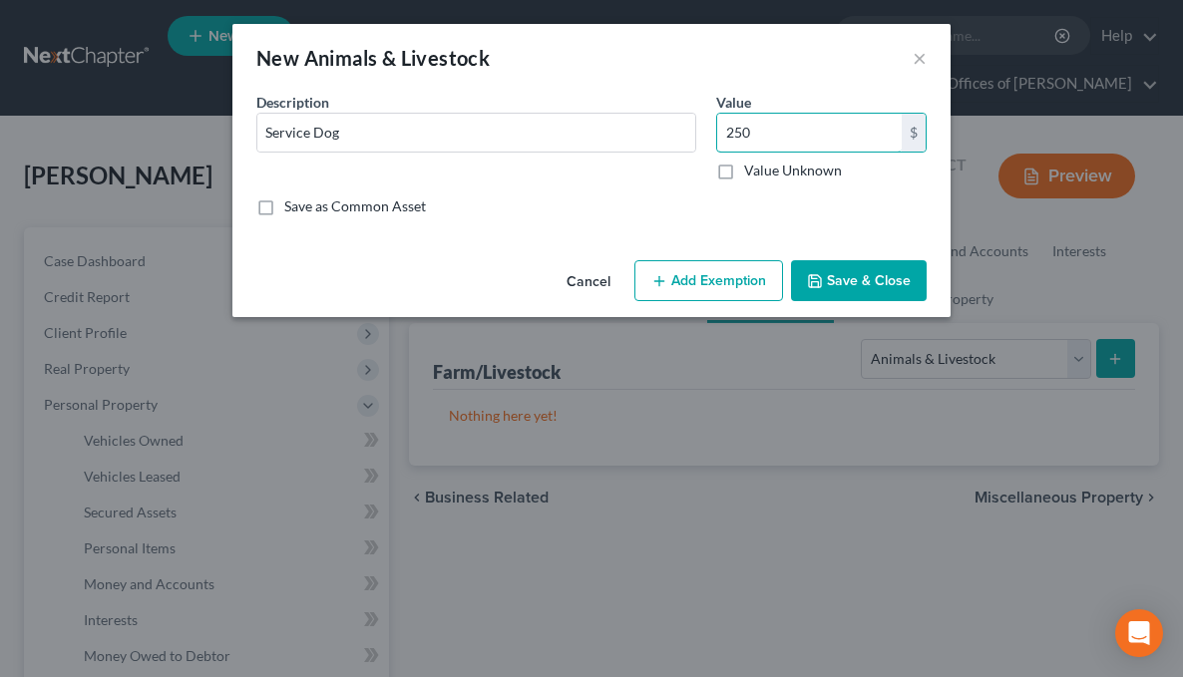
type input "250"
click at [826, 282] on button "Save & Close" at bounding box center [859, 281] width 136 height 42
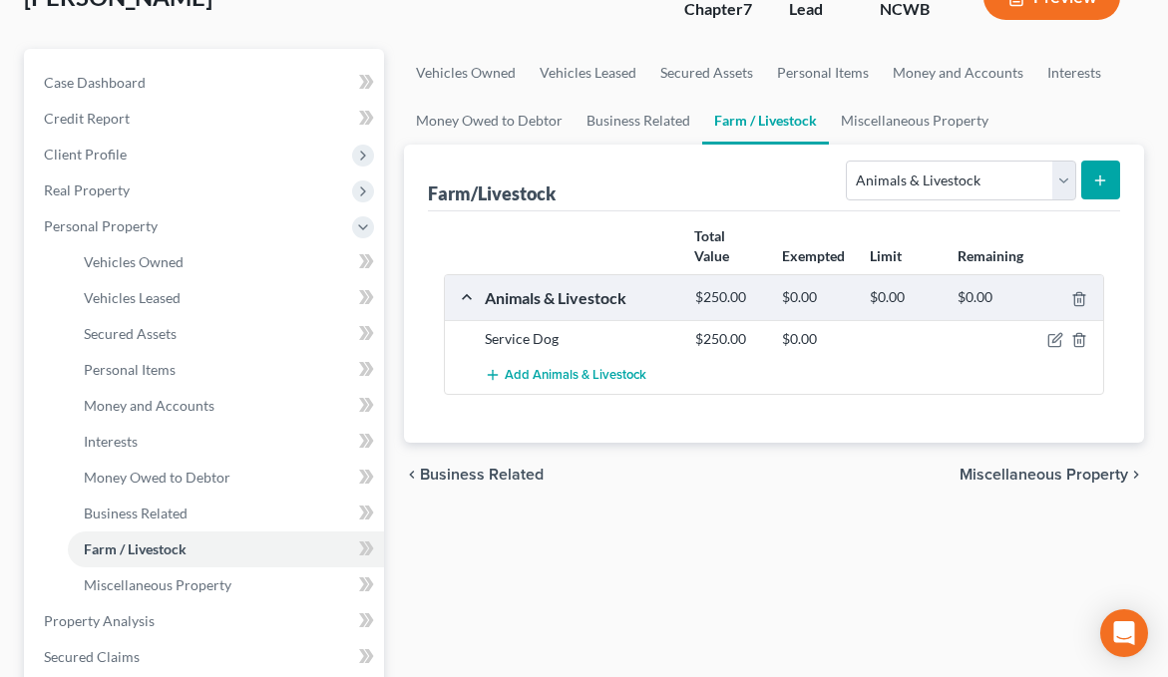
scroll to position [299, 0]
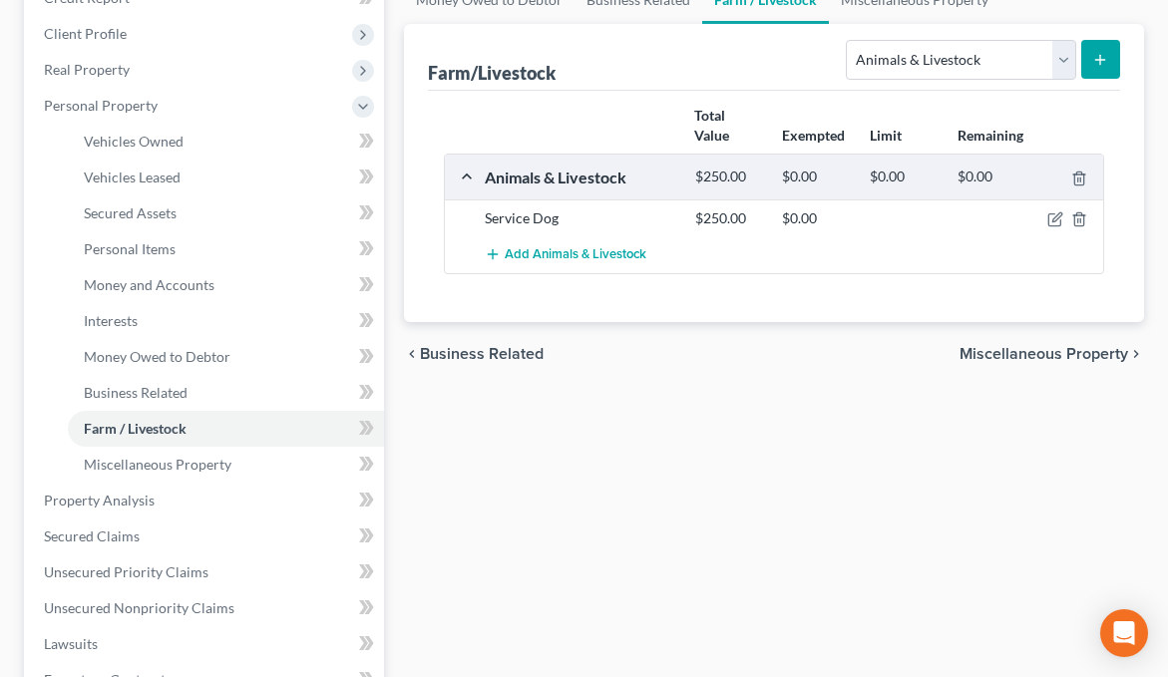
click at [1037, 353] on span "Miscellaneous Property" at bounding box center [1043, 354] width 169 height 16
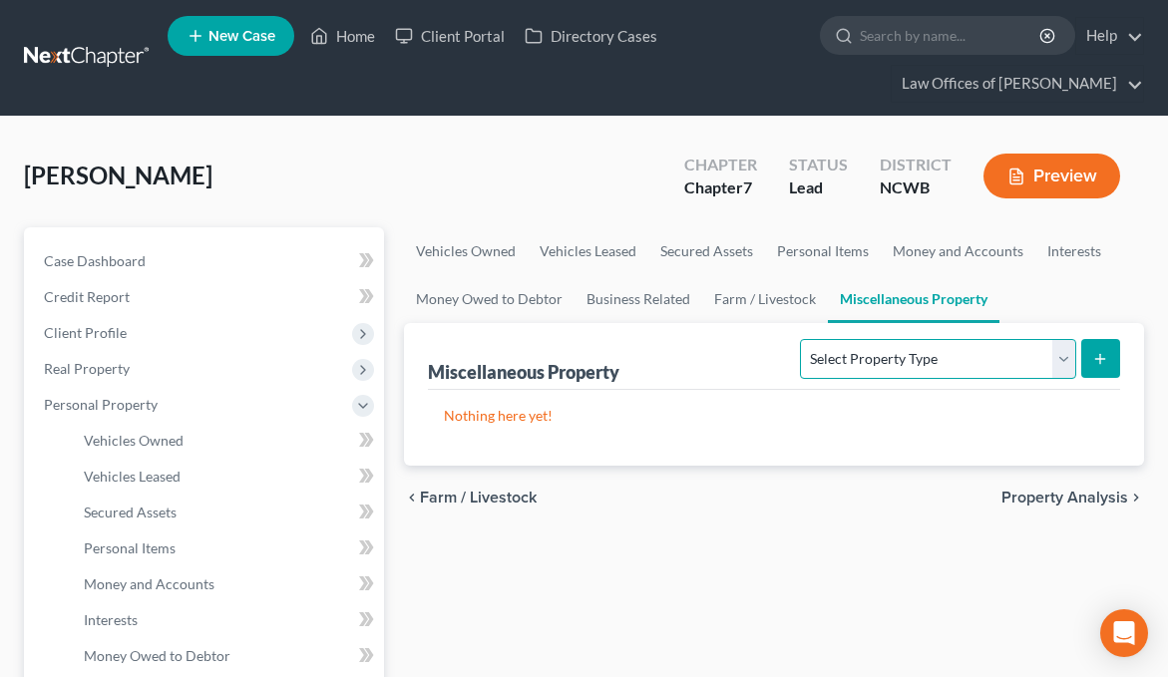
click at [1035, 361] on select "Select Property Type Assigned for Creditor Benefit Within 1 Year Holding for An…" at bounding box center [937, 359] width 275 height 40
click at [1031, 497] on span "Property Analysis" at bounding box center [1064, 498] width 127 height 16
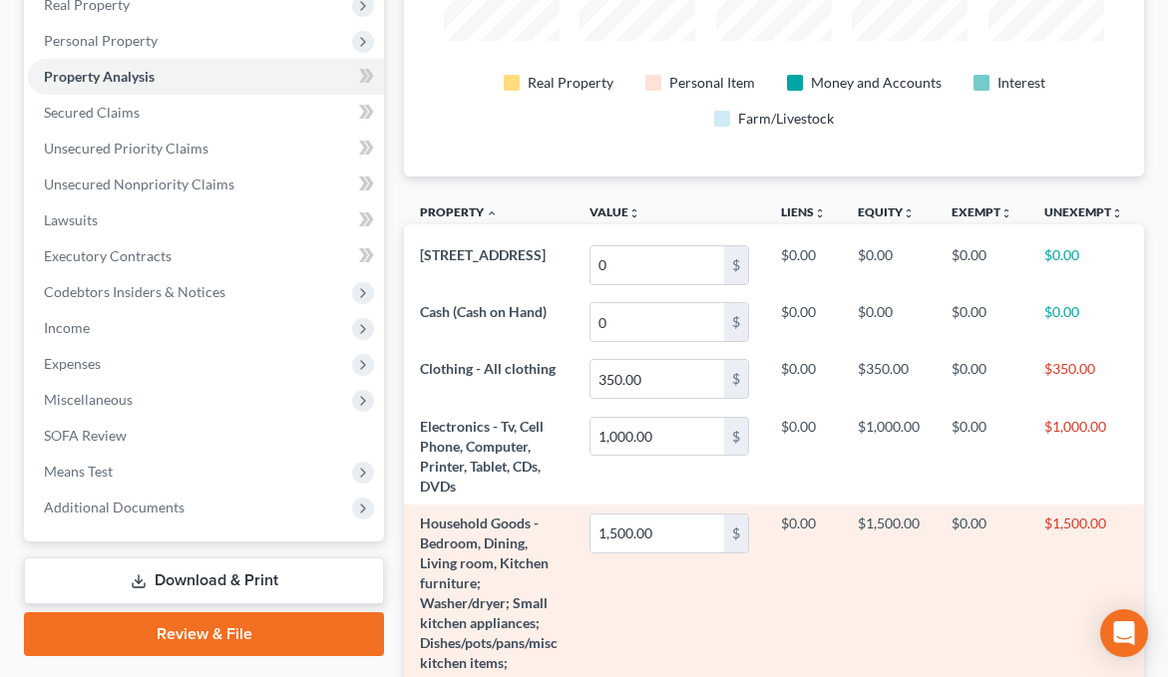
scroll to position [224, 0]
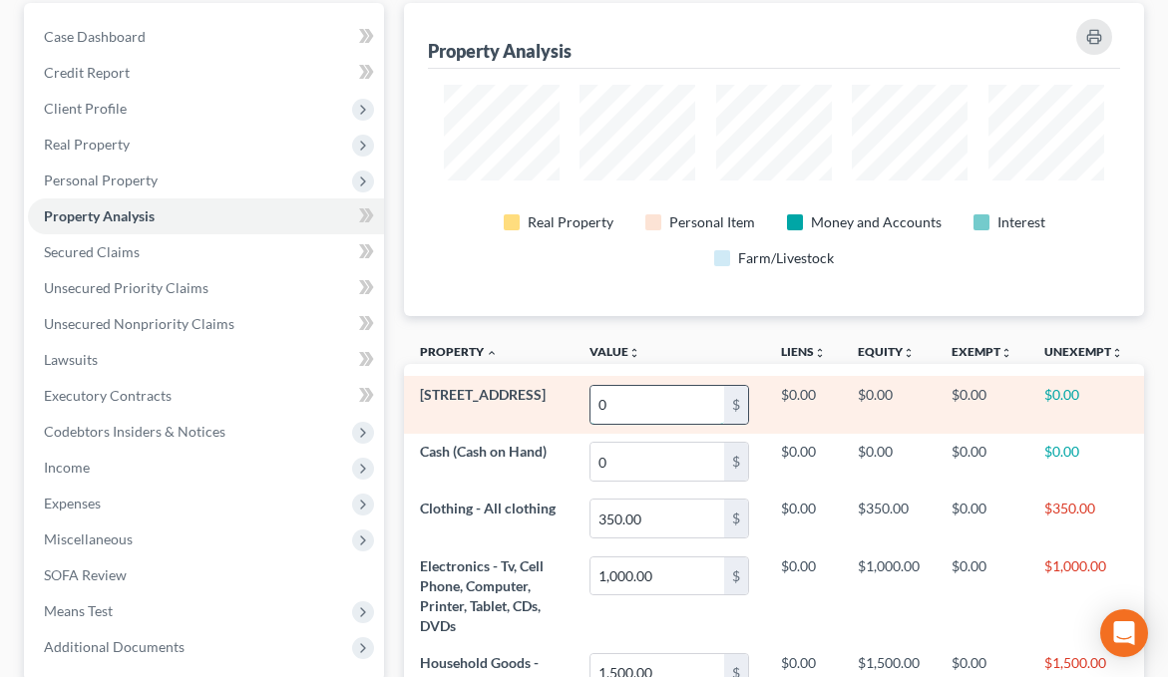
click at [645, 397] on input "0" at bounding box center [657, 405] width 134 height 38
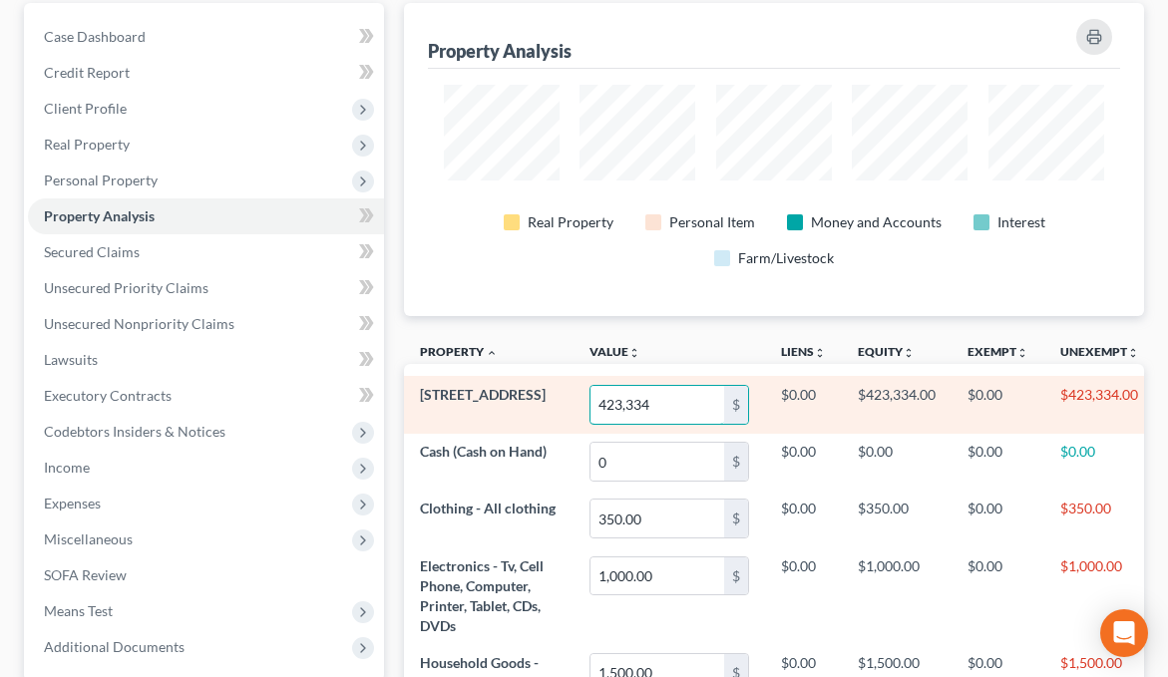
type input "423,334"
click at [809, 391] on td "$0.00" at bounding box center [803, 404] width 77 height 57
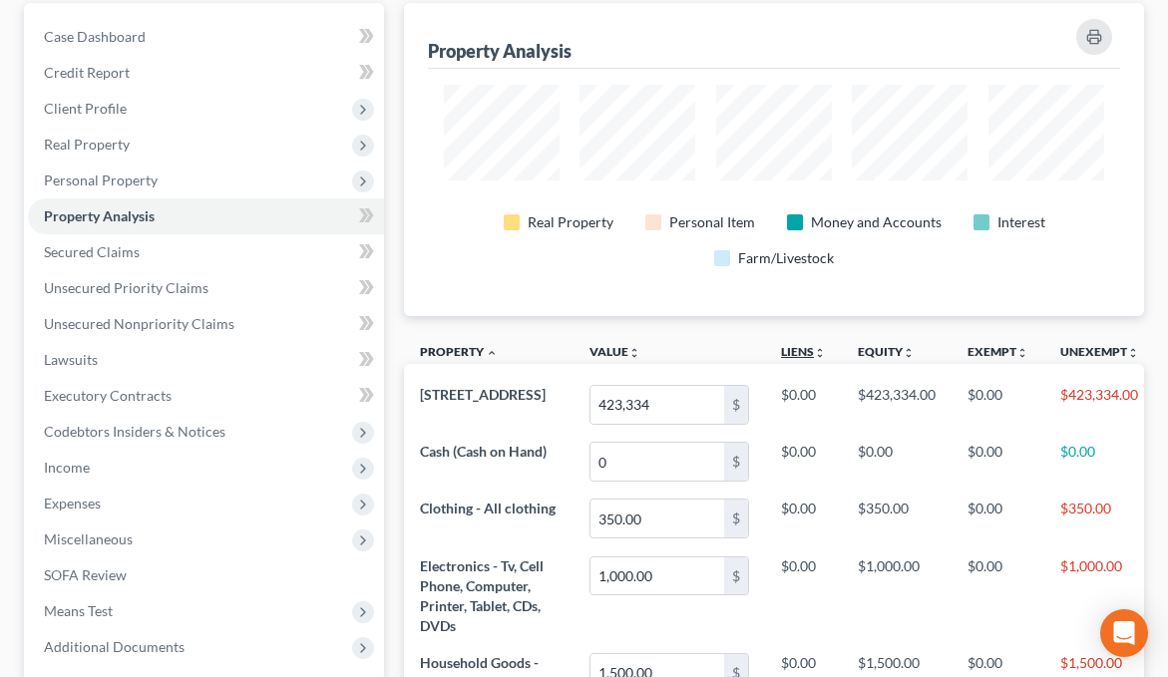
click at [806, 351] on link "Liens unfold_more expand_more expand_less" at bounding box center [803, 351] width 45 height 15
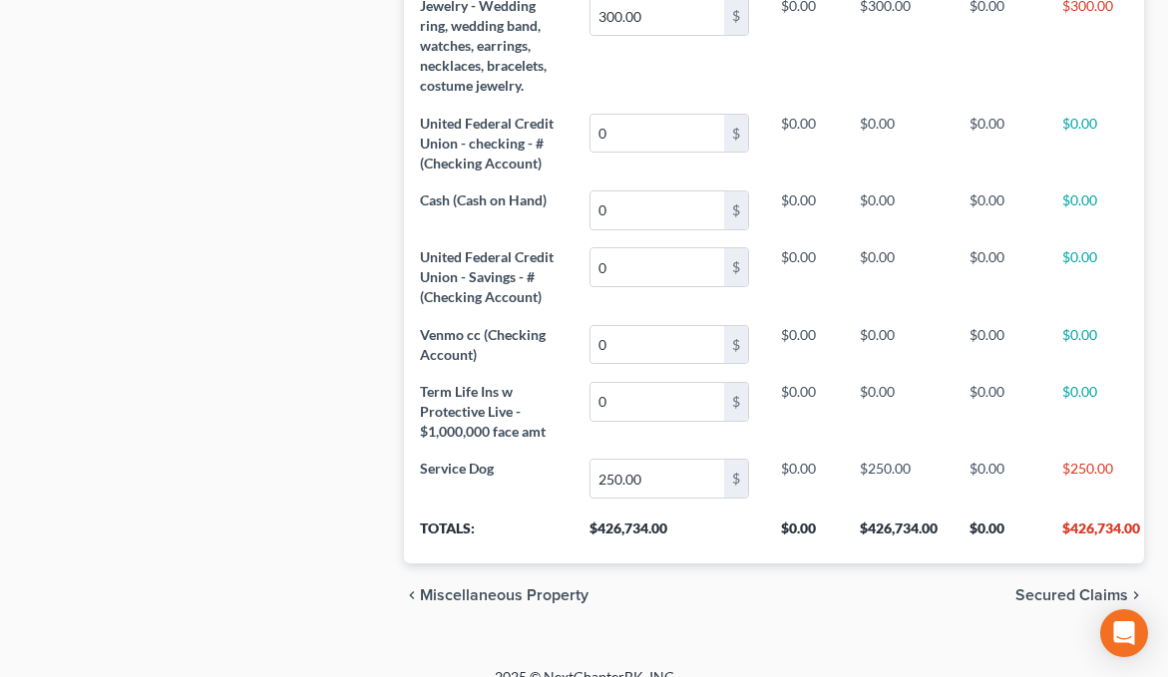
scroll to position [1122, 0]
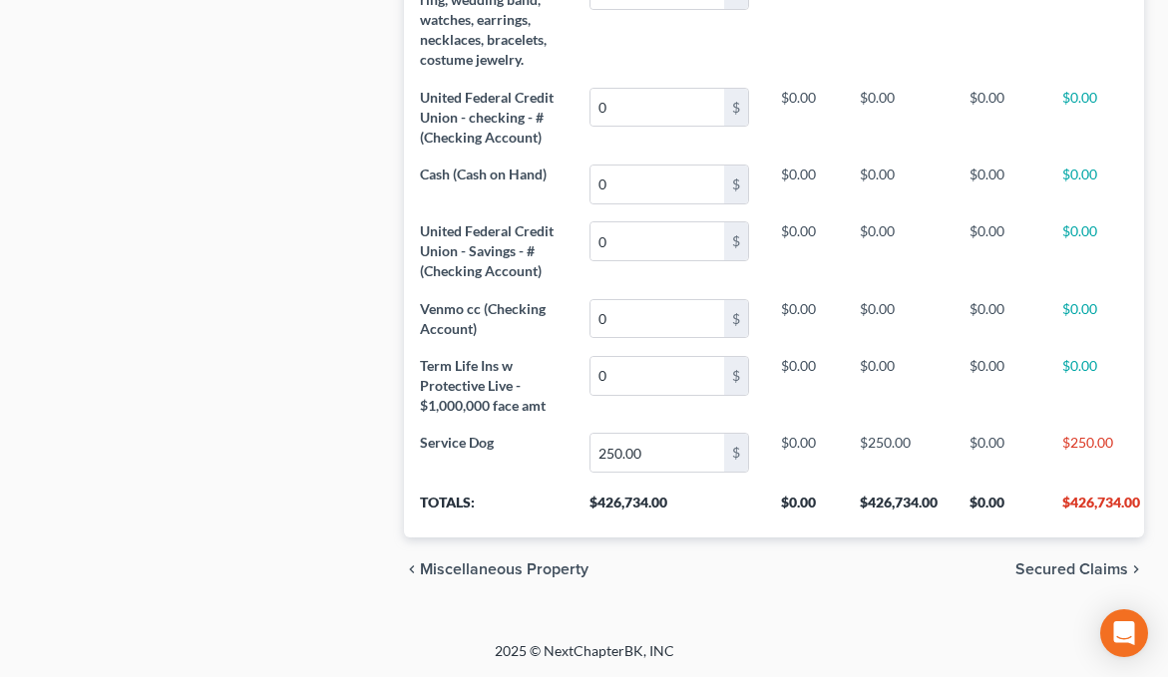
click at [1053, 567] on span "Secured Claims" at bounding box center [1071, 569] width 113 height 16
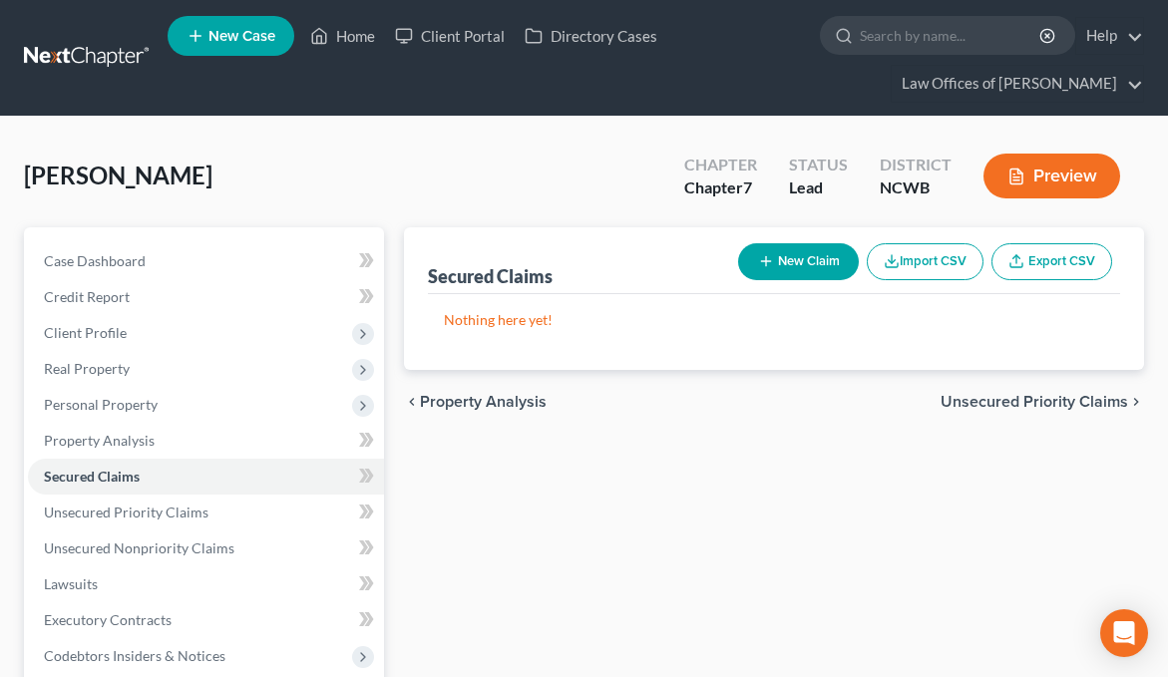
click at [817, 263] on button "New Claim" at bounding box center [798, 261] width 121 height 37
select select "0"
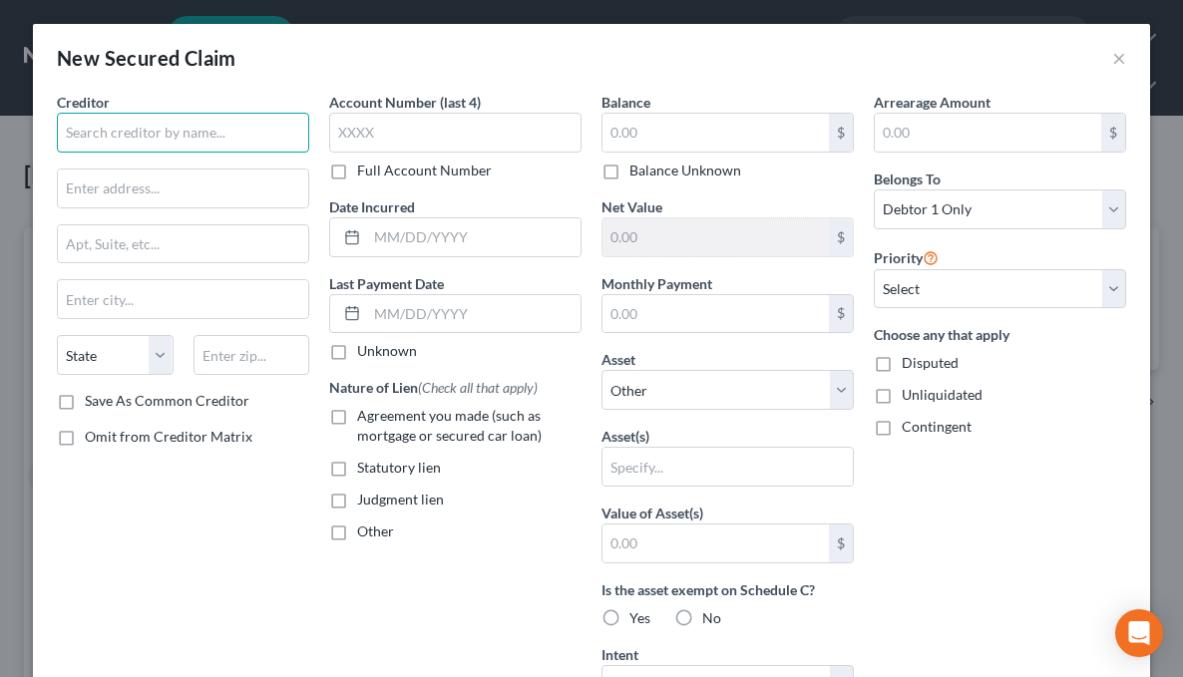
click at [127, 146] on input "text" at bounding box center [183, 133] width 252 height 40
click at [714, 124] on input "text" at bounding box center [715, 133] width 226 height 38
type input "425,807.47"
click at [265, 121] on input "text" at bounding box center [183, 133] width 252 height 40
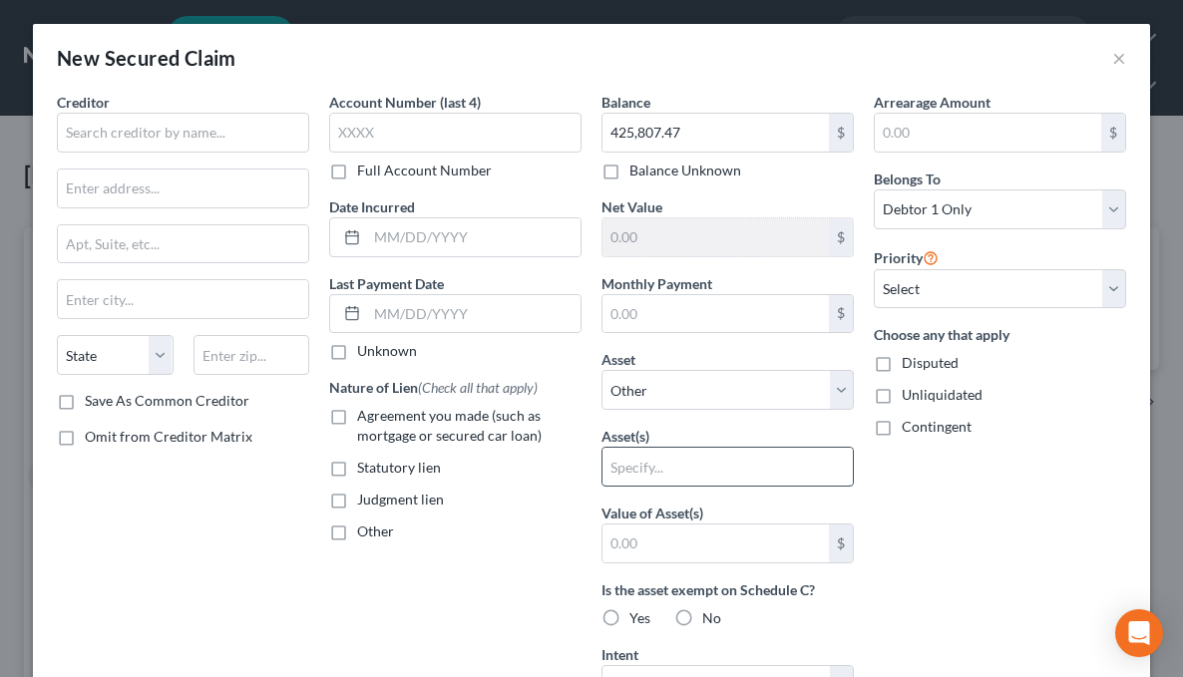
click at [665, 463] on input "text" at bounding box center [727, 467] width 250 height 38
type input "residence"
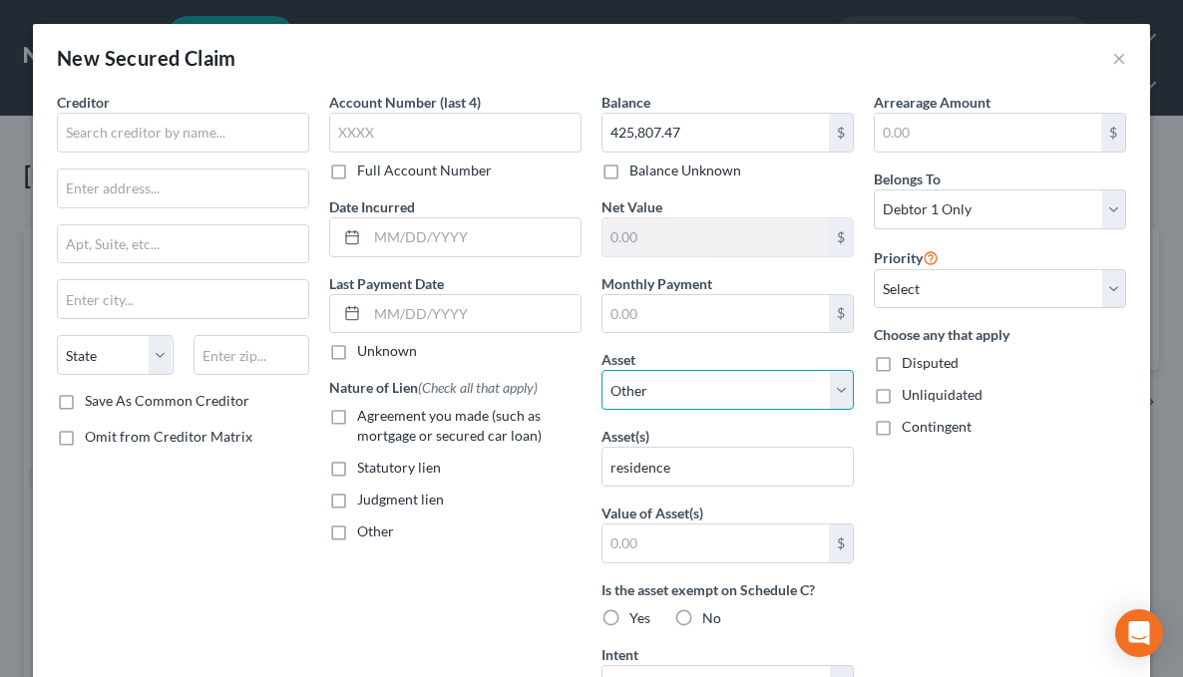
click at [838, 389] on select "Select Other Multiple Assets 2545 Andes Drive - $423334.0 Household Goods - Bed…" at bounding box center [727, 390] width 252 height 40
select select "2"
click at [601, 370] on select "Select Other Multiple Assets 2545 Andes Drive - $423334.0 Household Goods - Bed…" at bounding box center [727, 390] width 252 height 40
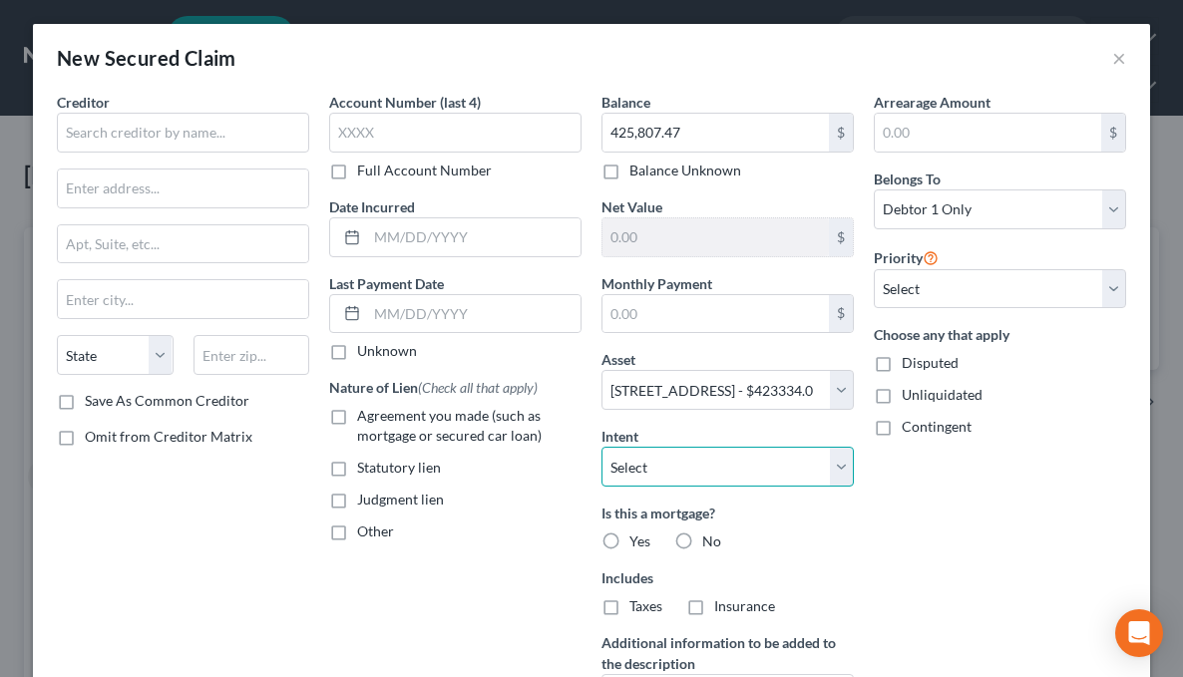
click at [749, 475] on select "Select Surrender Redeem Reaffirm Avoid Other" at bounding box center [727, 467] width 252 height 40
select select "2"
click at [601, 447] on select "Select Surrender Redeem Reaffirm Avoid Other" at bounding box center [727, 467] width 252 height 40
click at [629, 537] on label "Yes" at bounding box center [639, 541] width 21 height 20
click at [637, 537] on input "Yes" at bounding box center [643, 537] width 13 height 13
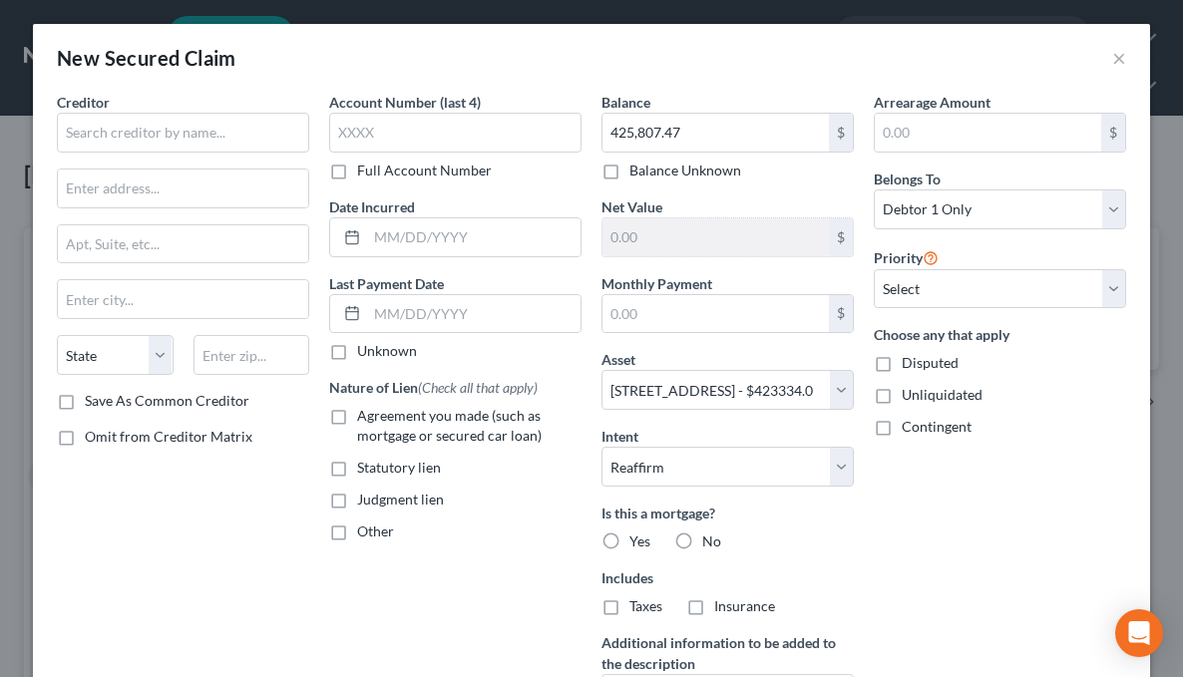
radio input "true"
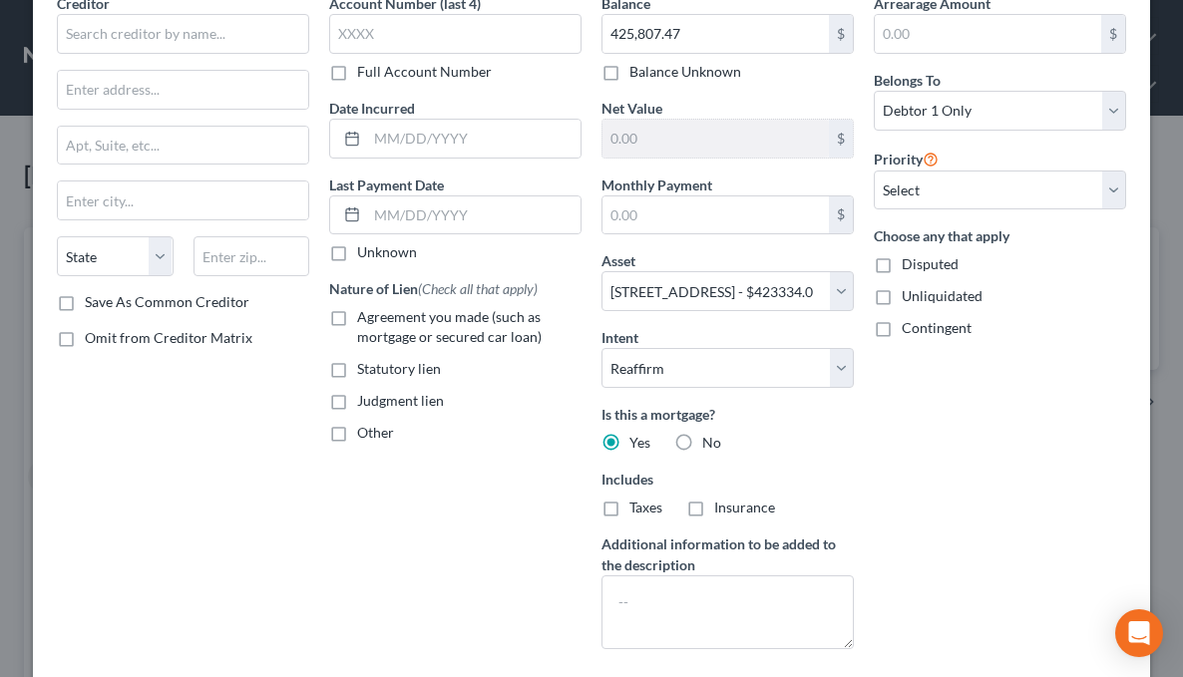
scroll to position [100, 0]
click at [357, 316] on label "Agreement you made (such as mortgage or secured car loan)" at bounding box center [469, 326] width 224 height 40
click at [365, 316] on input "Agreement you made (such as mortgage or secured car loan)" at bounding box center [371, 312] width 13 height 13
checkbox input "true"
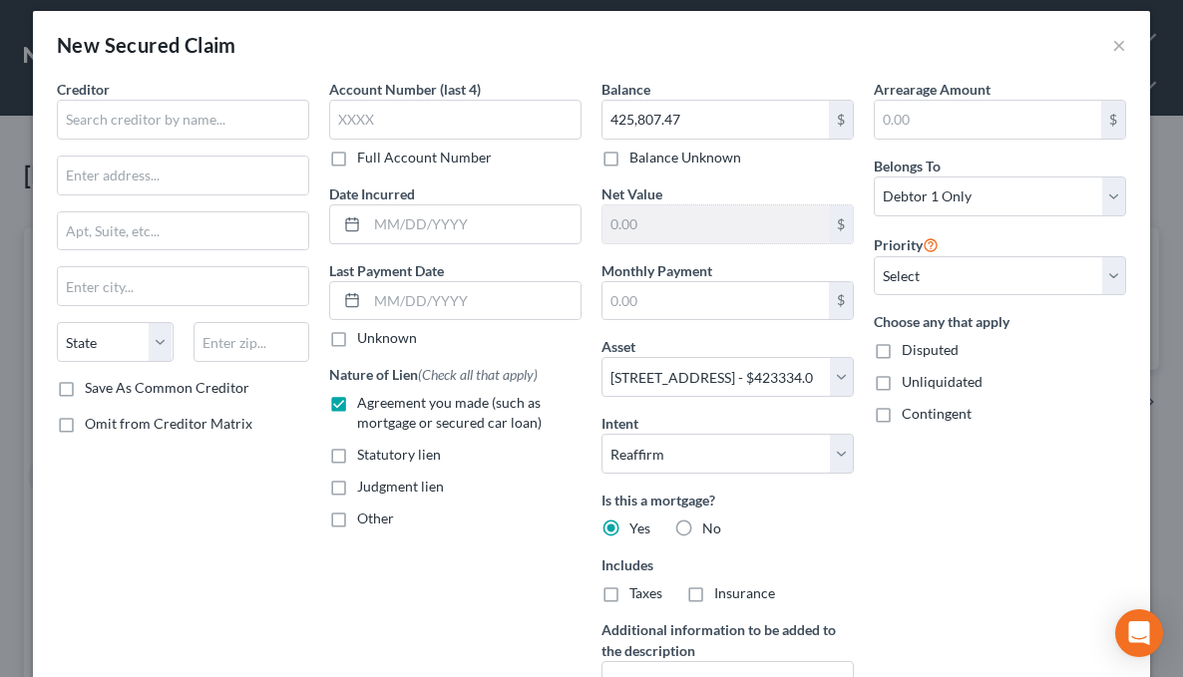
scroll to position [0, 0]
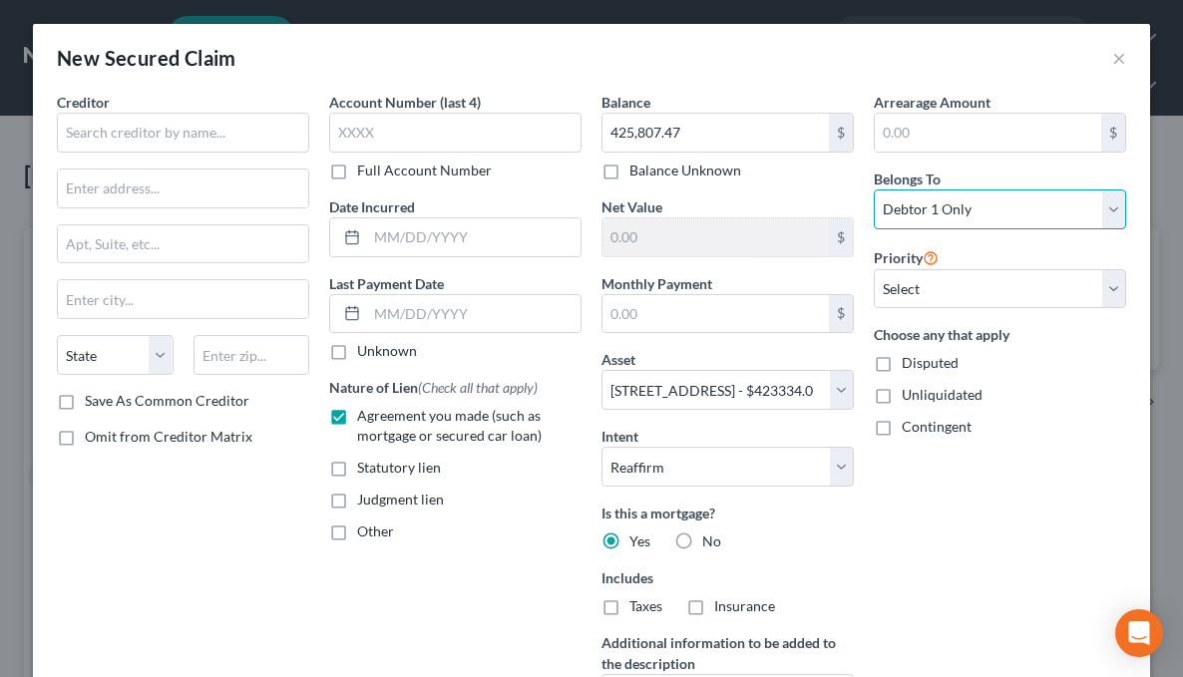
click at [937, 200] on select "Select Debtor 1 Only Debtor 2 Only Debtor 1 And Debtor 2 Only At Least One Of T…" at bounding box center [1000, 209] width 252 height 40
click at [874, 189] on select "Select Debtor 1 Only Debtor 2 Only Debtor 1 And Debtor 2 Only At Least One Of T…" at bounding box center [1000, 209] width 252 height 40
click at [1114, 212] on select "Select Debtor 1 Only Debtor 2 Only Debtor 1 And Debtor 2 Only At Least One Of T…" at bounding box center [1000, 209] width 252 height 40
click at [874, 189] on select "Select Debtor 1 Only Debtor 2 Only Debtor 1 And Debtor 2 Only At Least One Of T…" at bounding box center [1000, 209] width 252 height 40
click at [1069, 200] on select "Select Debtor 1 Only Debtor 2 Only Debtor 1 And Debtor 2 Only At Least One Of T…" at bounding box center [1000, 209] width 252 height 40
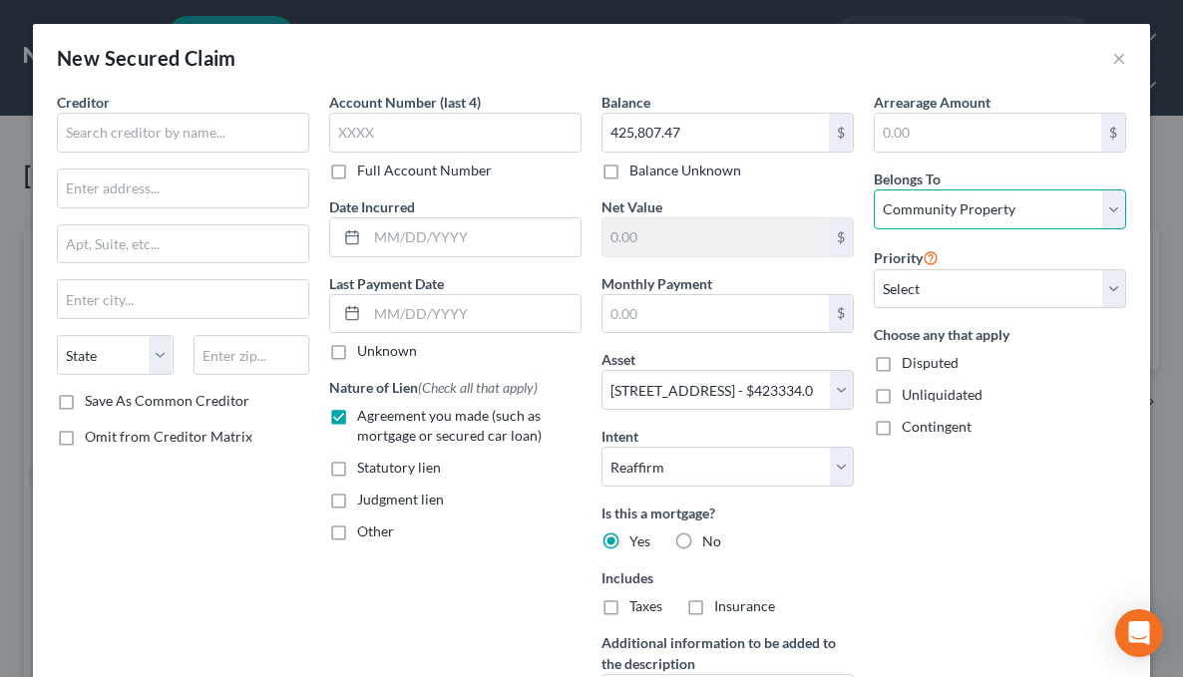
click at [874, 189] on select "Select Debtor 1 Only Debtor 2 Only Debtor 1 And Debtor 2 Only At Least One Of T…" at bounding box center [1000, 209] width 252 height 40
click at [1043, 218] on select "Select Debtor 1 Only Debtor 2 Only Debtor 1 And Debtor 2 Only At Least One Of T…" at bounding box center [1000, 209] width 252 height 40
select select "3"
click at [874, 189] on select "Select Debtor 1 Only Debtor 2 Only Debtor 1 And Debtor 2 Only At Least One Of T…" at bounding box center [1000, 209] width 252 height 40
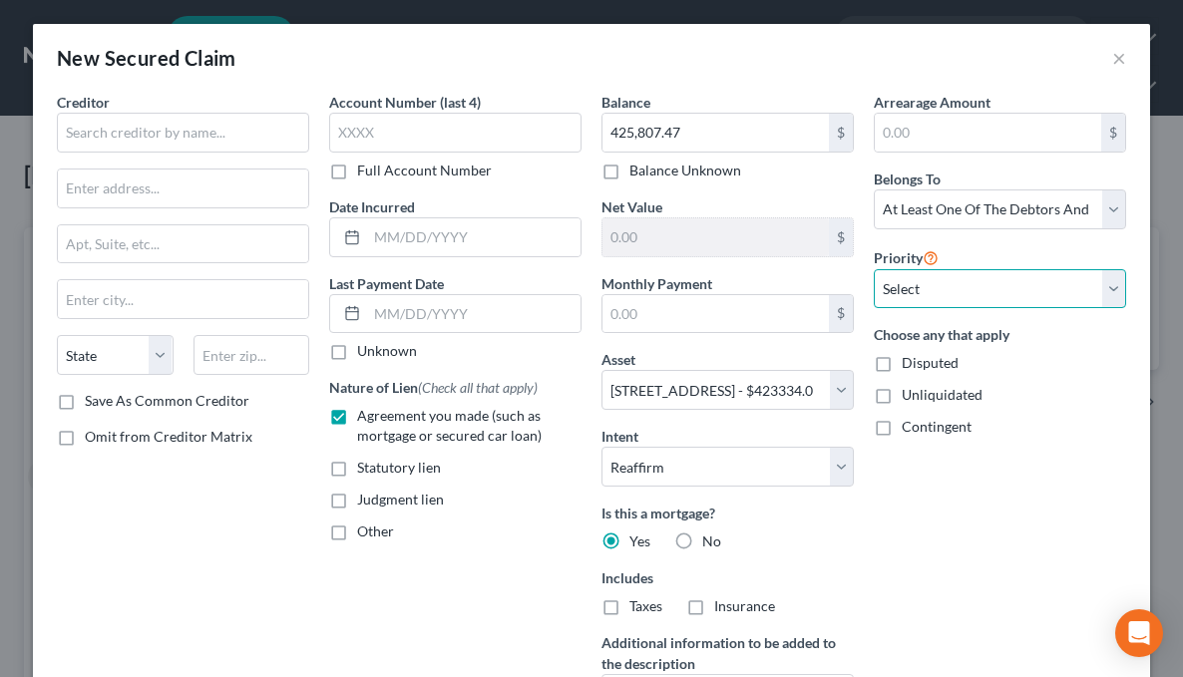
click at [999, 290] on select "Select 1st 2nd 3rd 4th 5th 6th 7th 8th 9th 10th 11th 12th 13th 14th 15th 16th 1…" at bounding box center [1000, 289] width 252 height 40
click at [820, 70] on div "New Secured Claim ×" at bounding box center [591, 58] width 1117 height 68
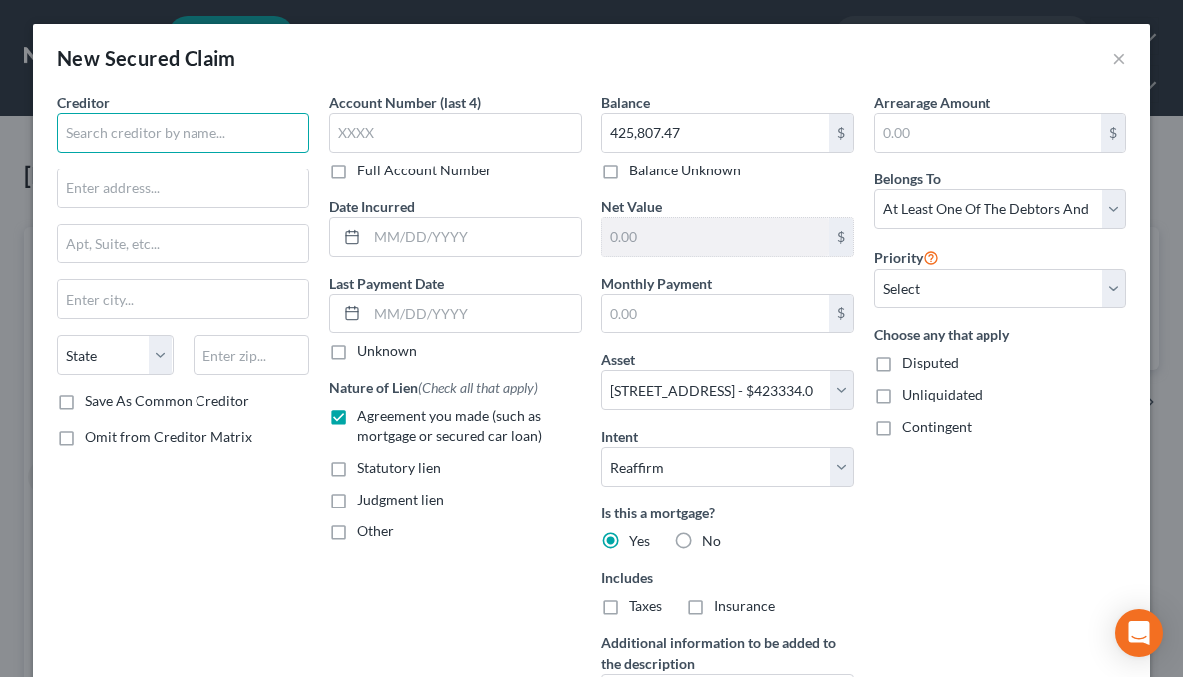
click at [119, 128] on input "text" at bounding box center [183, 133] width 252 height 40
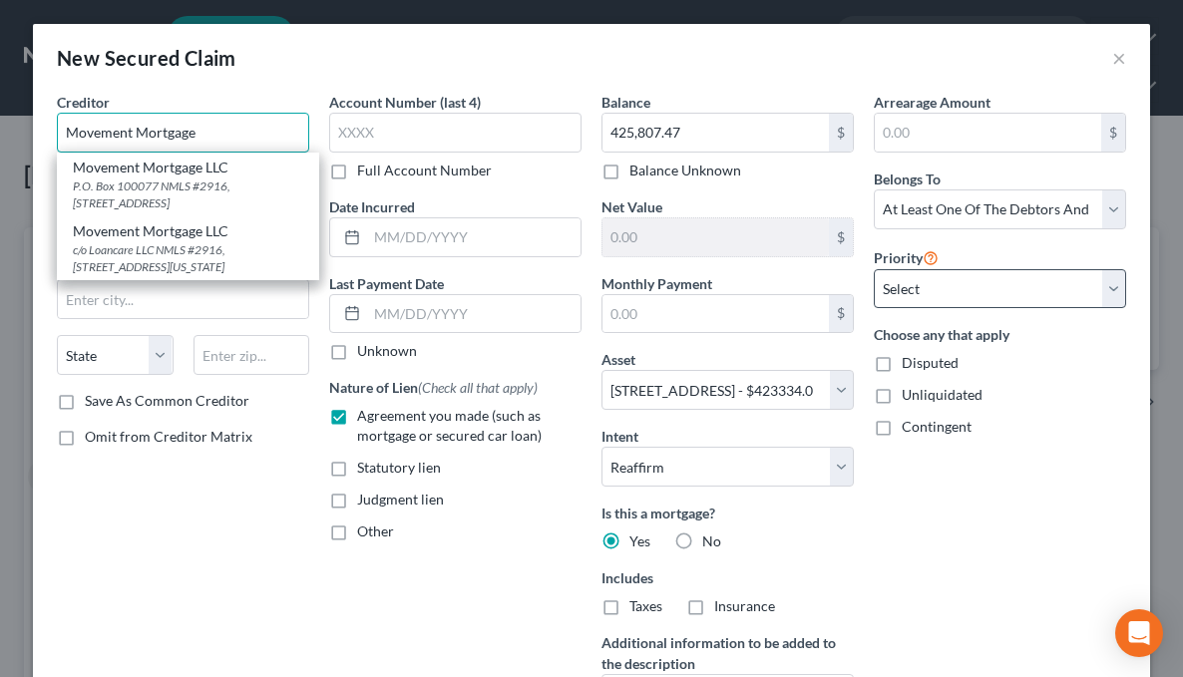
type input "Movement Mortgage"
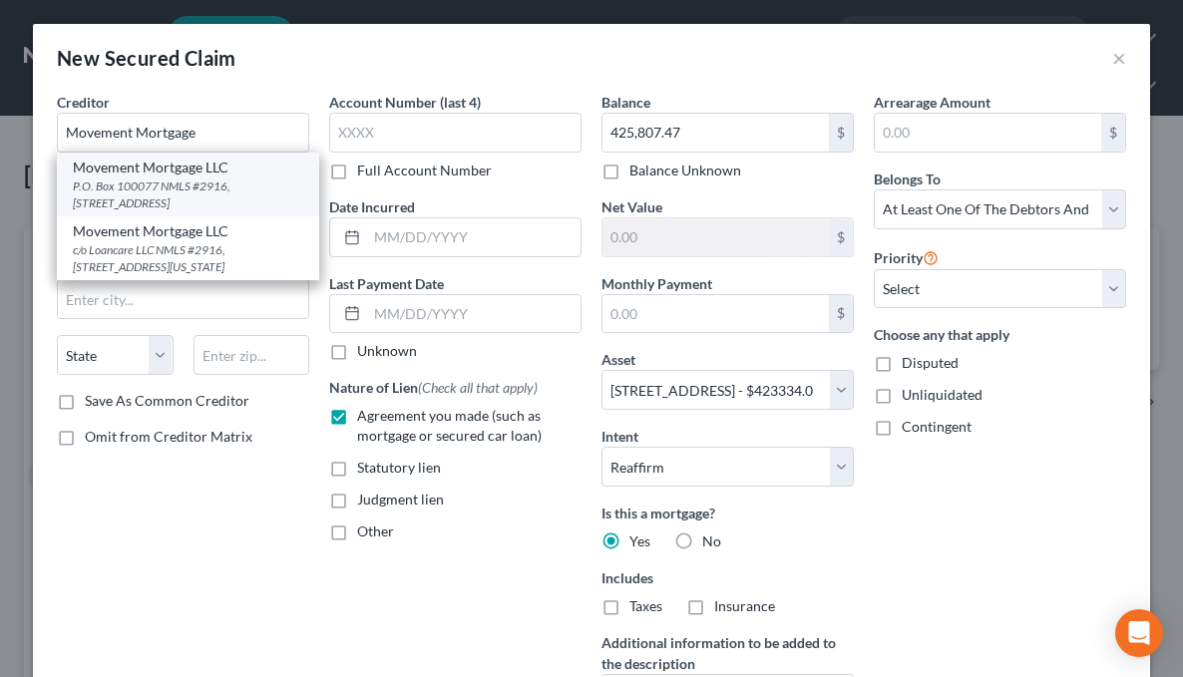
click at [151, 183] on div "P.O. Box 100077 NMLS #2916, 3637 Sentara Way, Duluth, GA 30096" at bounding box center [188, 194] width 230 height 34
type input "Movement Mortgage LLC"
type input "P.O. Box 100077"
type input "NMLS #2916, 3637 Sentara Way"
type input "Duluth"
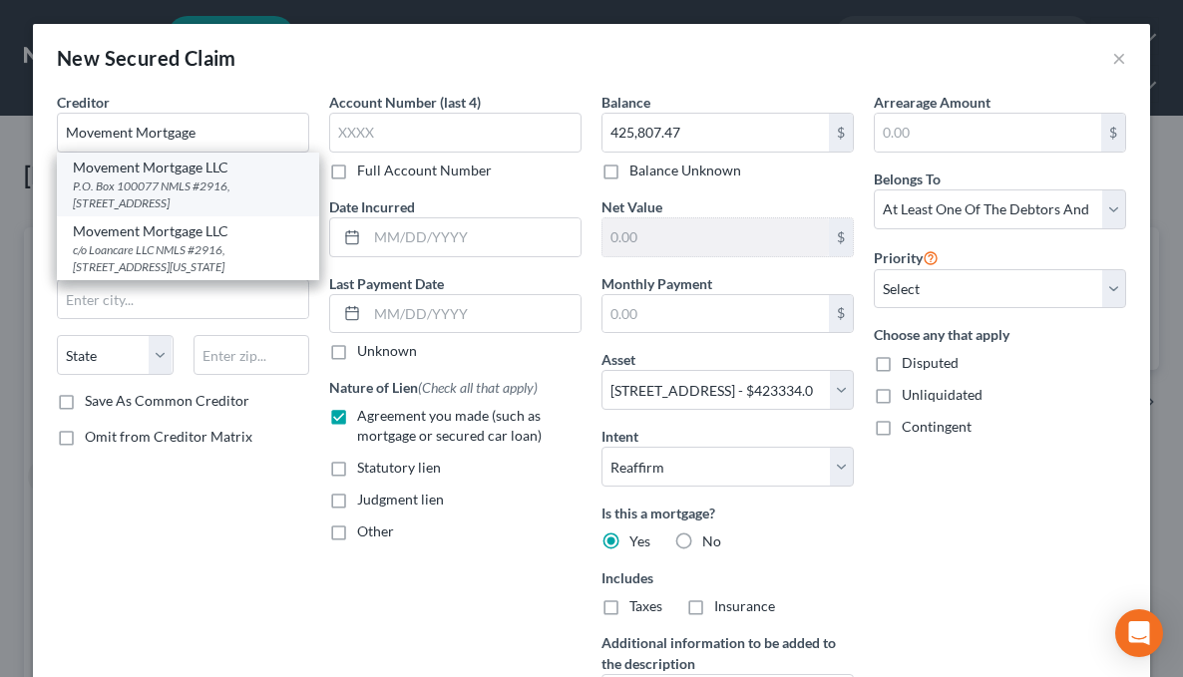
select select "10"
type input "30096"
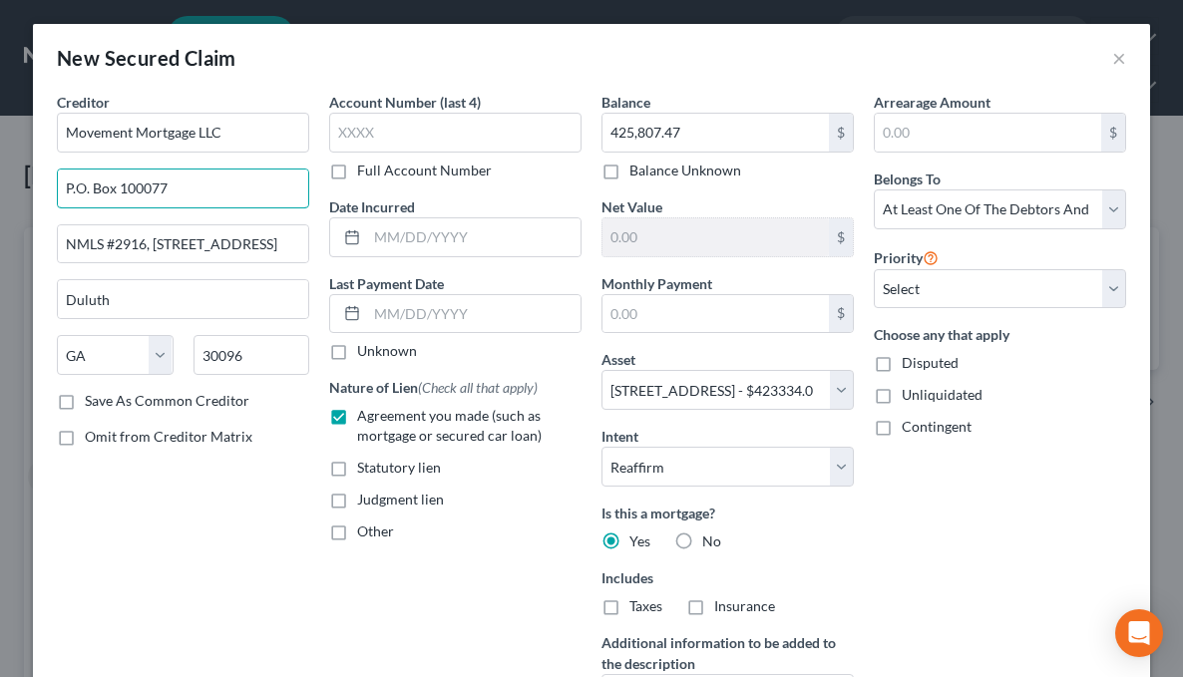
drag, startPoint x: 199, startPoint y: 179, endPoint x: -46, endPoint y: 191, distance: 245.6
click at [0, 191] on html "Home New Case Client Portal Directory Cases Law Offices of Robert H Gourley Jr …" at bounding box center [591, 548] width 1183 height 1096
type input "8024 Calvin Hall Road"
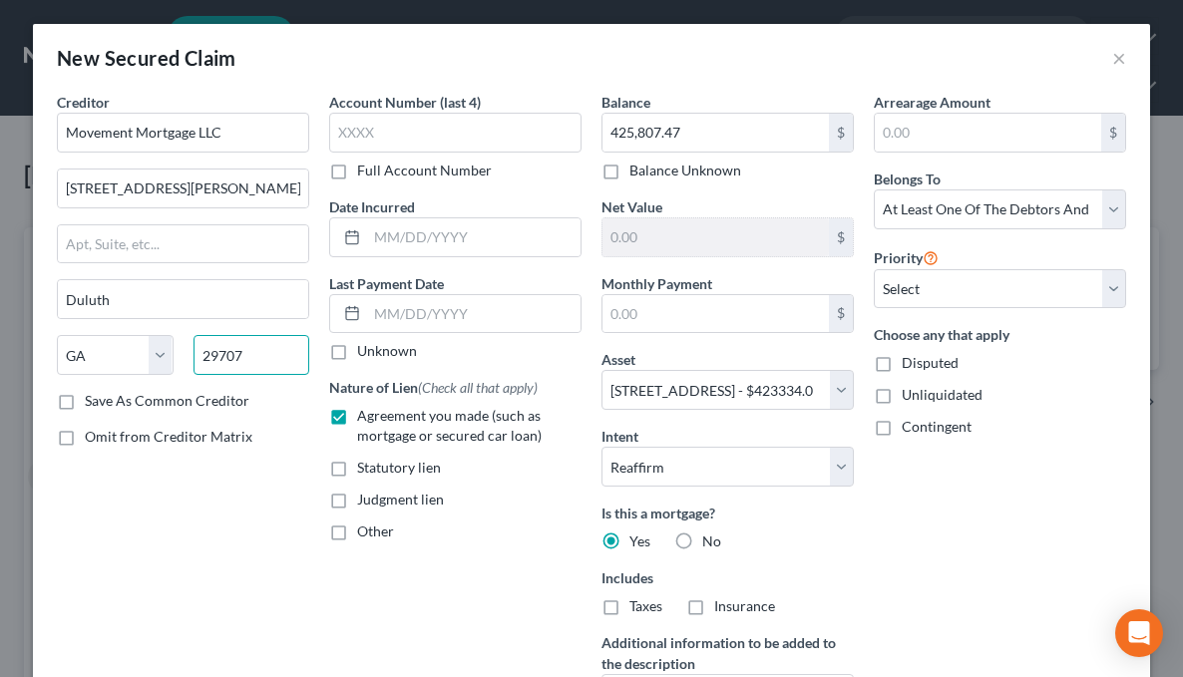
type input "29707"
type input "Indian Land"
select select "42"
click at [367, 136] on input "text" at bounding box center [455, 133] width 252 height 40
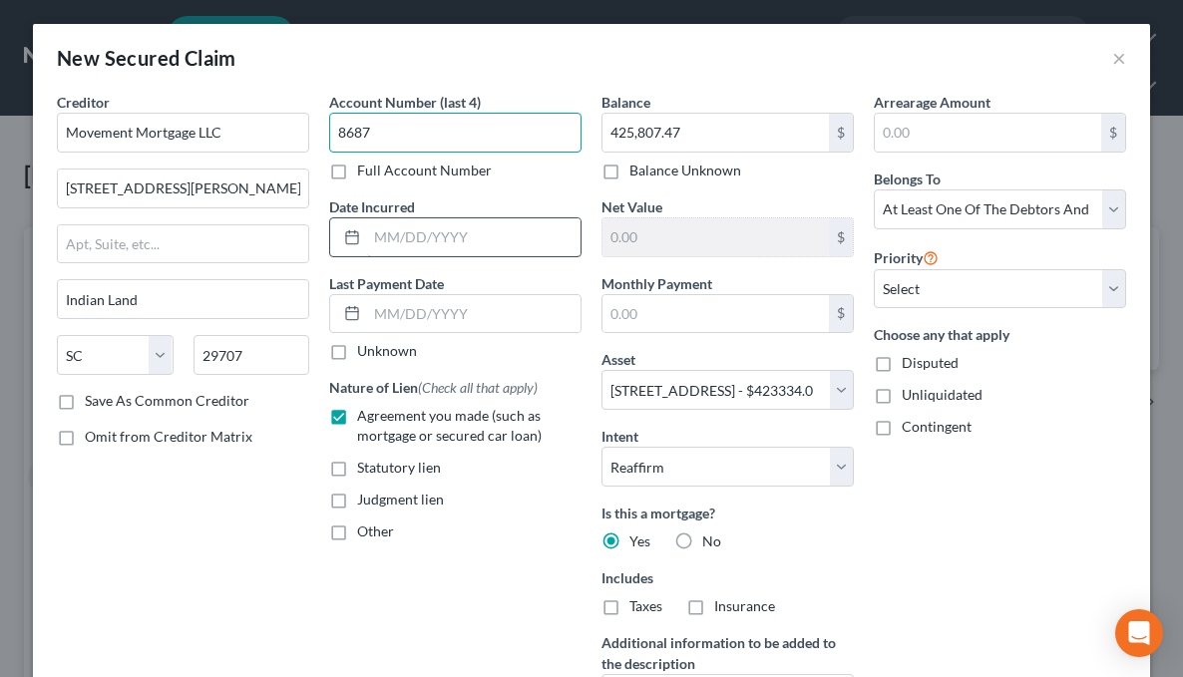
type input "8687"
click at [367, 234] on input "text" at bounding box center [473, 237] width 213 height 38
type input "10/2024"
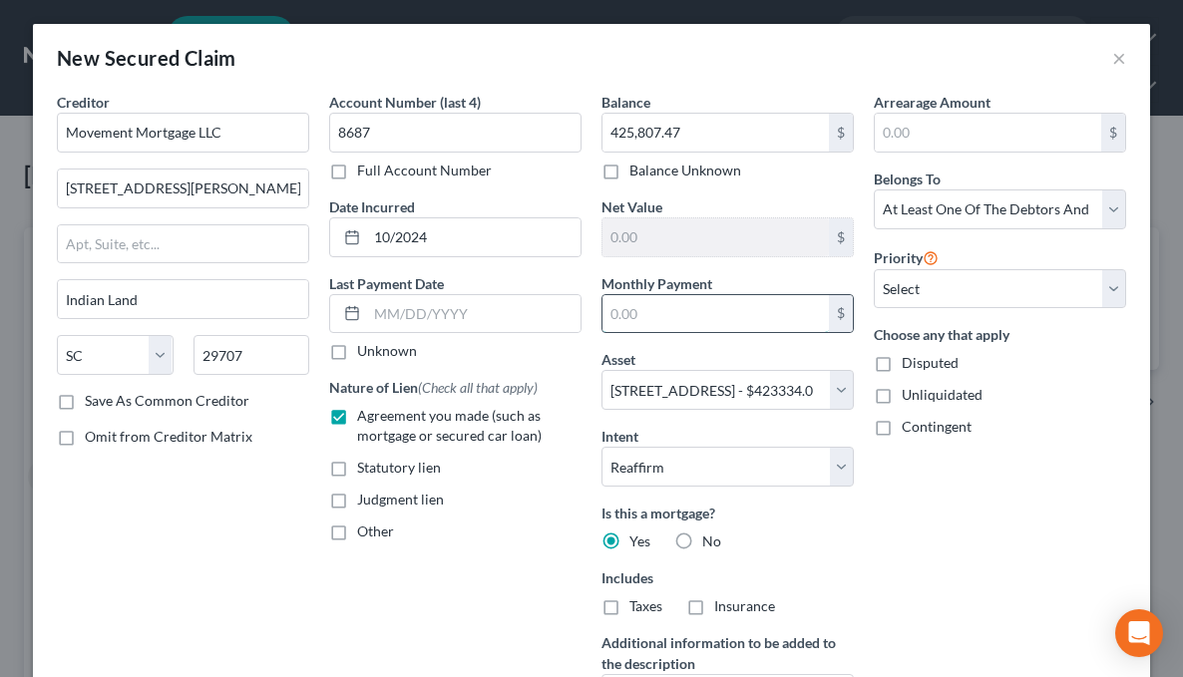
click at [633, 312] on input "text" at bounding box center [715, 314] width 226 height 38
type input "2,886.09"
click at [677, 466] on select "Select Surrender Redeem Reaffirm Avoid Other" at bounding box center [727, 467] width 252 height 40
select select
click at [601, 447] on select "Select Surrender Redeem Reaffirm Avoid Other" at bounding box center [727, 467] width 252 height 40
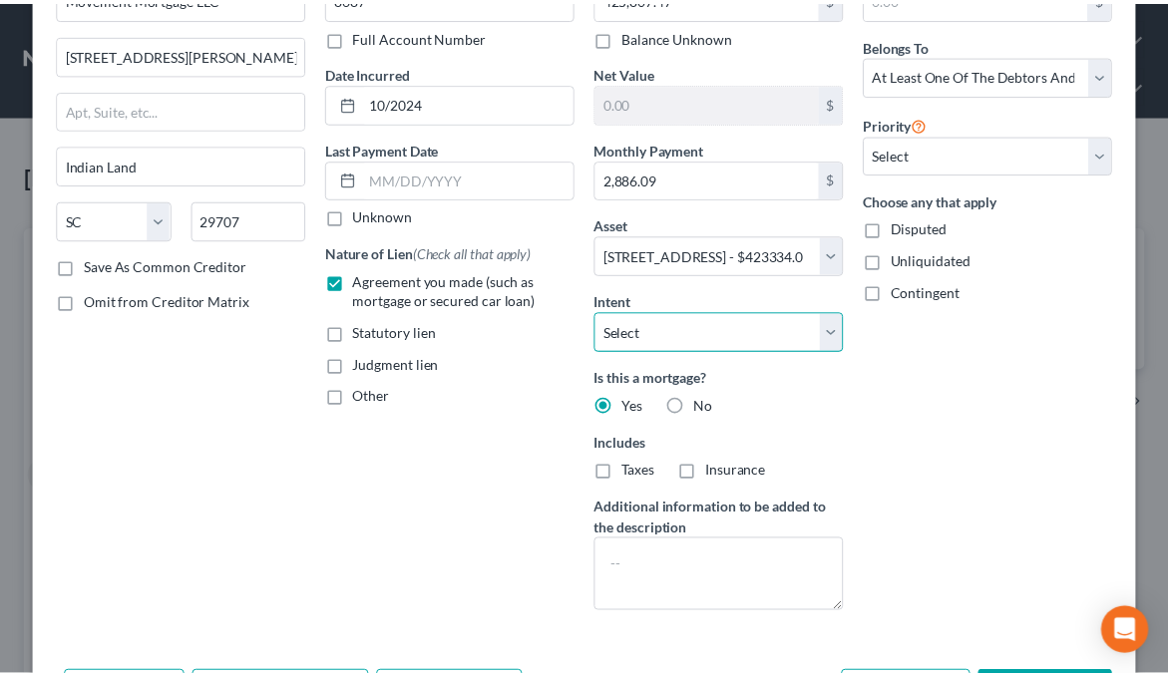
scroll to position [199, 0]
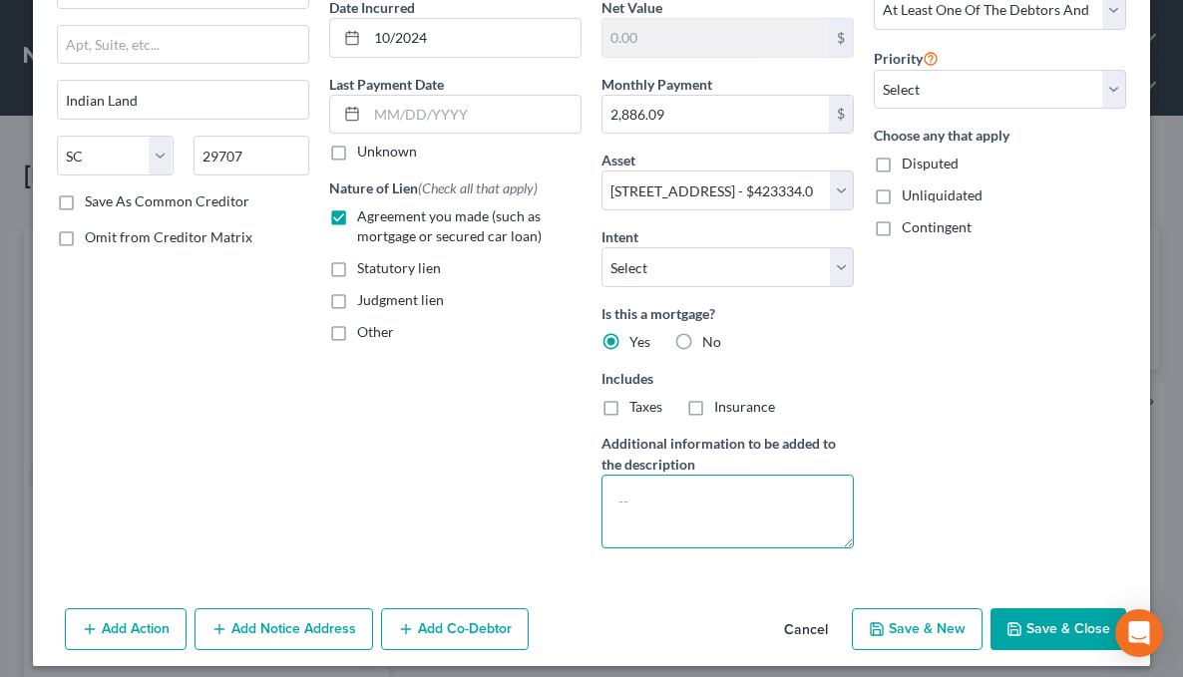
click at [728, 491] on textarea at bounding box center [727, 512] width 252 height 74
type textarea "verify lender address. last pmt date?"
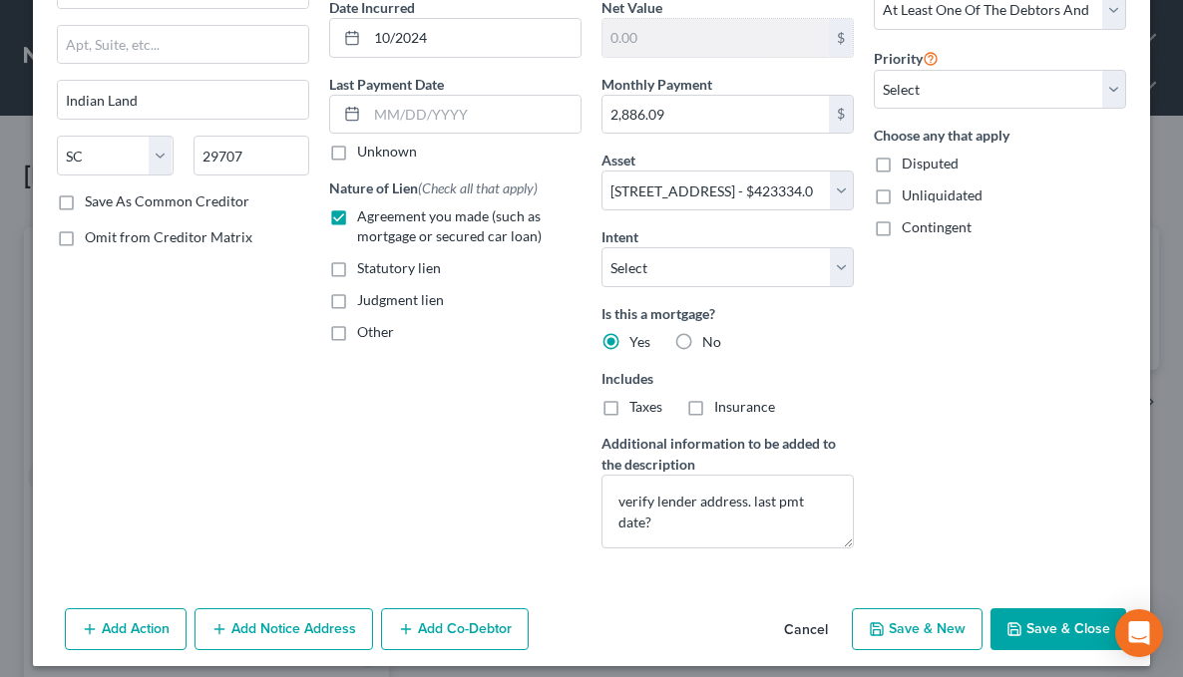
click at [1023, 630] on button "Save & Close" at bounding box center [1058, 629] width 136 height 42
select select
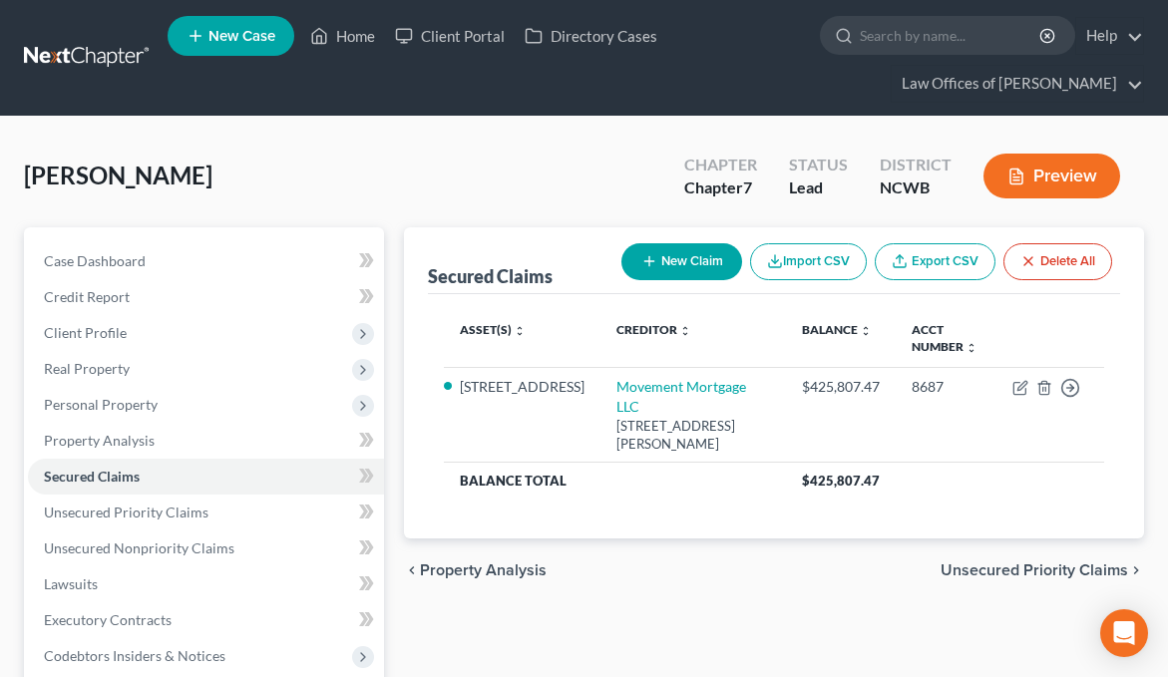
click at [995, 560] on div "chevron_left Property Analysis Unsecured Priority Claims chevron_right" at bounding box center [774, 570] width 740 height 64
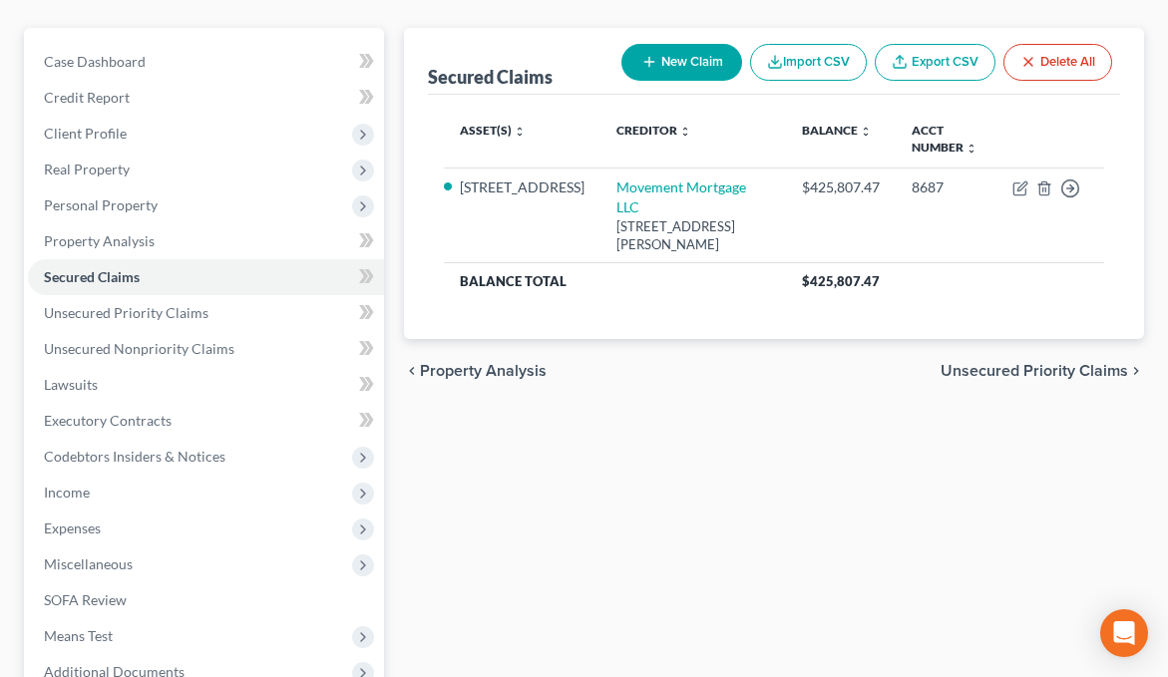
click at [1072, 363] on span "Unsecured Priority Claims" at bounding box center [1033, 371] width 187 height 16
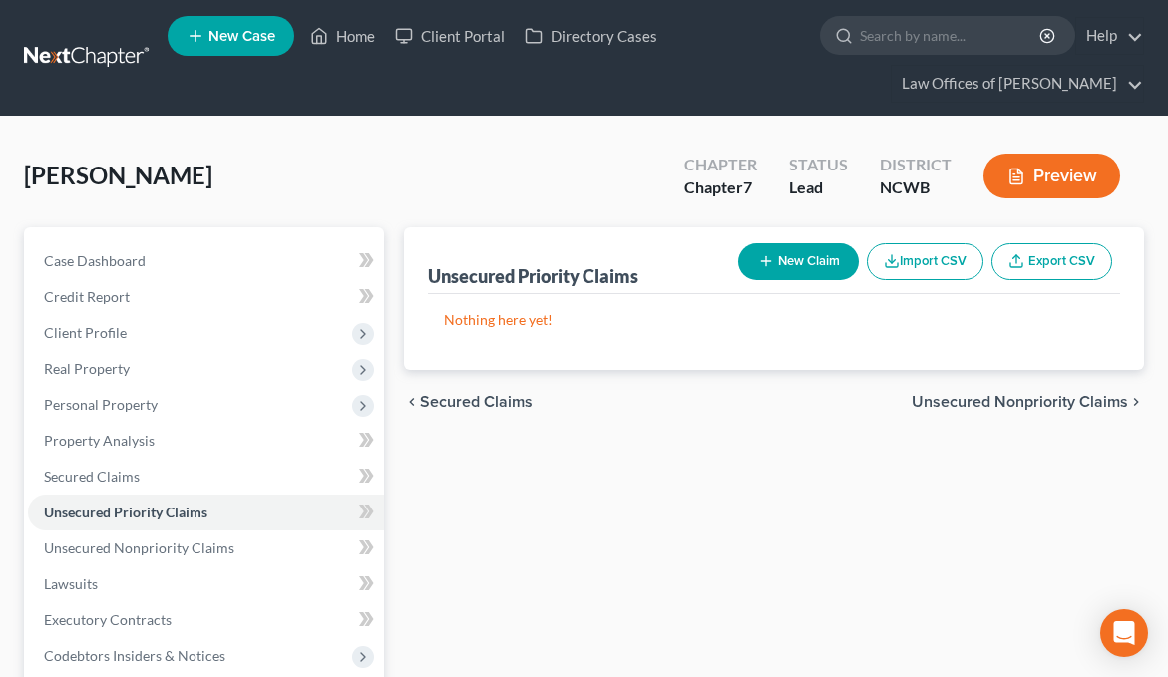
click at [1041, 401] on span "Unsecured Nonpriority Claims" at bounding box center [1019, 402] width 216 height 16
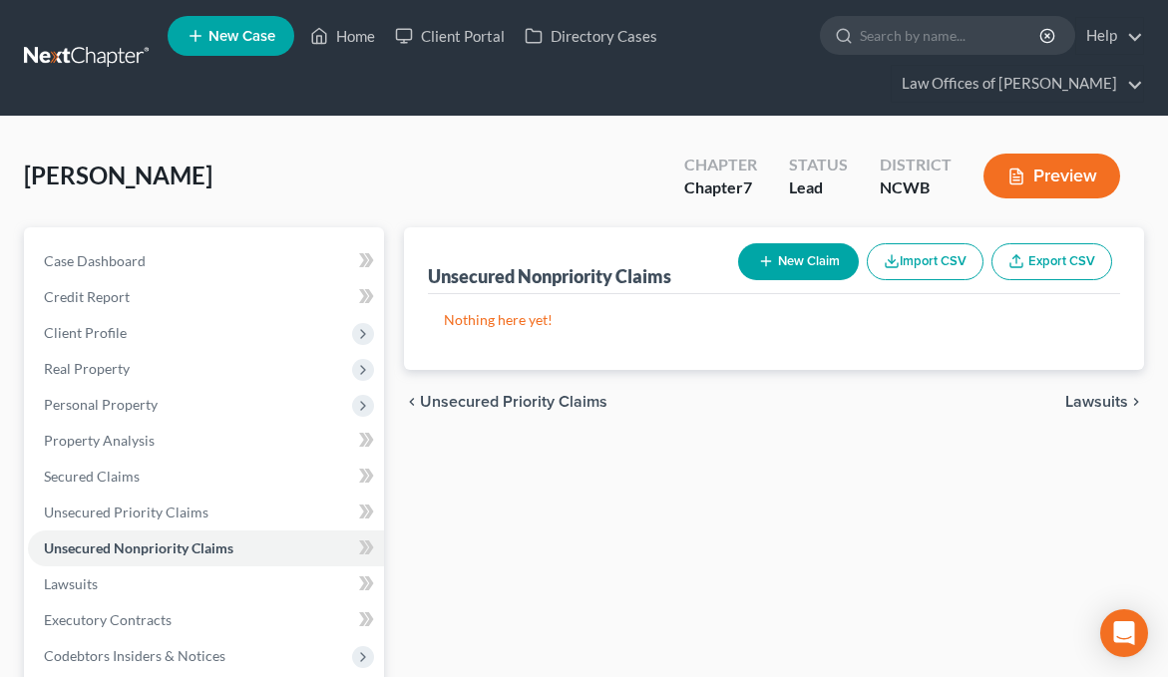
click at [814, 268] on button "New Claim" at bounding box center [798, 261] width 121 height 37
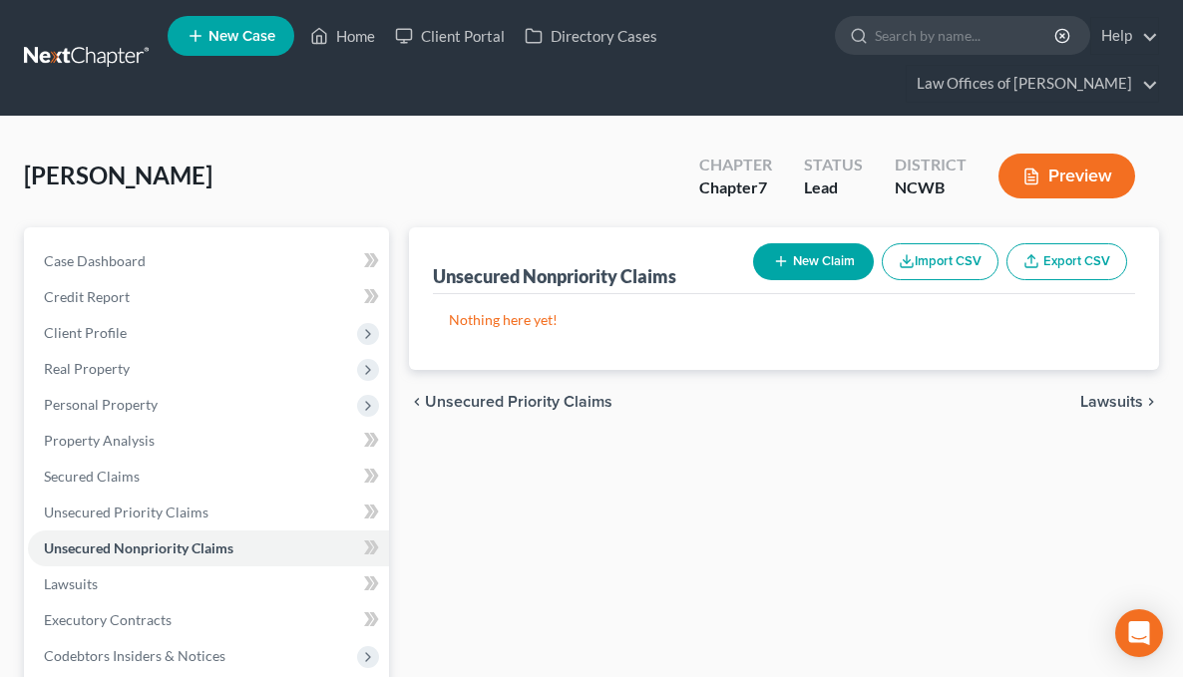
select select "0"
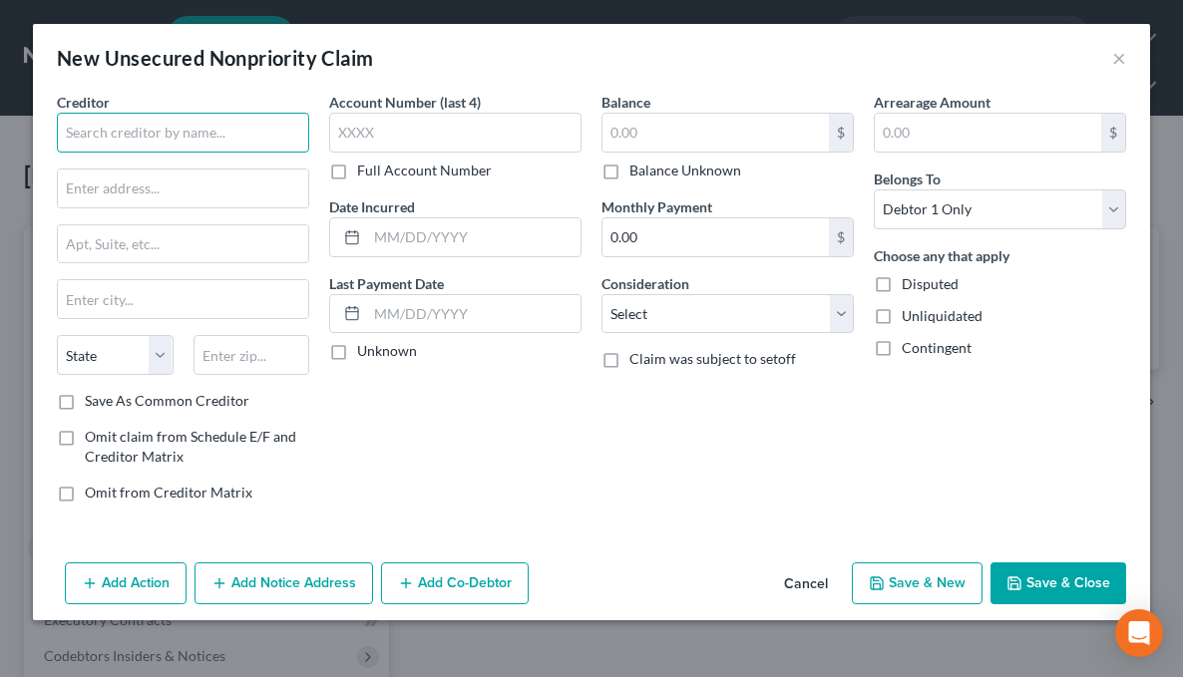
click at [125, 146] on input "text" at bounding box center [183, 133] width 252 height 40
type input "Nelnet / US Department of Ed"
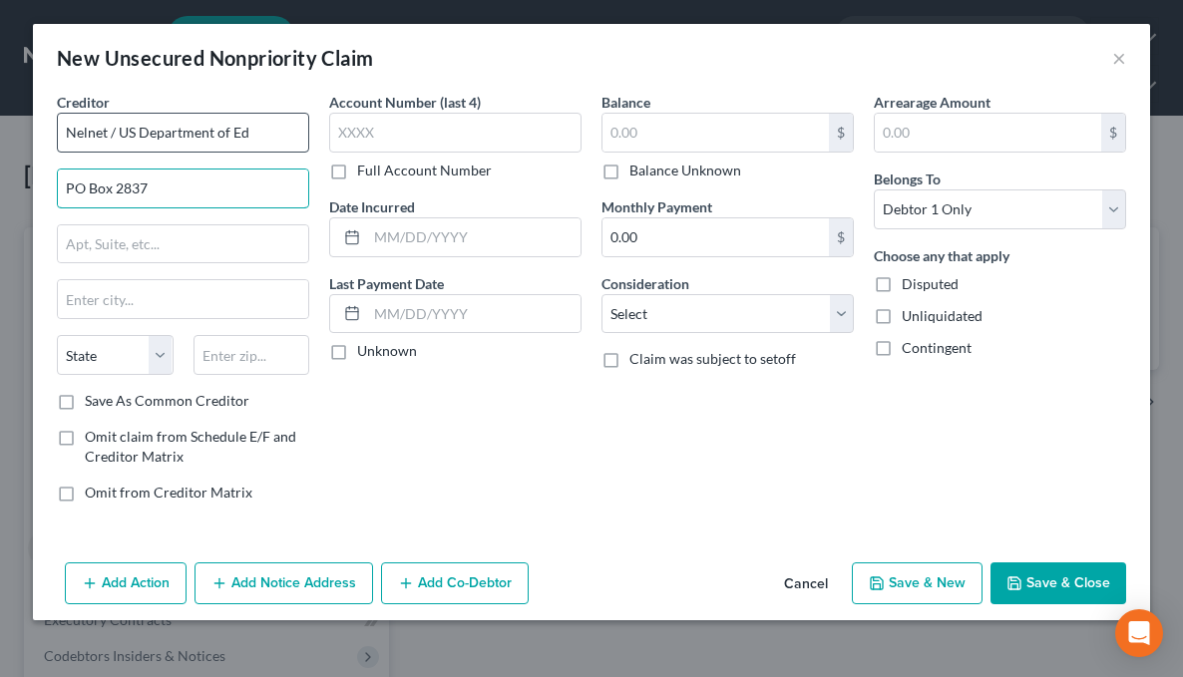
type input "PO Box 2837"
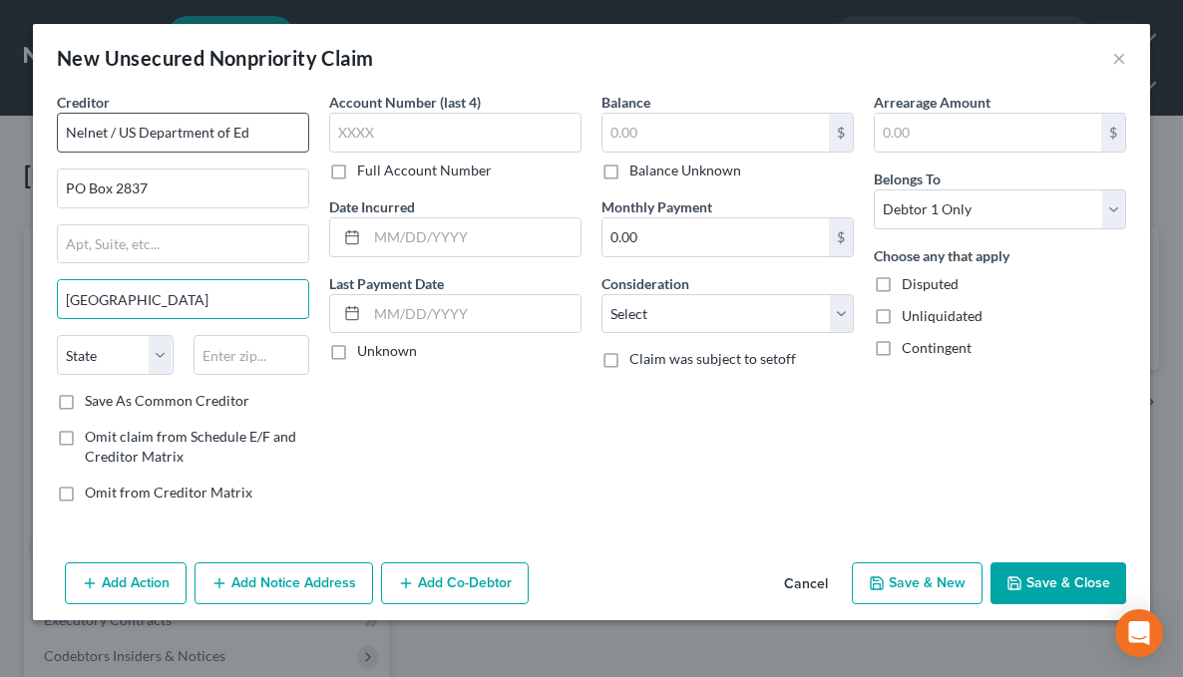
type input "Portland"
select select "38"
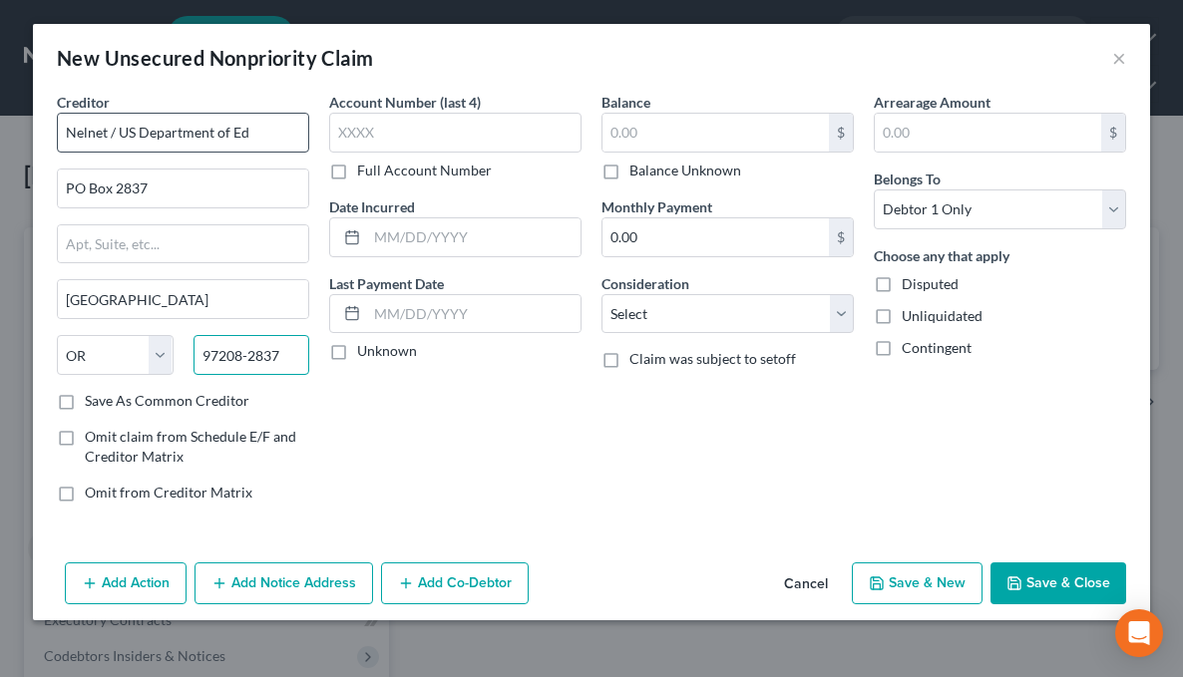
type input "97208-2837"
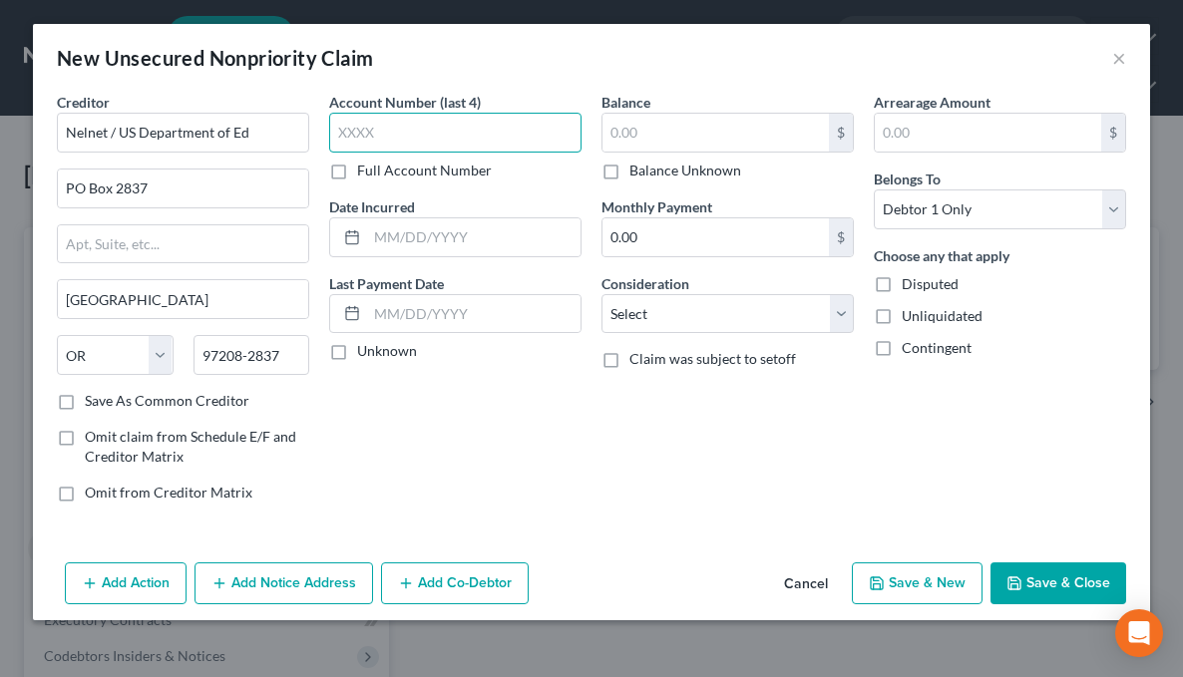
click at [459, 141] on input "text" at bounding box center [455, 133] width 252 height 40
type input "3157"
click at [691, 138] on input "text" at bounding box center [715, 133] width 226 height 38
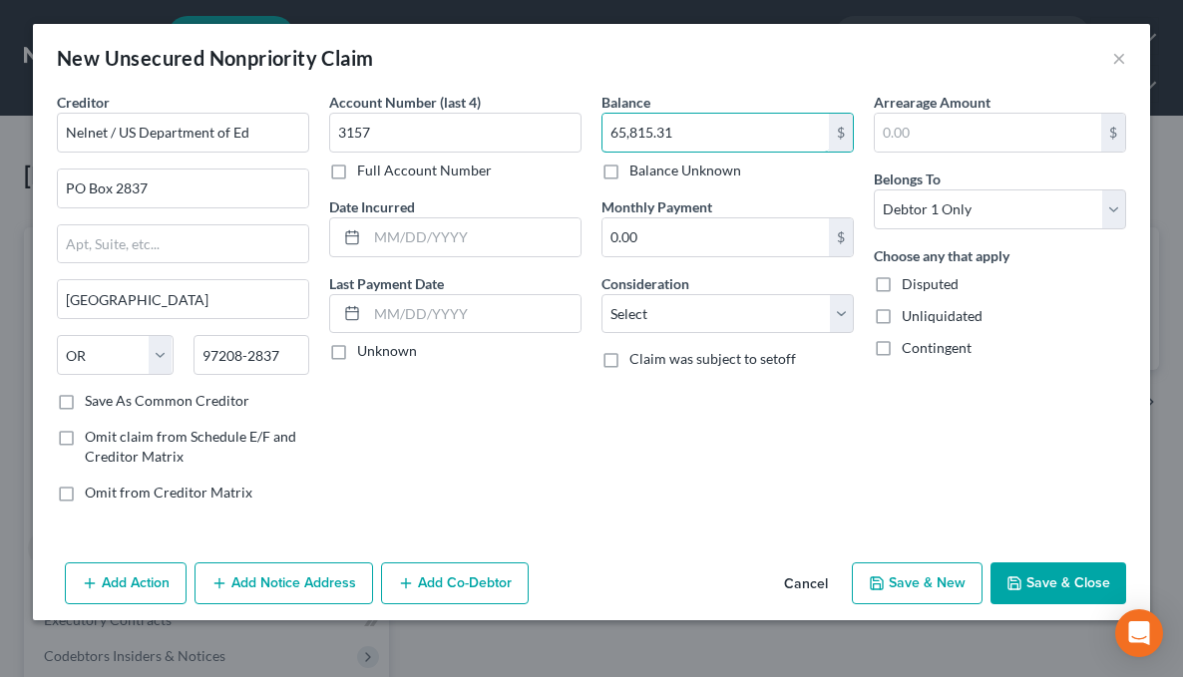
type input "65,815.31"
click at [1050, 584] on button "Save & Close" at bounding box center [1058, 583] width 136 height 42
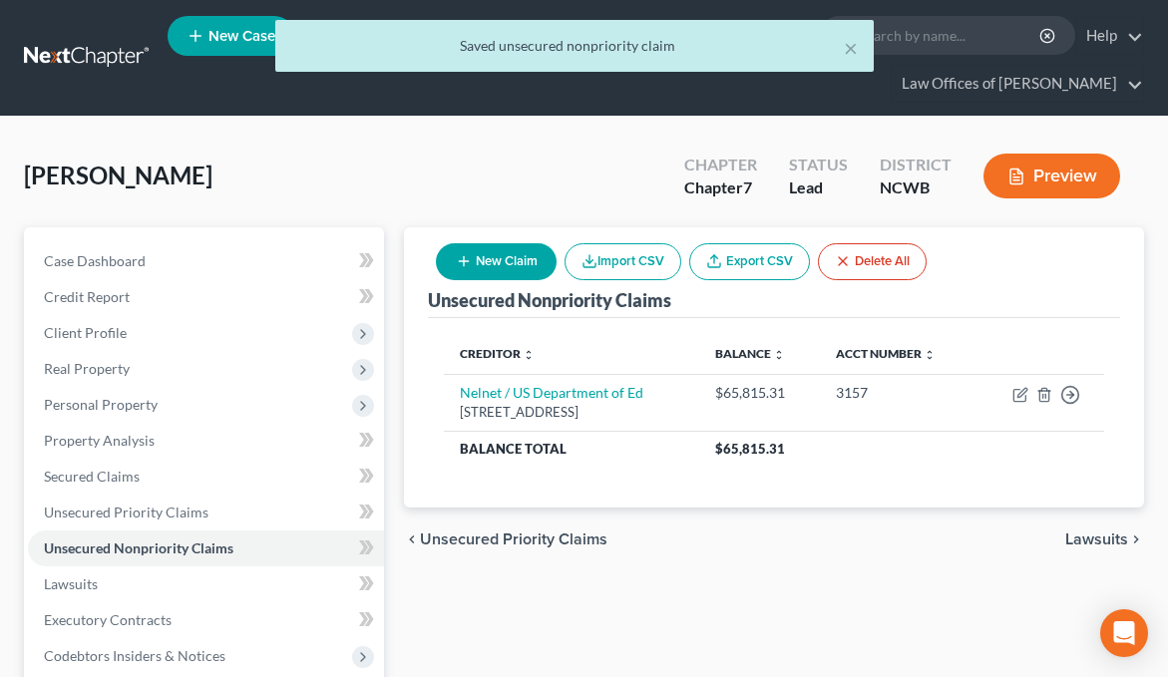
click at [495, 266] on button "New Claim" at bounding box center [496, 261] width 121 height 37
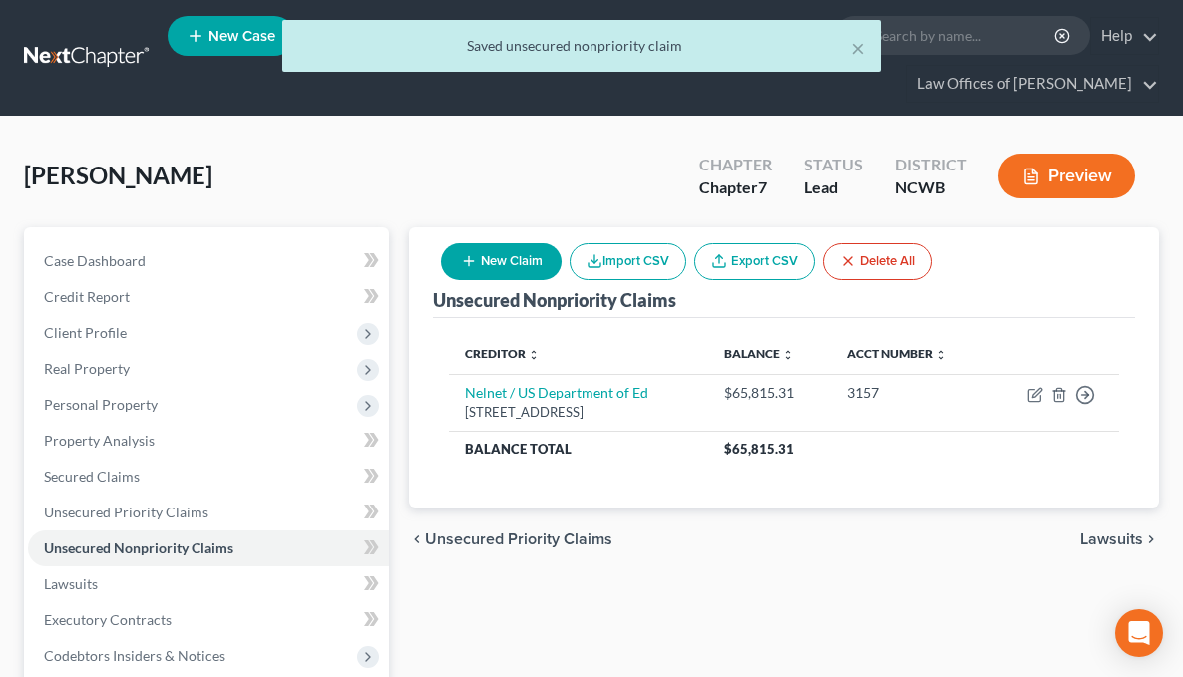
select select "0"
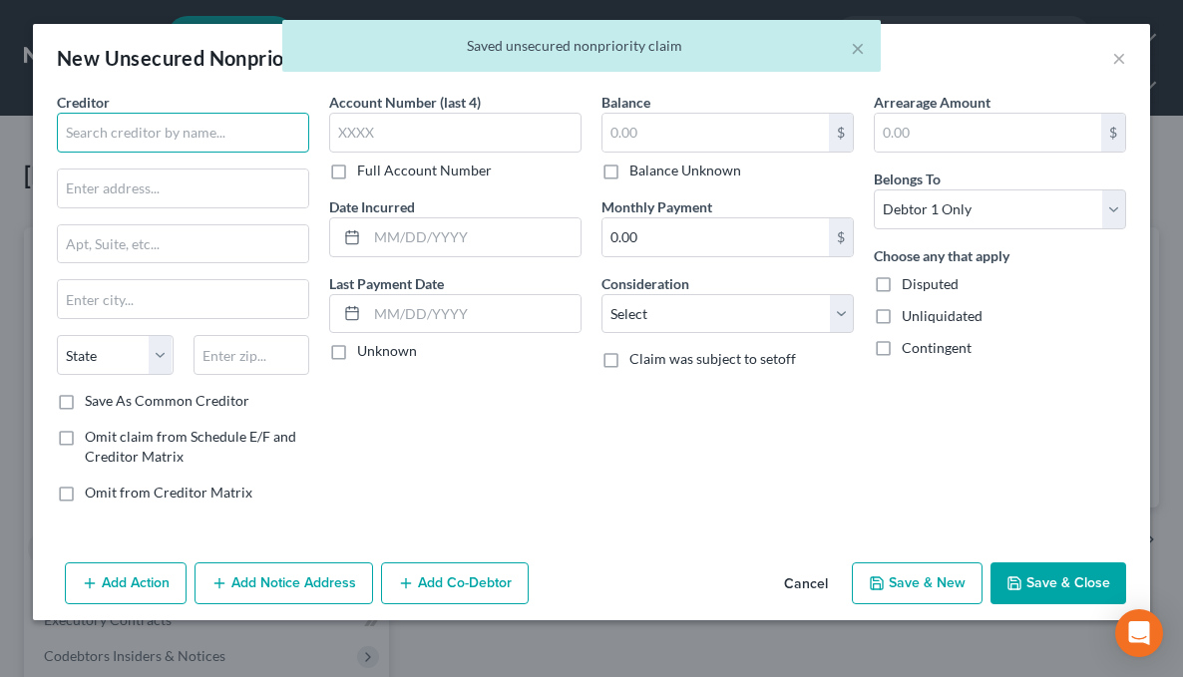
click at [93, 132] on input "text" at bounding box center [183, 133] width 252 height 40
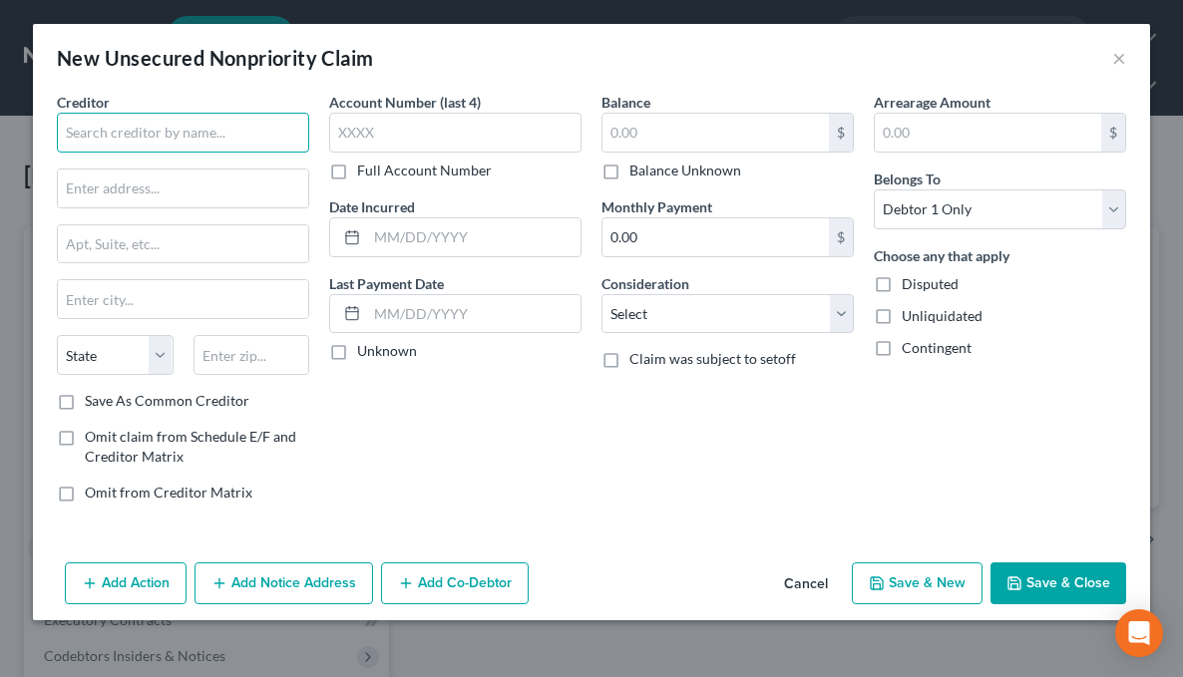
type input "w"
type input "Walden University"
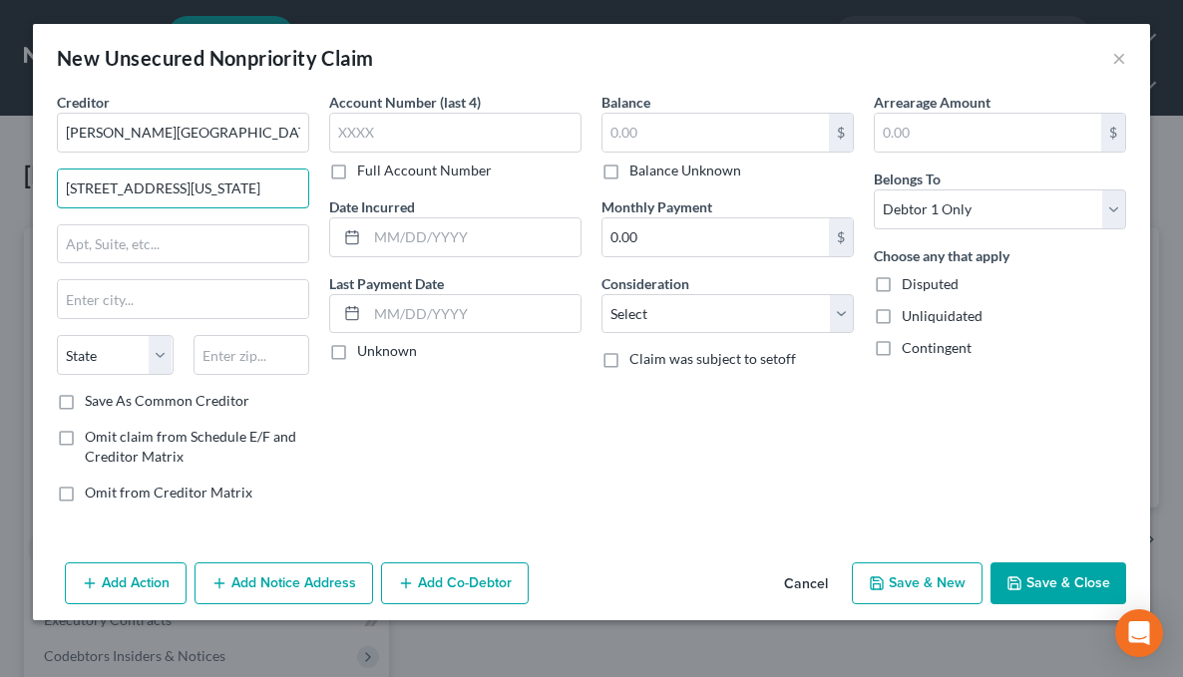
type input "100 Washington Avenue S Ste 900"
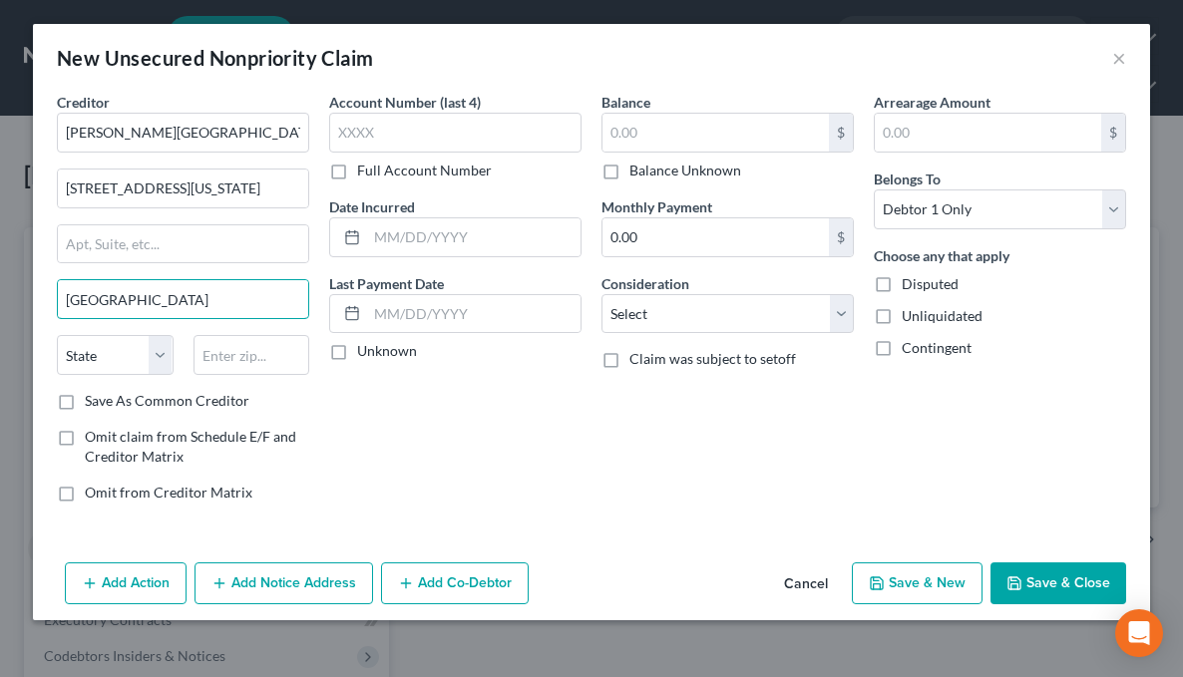
type input "Minneapolis"
select select "24"
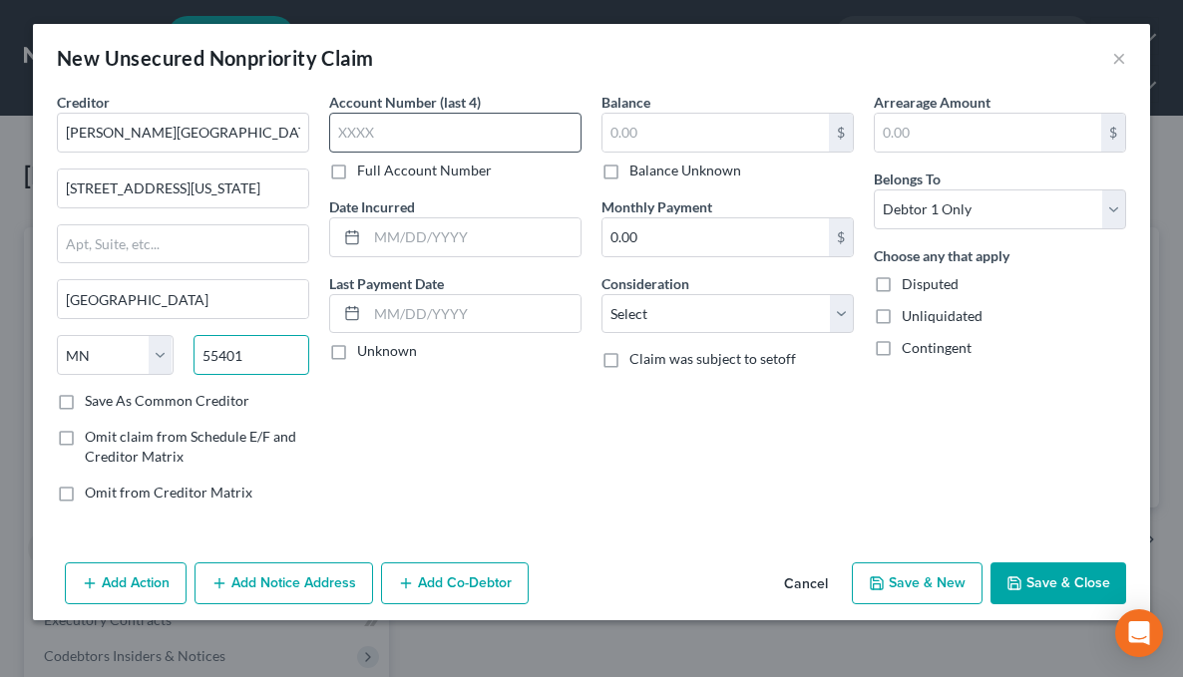
type input "55401"
click at [456, 127] on input "text" at bounding box center [455, 133] width 252 height 40
type input "4626"
click at [651, 139] on input "text" at bounding box center [715, 133] width 226 height 38
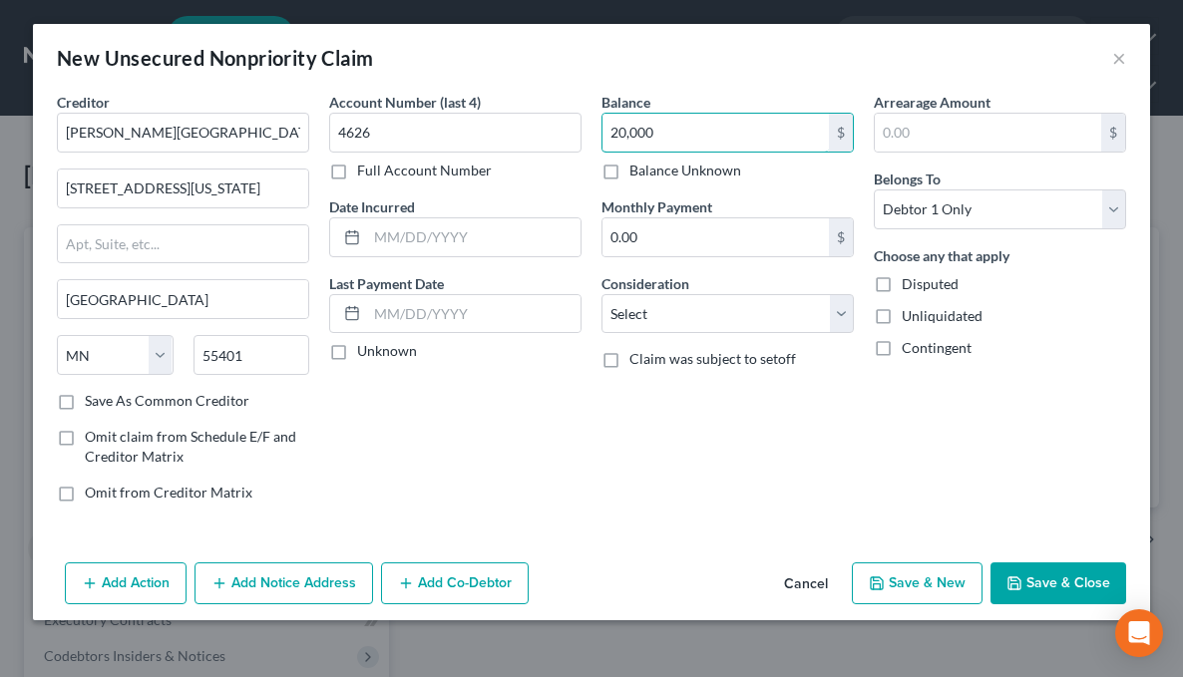
type input "20,000"
click at [1032, 570] on button "Save & Close" at bounding box center [1058, 583] width 136 height 42
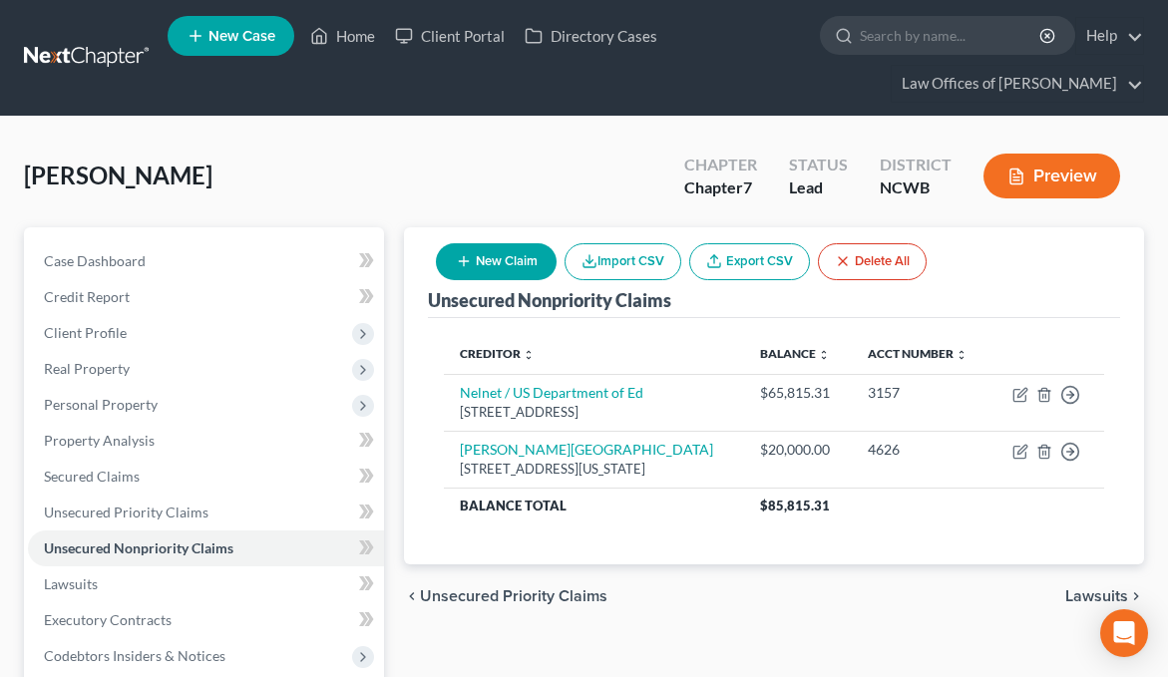
click at [521, 265] on button "New Claim" at bounding box center [496, 261] width 121 height 37
select select "0"
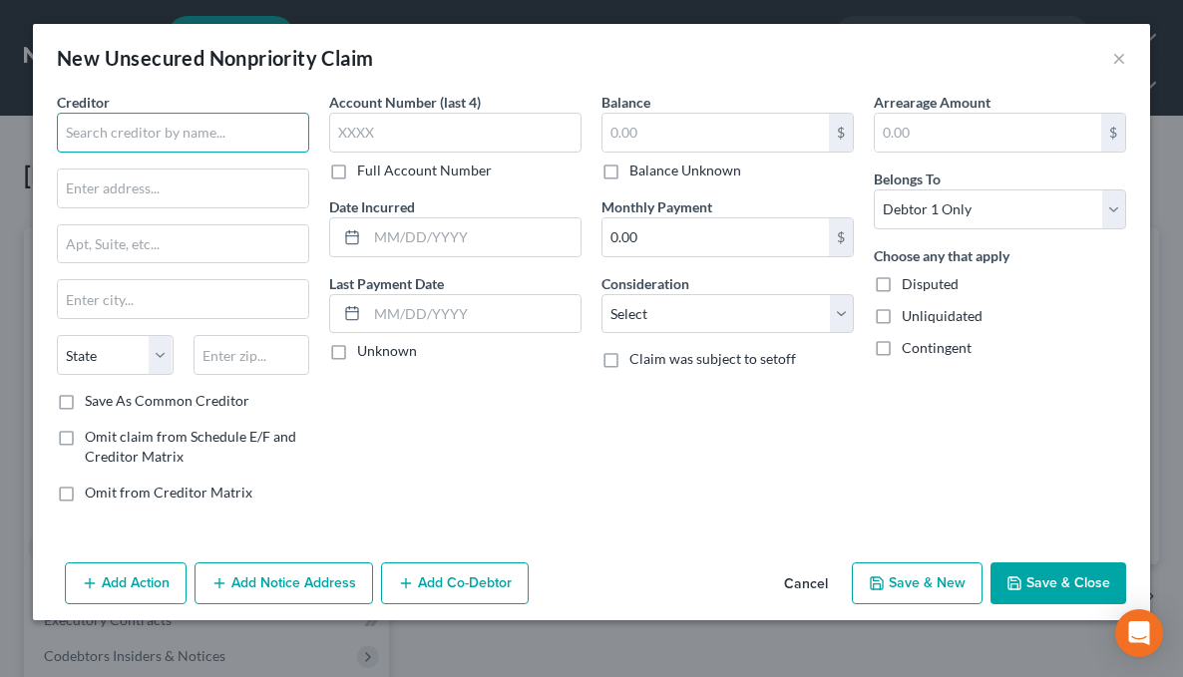
click at [90, 149] on input "text" at bounding box center [183, 133] width 252 height 40
type input "Affirm"
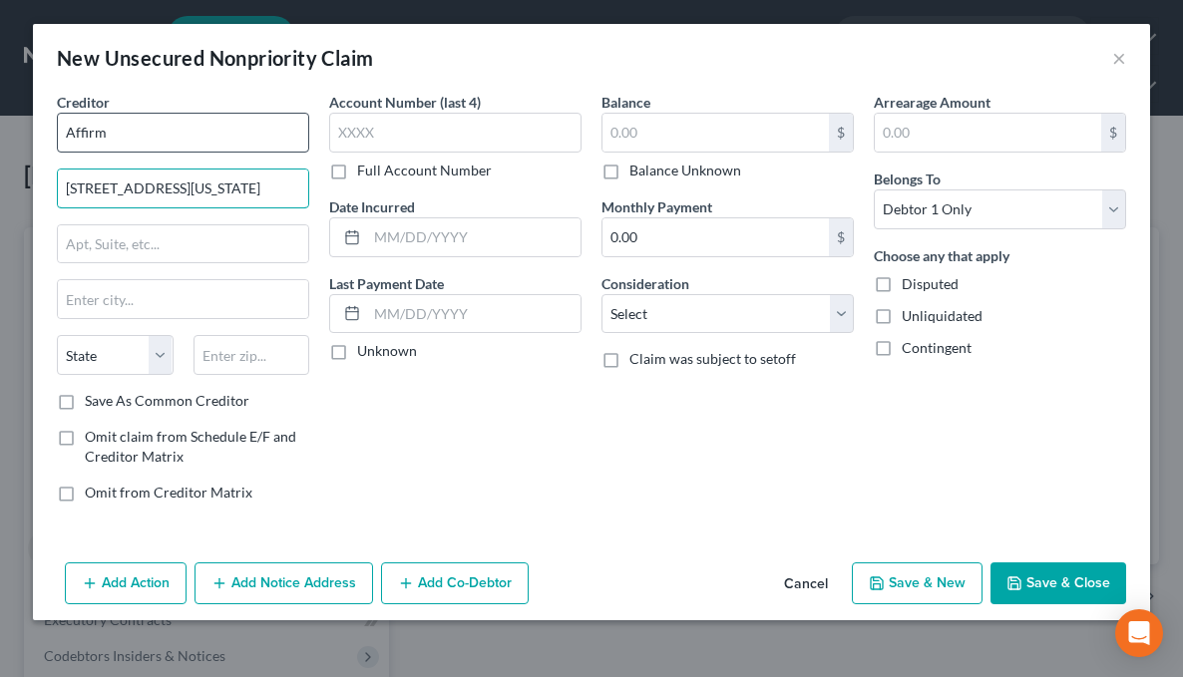
type input "650 California Street"
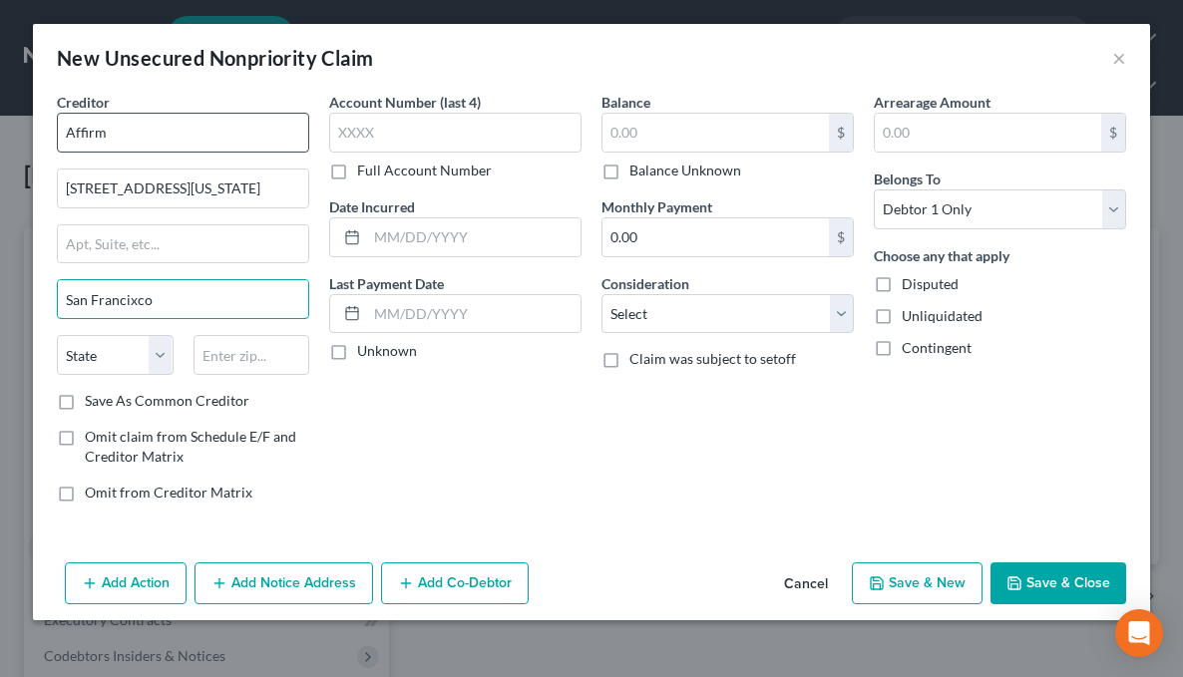
type input "San Francixco"
select select "4"
type input "San Francisco"
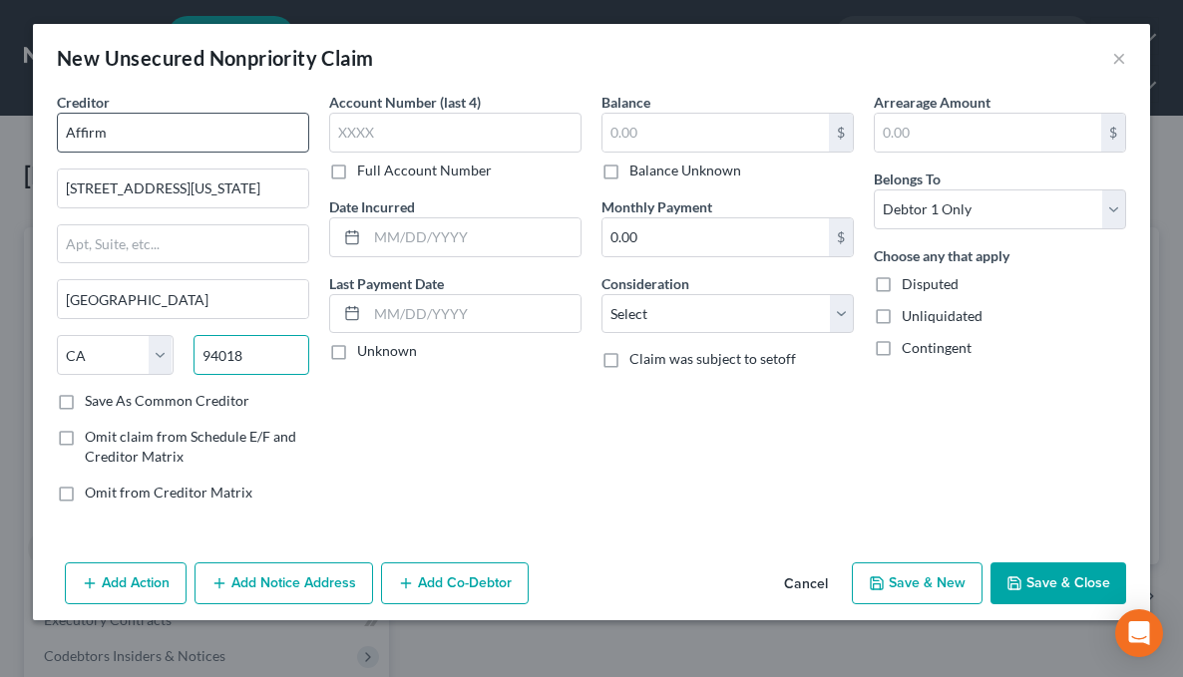
type input "94018"
type input "El Granada"
click at [269, 364] on input "94018" at bounding box center [251, 355] width 117 height 40
type input "94108"
type input "San Francisco"
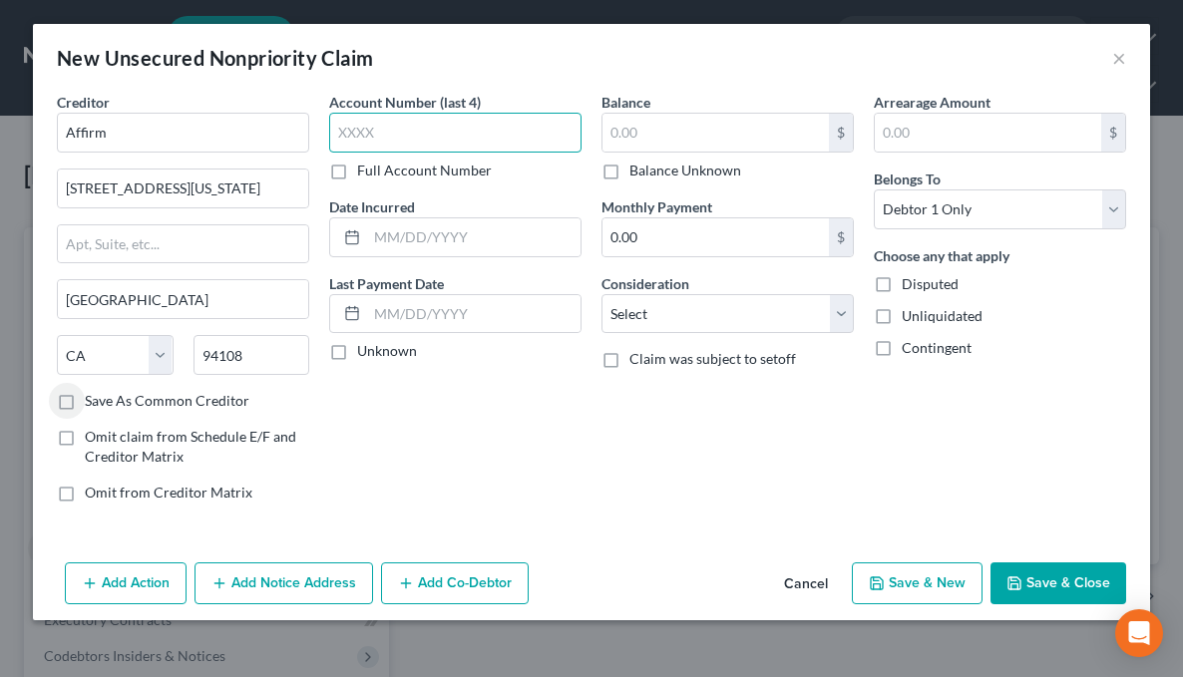
click at [478, 121] on input "text" at bounding box center [455, 133] width 252 height 40
type input "6MAB"
click at [727, 144] on input "text" at bounding box center [715, 133] width 226 height 38
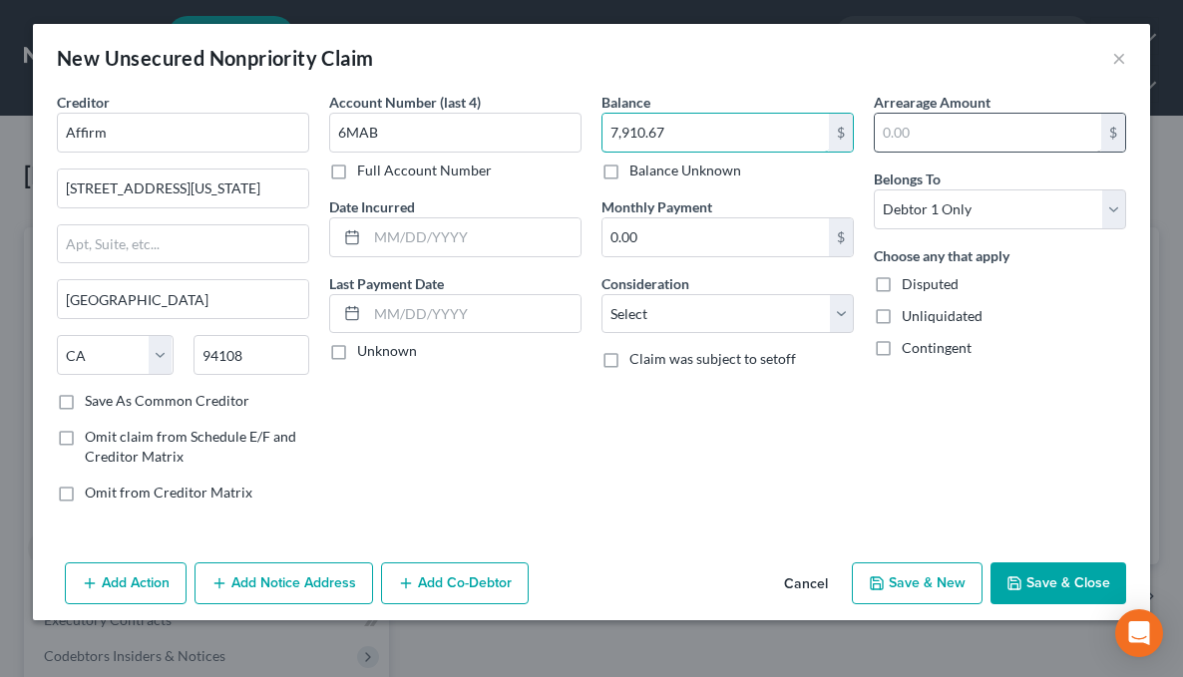
type input "7,910.67"
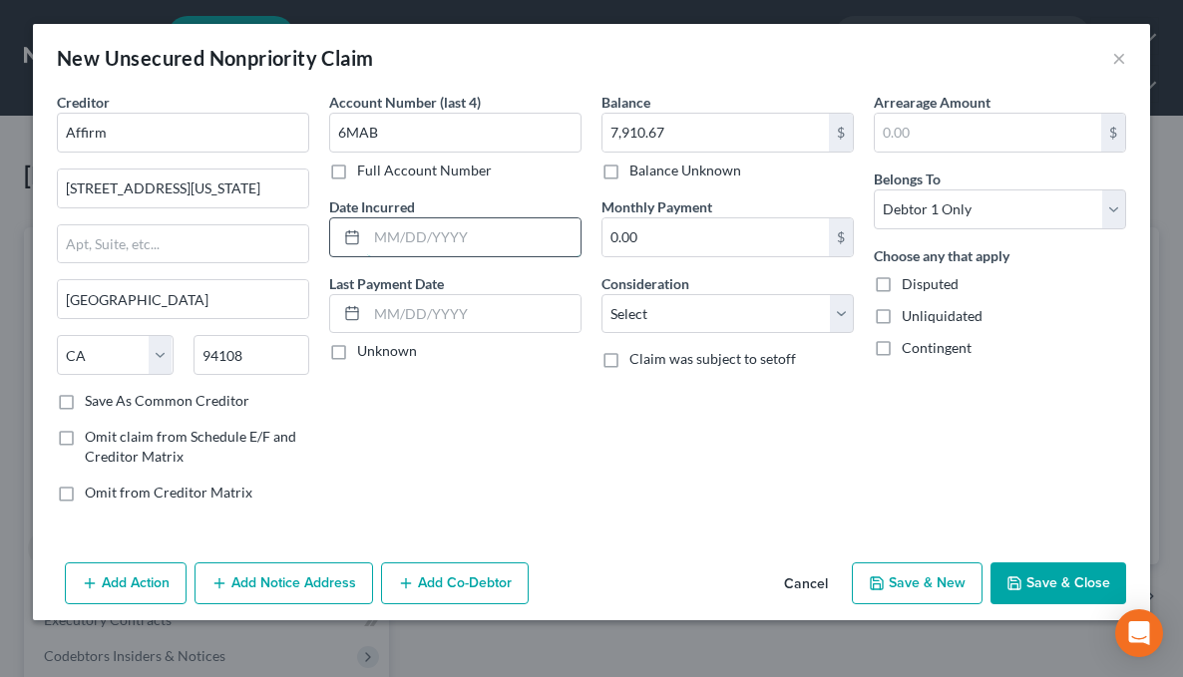
click at [367, 227] on input "text" at bounding box center [473, 237] width 213 height 38
type input "10/2024"
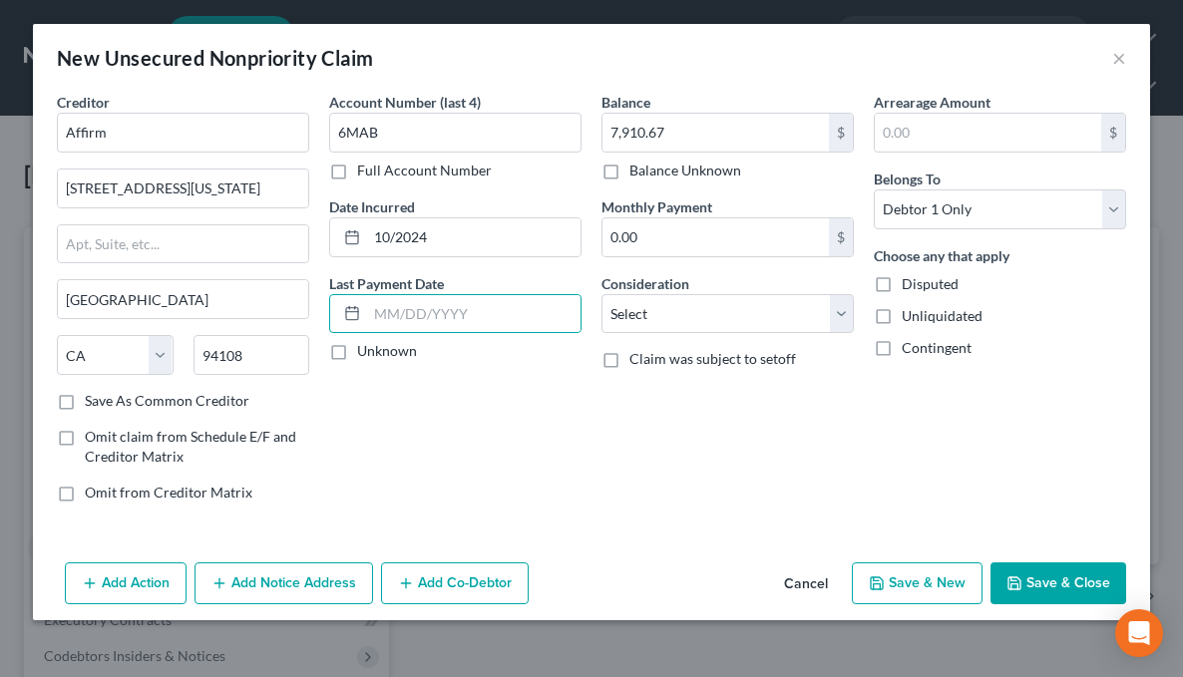
click at [1017, 581] on icon "button" at bounding box center [1014, 583] width 16 height 16
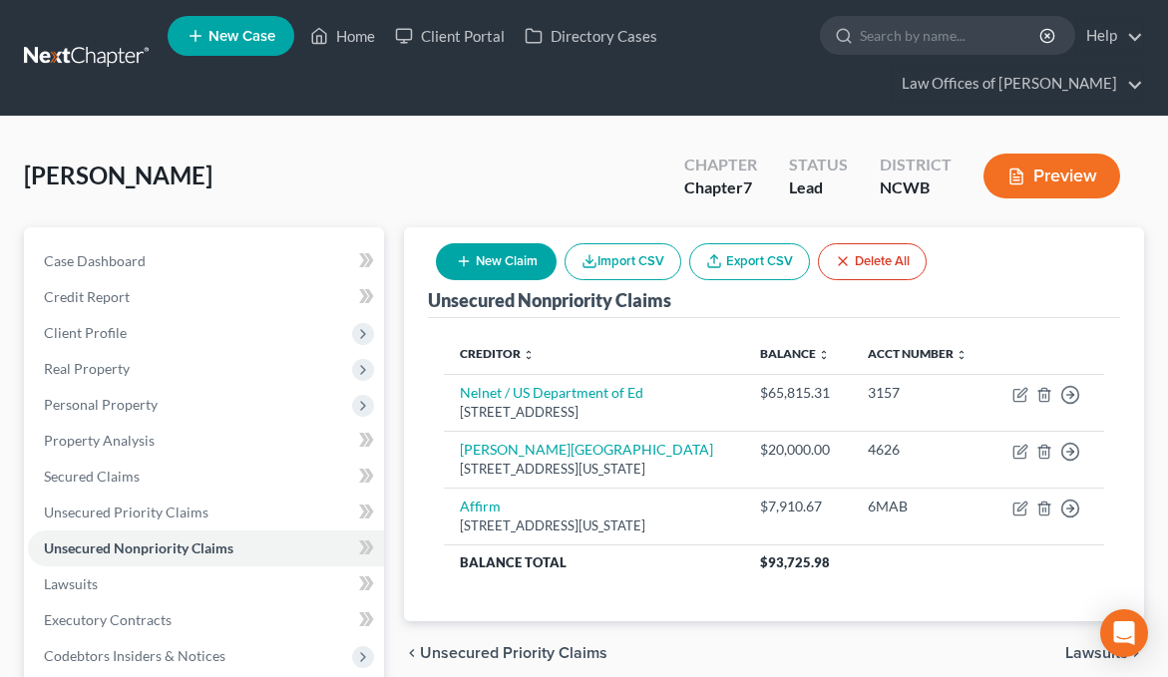
click at [470, 268] on icon "button" at bounding box center [464, 261] width 16 height 16
select select "0"
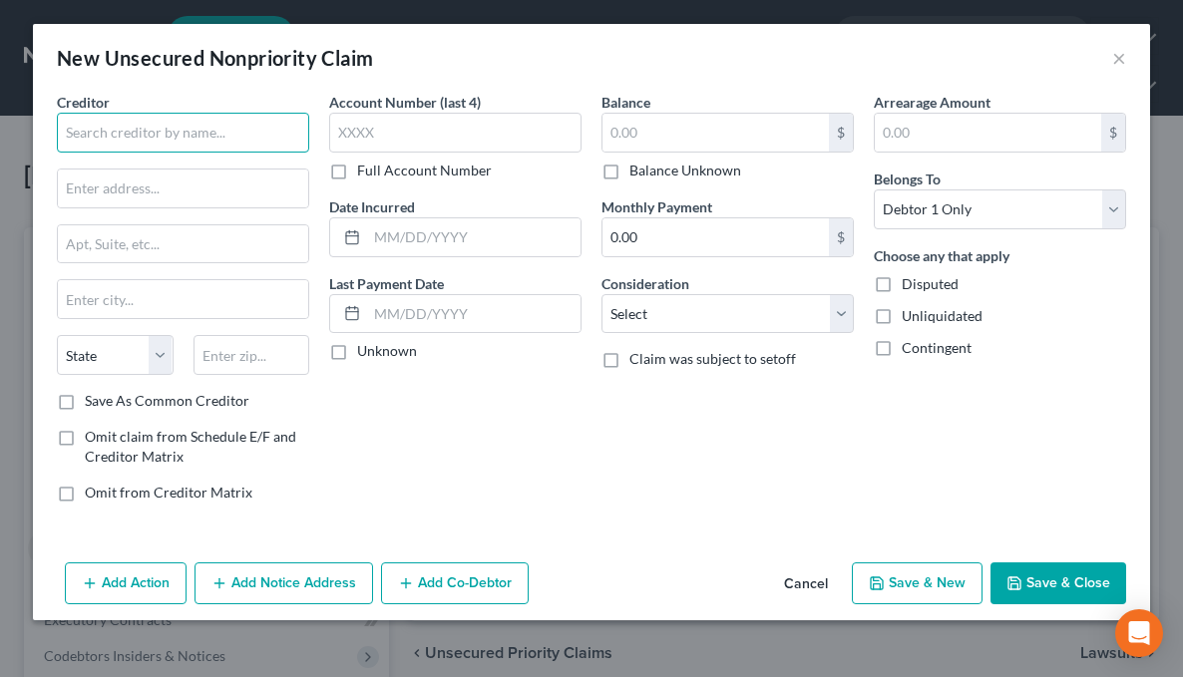
click at [119, 146] on input "text" at bounding box center [183, 133] width 252 height 40
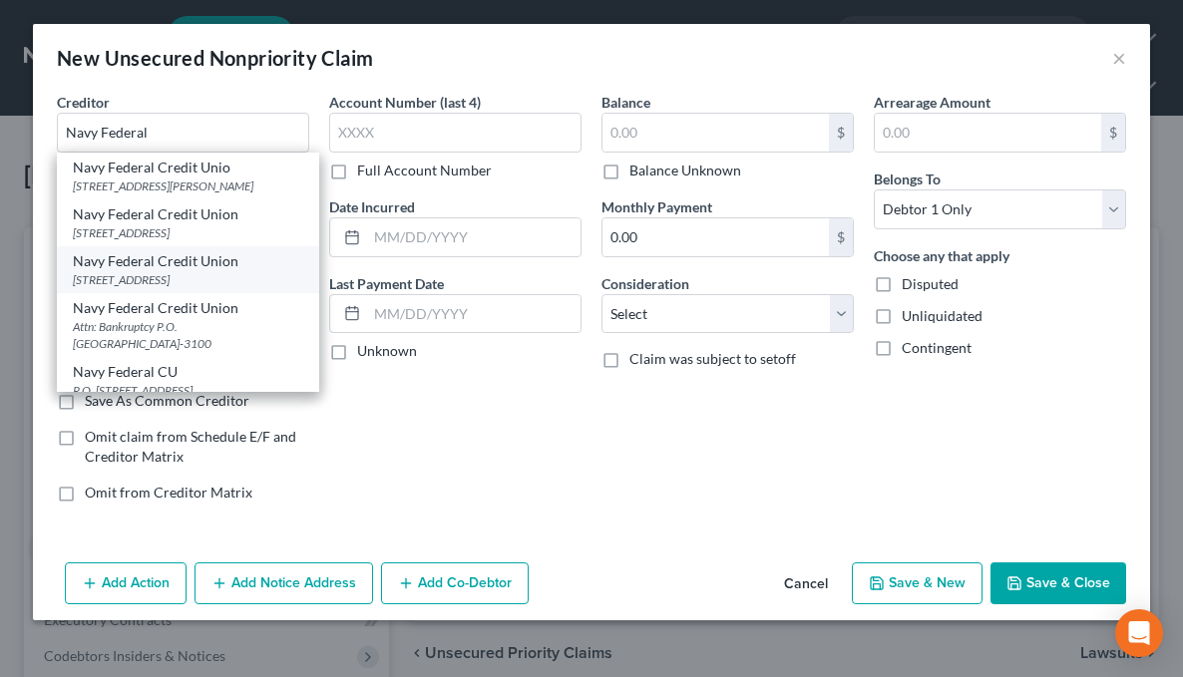
click at [84, 272] on div "PO Box 3500, Merryville, VA 22119" at bounding box center [188, 279] width 230 height 17
type input "Navy Federal Credit Union"
type input "PO Box 3500"
type input "Merryville"
select select "48"
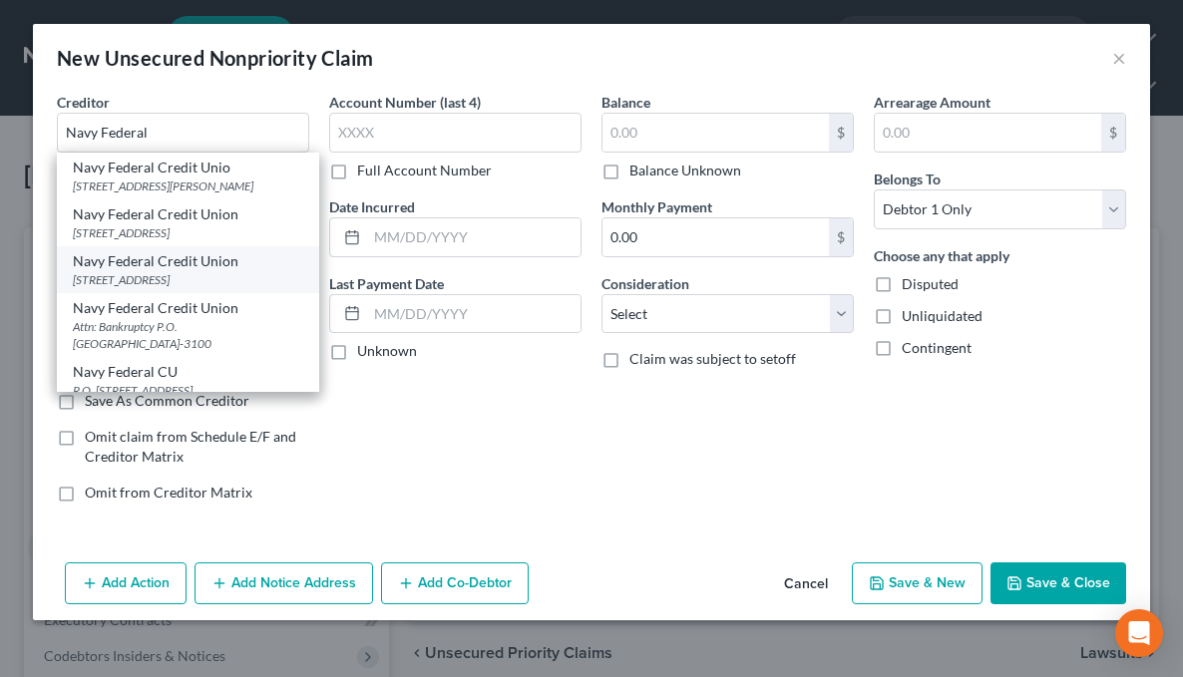
type input "22119"
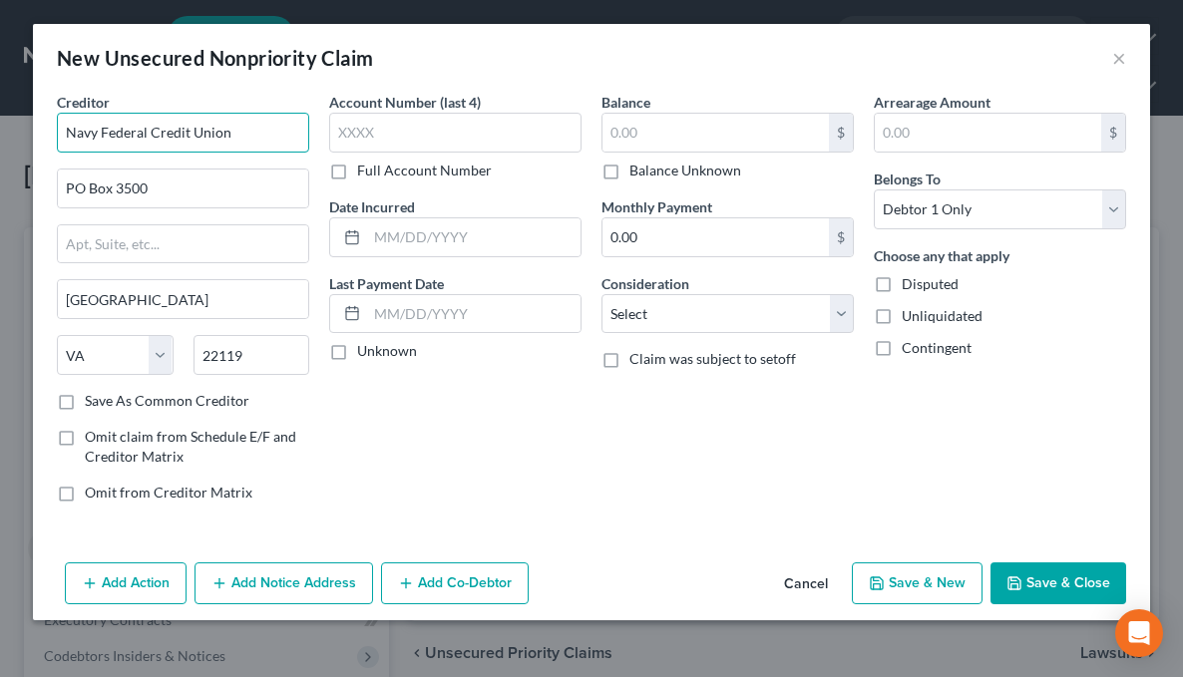
click at [225, 126] on input "Navy Federal Credit Union" at bounding box center [183, 133] width 252 height 40
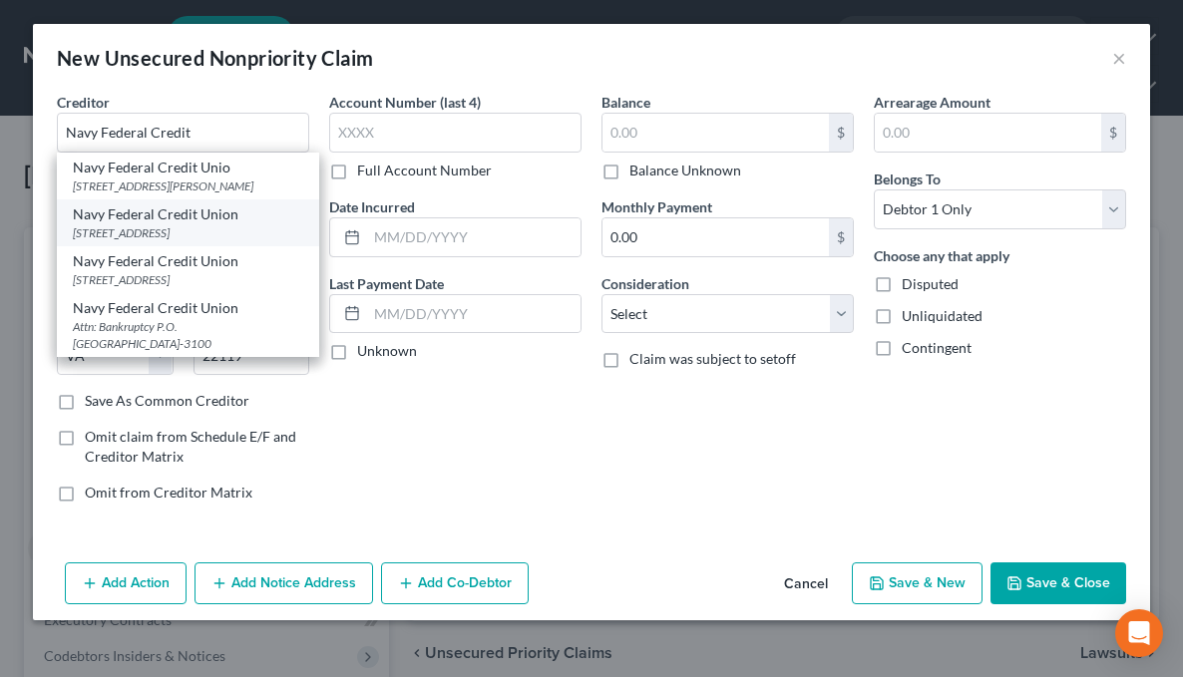
click at [111, 226] on div "PO Box 3000, Merryville, VA 22119" at bounding box center [188, 232] width 230 height 17
type input "Navy Federal Credit Union"
type input "PO Box 3000"
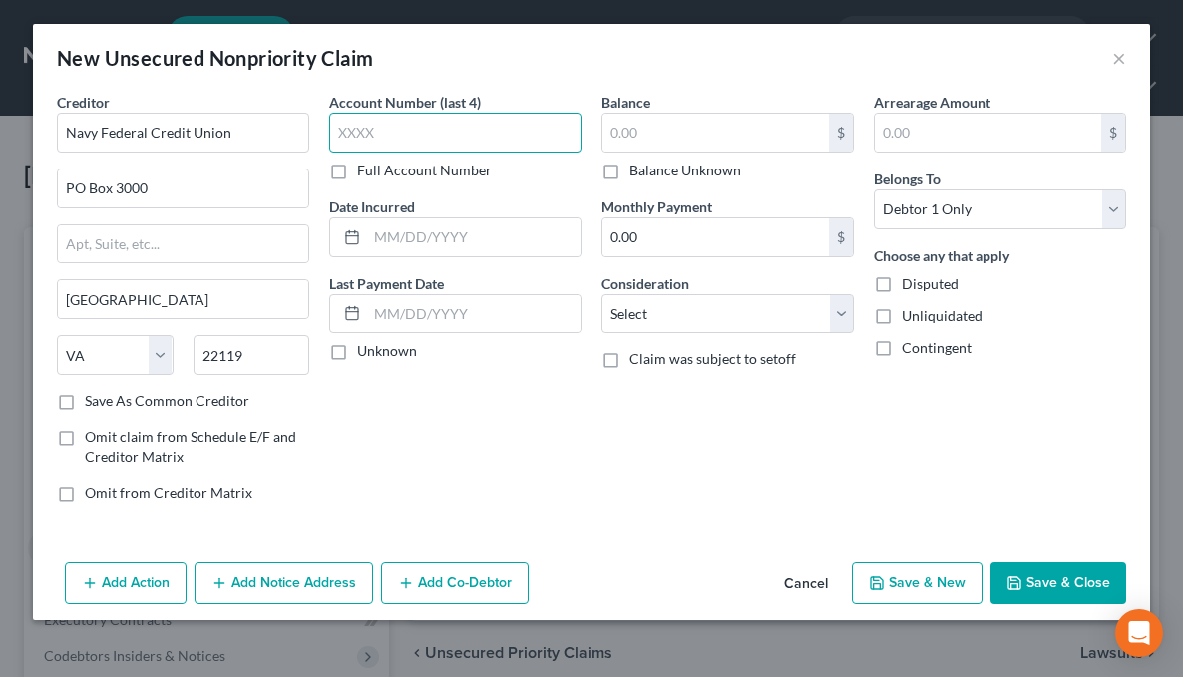
click at [457, 129] on input "text" at bounding box center [455, 133] width 252 height 40
type input "4341"
click at [679, 136] on input "text" at bounding box center [715, 133] width 226 height 38
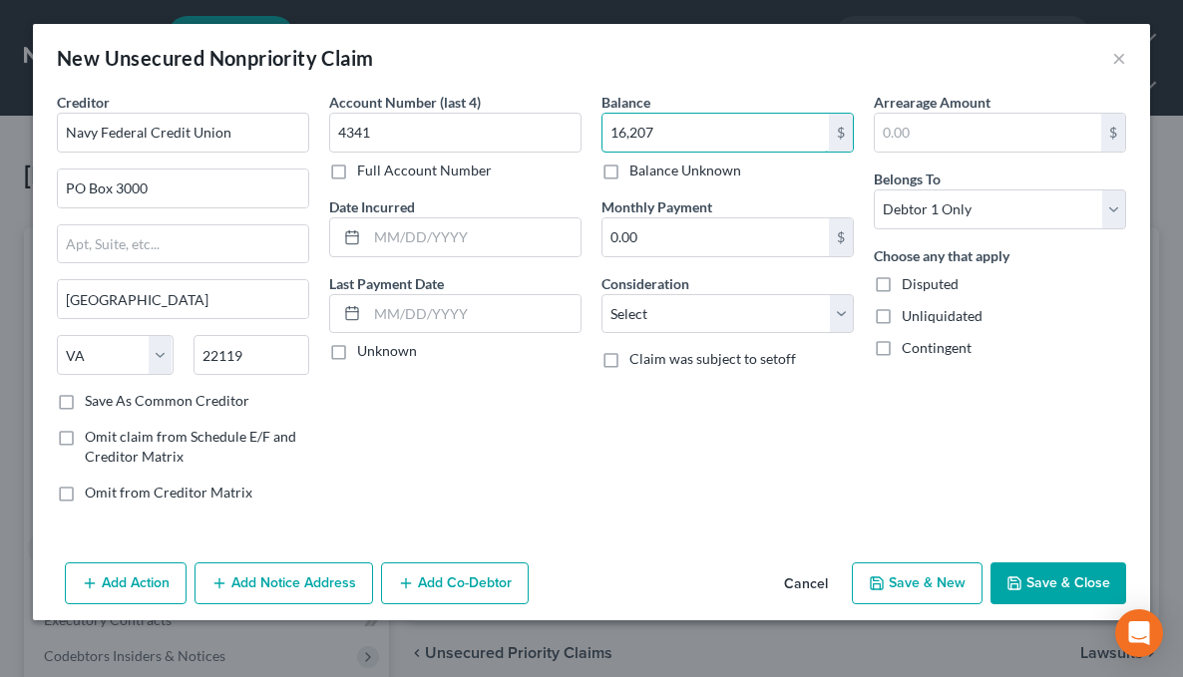
type input "16,207"
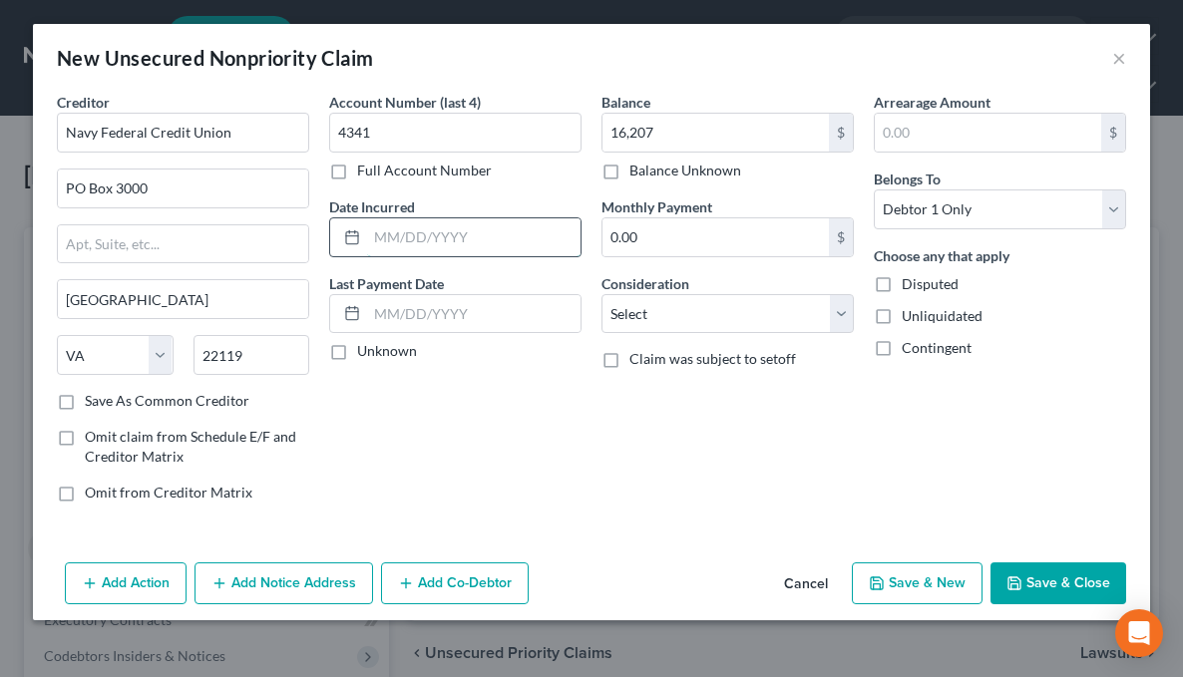
click at [400, 229] on input "text" at bounding box center [473, 237] width 213 height 38
type input "01/2025"
click at [1022, 575] on icon "button" at bounding box center [1014, 583] width 16 height 16
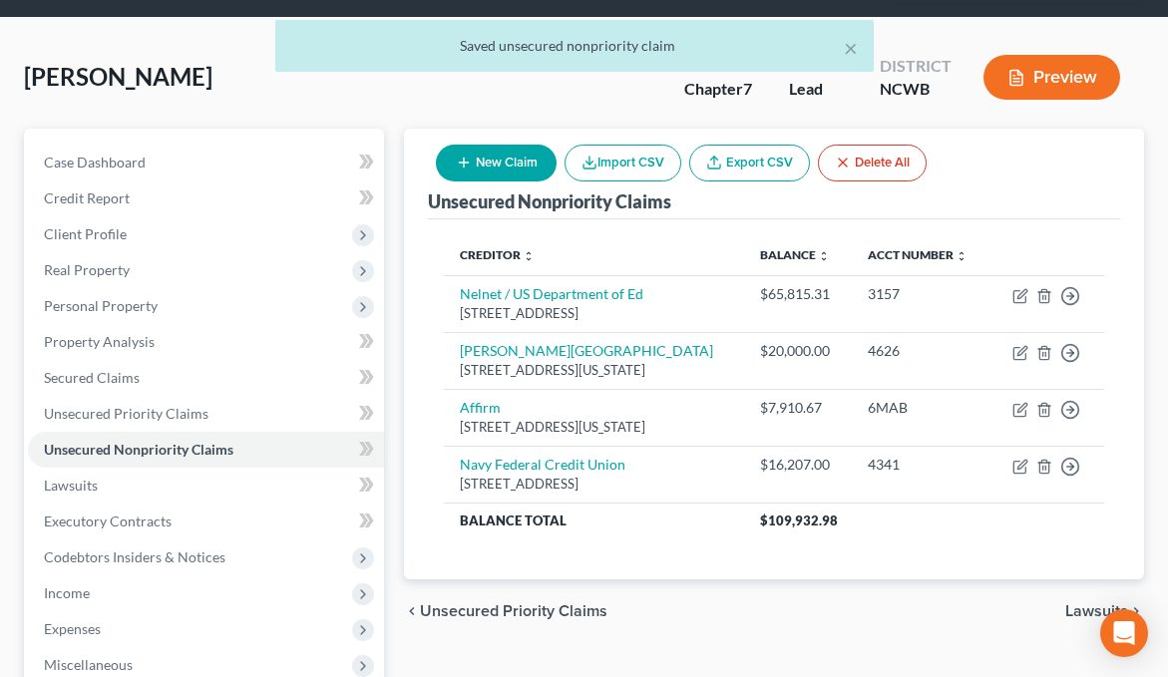
scroll to position [100, 0]
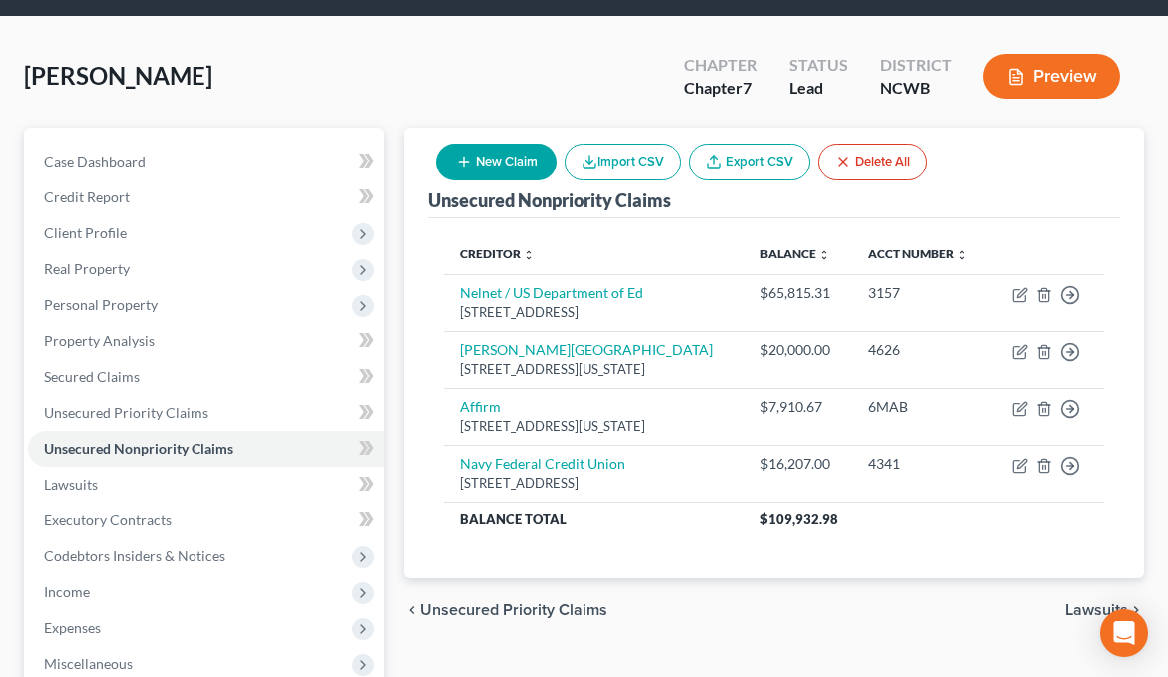
click at [509, 167] on button "New Claim" at bounding box center [496, 162] width 121 height 37
select select "0"
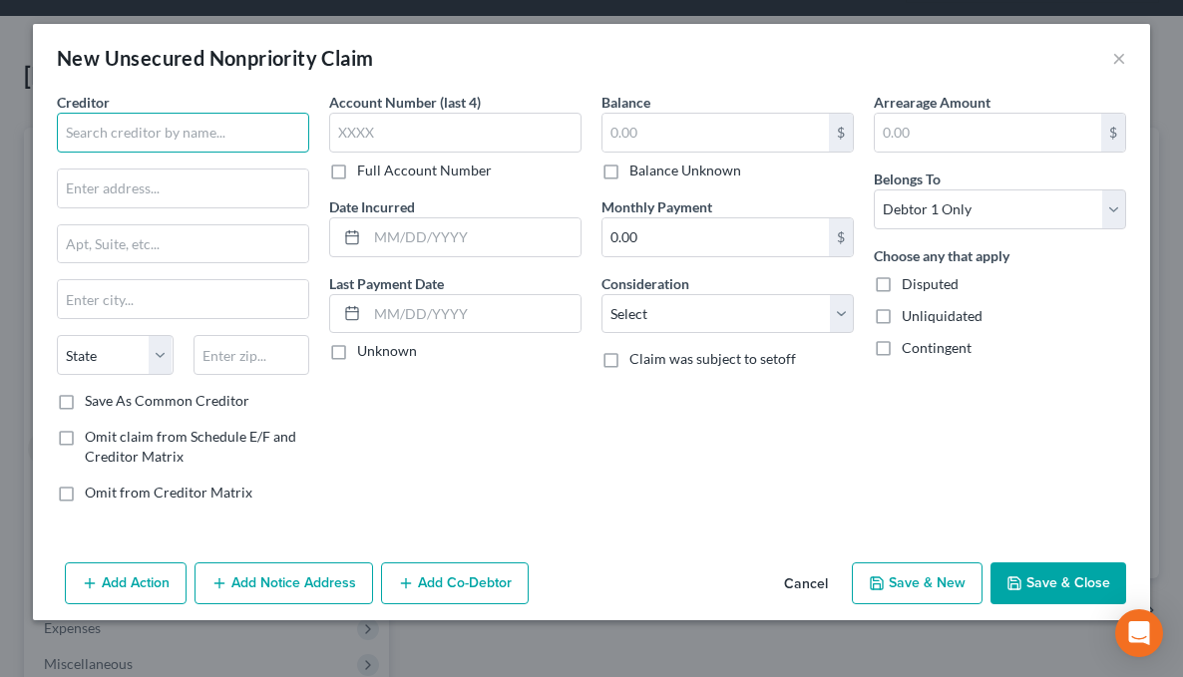
click at [124, 121] on input "text" at bounding box center [183, 133] width 252 height 40
type input "Chase / Synchrony Bank"
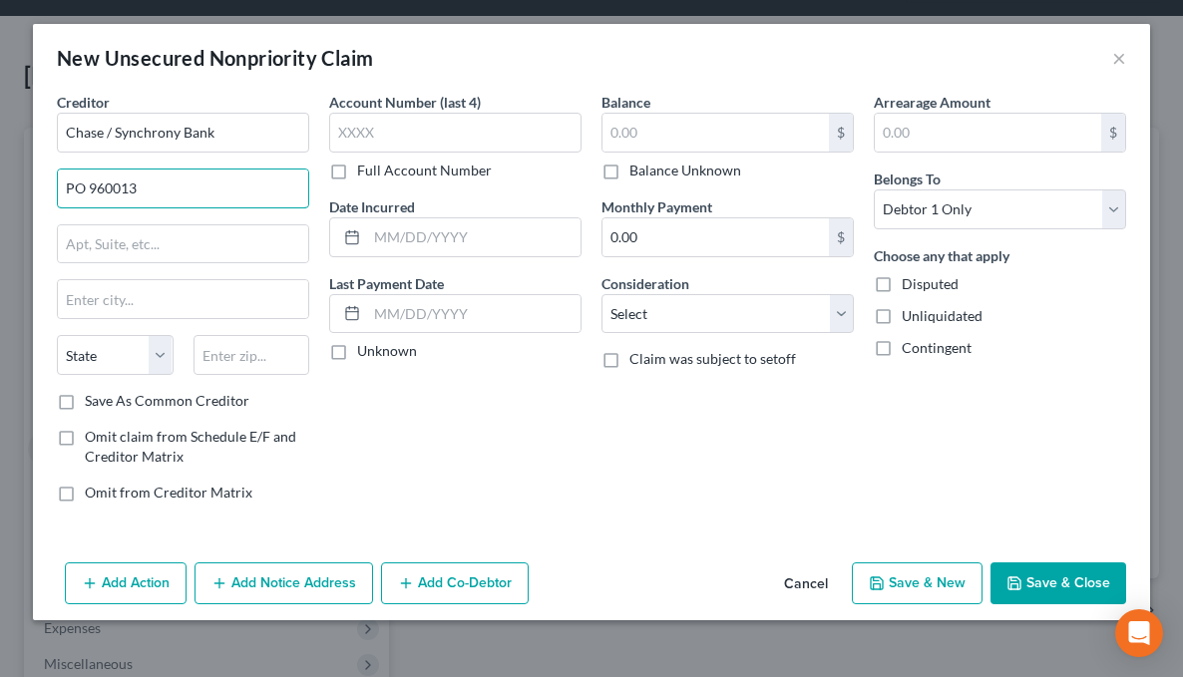
type input "PO 960013"
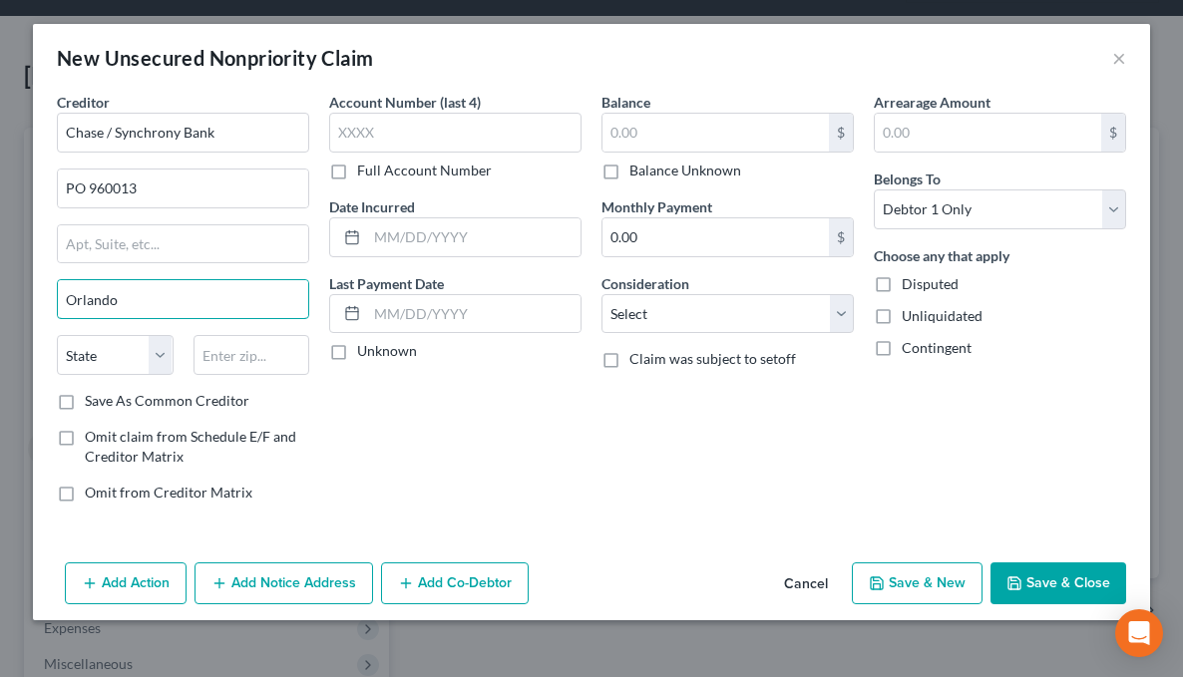
type input "Orlando"
select select "9"
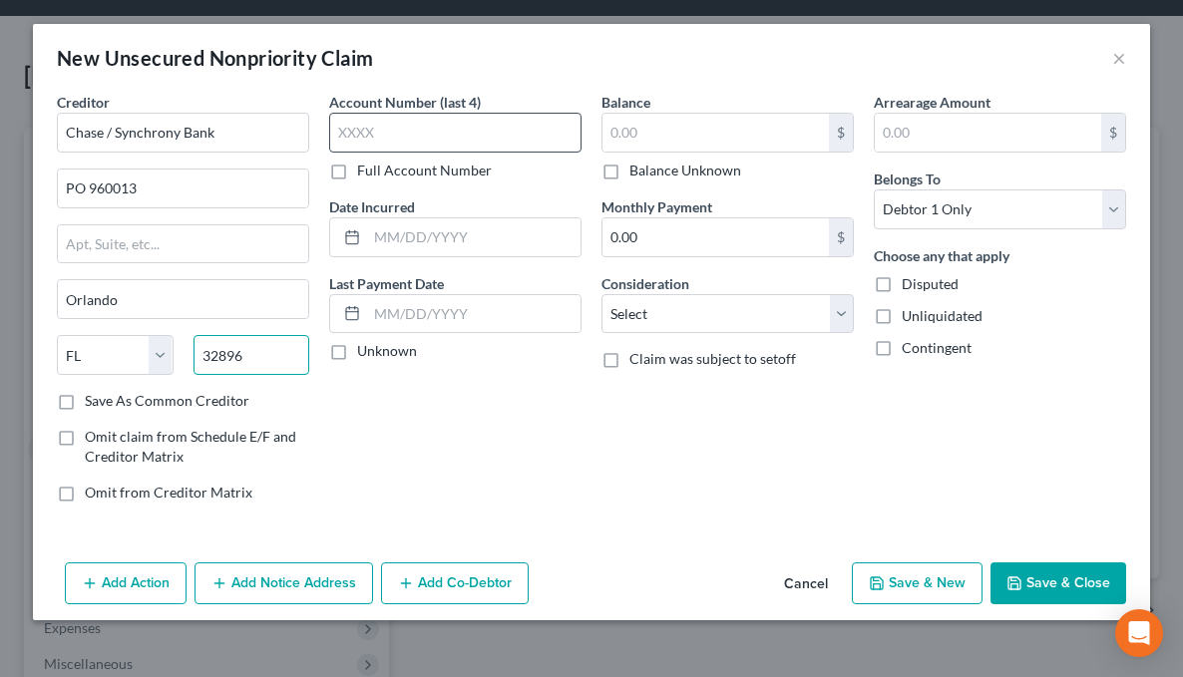
type input "32896"
click at [407, 142] on input "text" at bounding box center [455, 133] width 252 height 40
type input "9815"
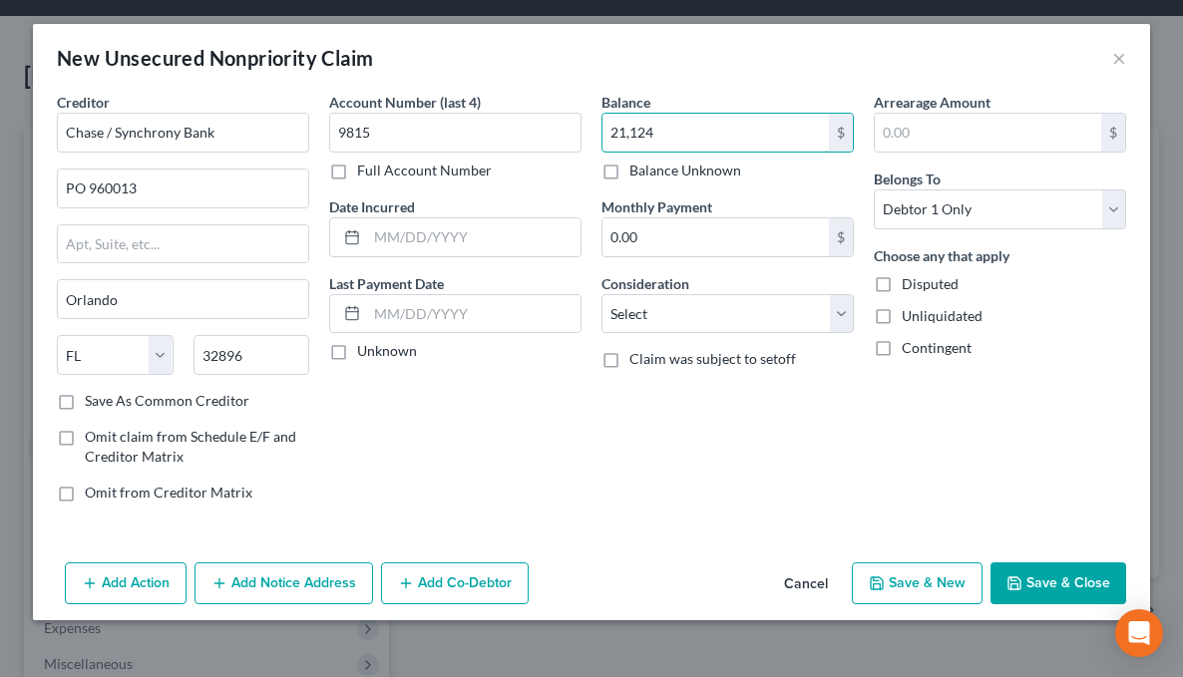
type input "21,124"
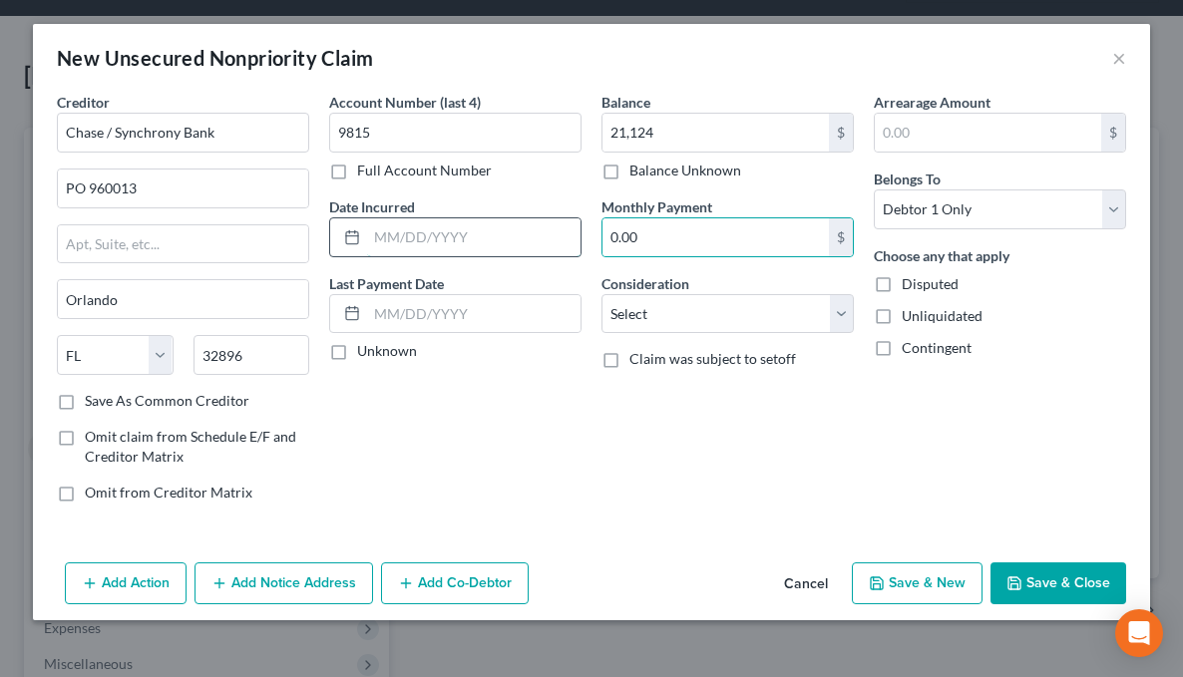
click at [372, 243] on input "text" at bounding box center [473, 237] width 213 height 38
type input "03/2025"
click at [1051, 586] on button "Save & Close" at bounding box center [1058, 583] width 136 height 42
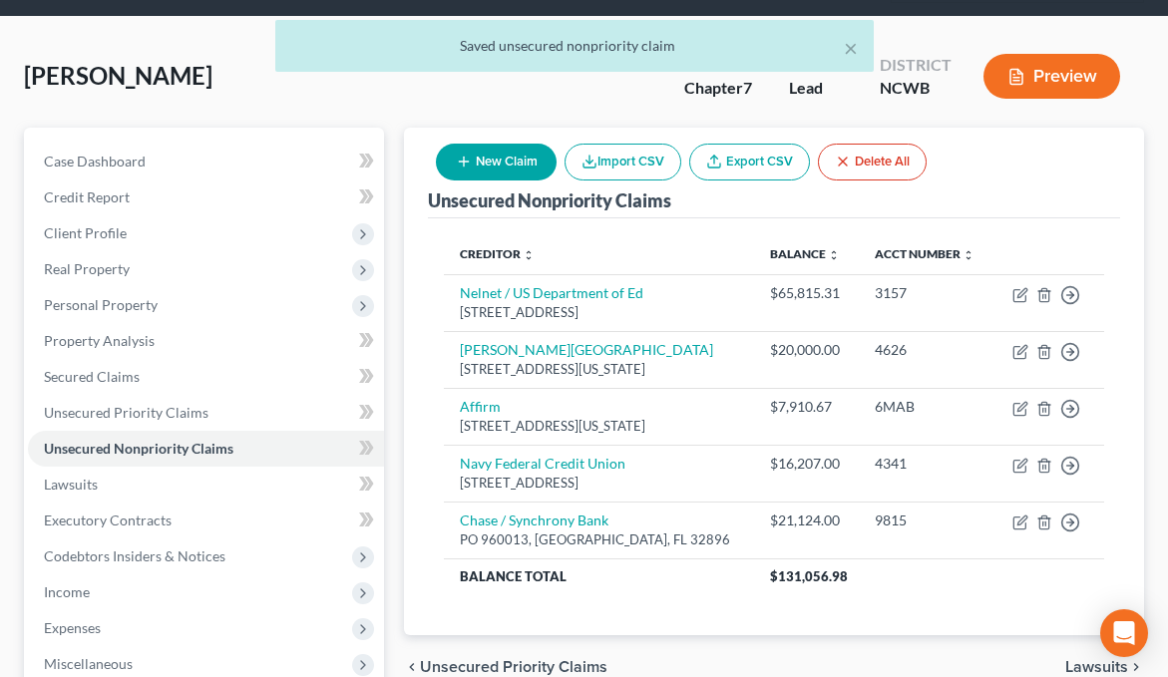
click at [519, 170] on button "New Claim" at bounding box center [496, 162] width 121 height 37
select select "0"
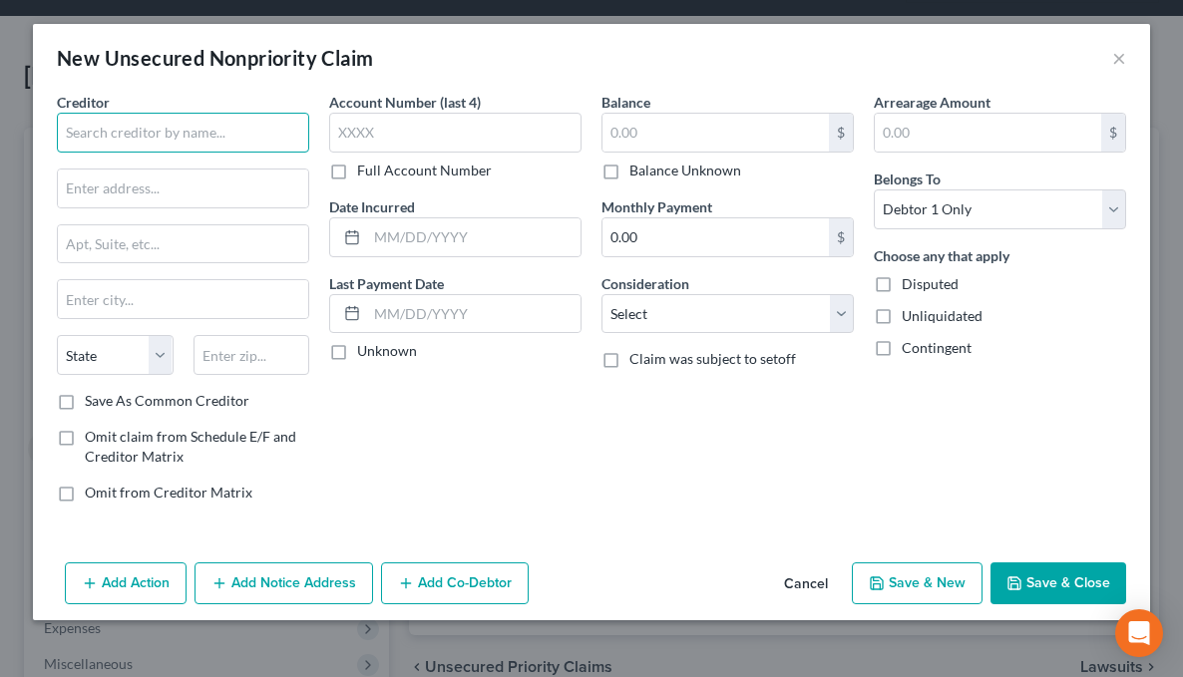
click at [255, 134] on input "text" at bounding box center [183, 133] width 252 height 40
type input "Chase / Synchrony Bank"
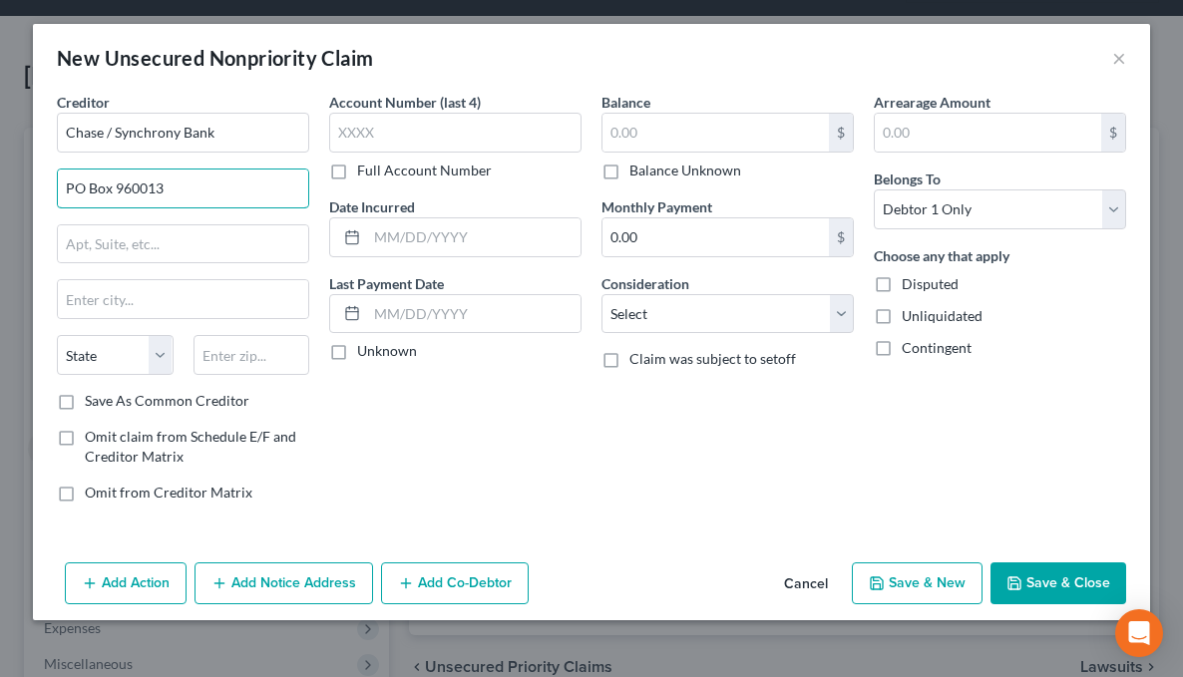
type input "PO Box 960013"
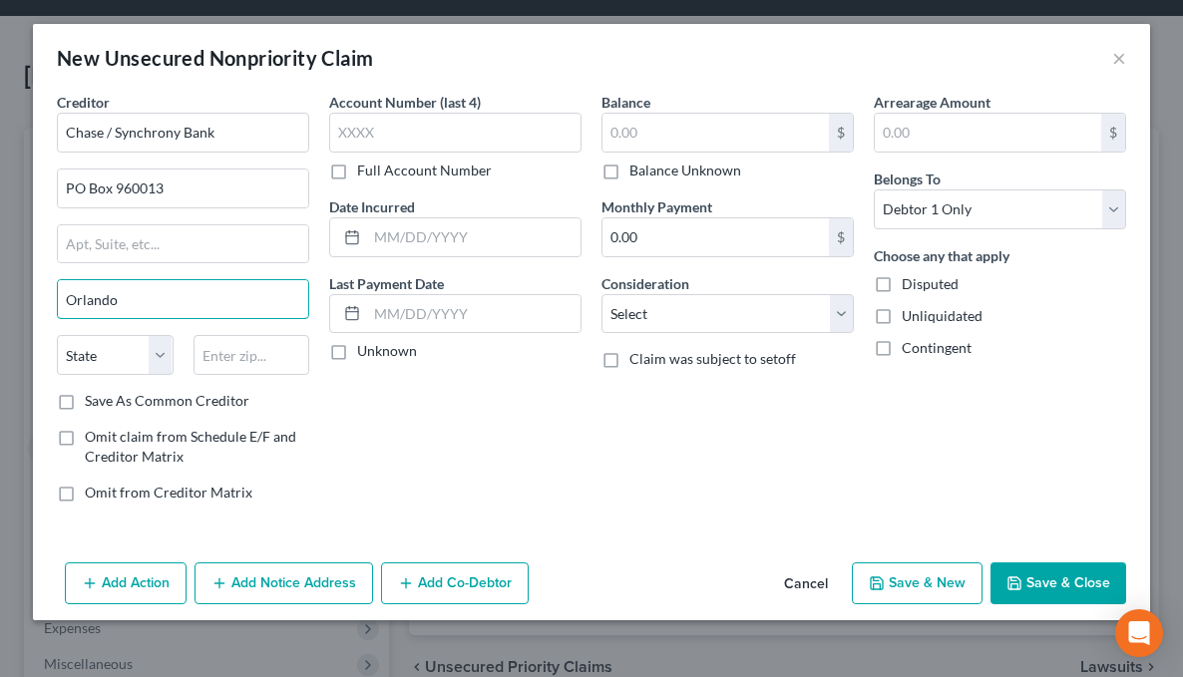
type input "Orlando"
select select "9"
type input "32896"
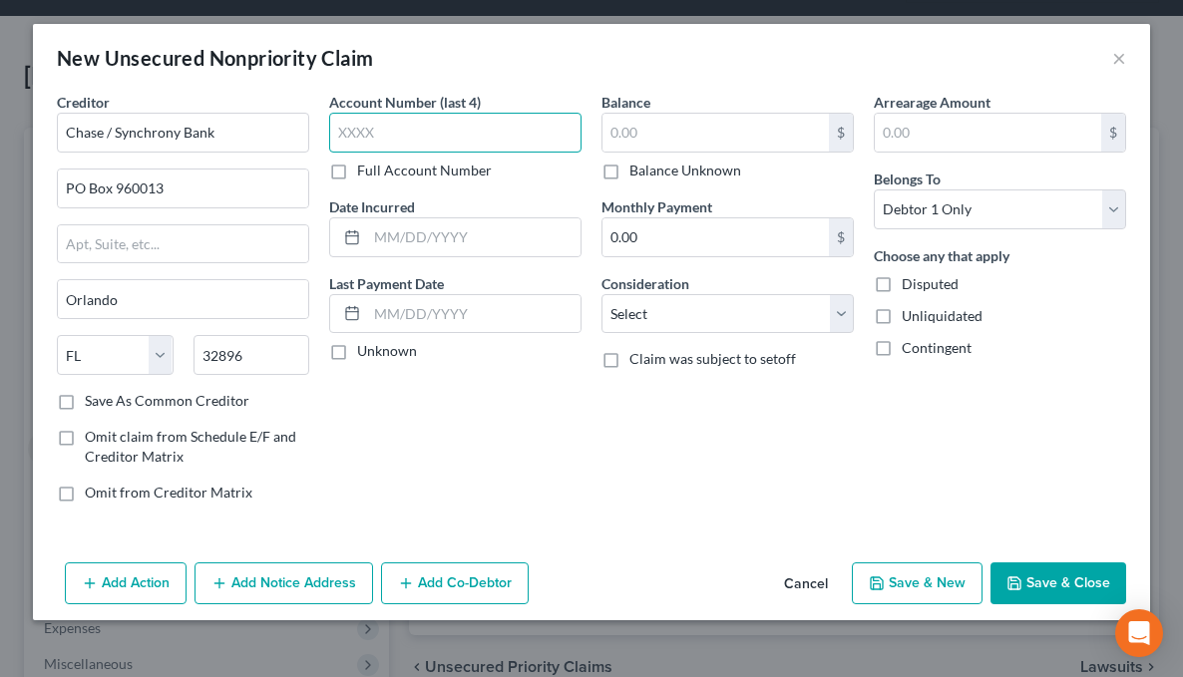
click at [411, 143] on input "text" at bounding box center [455, 133] width 252 height 40
type input "8247"
click at [631, 134] on input "text" at bounding box center [715, 133] width 226 height 38
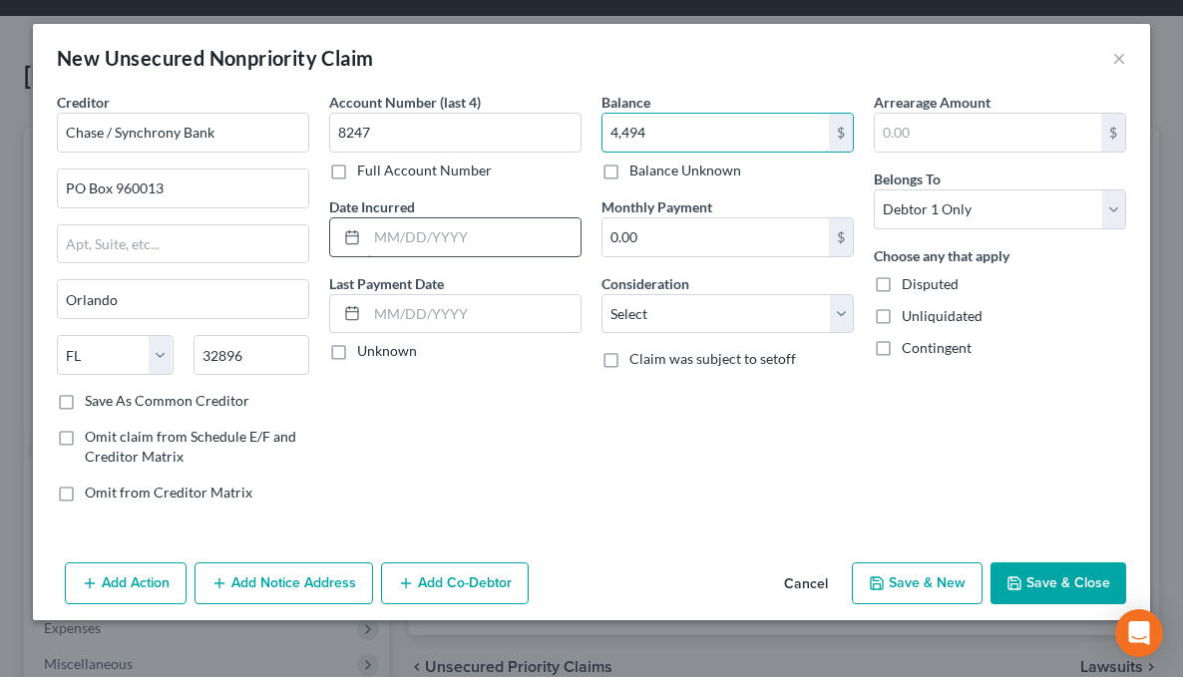
type input "4,494"
click at [400, 231] on input "text" at bounding box center [473, 237] width 213 height 38
type input "03/2025"
click at [1031, 584] on button "Save & Close" at bounding box center [1058, 583] width 136 height 42
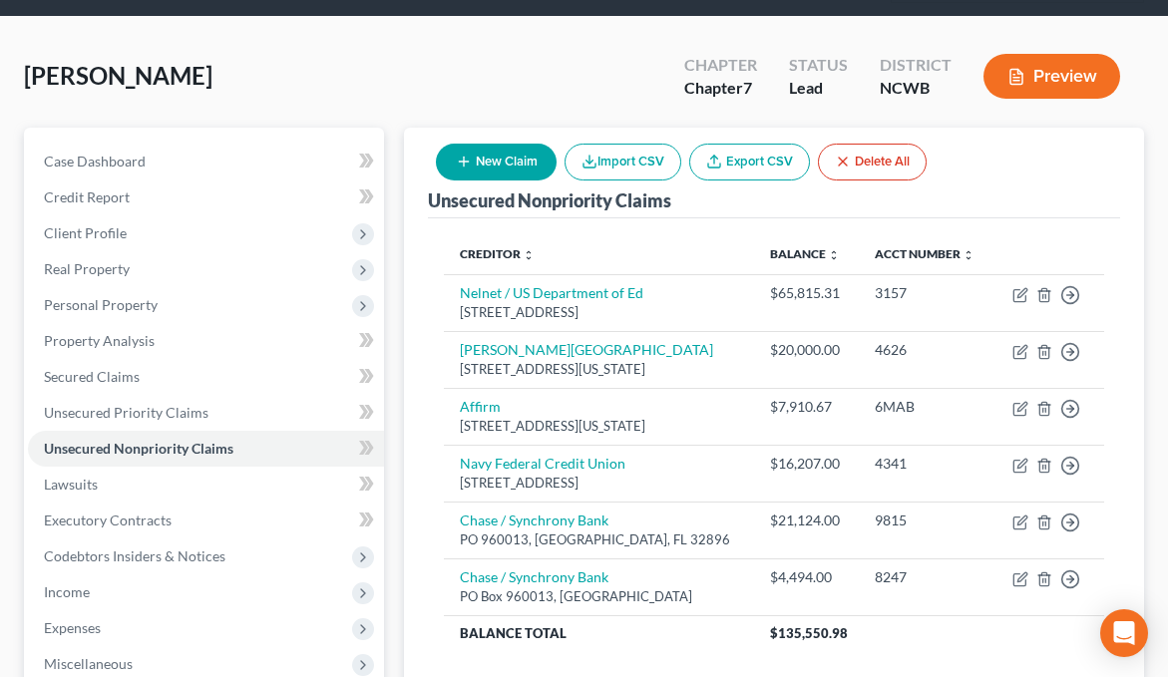
click at [499, 159] on button "New Claim" at bounding box center [496, 162] width 121 height 37
select select "0"
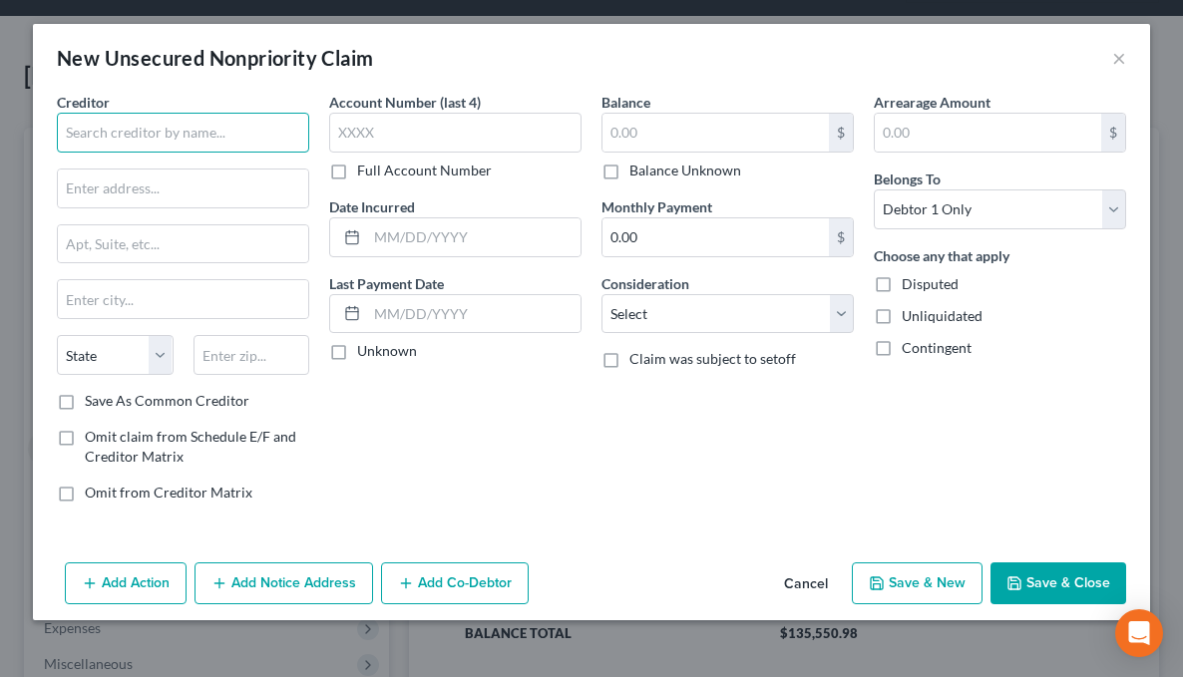
click at [74, 125] on input "text" at bounding box center [183, 133] width 252 height 40
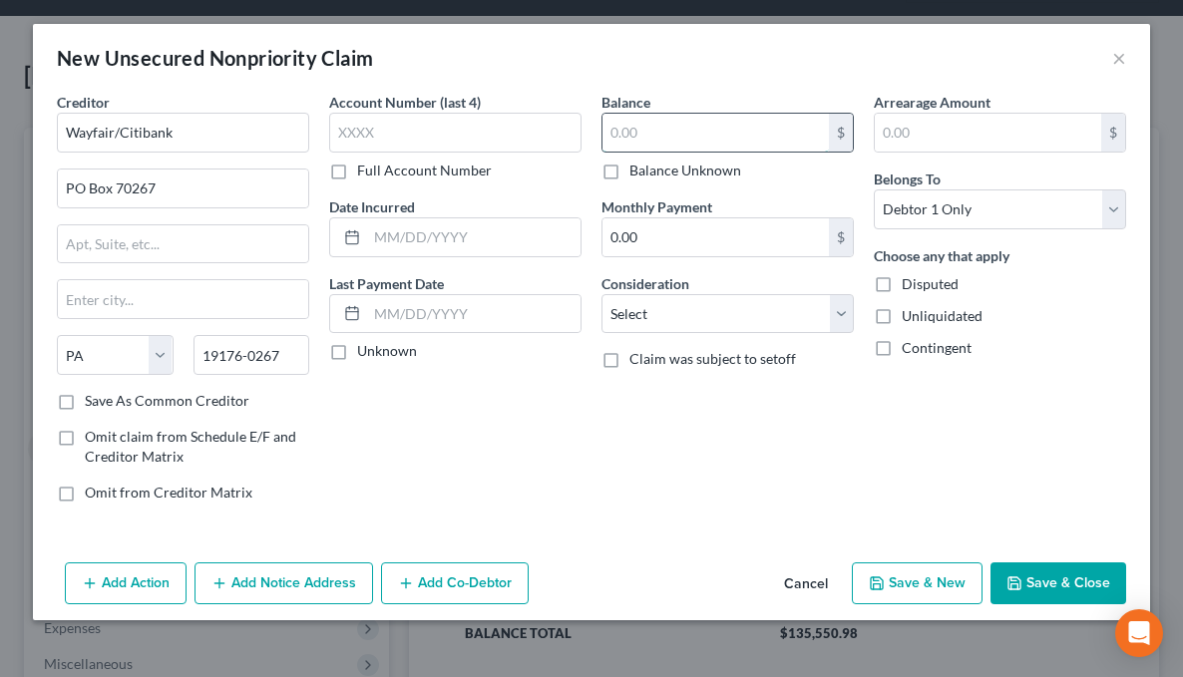
click at [638, 144] on input "text" at bounding box center [715, 133] width 226 height 38
click at [114, 136] on input "Wayfair/Citibank" at bounding box center [183, 133] width 252 height 40
click at [443, 140] on input "text" at bounding box center [455, 133] width 252 height 40
click at [240, 289] on input "text" at bounding box center [183, 299] width 250 height 38
click at [148, 346] on select "State AL AK AR AZ CA CO CT DE DC FL GA GU HI ID IL IN IA KS KY LA ME MD MA MI M…" at bounding box center [115, 355] width 117 height 40
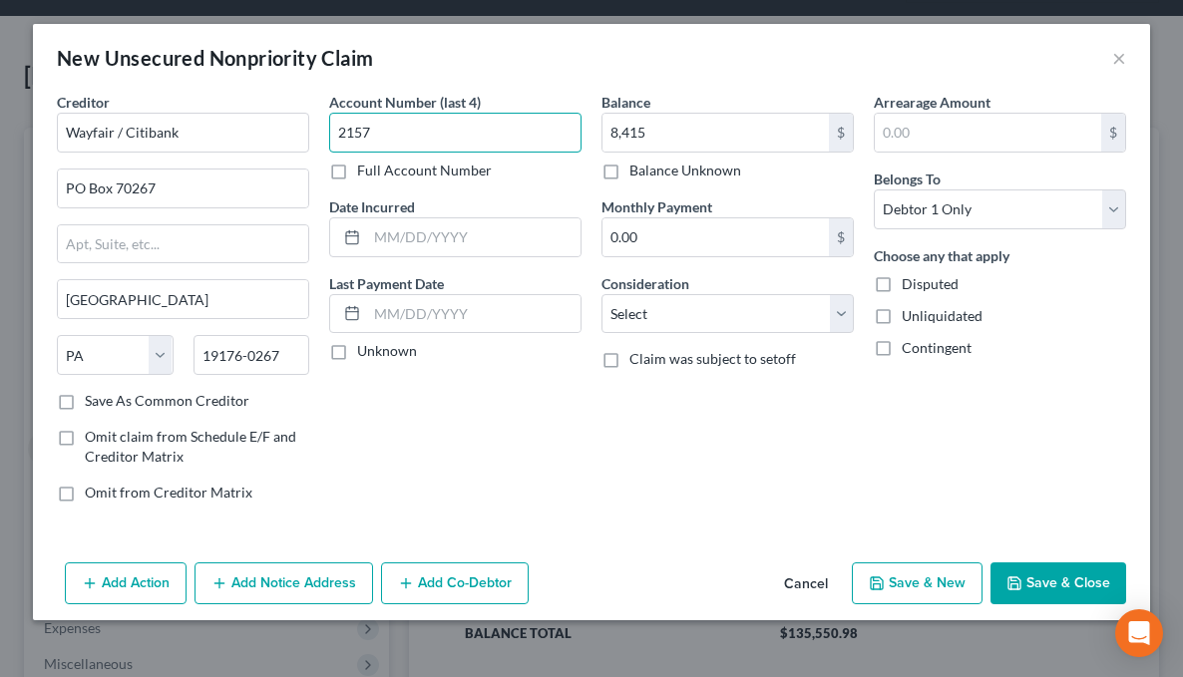
click at [462, 129] on input "2157" at bounding box center [455, 133] width 252 height 40
click at [1053, 586] on button "Save & Close" at bounding box center [1058, 583] width 136 height 42
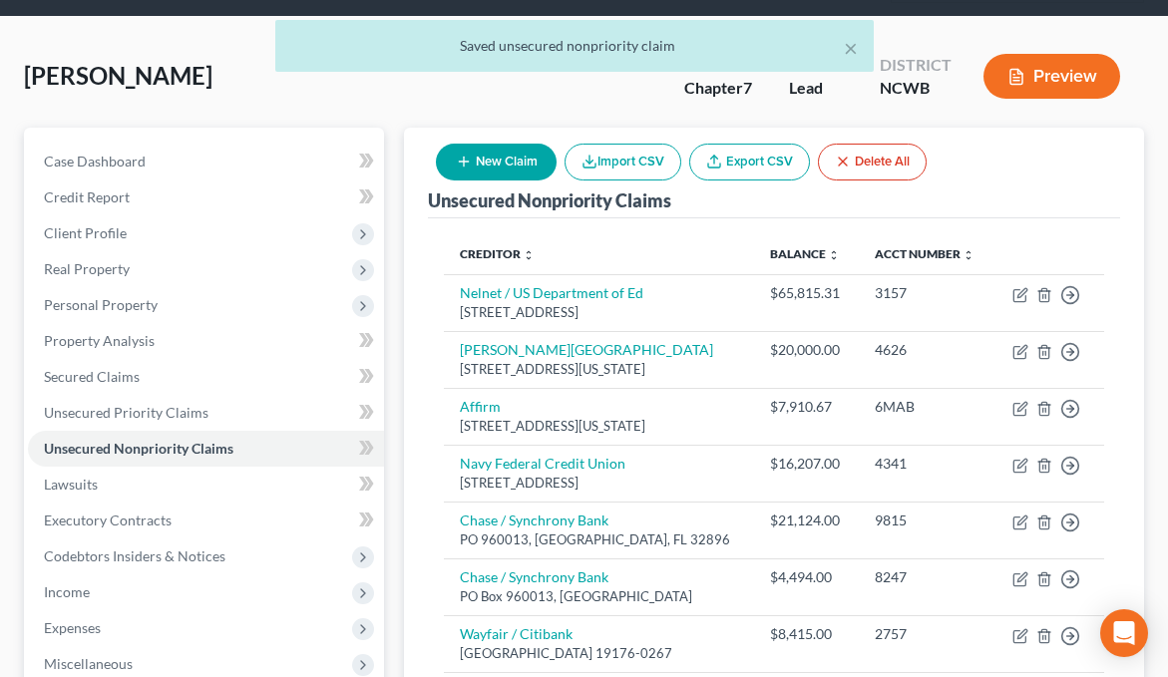
click at [511, 168] on button "New Claim" at bounding box center [496, 162] width 121 height 37
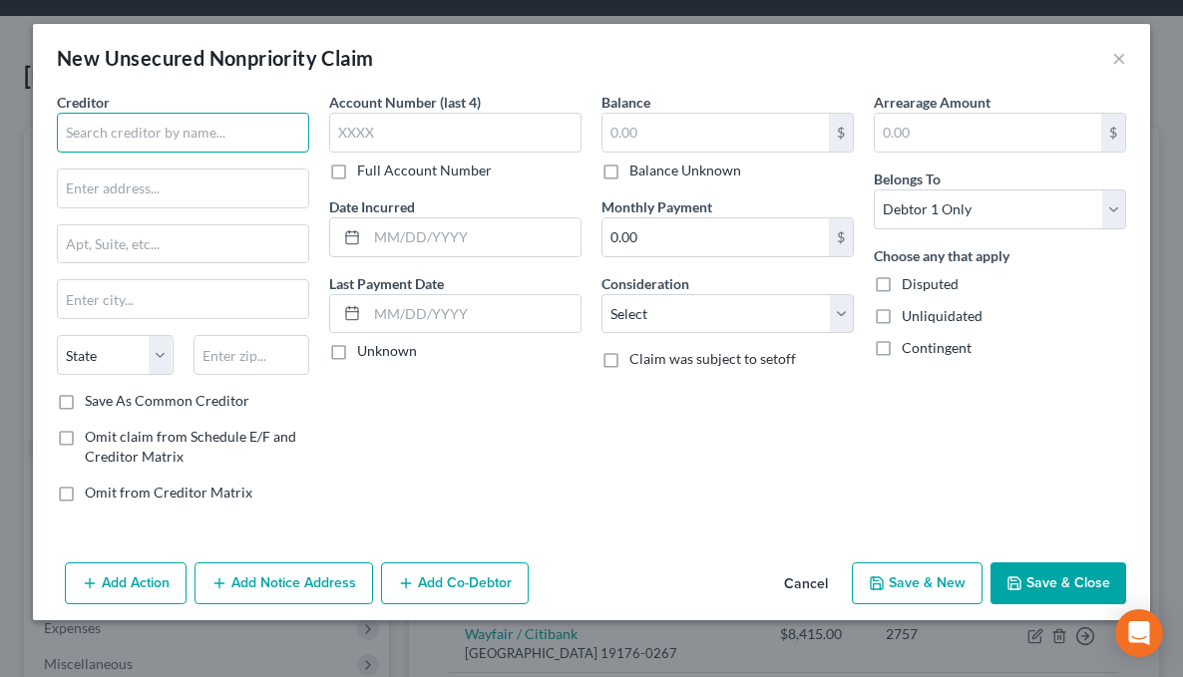
click at [175, 145] on input "text" at bounding box center [183, 133] width 252 height 40
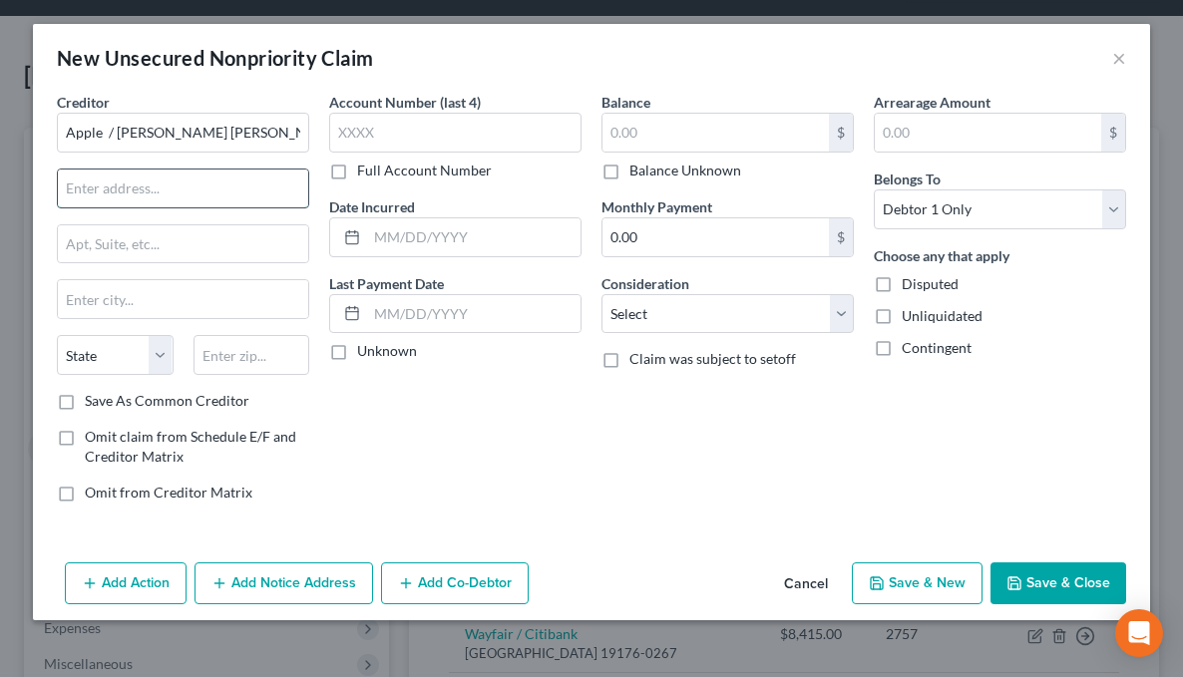
click at [232, 180] on input "text" at bounding box center [183, 189] width 250 height 38
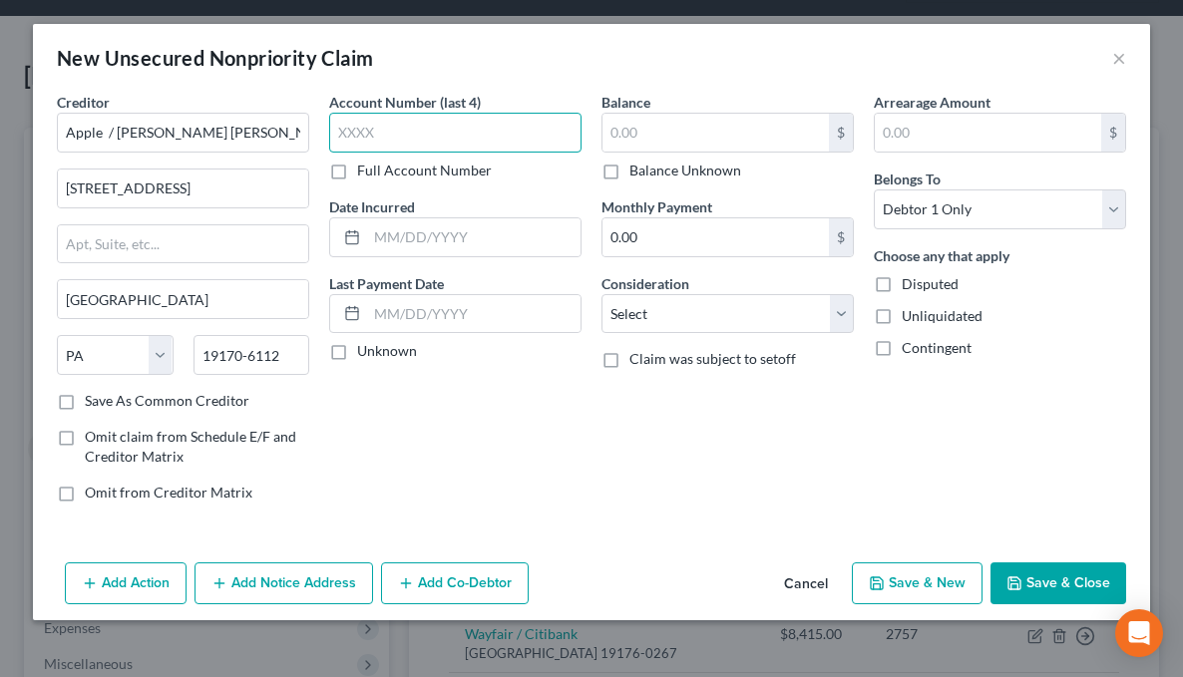
click at [367, 146] on input "text" at bounding box center [455, 133] width 252 height 40
click at [706, 138] on input "text" at bounding box center [715, 133] width 226 height 38
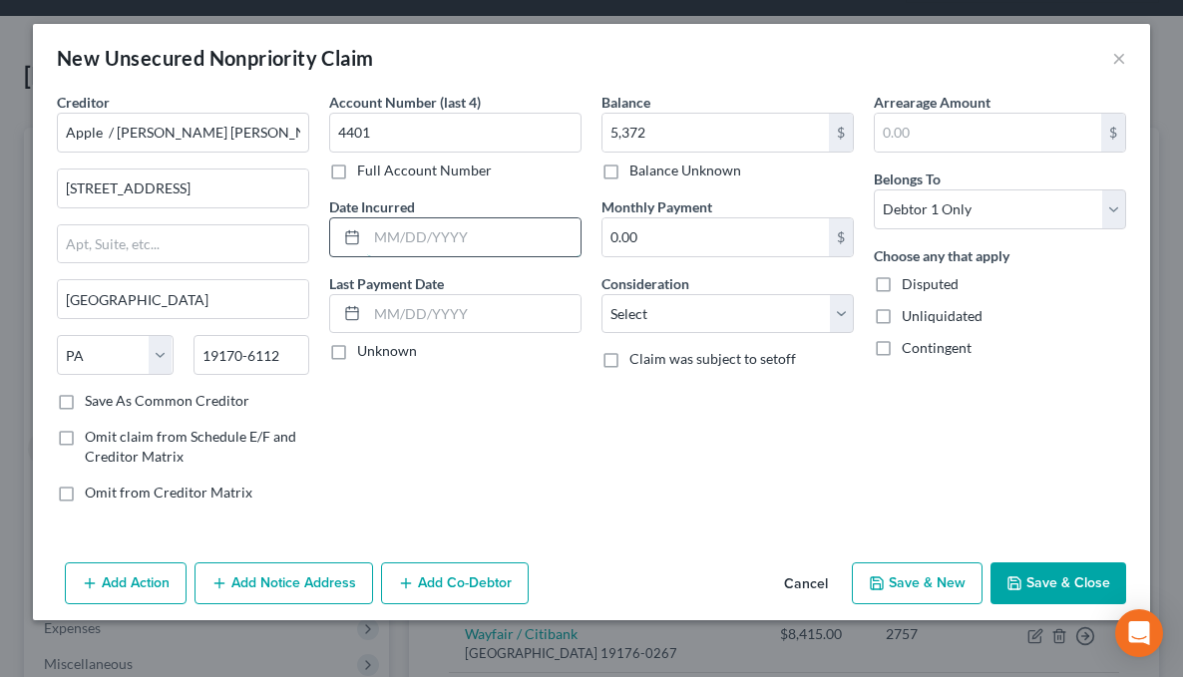
click at [384, 232] on input "text" at bounding box center [473, 237] width 213 height 38
click at [1035, 575] on button "Save & Close" at bounding box center [1058, 583] width 136 height 42
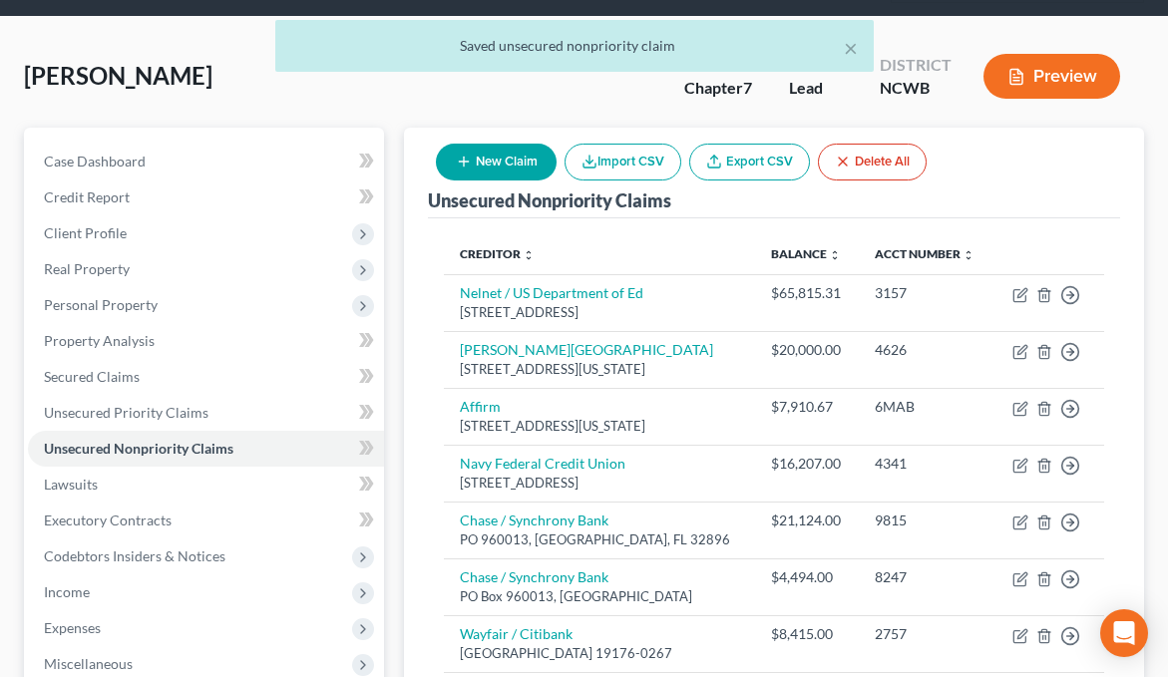
click at [500, 161] on button "New Claim" at bounding box center [496, 162] width 121 height 37
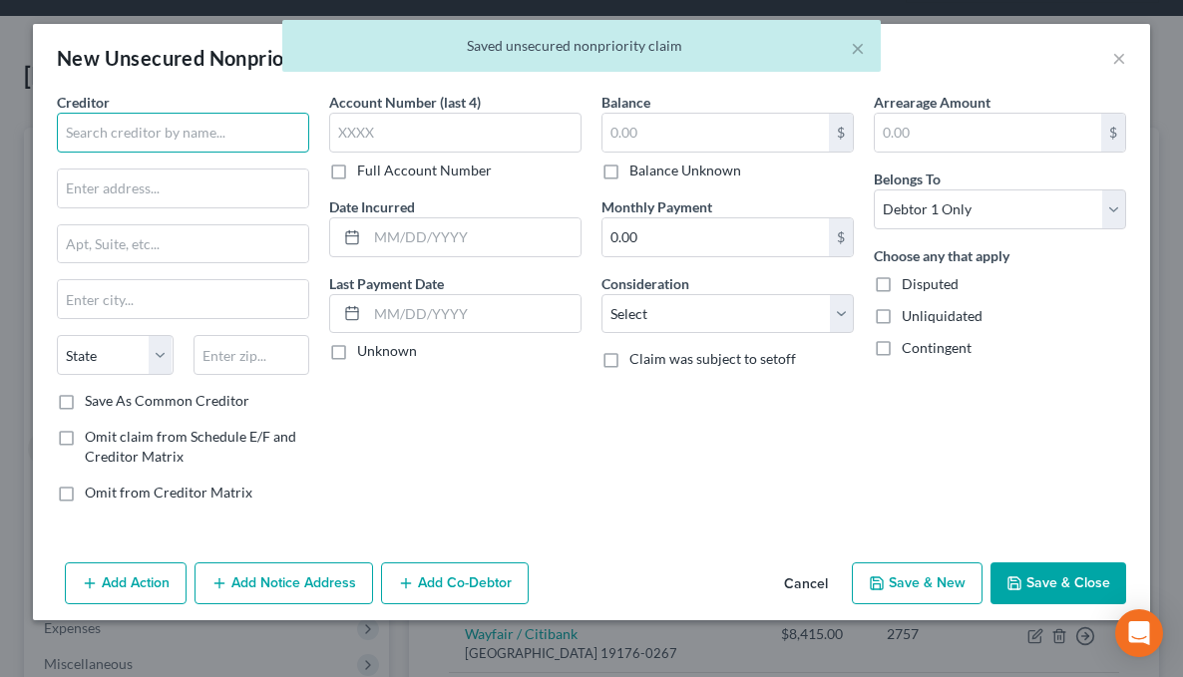
click at [237, 142] on input "text" at bounding box center [183, 133] width 252 height 40
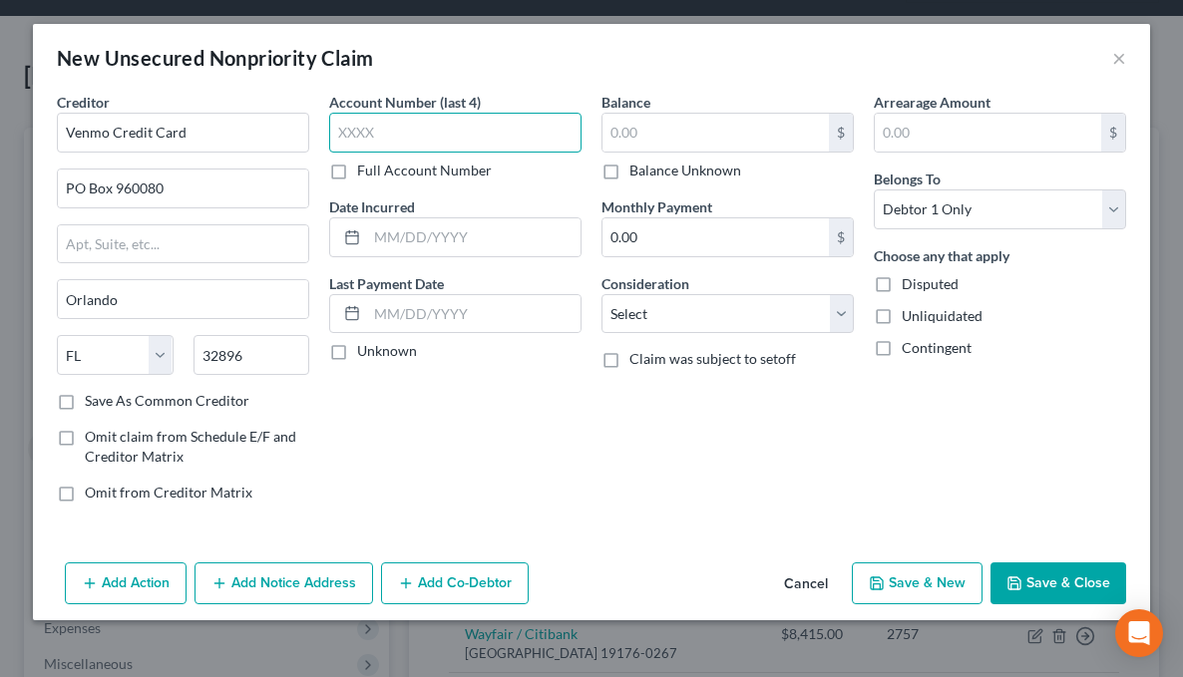
click at [404, 139] on input "text" at bounding box center [455, 133] width 252 height 40
click at [614, 137] on input "text" at bounding box center [715, 133] width 226 height 38
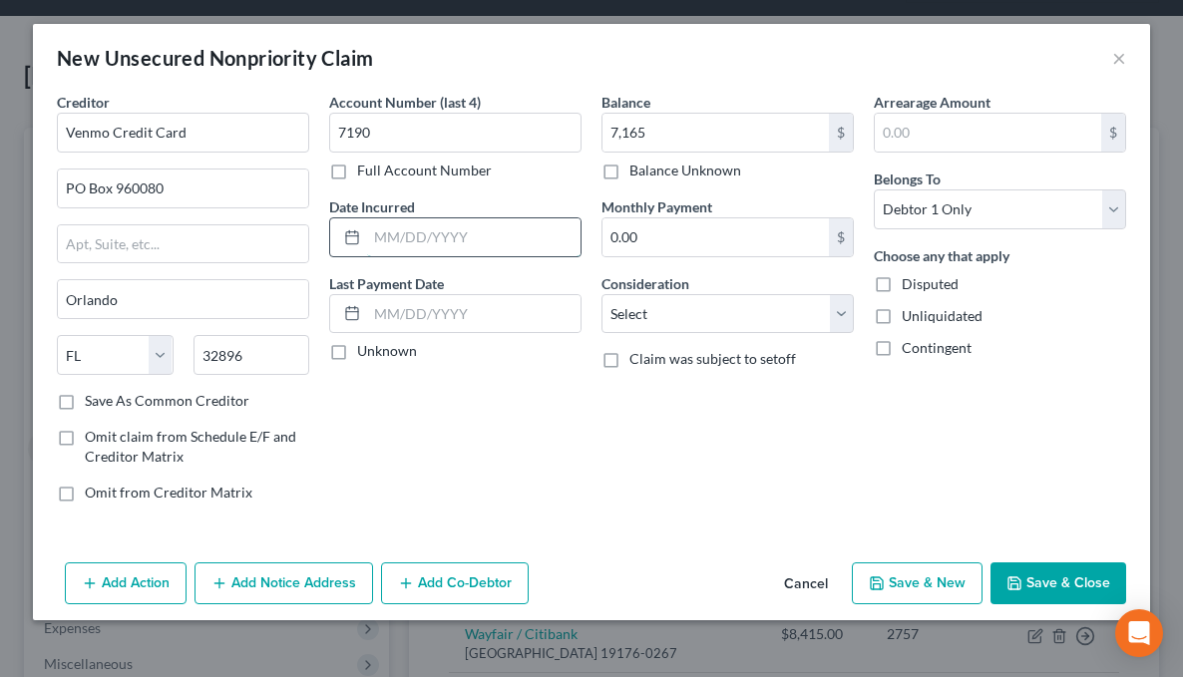
click at [418, 239] on input "text" at bounding box center [473, 237] width 213 height 38
click at [1046, 582] on button "Save & Close" at bounding box center [1058, 583] width 136 height 42
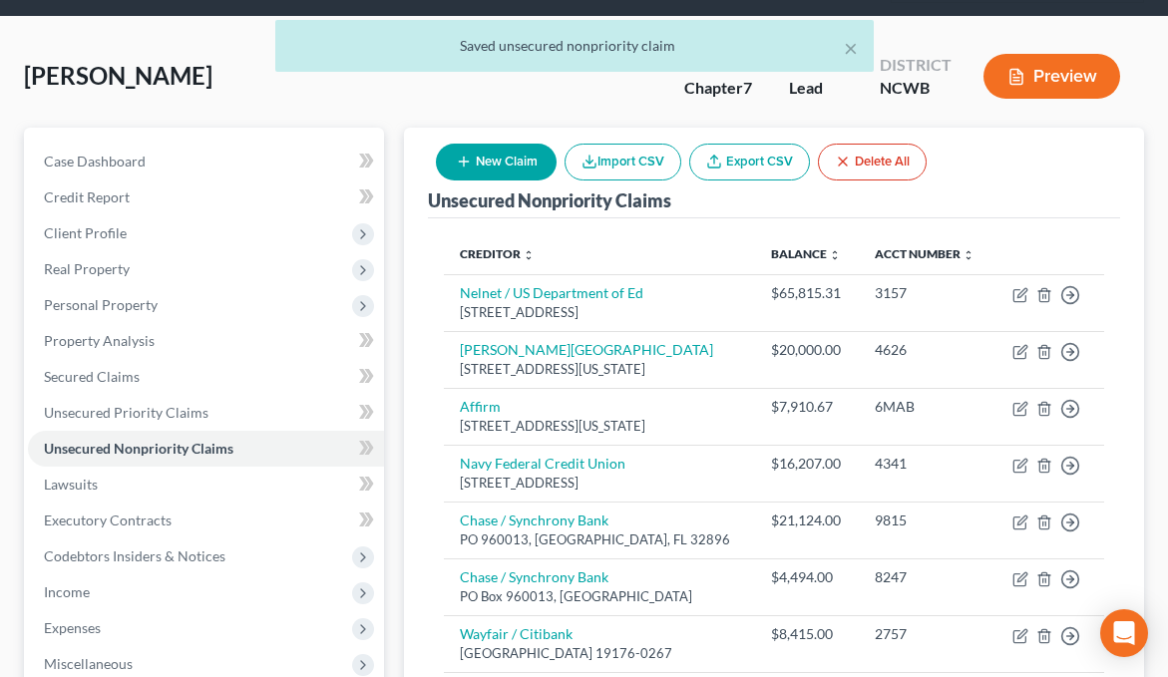
click at [532, 166] on button "New Claim" at bounding box center [496, 162] width 121 height 37
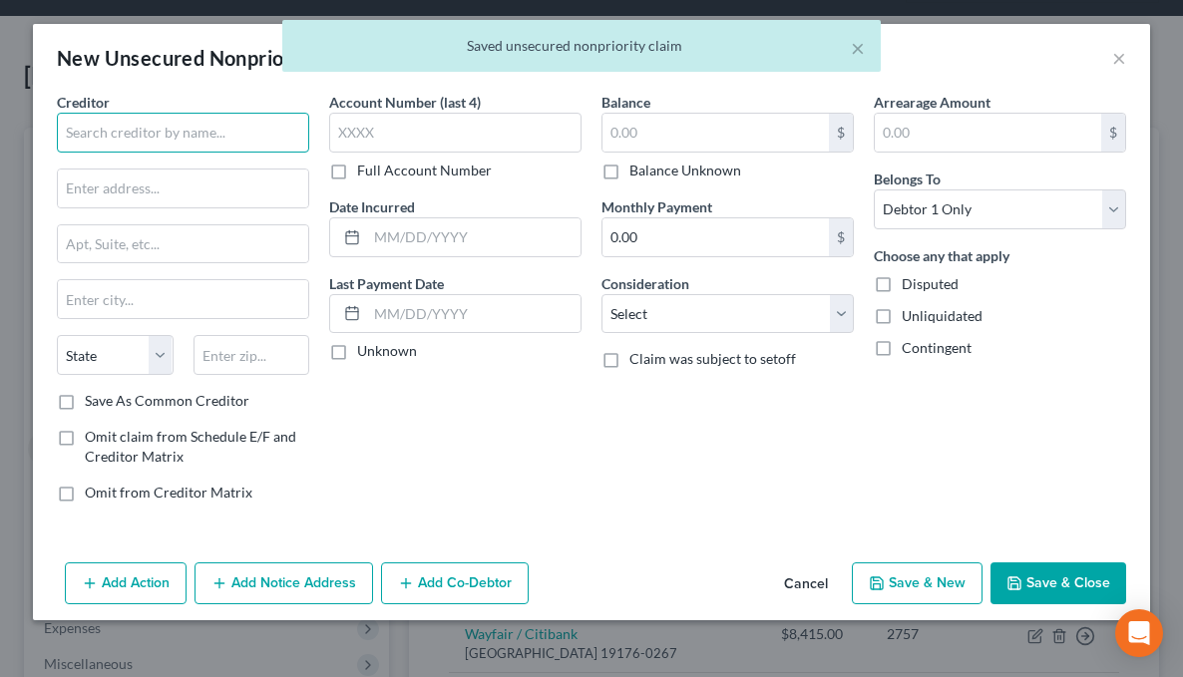
click at [170, 138] on input "text" at bounding box center [183, 133] width 252 height 40
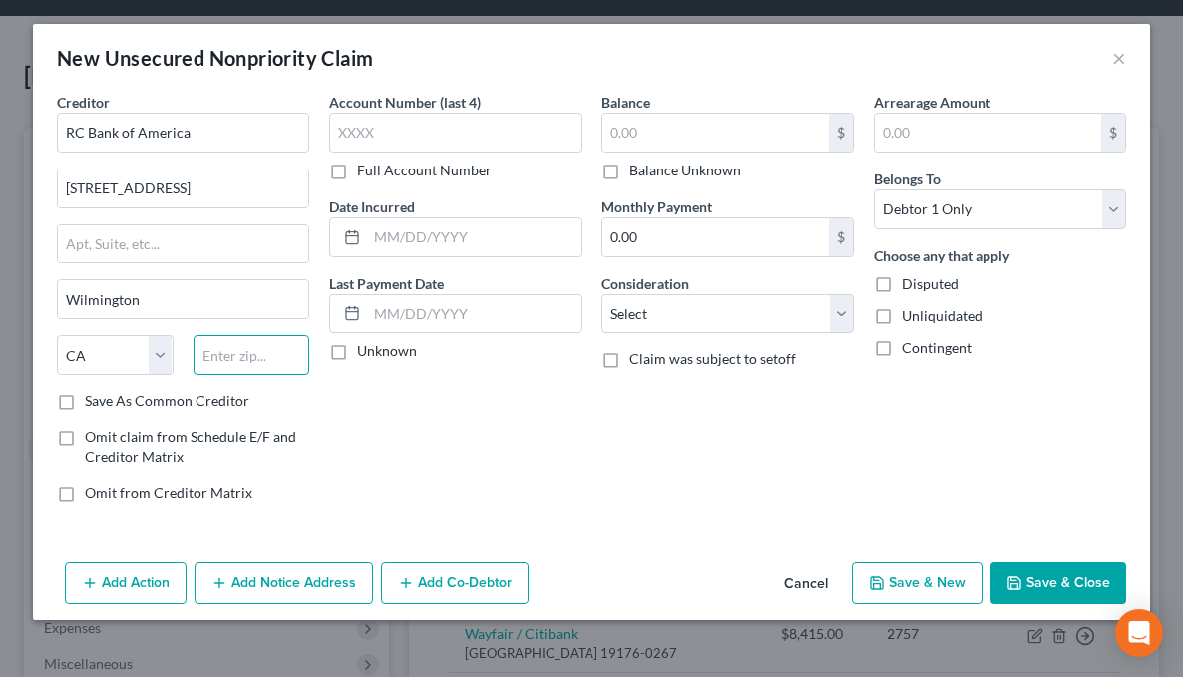
click at [228, 359] on input "text" at bounding box center [251, 355] width 117 height 40
click at [367, 130] on input "text" at bounding box center [455, 133] width 252 height 40
click at [651, 146] on input "text" at bounding box center [715, 133] width 226 height 38
click at [1063, 585] on button "Save & Close" at bounding box center [1058, 583] width 136 height 42
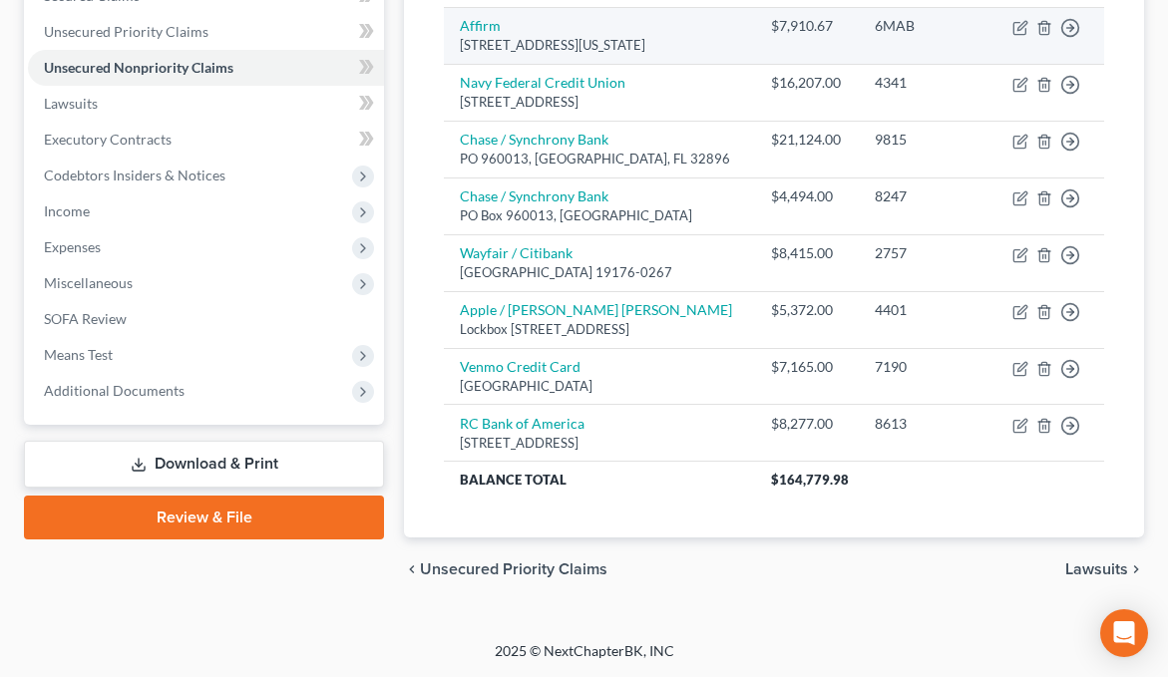
scroll to position [535, 0]
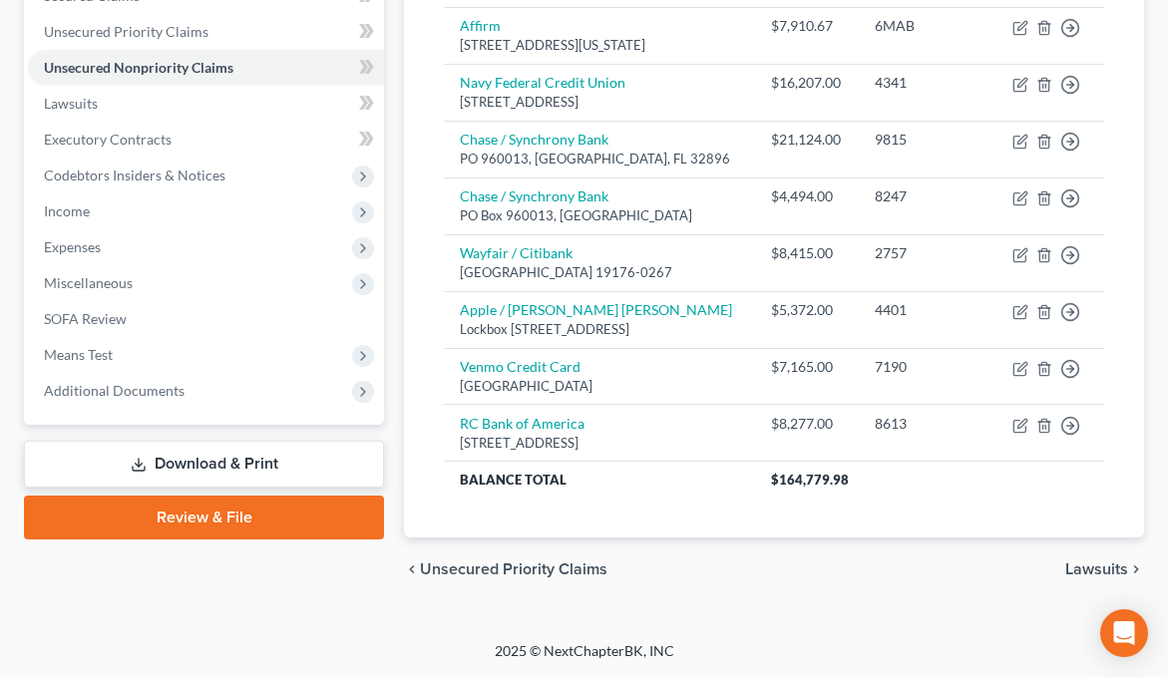
click at [1098, 564] on span "Lawsuits" at bounding box center [1096, 569] width 63 height 16
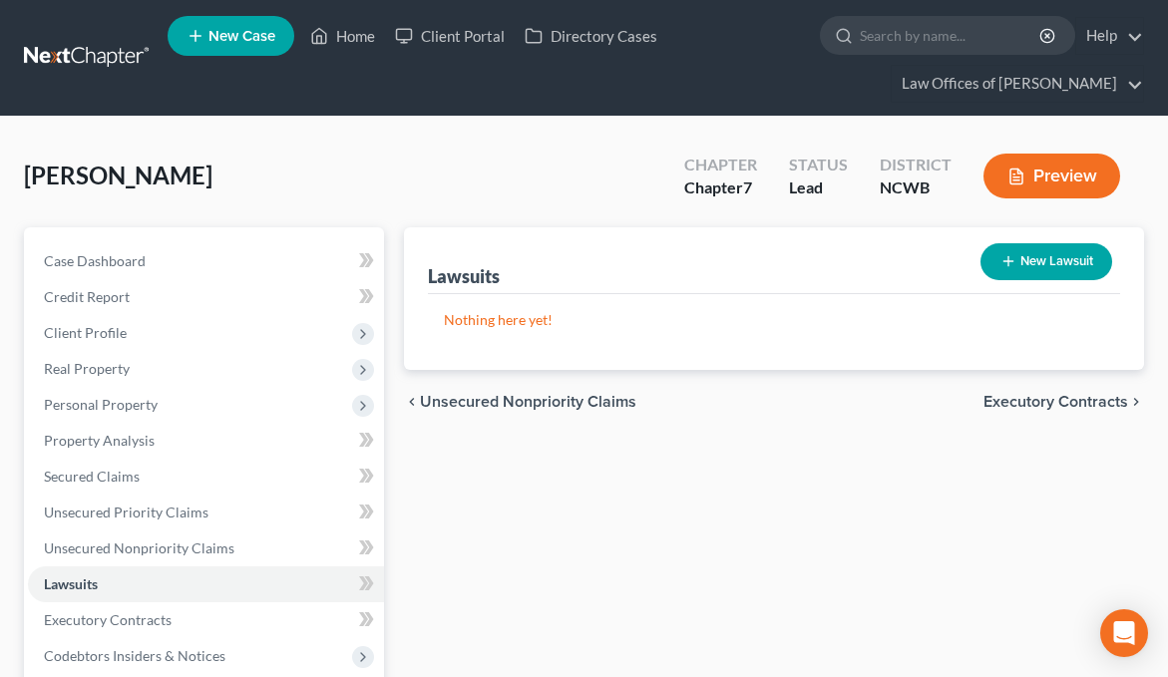
click at [1068, 407] on span "Executory Contracts" at bounding box center [1055, 402] width 145 height 16
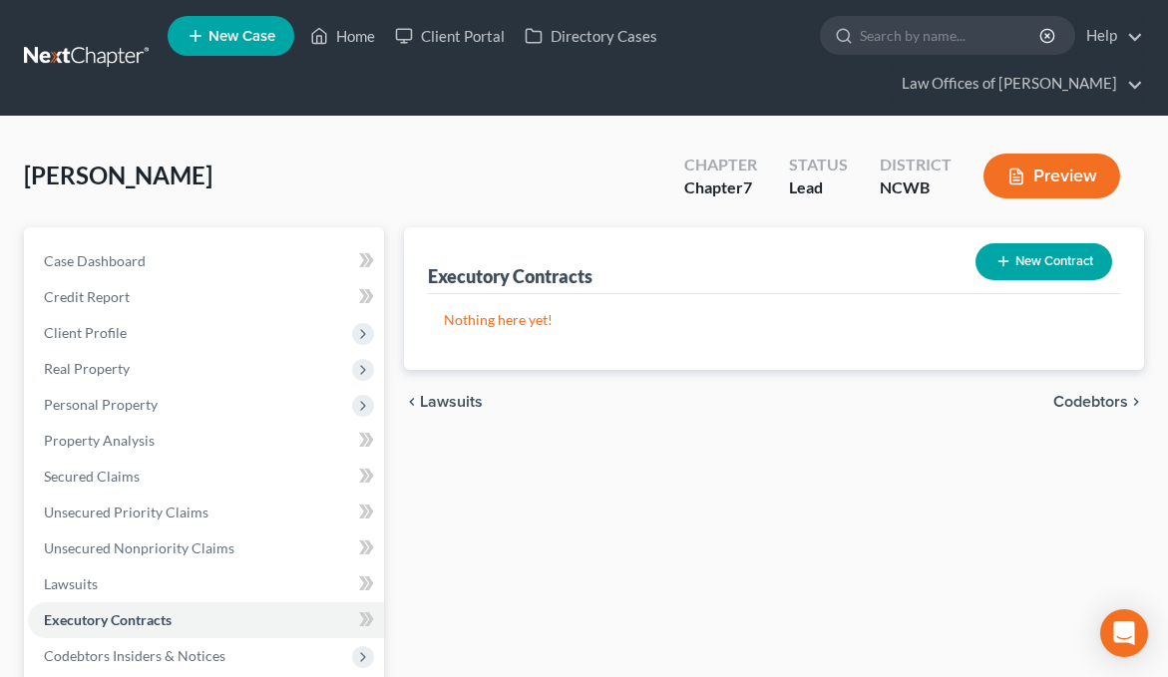
click at [1068, 407] on span "Codebtors" at bounding box center [1090, 402] width 75 height 16
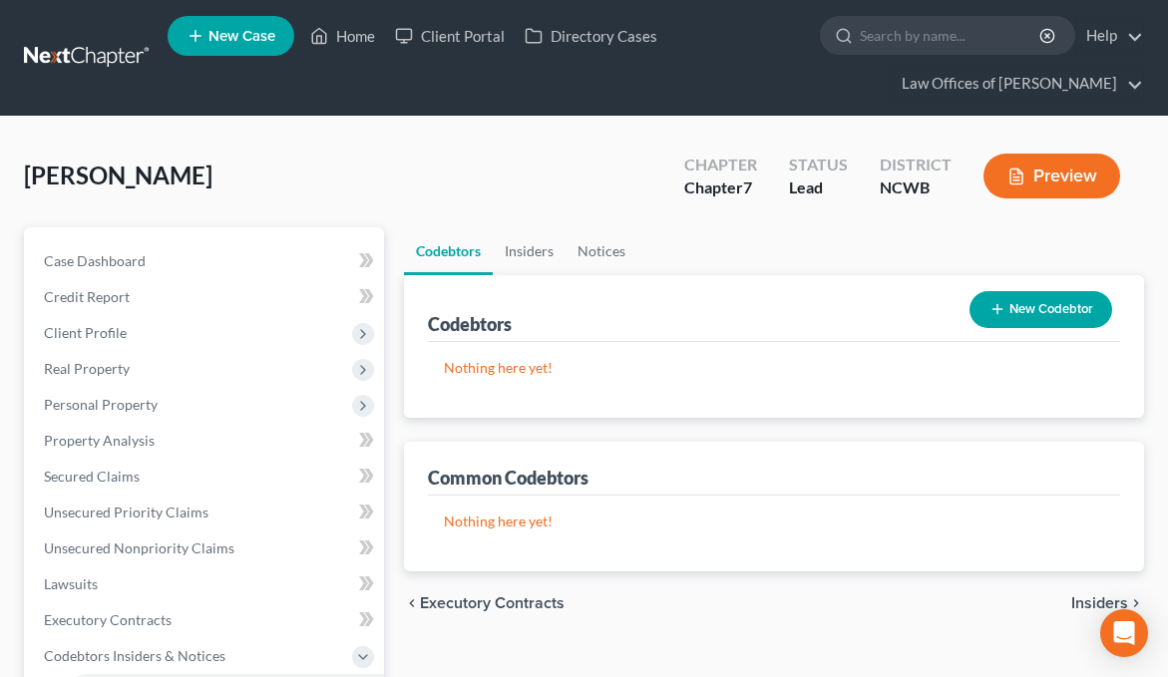
click at [1039, 302] on button "New Codebtor" at bounding box center [1040, 309] width 143 height 37
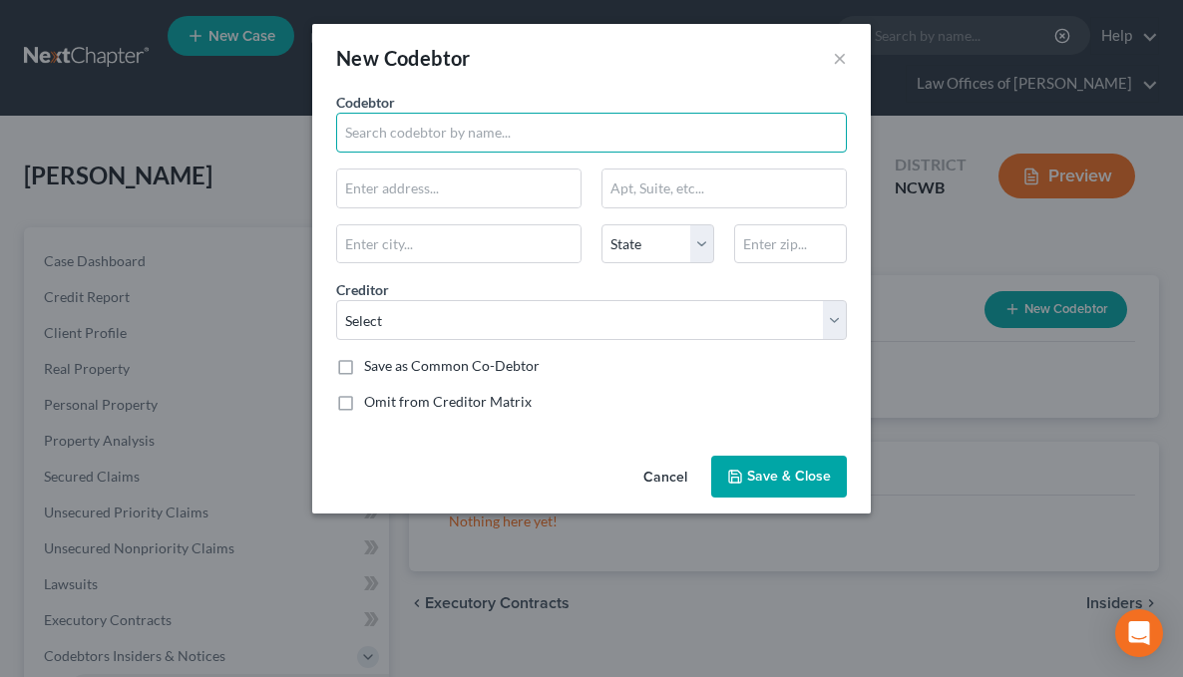
click at [427, 129] on input "text" at bounding box center [591, 133] width 511 height 40
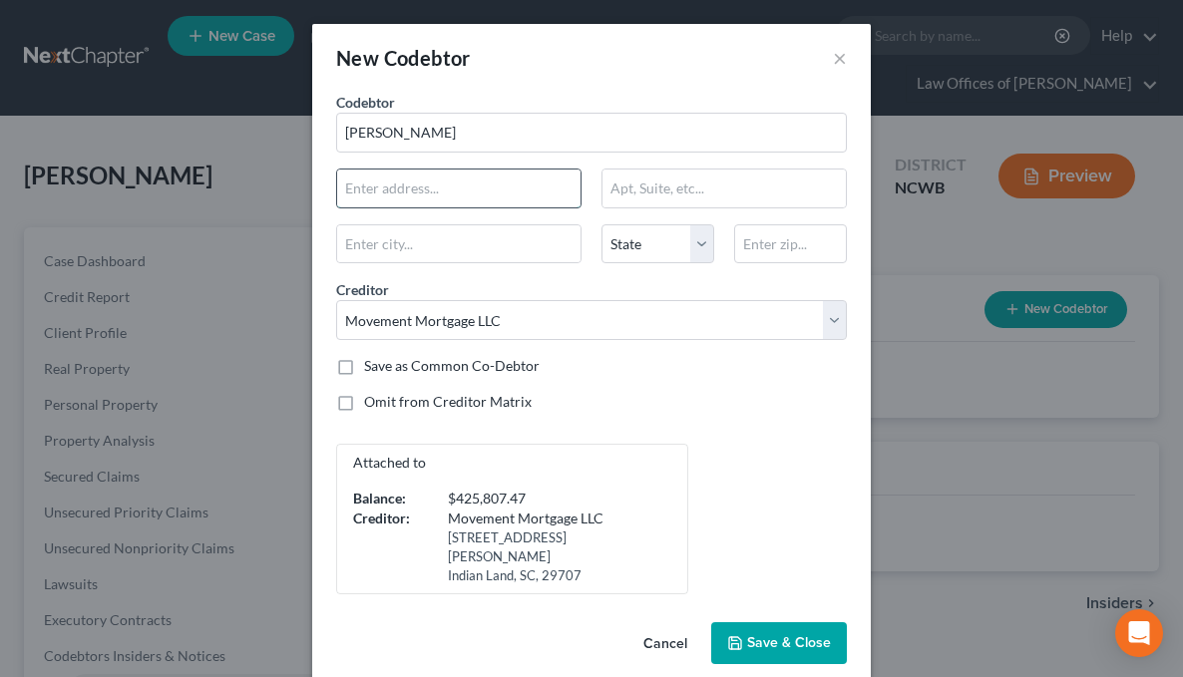
click at [385, 196] on input "text" at bounding box center [458, 189] width 243 height 38
click at [758, 634] on span "Save & Close" at bounding box center [789, 642] width 84 height 17
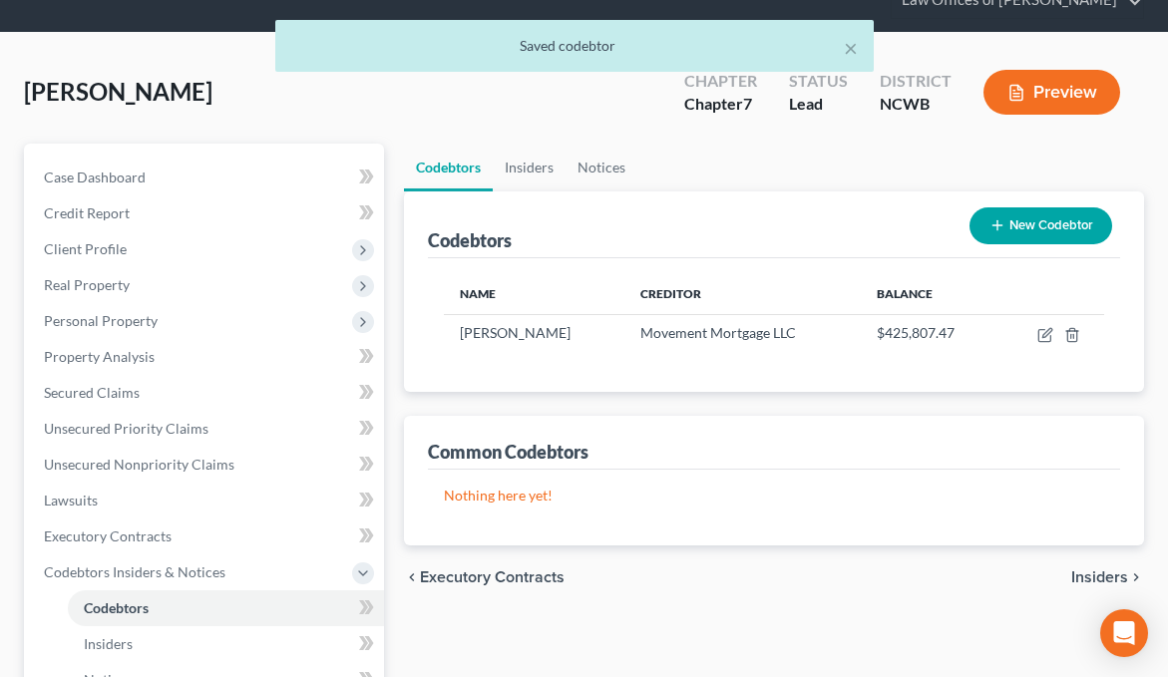
scroll to position [199, 0]
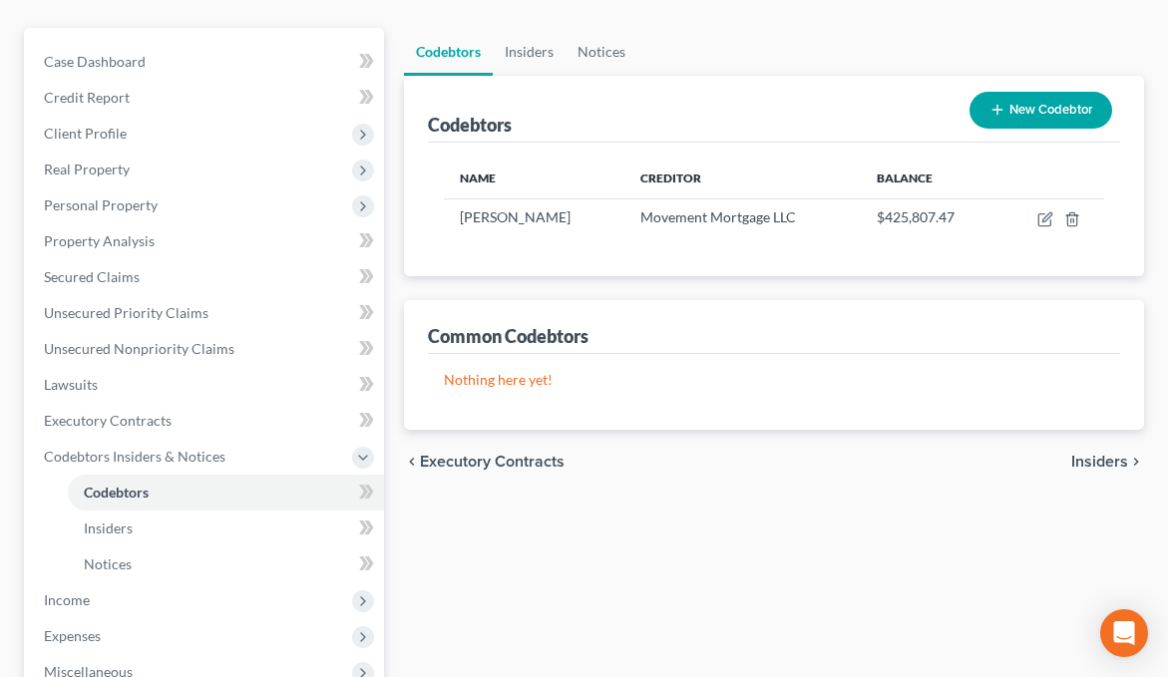
click at [1115, 463] on span "Insiders" at bounding box center [1099, 462] width 57 height 16
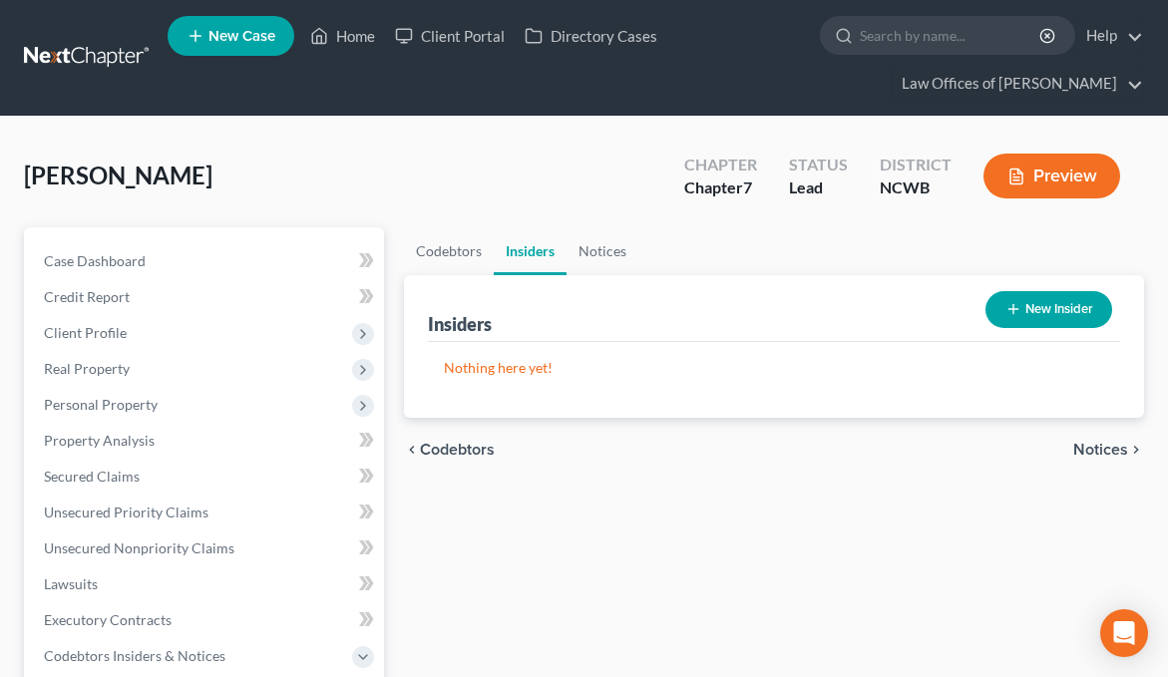
click at [1106, 446] on span "Notices" at bounding box center [1100, 450] width 55 height 16
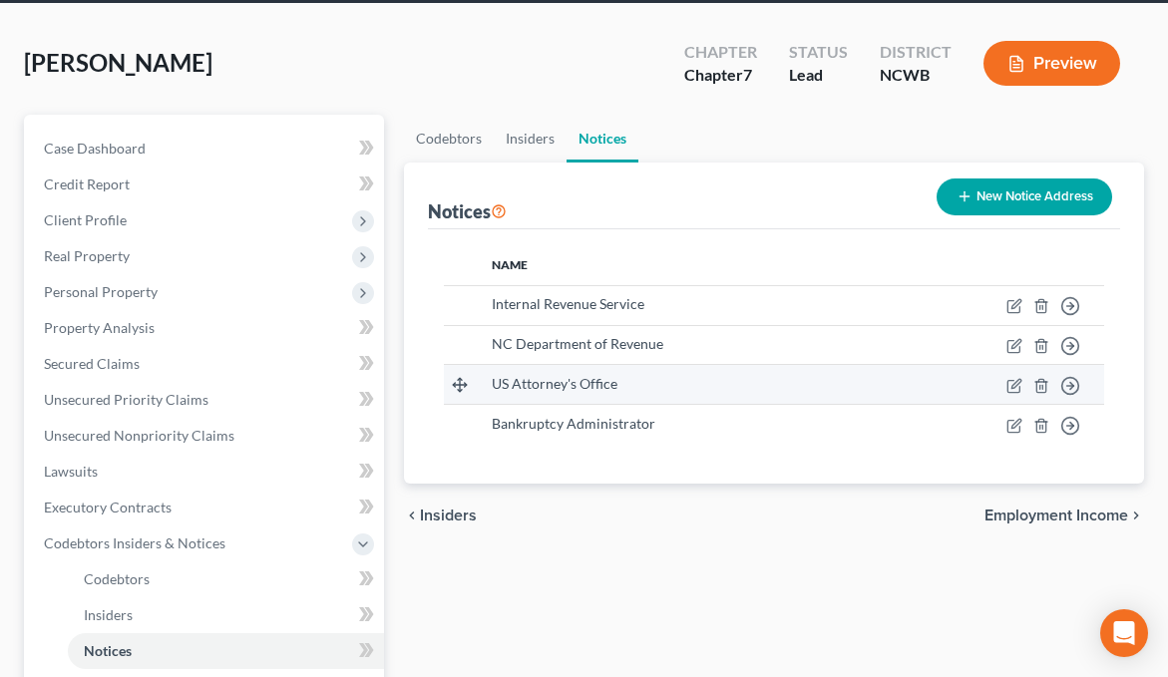
scroll to position [199, 0]
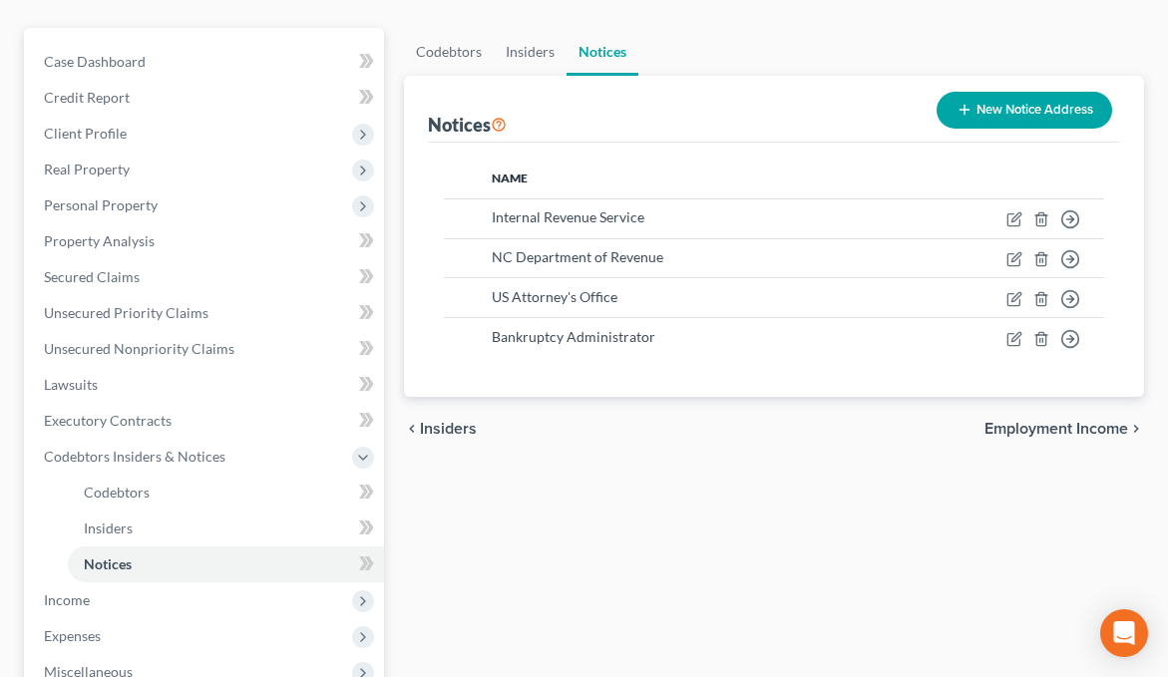
click at [1053, 427] on span "Employment Income" at bounding box center [1056, 429] width 144 height 16
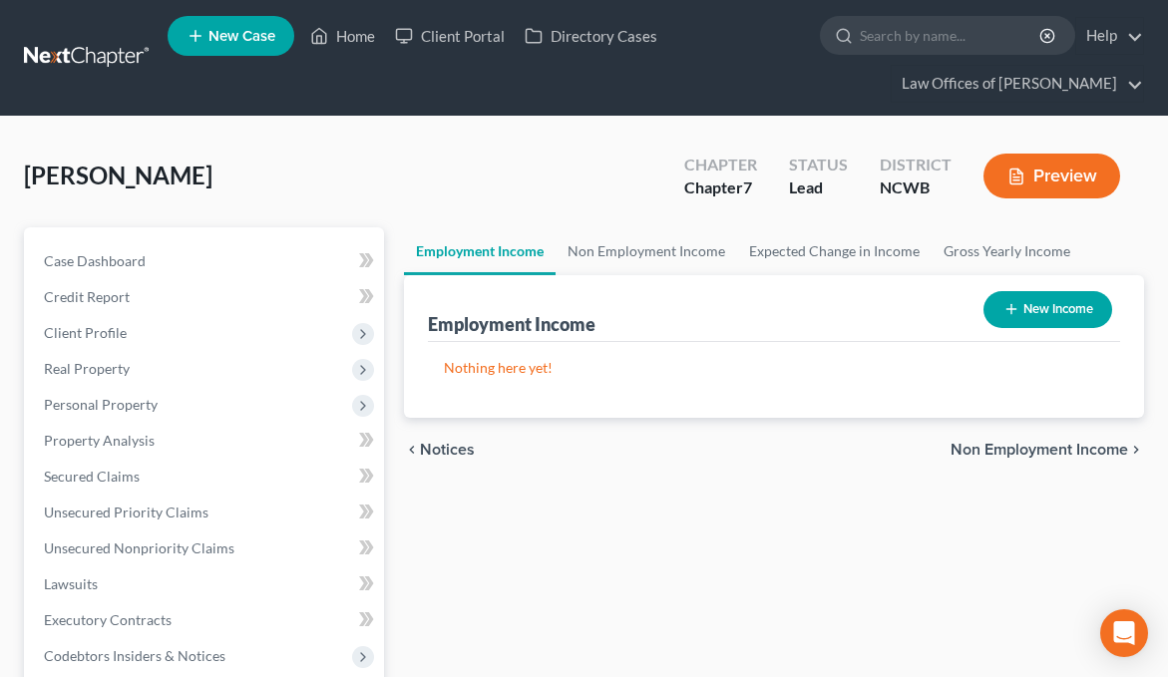
click at [1072, 318] on button "New Income" at bounding box center [1047, 309] width 129 height 37
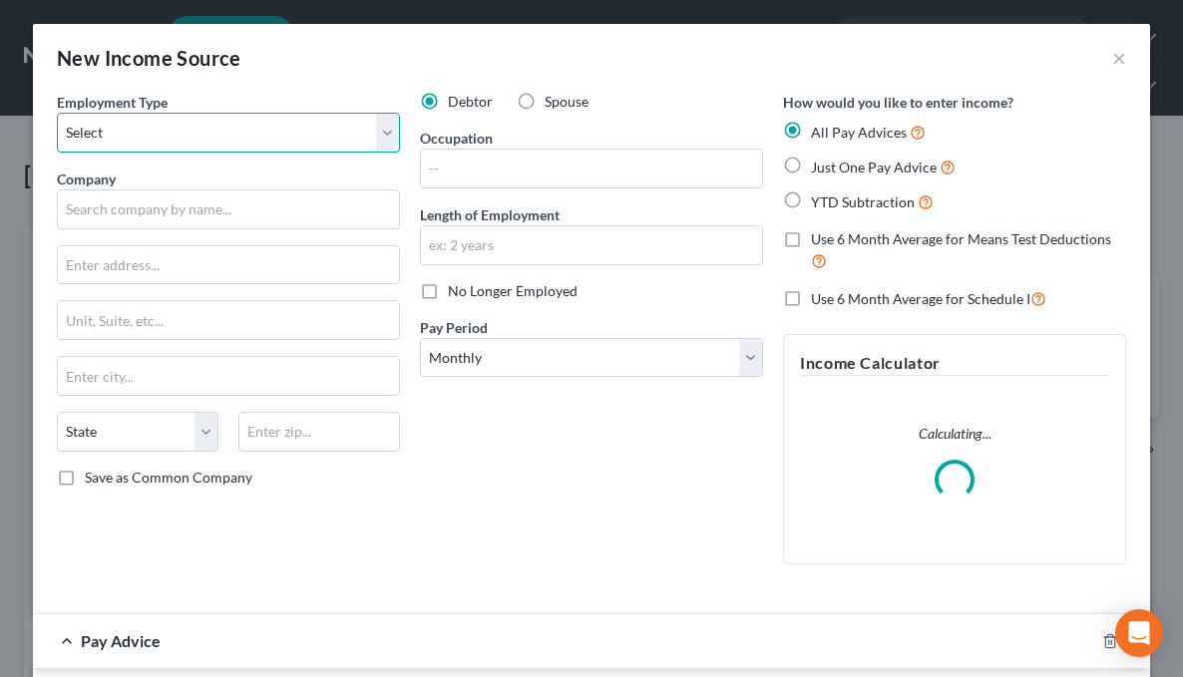
click at [157, 136] on select "Select Full or Part Time Employment Self Employment" at bounding box center [228, 133] width 343 height 40
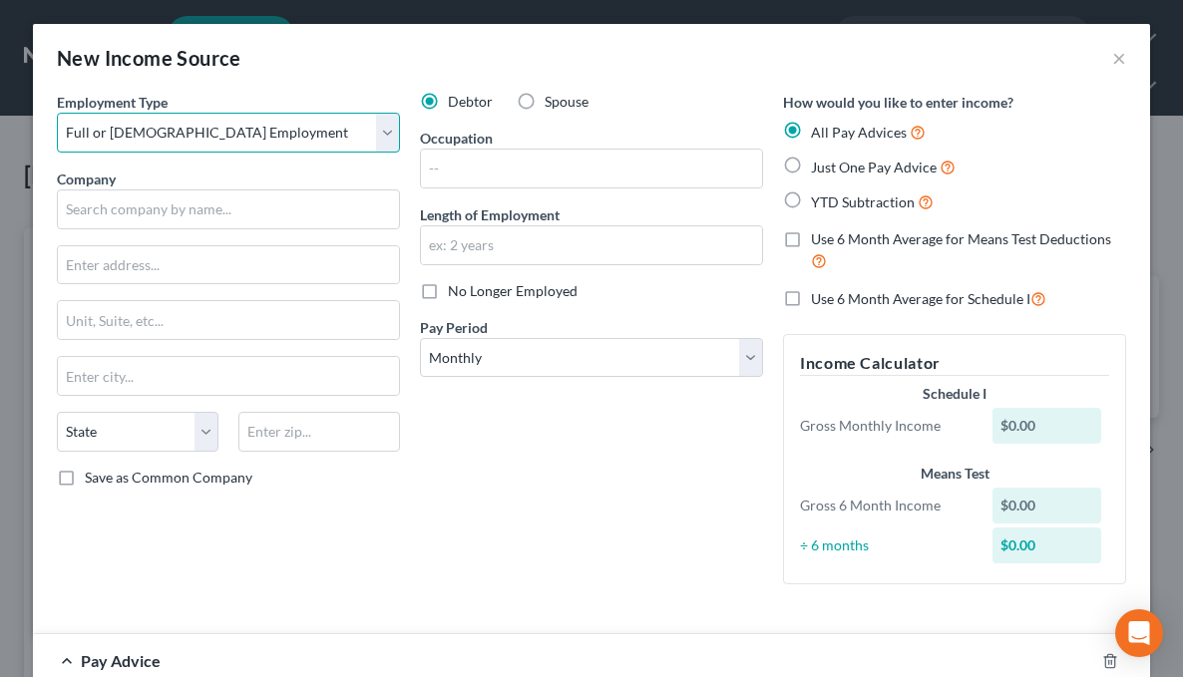
click at [57, 113] on select "Select Full or Part Time Employment Self Employment" at bounding box center [228, 133] width 343 height 40
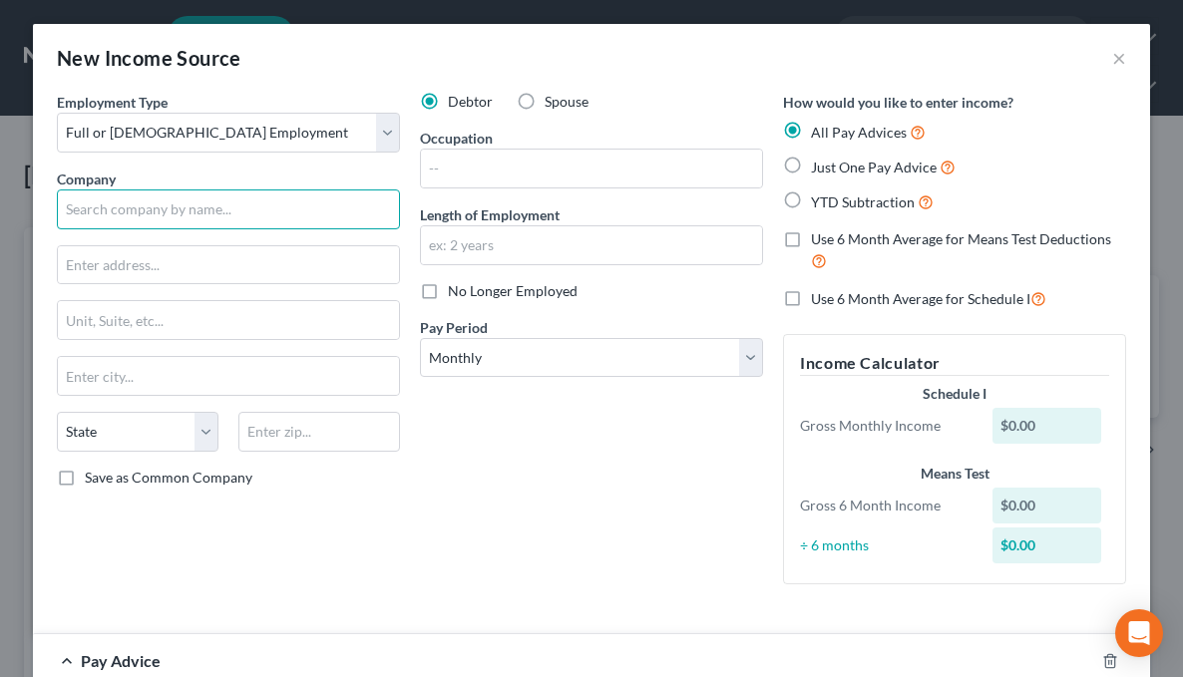
click at [160, 203] on input "text" at bounding box center [228, 209] width 343 height 40
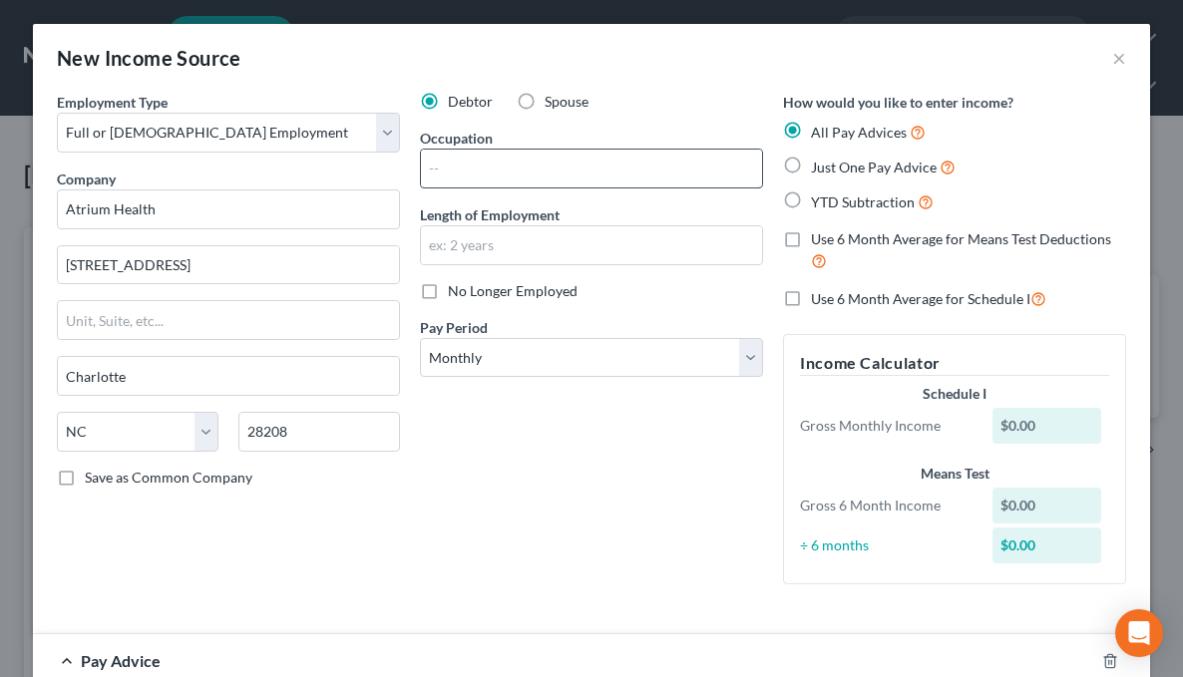
click at [508, 167] on input "text" at bounding box center [591, 169] width 341 height 38
click at [548, 249] on input "text" at bounding box center [591, 245] width 341 height 38
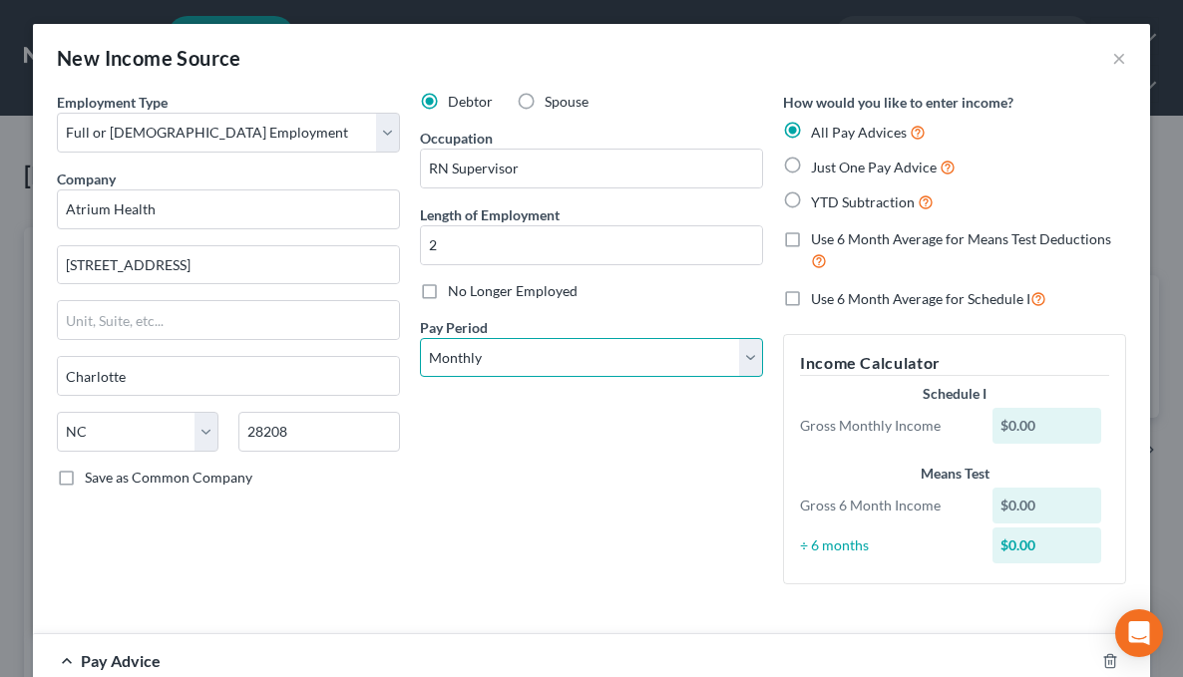
click at [542, 358] on select "Select Monthly Twice Monthly Every Other Week Weekly" at bounding box center [591, 358] width 343 height 40
click at [420, 338] on select "Select Monthly Twice Monthly Every Other Week Weekly" at bounding box center [591, 358] width 343 height 40
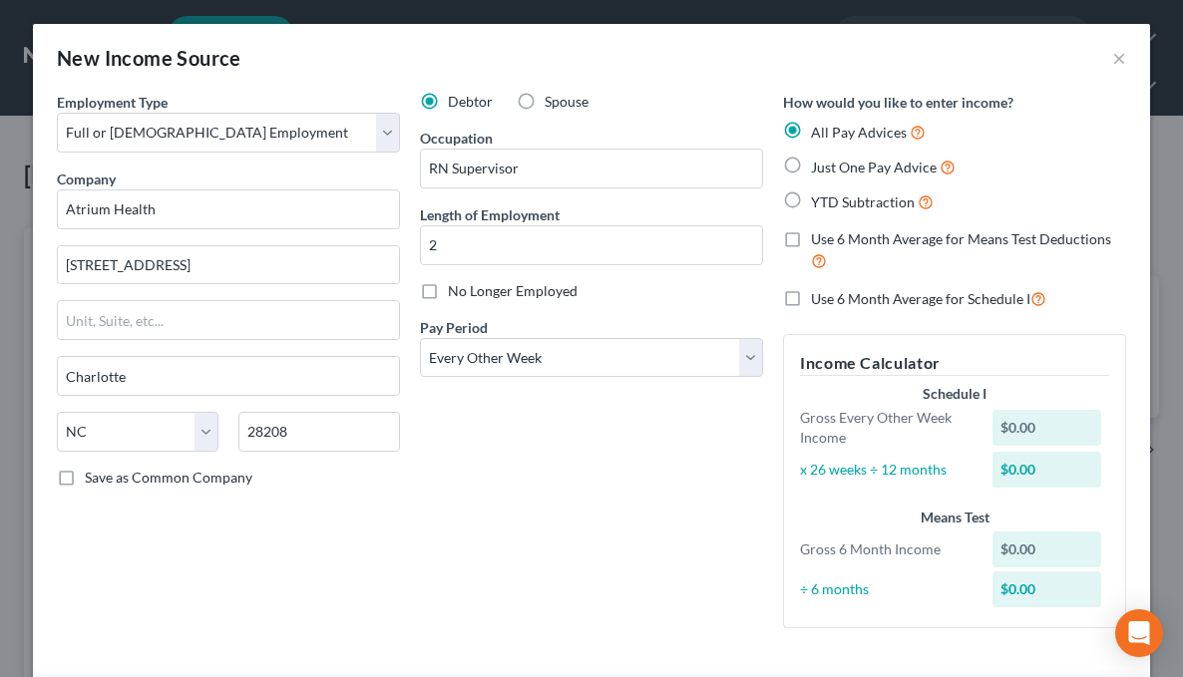
click at [811, 163] on label "Just One Pay Advice" at bounding box center [883, 167] width 145 height 23
click at [819, 163] on input "Just One Pay Advice" at bounding box center [825, 162] width 13 height 13
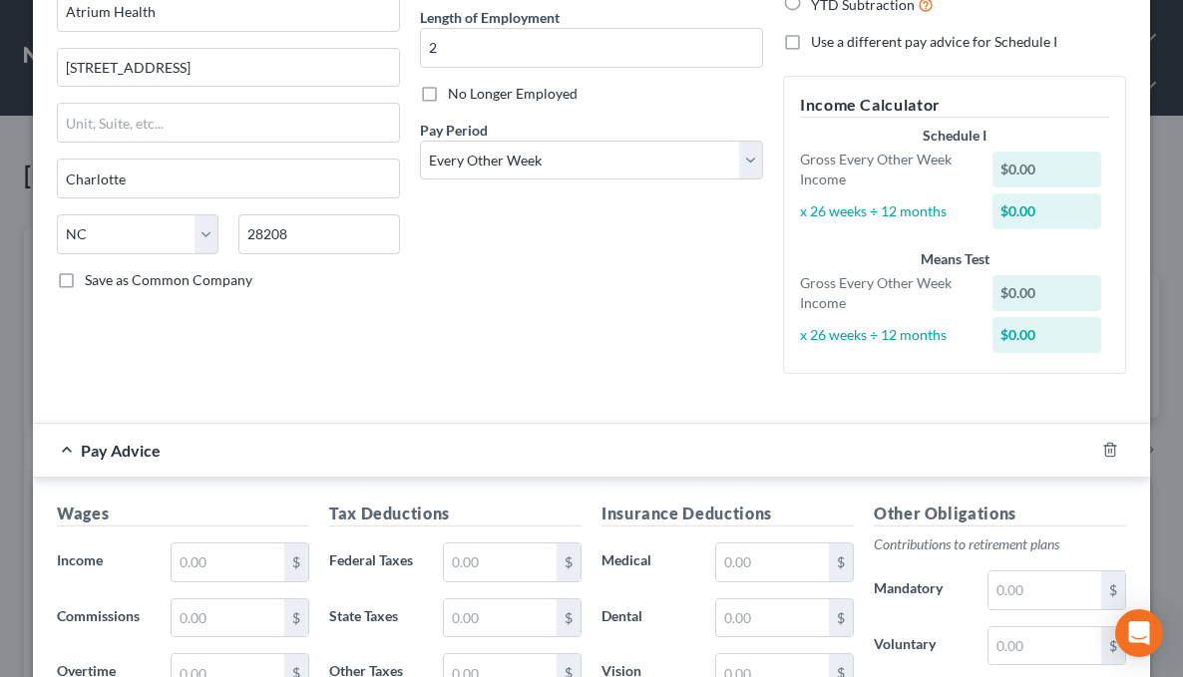
scroll to position [199, 0]
click at [211, 557] on input "text" at bounding box center [228, 560] width 113 height 38
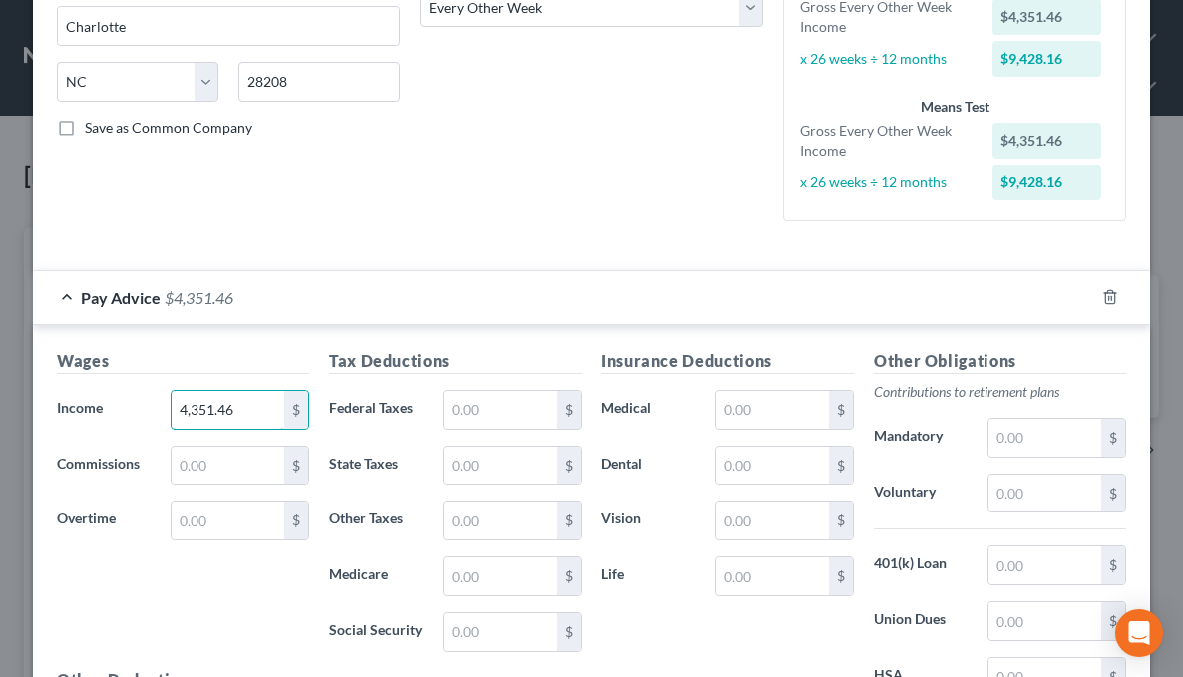
scroll to position [399, 0]
